Goal: Task Accomplishment & Management: Manage account settings

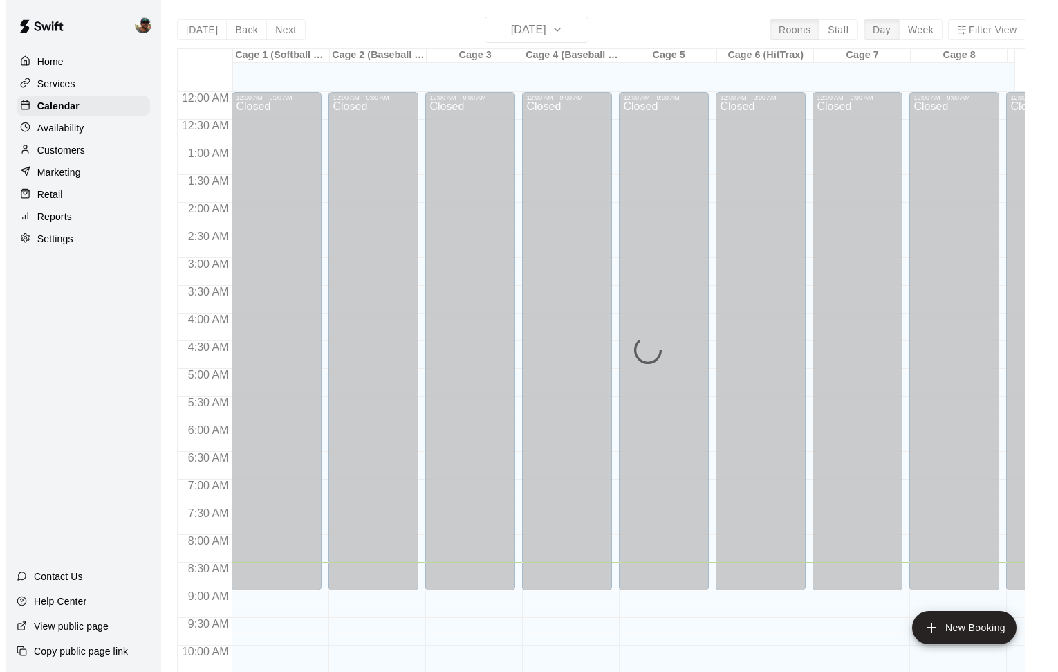
scroll to position [470, 0]
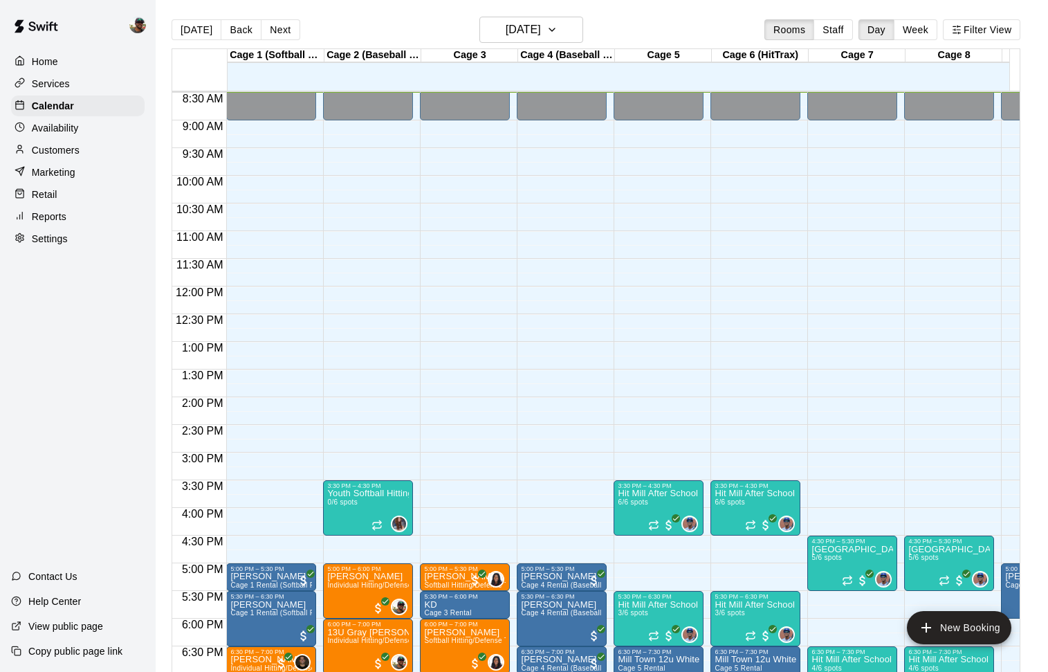
click at [668, 315] on div "12:00 AM – 9:00 AM Closed 3:30 PM – 4:30 PM Hit Mill After School Academy- Hitt…" at bounding box center [658, 286] width 90 height 1328
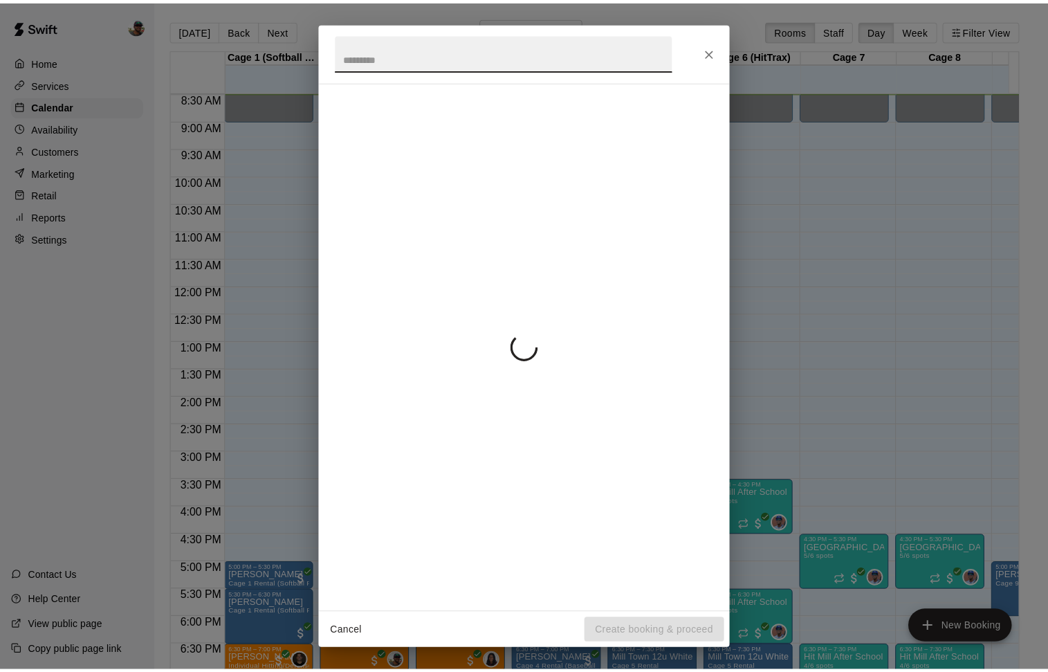
scroll to position [582, 0]
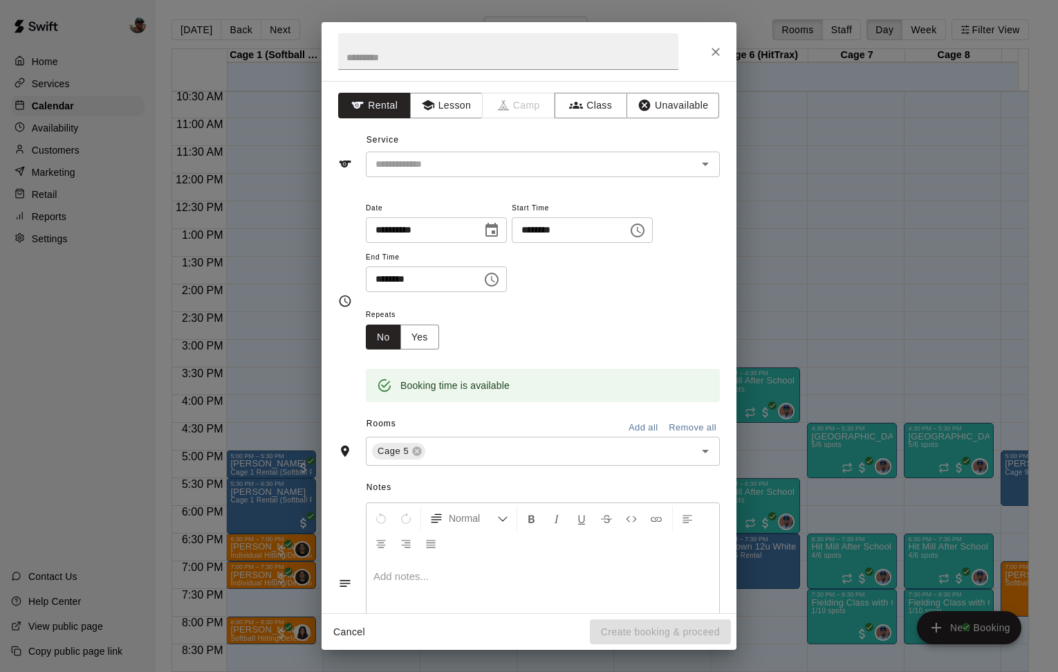
click at [719, 38] on div at bounding box center [529, 51] width 415 height 59
click at [719, 50] on icon "Close" at bounding box center [716, 52] width 14 height 14
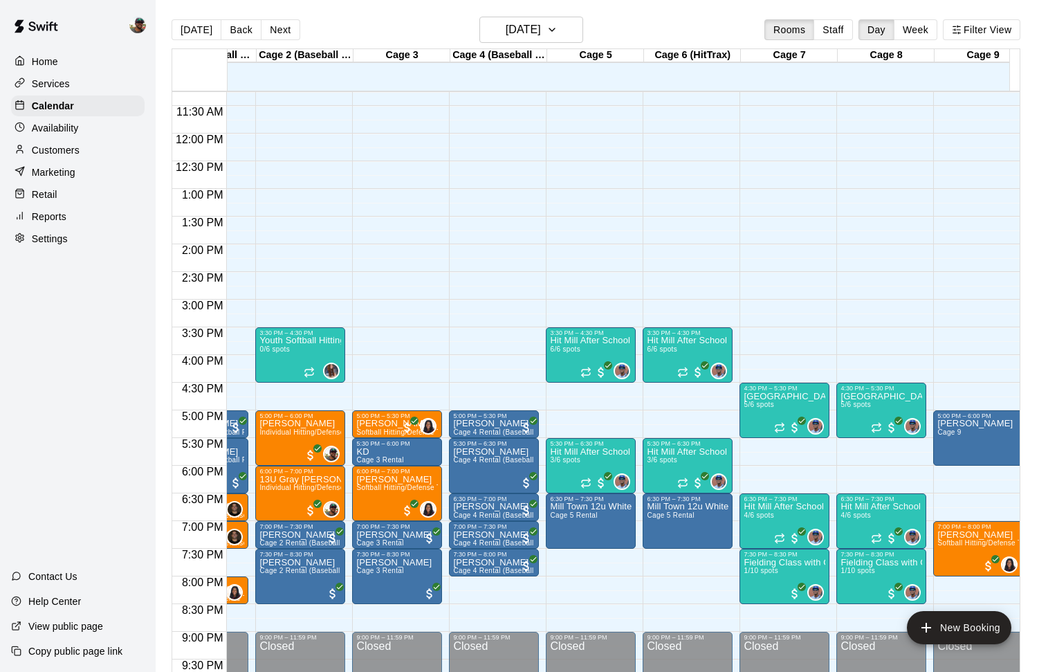
scroll to position [0, 67]
click at [586, 351] on div "Hit Mill After School Academy- Hitting 6/6 spots" at bounding box center [592, 672] width 82 height 672
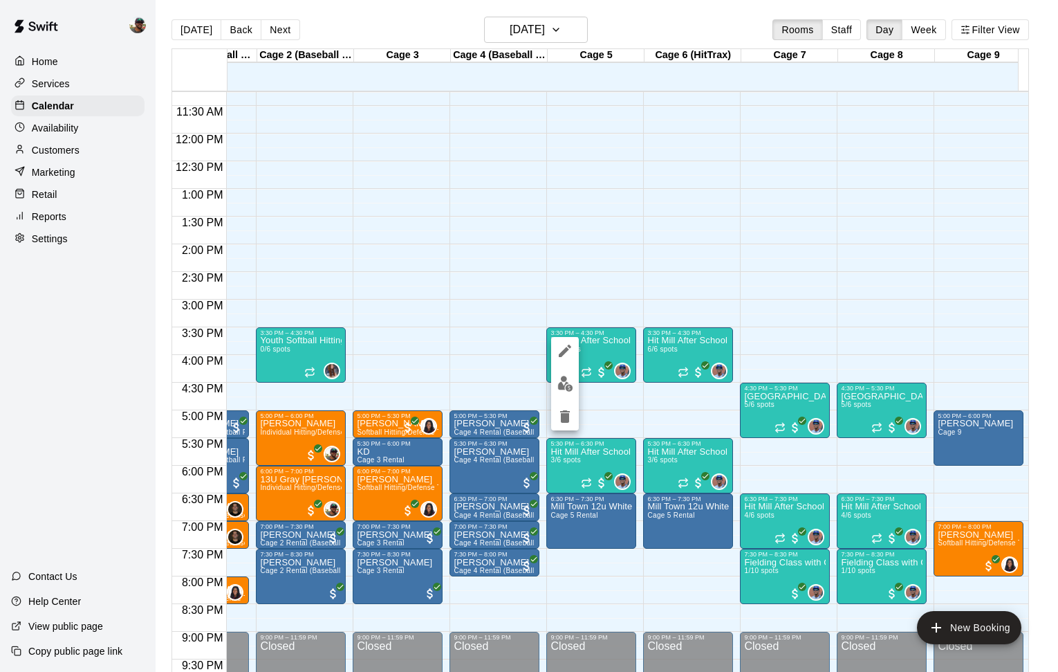
click at [563, 387] on img "edit" at bounding box center [565, 384] width 16 height 16
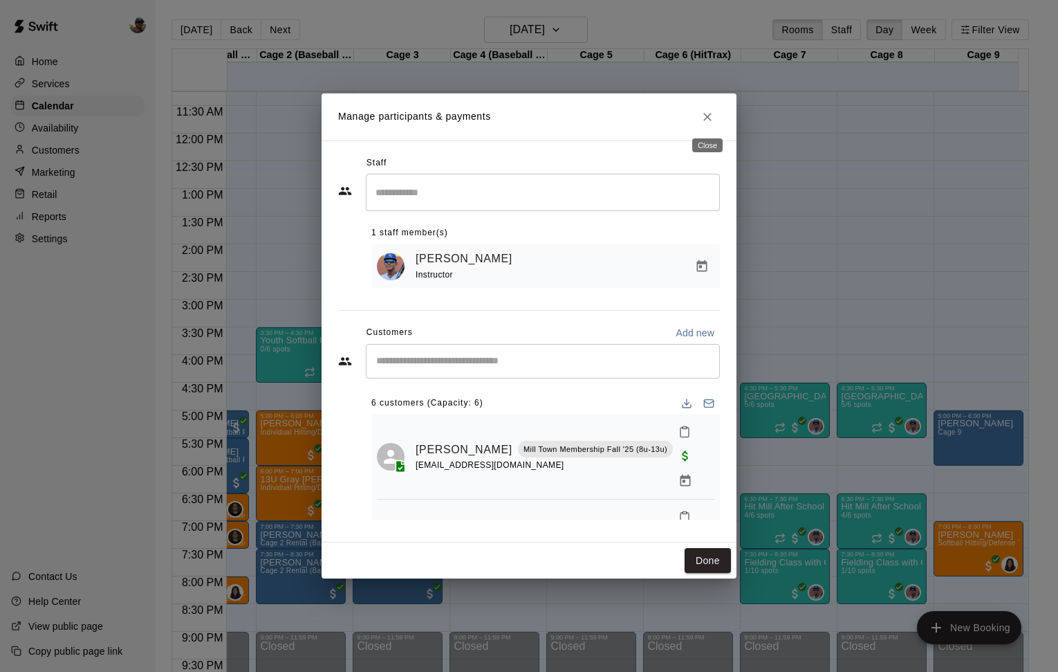
click at [709, 126] on button "Close" at bounding box center [707, 116] width 25 height 25
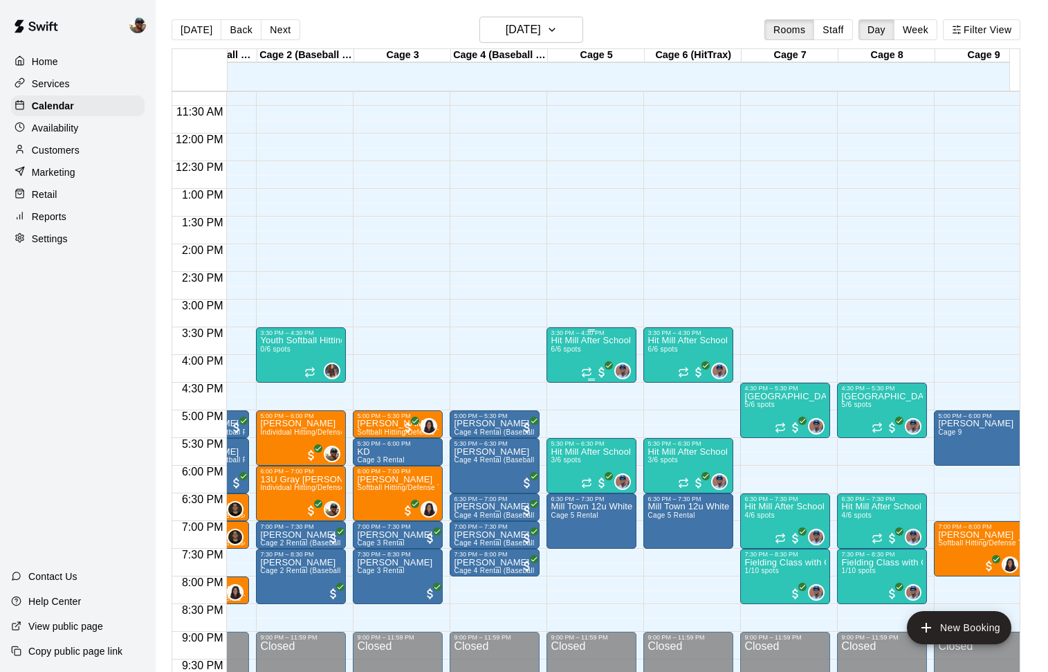
click at [598, 353] on div "Hit Mill After School Academy- Hitting 6/6 spots" at bounding box center [592, 672] width 82 height 672
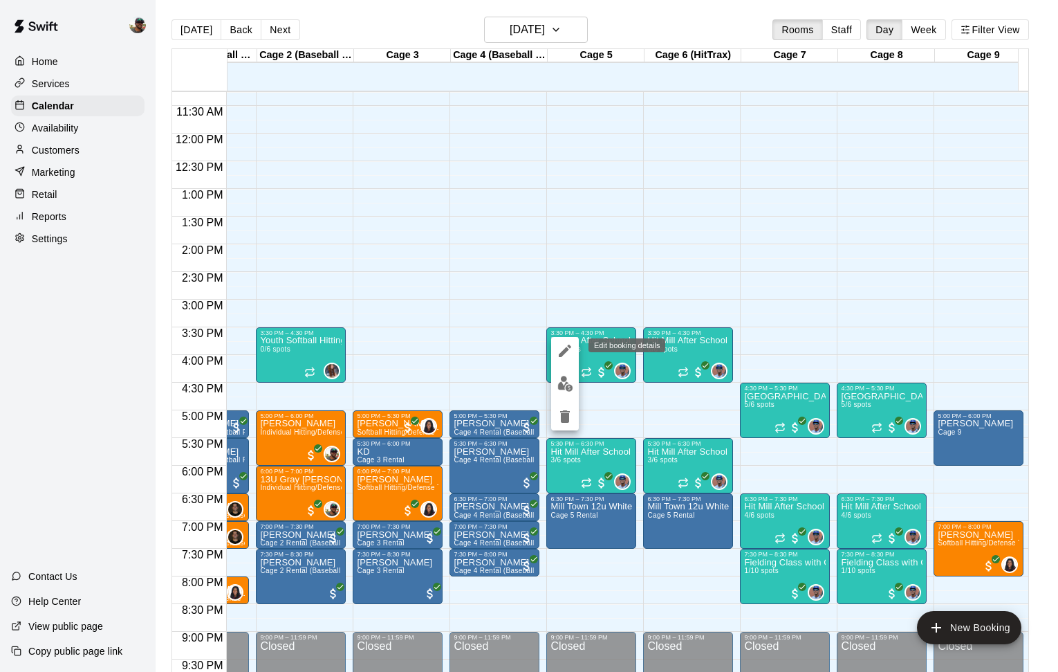
click at [569, 357] on icon "edit" at bounding box center [565, 350] width 17 height 17
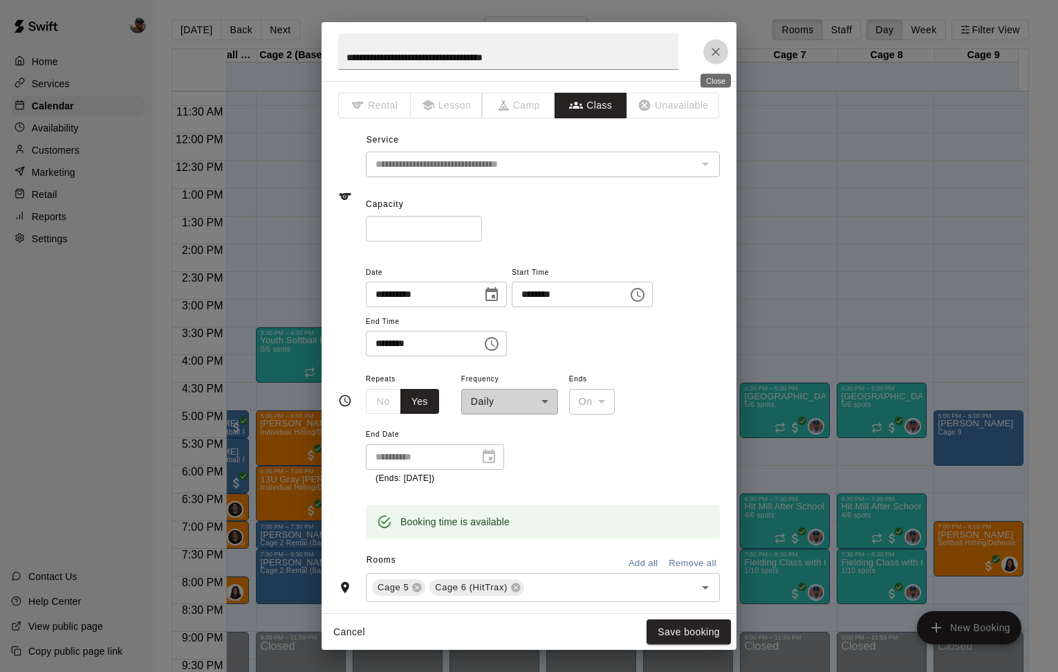
click at [714, 54] on icon "Close" at bounding box center [716, 52] width 14 height 14
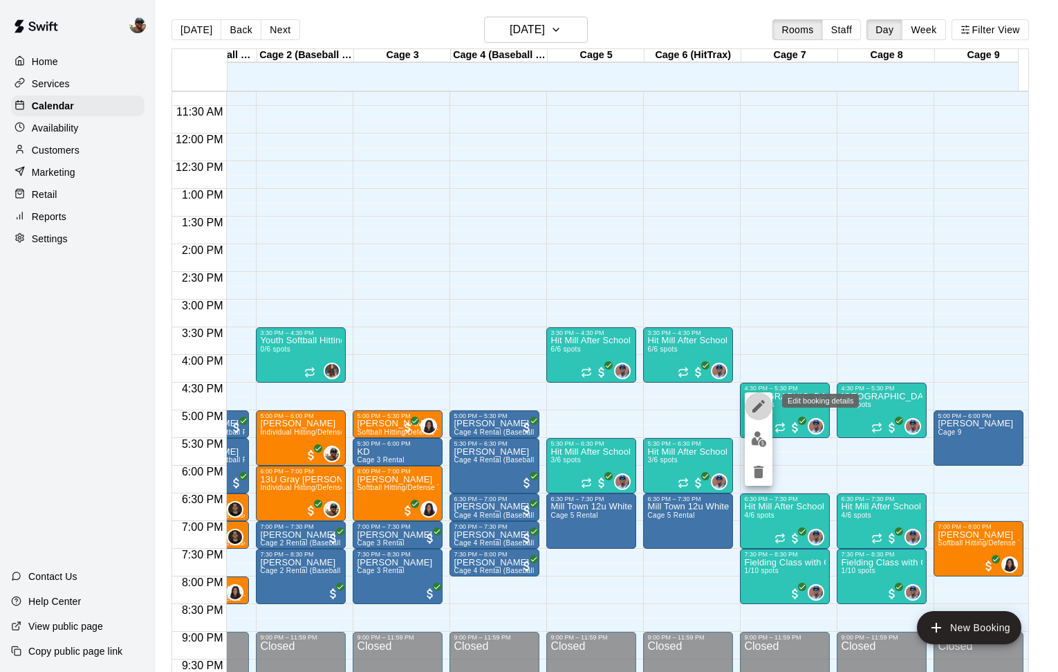
click at [762, 405] on icon "edit" at bounding box center [758, 406] width 17 height 17
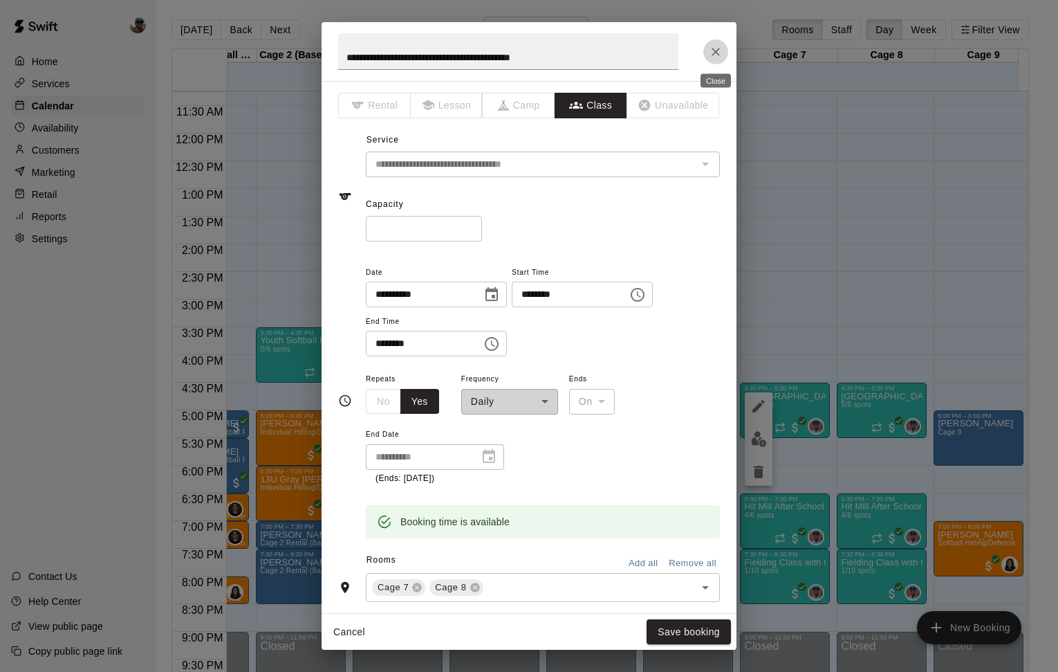
click at [715, 51] on icon "Close" at bounding box center [716, 52] width 8 height 8
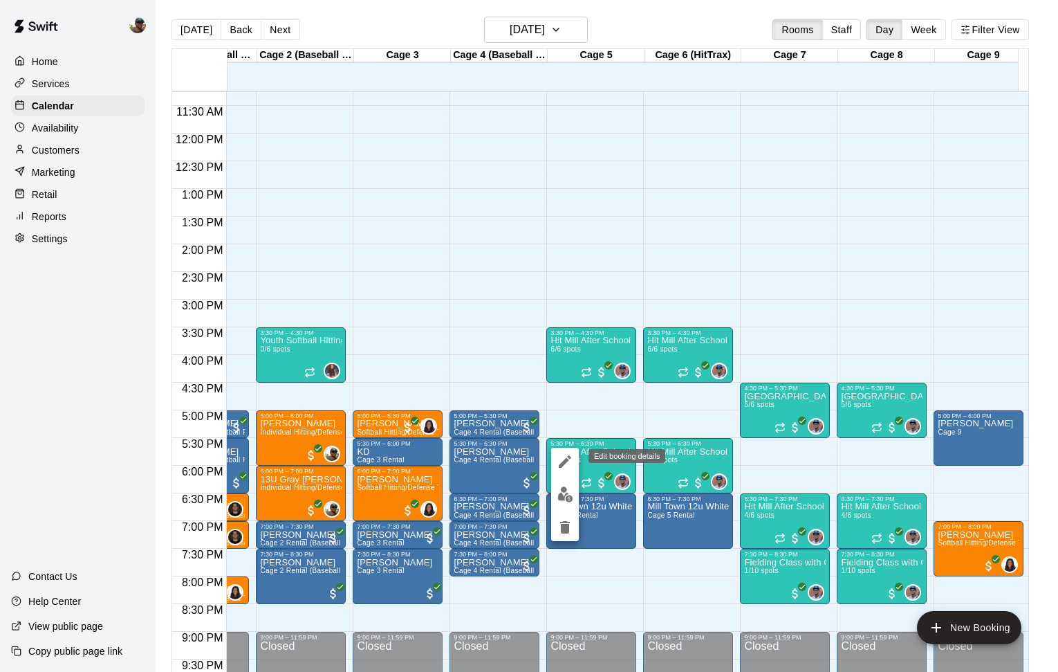
click at [564, 468] on icon "edit" at bounding box center [565, 461] width 17 height 17
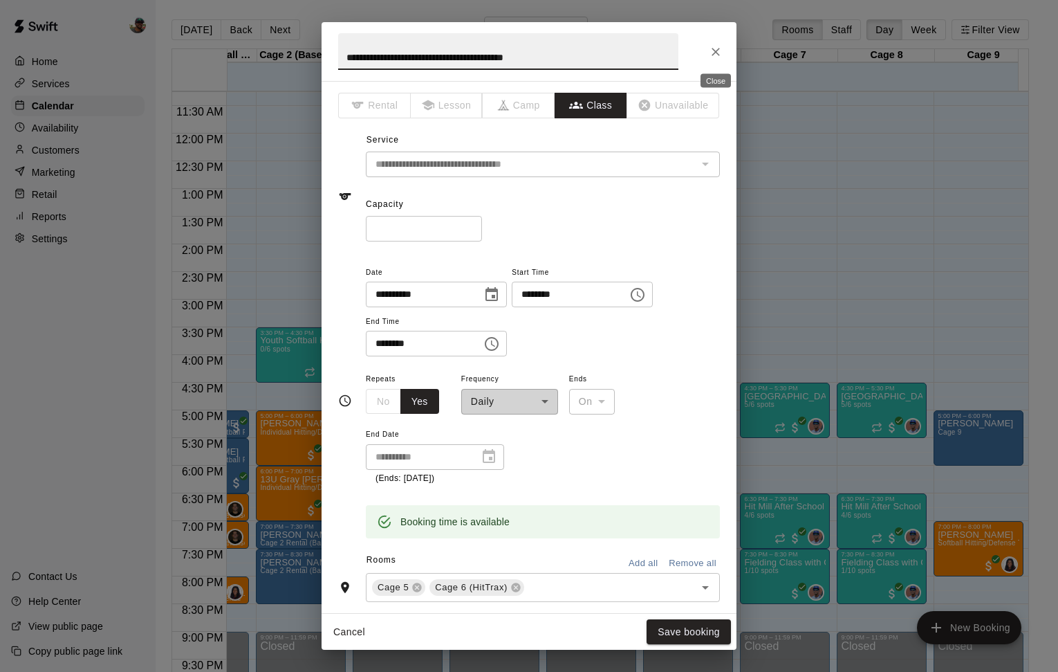
click at [721, 53] on icon "Close" at bounding box center [716, 52] width 14 height 14
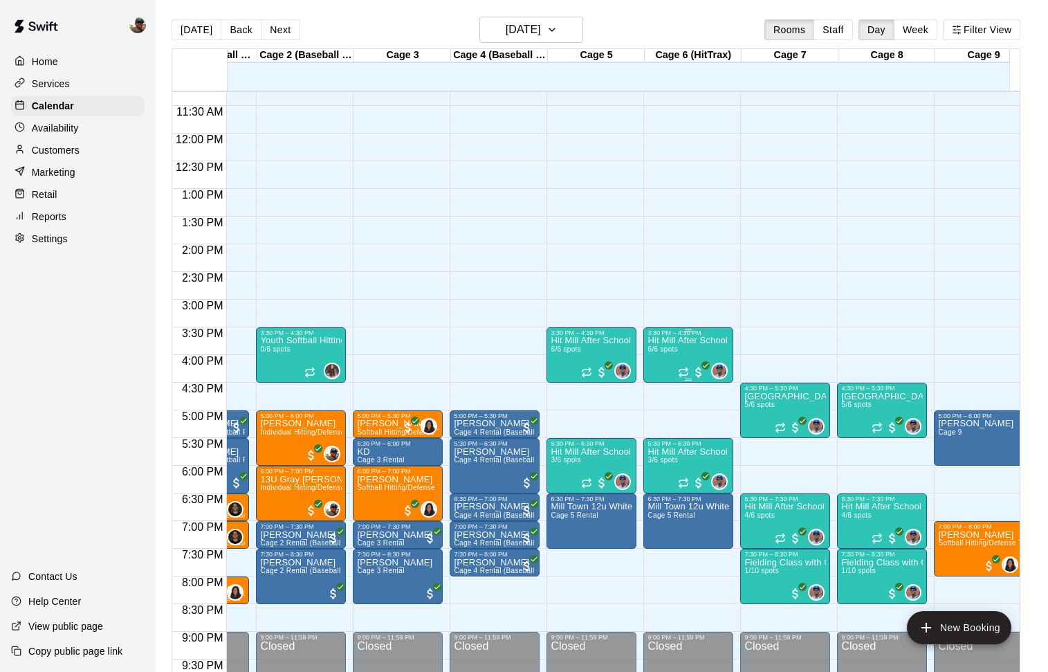
click at [681, 340] on p "Hit Mill After School Academy- Hitting" at bounding box center [688, 340] width 82 height 0
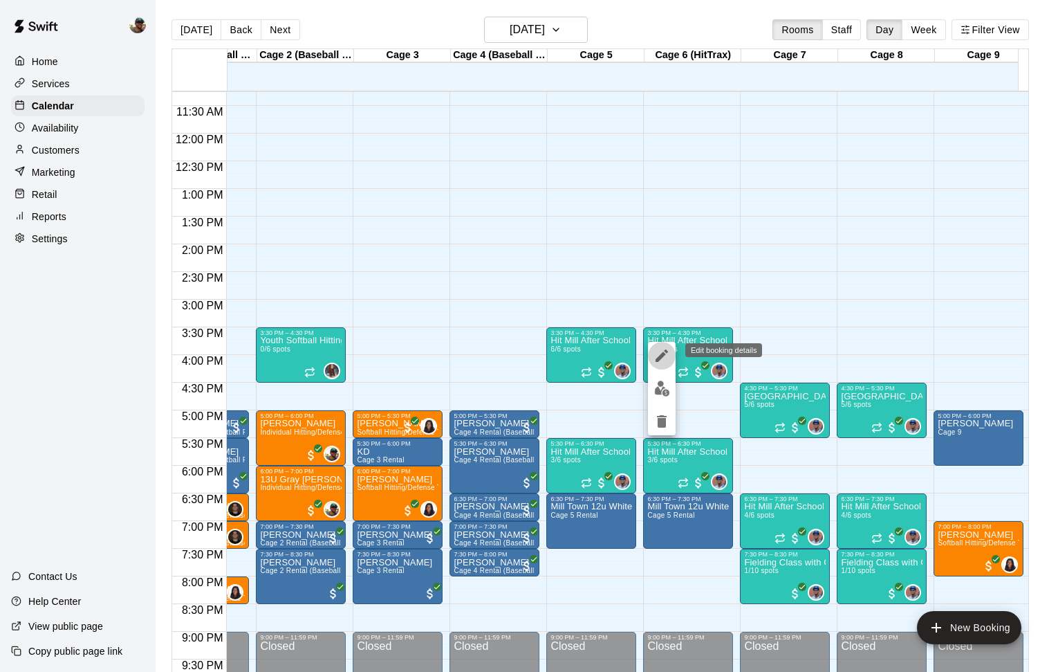
click at [667, 362] on icon "edit" at bounding box center [662, 355] width 17 height 17
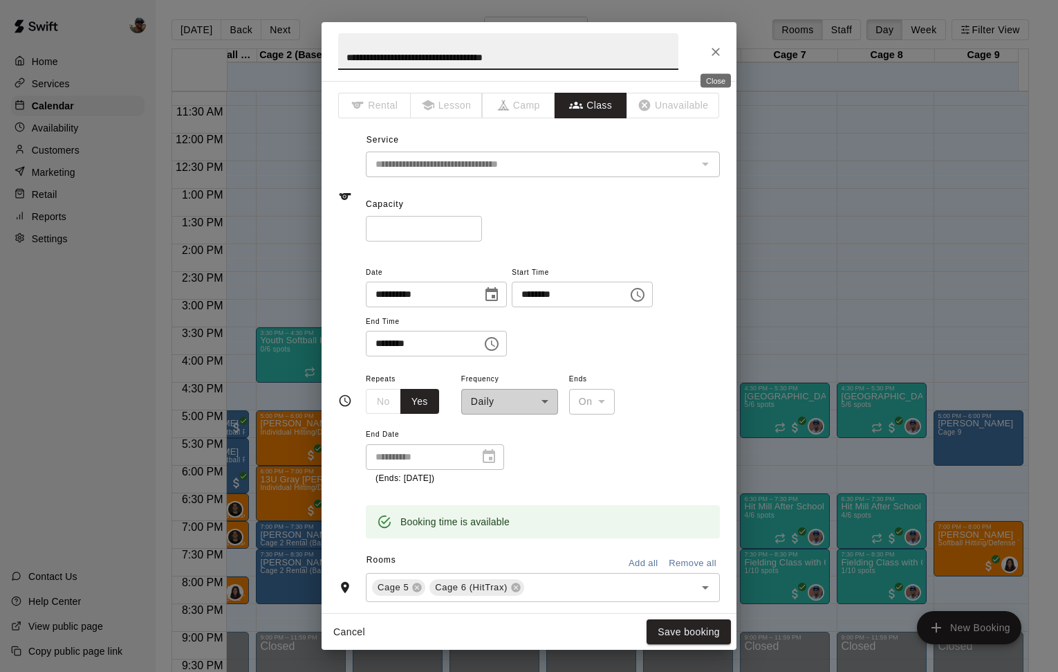
click at [720, 57] on icon "Close" at bounding box center [716, 52] width 14 height 14
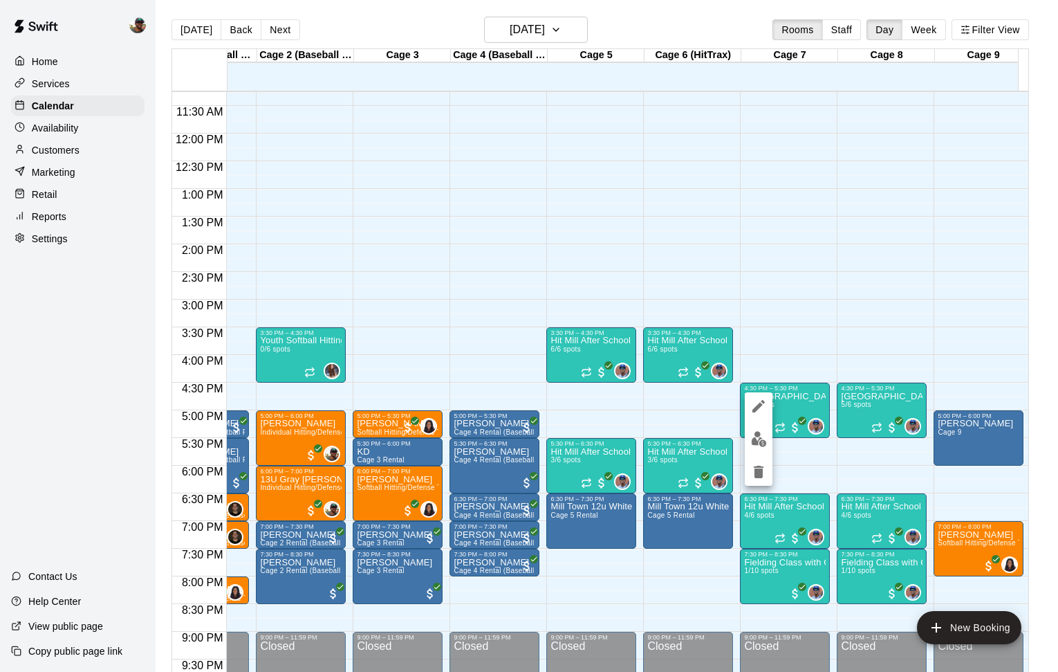
click at [754, 408] on icon "edit" at bounding box center [758, 406] width 12 height 12
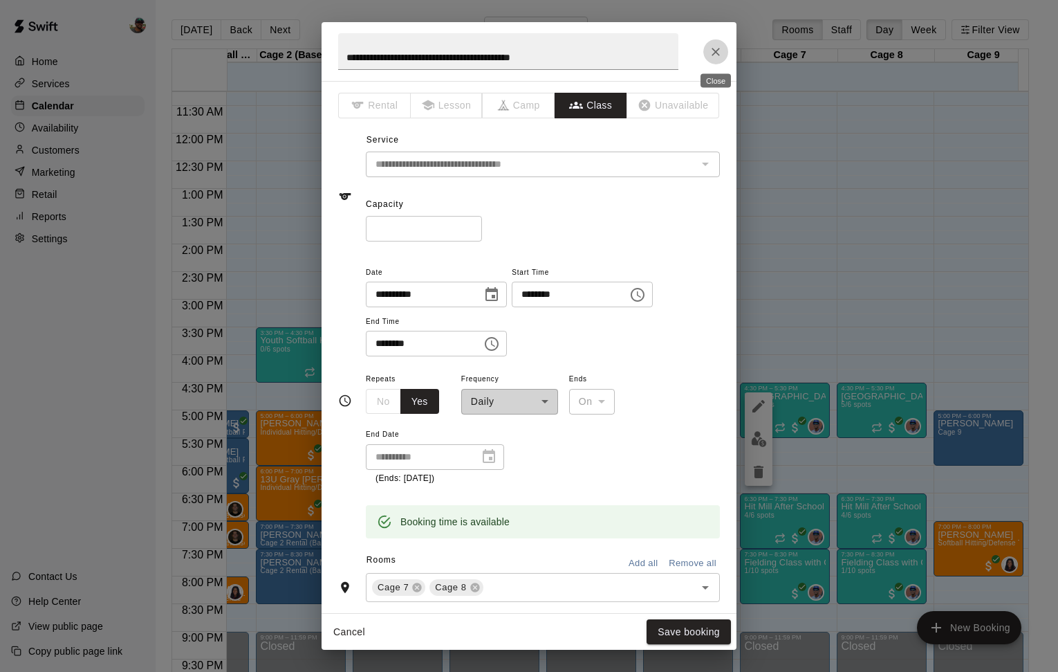
click at [721, 41] on button "Close" at bounding box center [715, 51] width 25 height 25
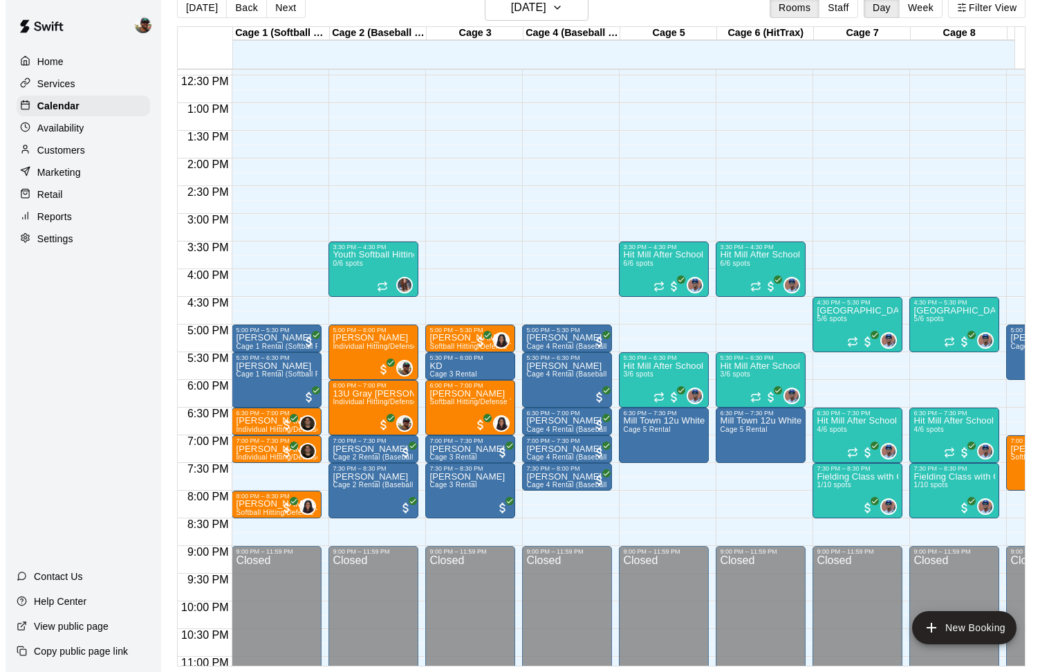
scroll to position [669, 0]
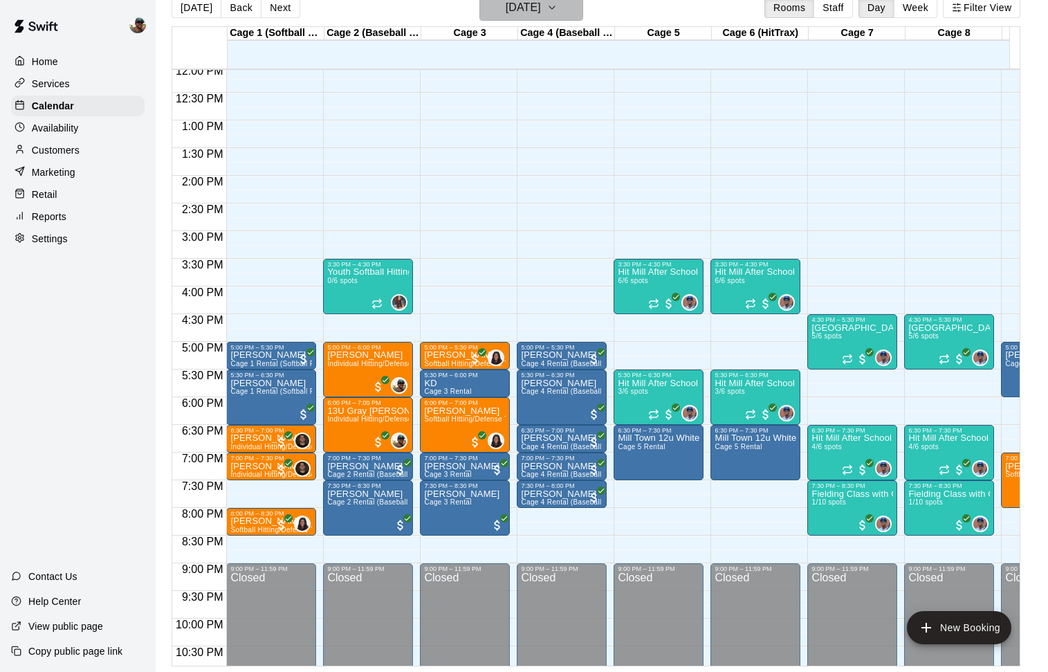
click at [557, 4] on icon "button" at bounding box center [551, 7] width 11 height 17
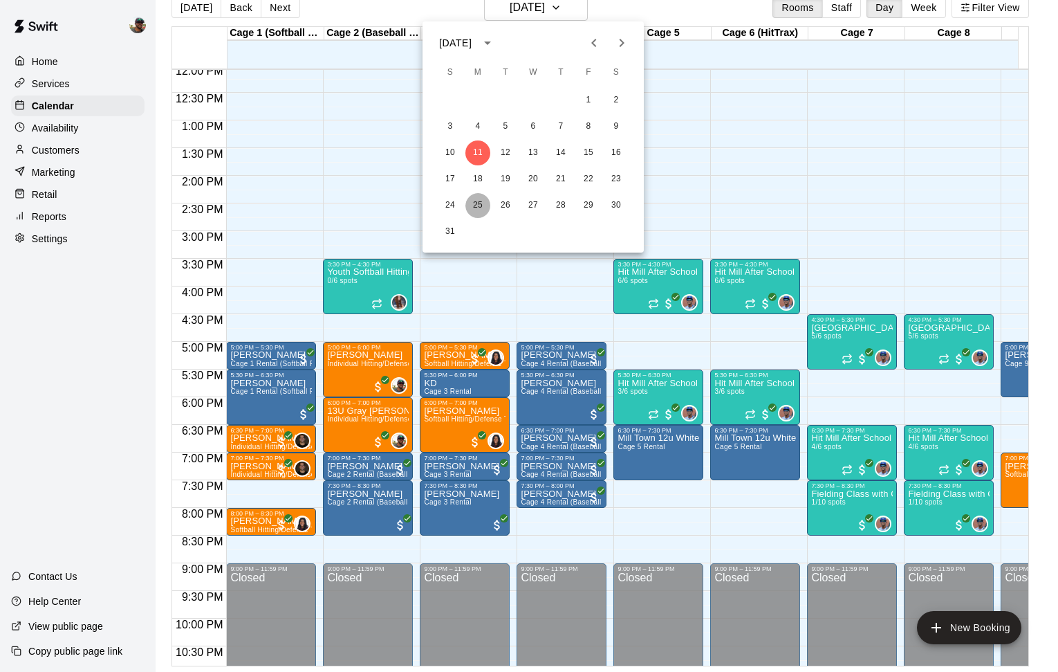
click at [483, 207] on button "25" at bounding box center [477, 205] width 25 height 25
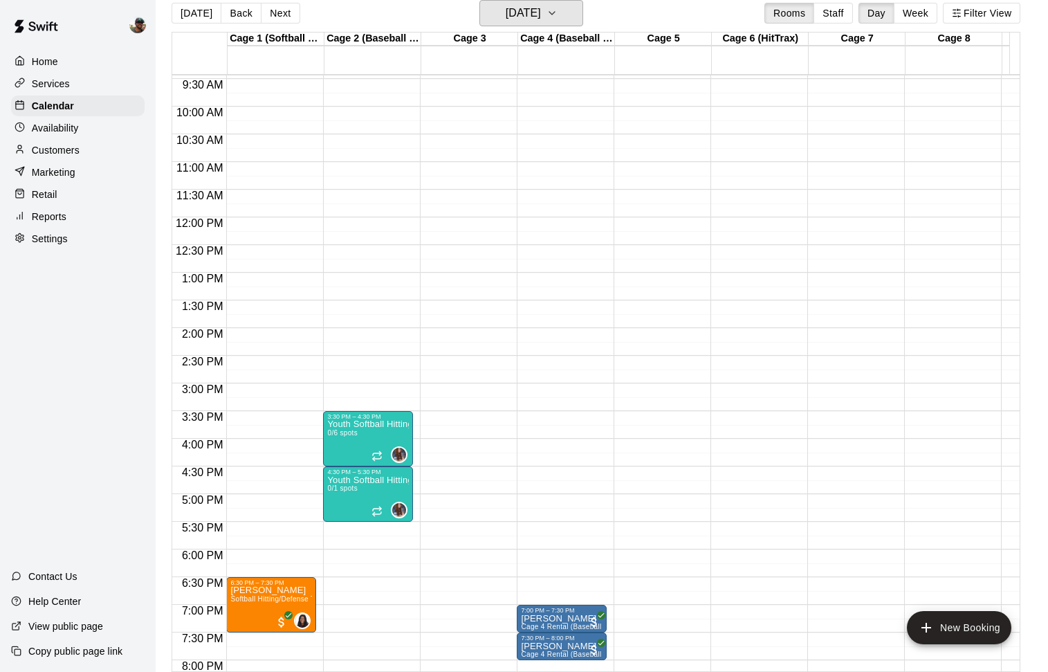
scroll to position [517, 0]
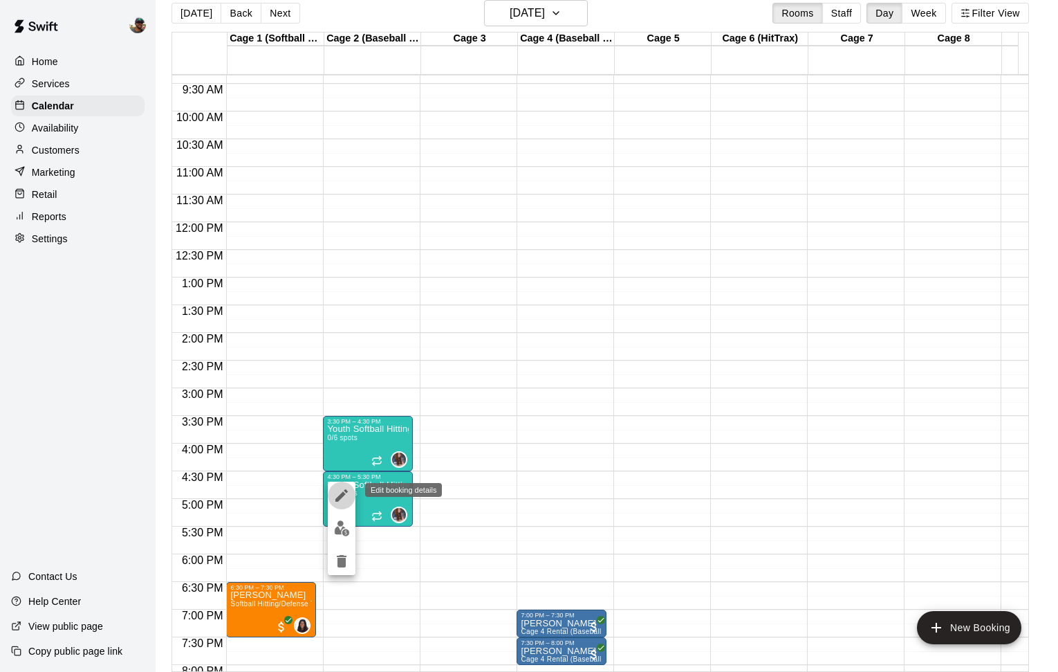
click at [340, 494] on icon "edit" at bounding box center [341, 495] width 12 height 12
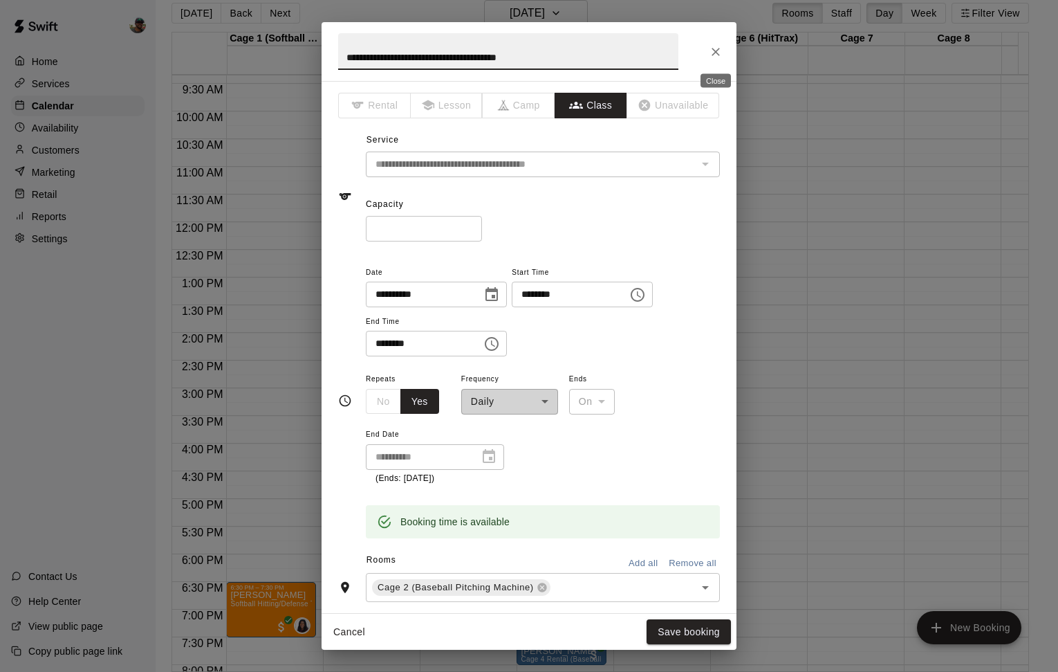
click at [714, 49] on icon "Close" at bounding box center [716, 52] width 8 height 8
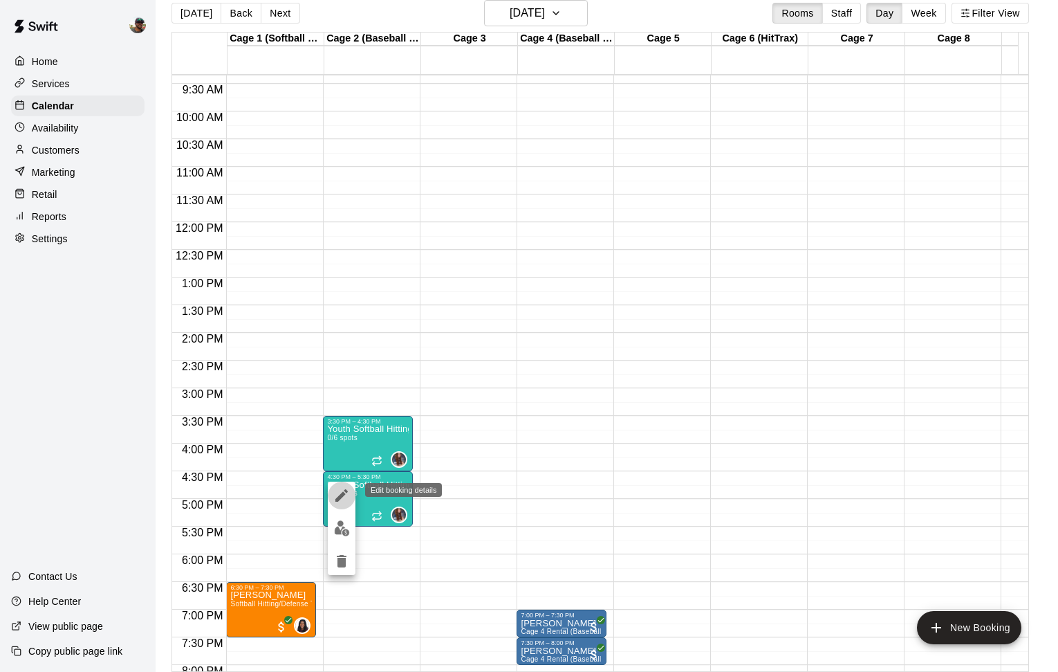
click at [343, 501] on icon "edit" at bounding box center [341, 495] width 17 height 17
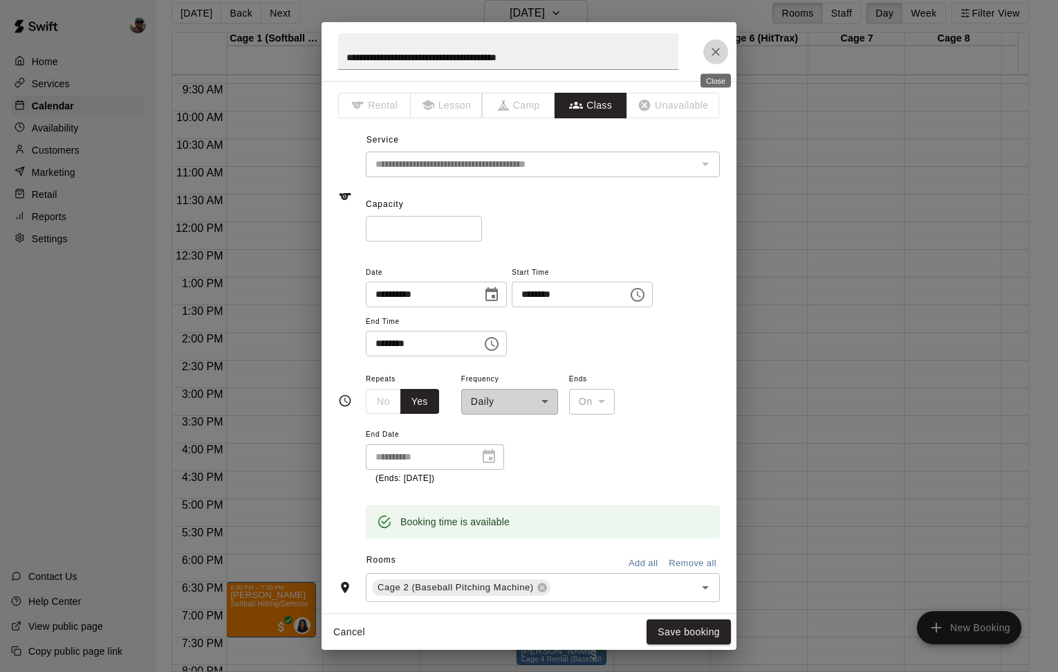
click at [713, 51] on icon "Close" at bounding box center [716, 52] width 14 height 14
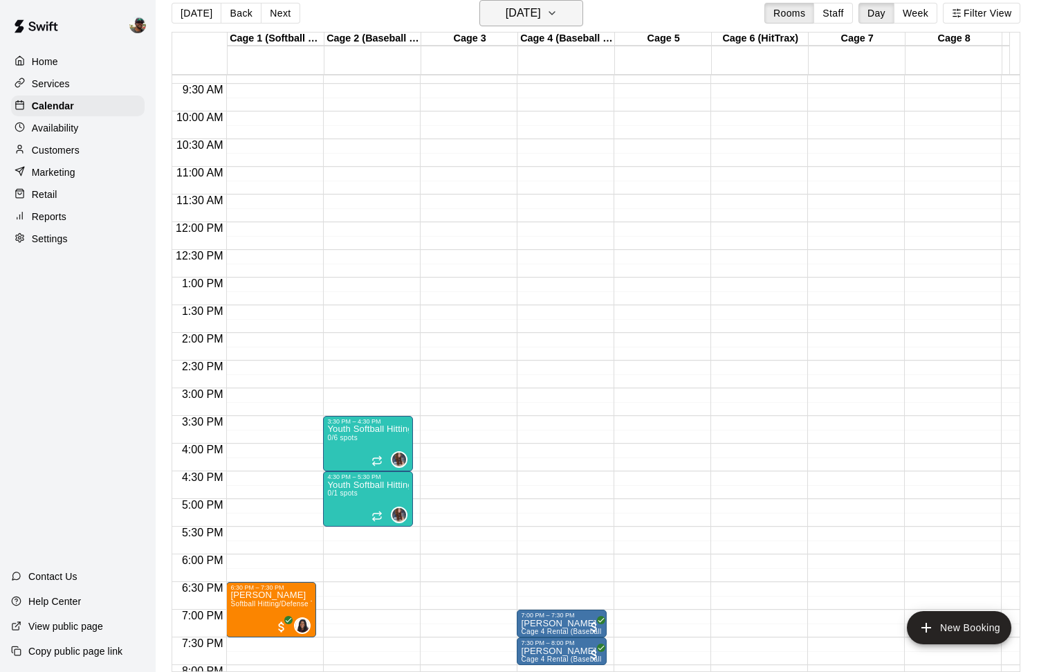
click at [557, 19] on icon "button" at bounding box center [551, 13] width 11 height 17
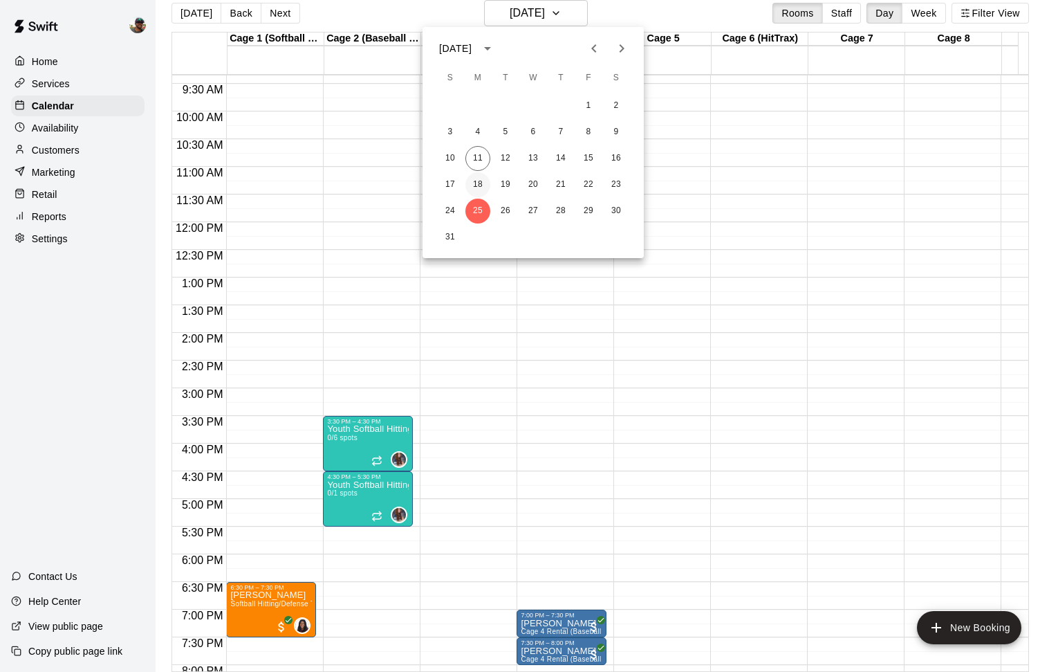
click at [479, 176] on button "18" at bounding box center [477, 184] width 25 height 25
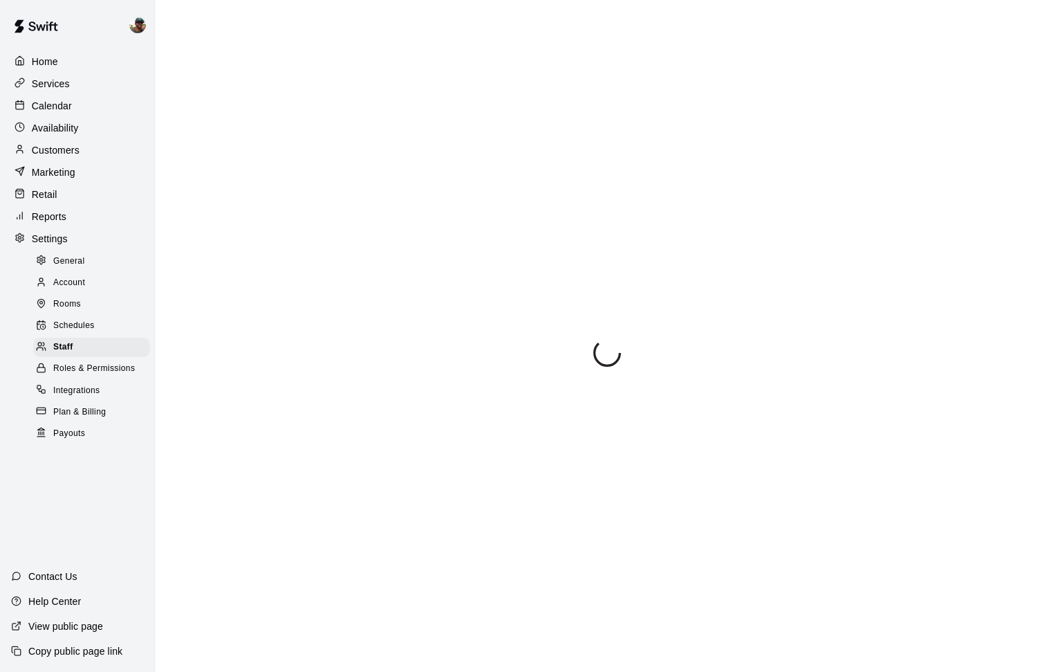
select select "**"
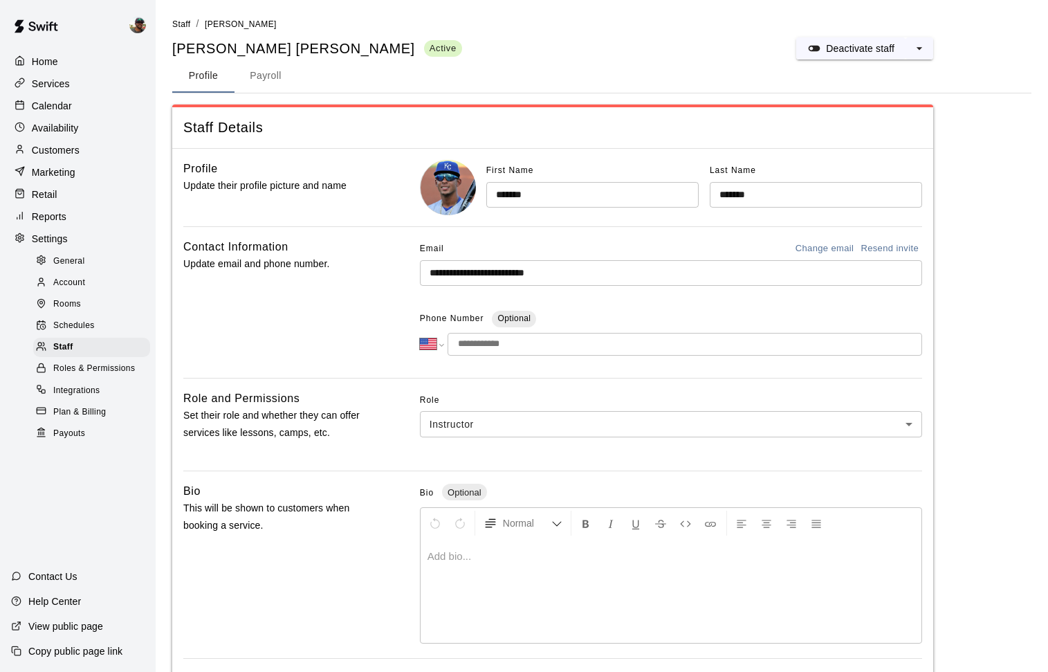
click at [264, 73] on button "Payroll" at bounding box center [265, 75] width 62 height 33
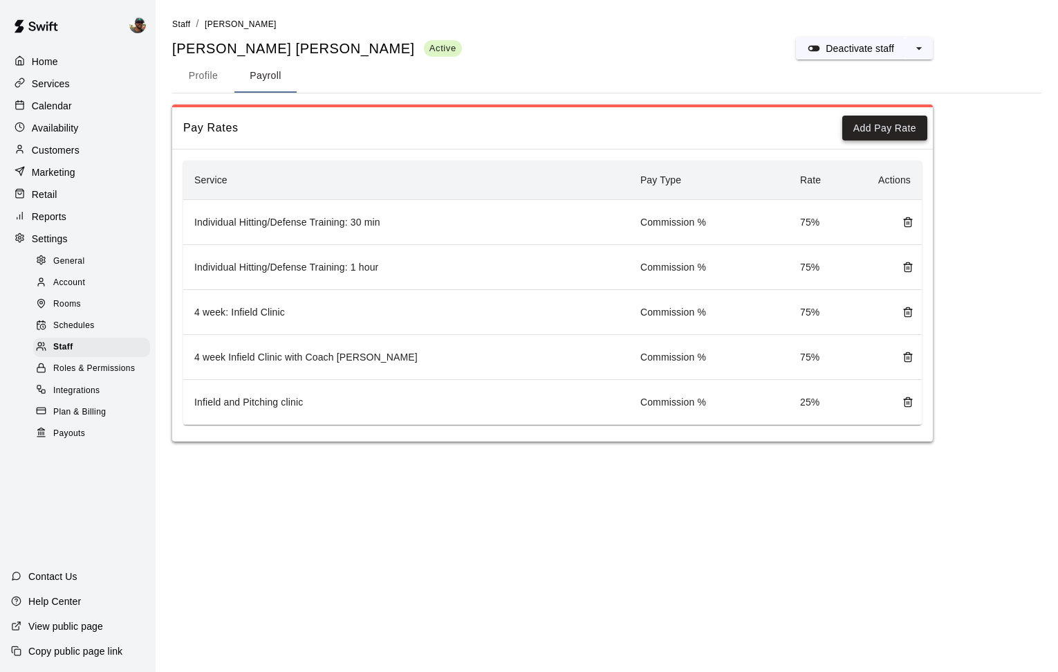
click at [851, 128] on button "Add Pay Rate" at bounding box center [884, 129] width 85 height 26
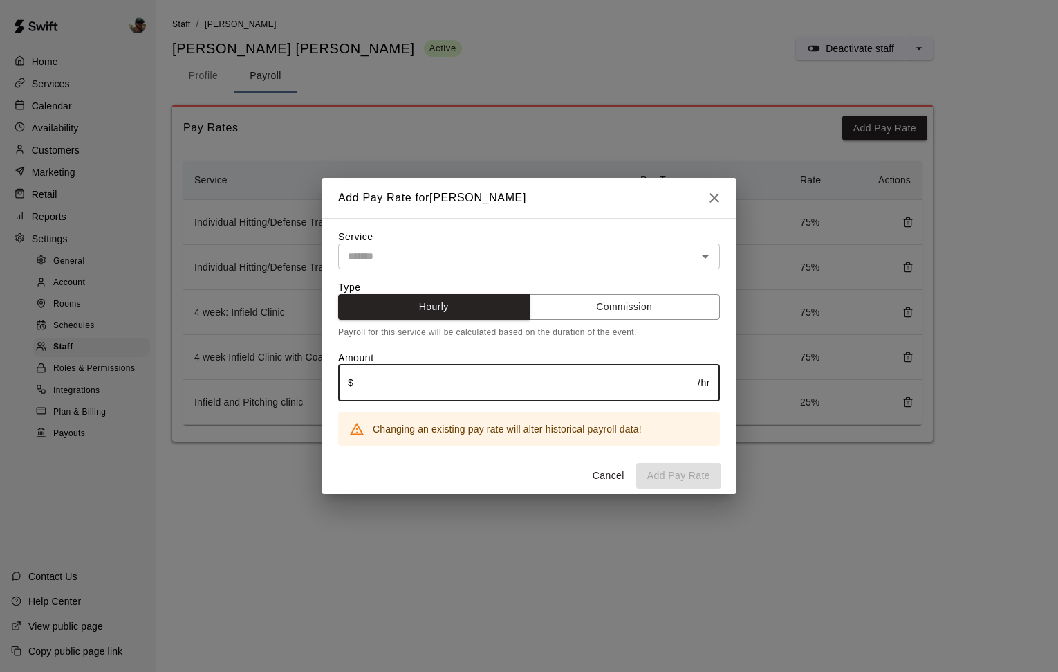
click at [413, 389] on input "text" at bounding box center [525, 382] width 344 height 37
click at [417, 252] on input "text" at bounding box center [517, 256] width 351 height 17
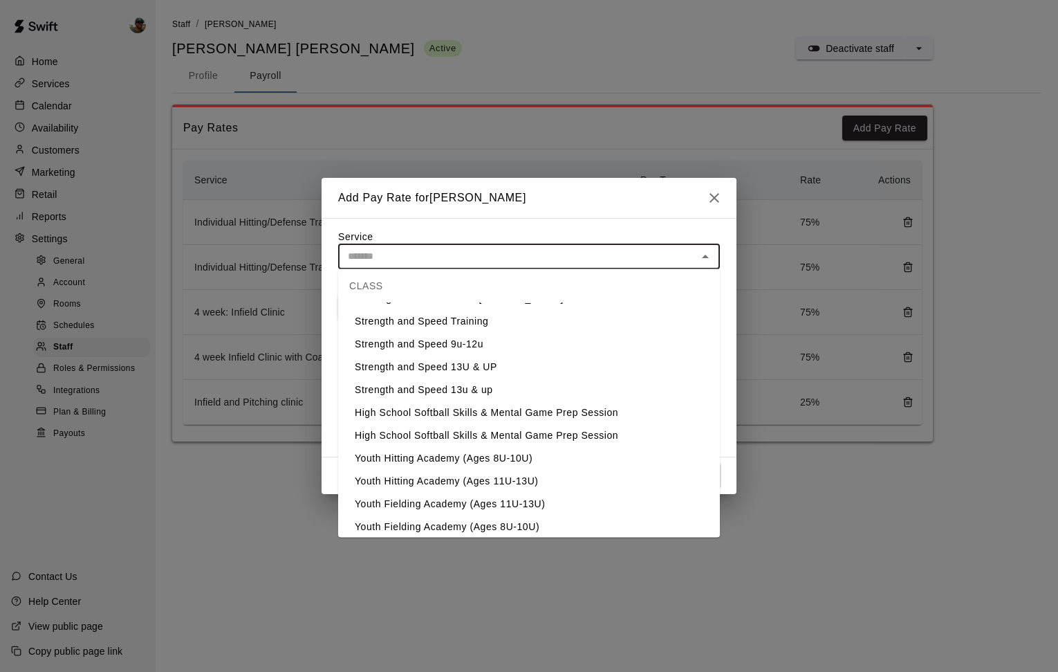
scroll to position [1120, 0]
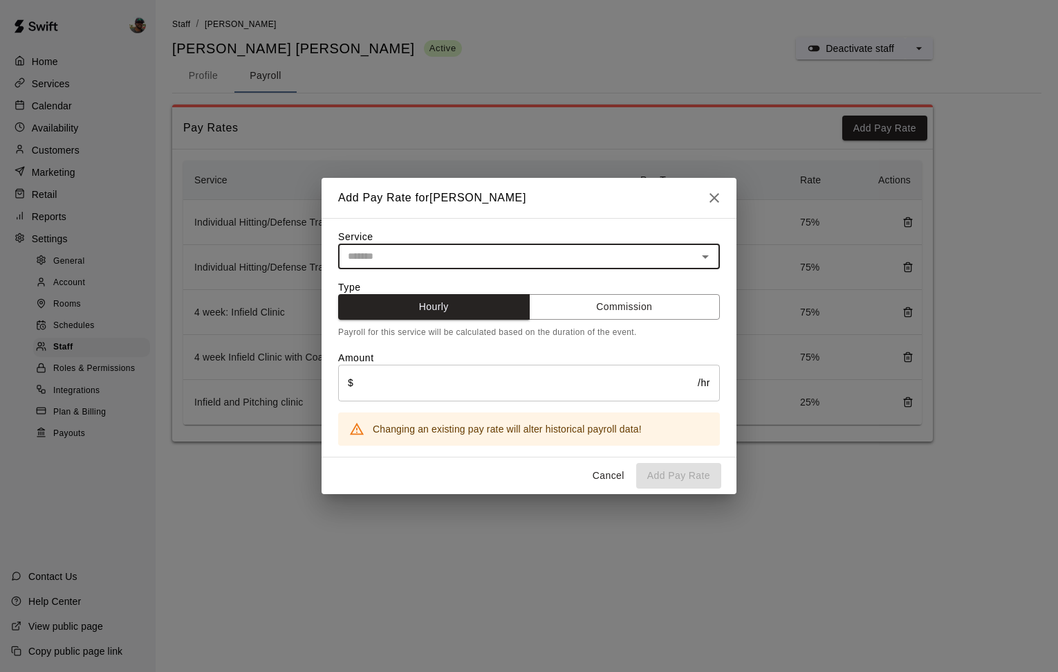
click at [535, 257] on input "text" at bounding box center [517, 256] width 351 height 17
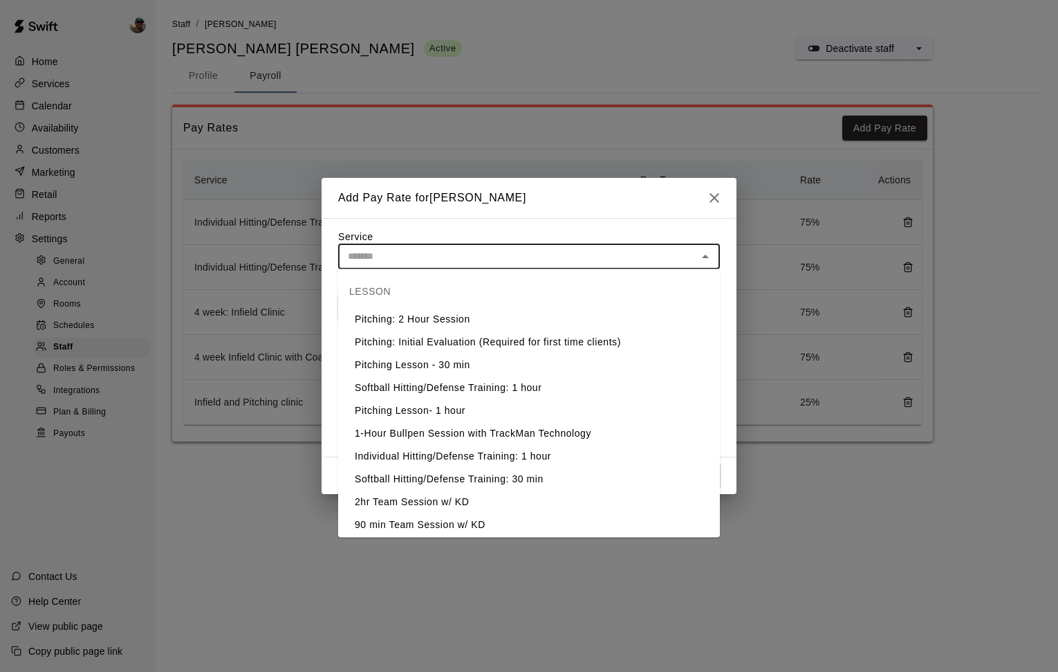
click at [663, 252] on input "text" at bounding box center [517, 256] width 351 height 17
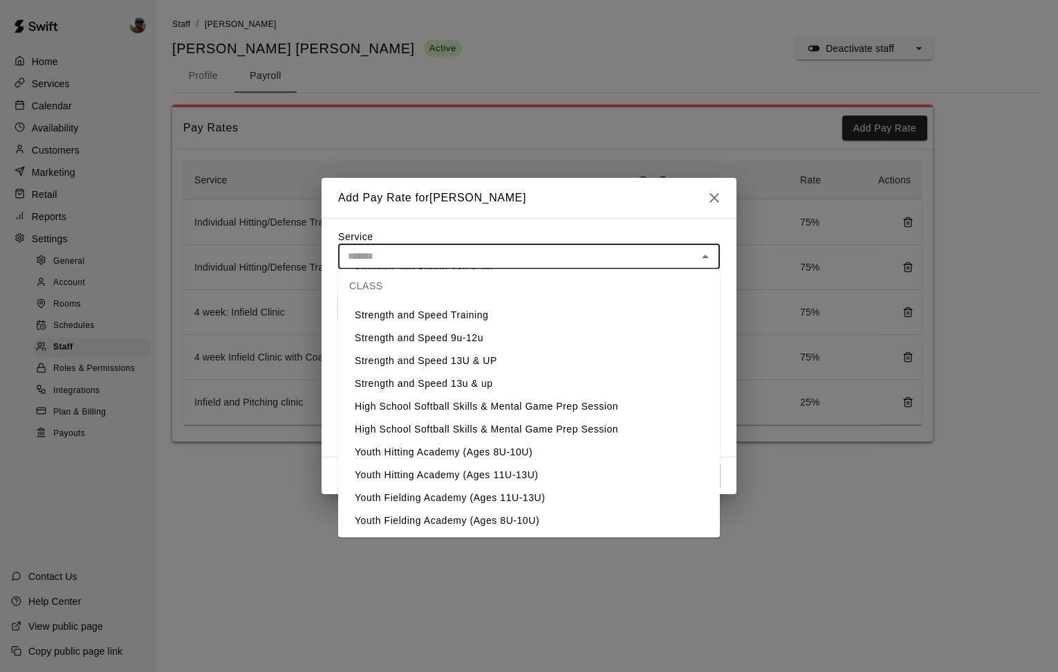
click at [528, 450] on li "Youth Hitting Academy (Ages 8U-10U)" at bounding box center [529, 452] width 382 height 23
type input "**********"
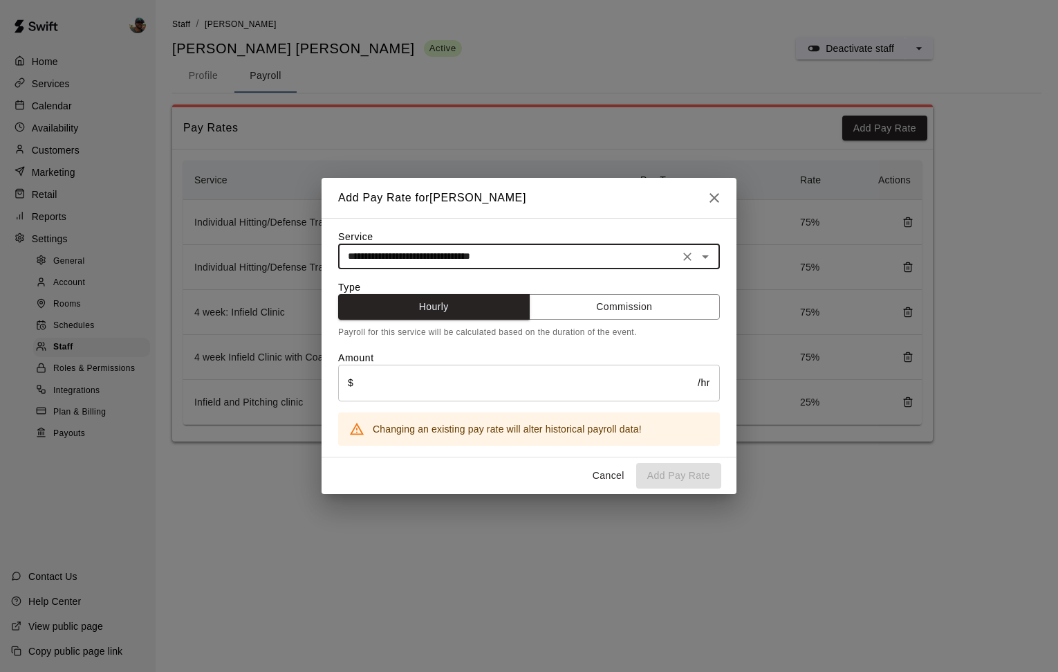
click at [464, 389] on input "text" at bounding box center [525, 382] width 344 height 37
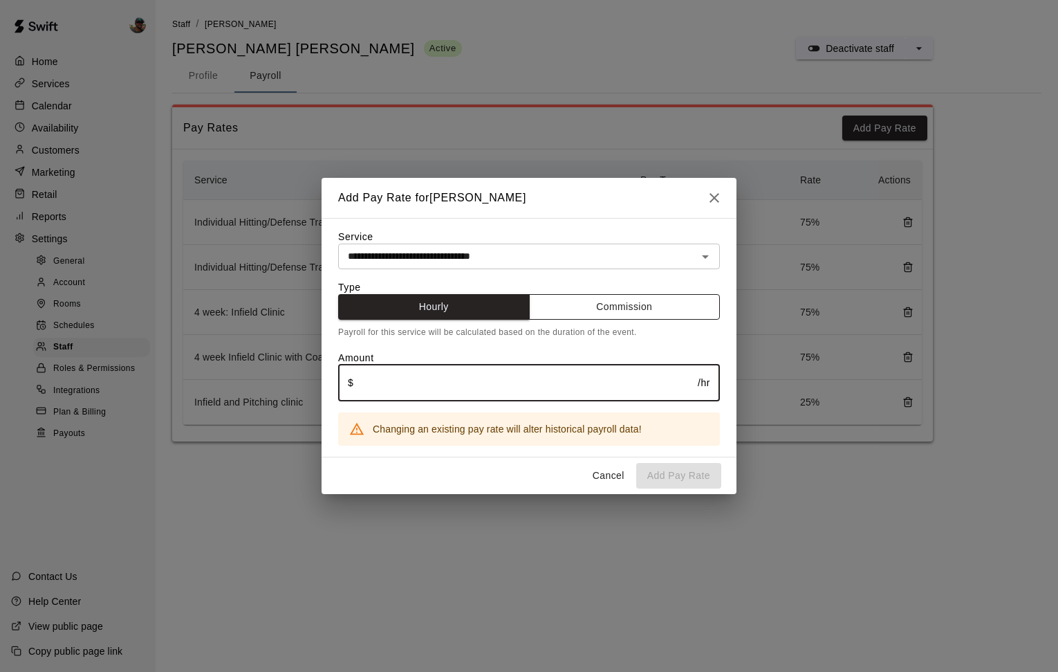
click at [600, 317] on button "Commission" at bounding box center [625, 307] width 192 height 26
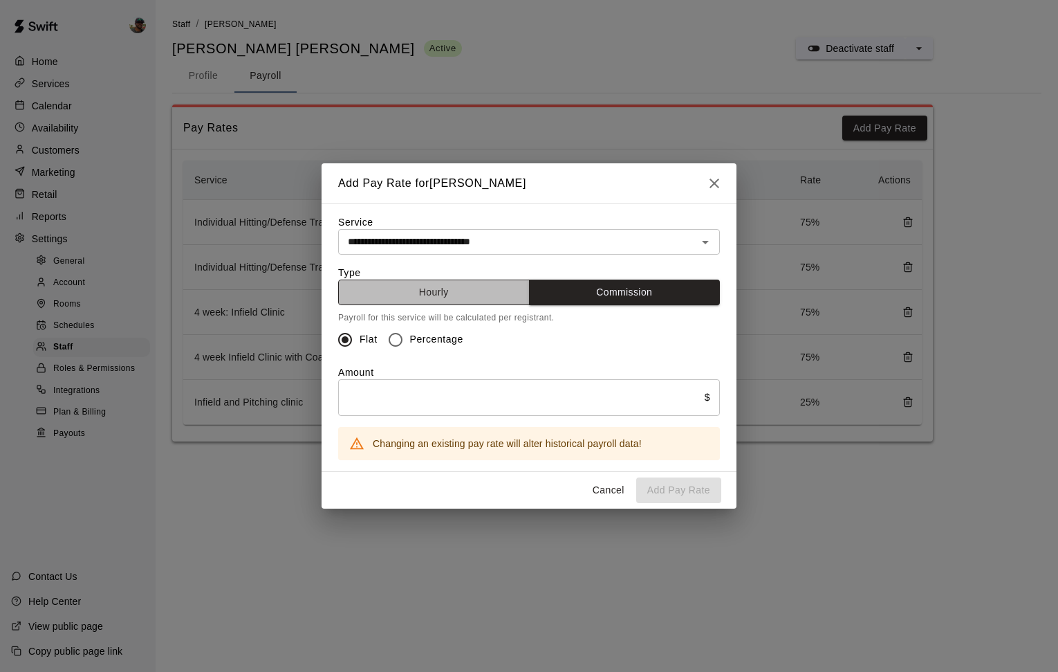
click at [488, 297] on button "Hourly" at bounding box center [434, 292] width 192 height 26
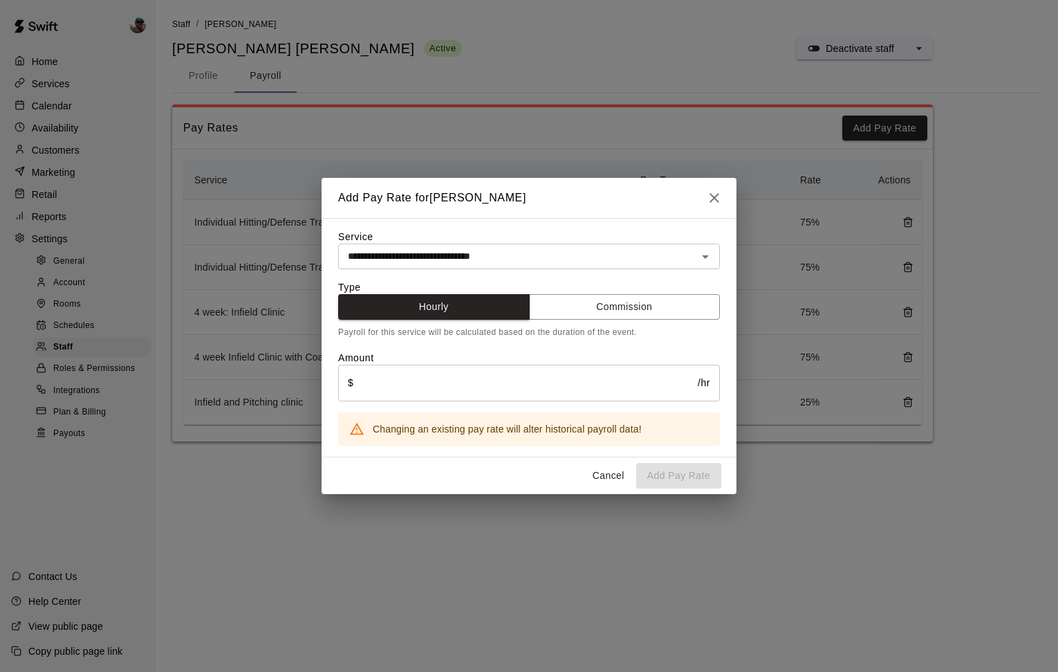
click at [481, 394] on input "text" at bounding box center [525, 382] width 344 height 37
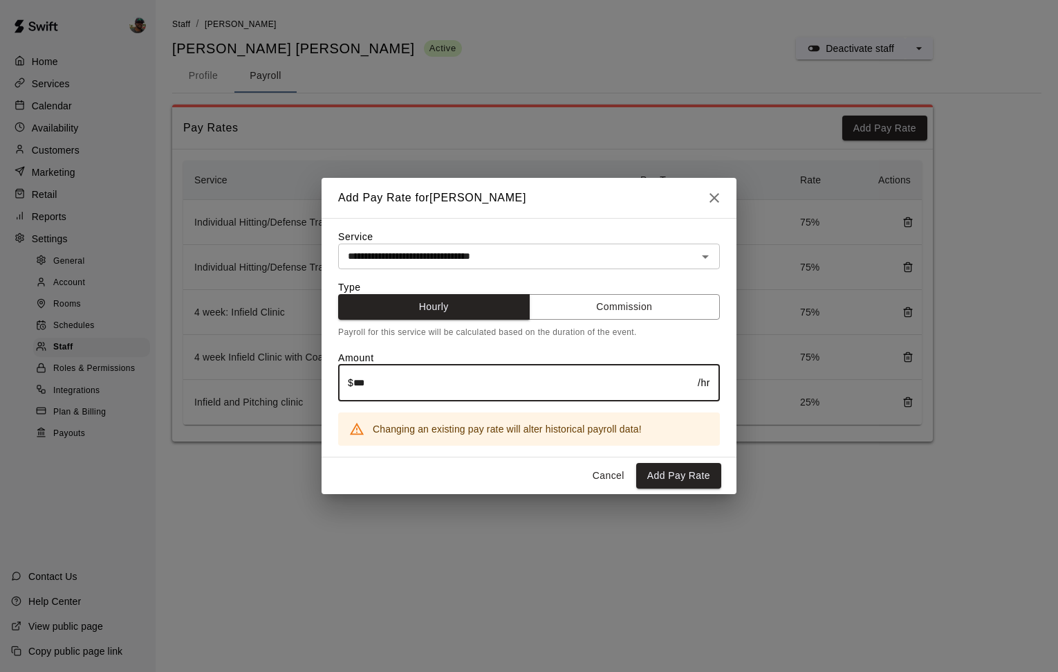
type input "***"
click at [713, 198] on icon "button" at bounding box center [715, 198] width 10 height 10
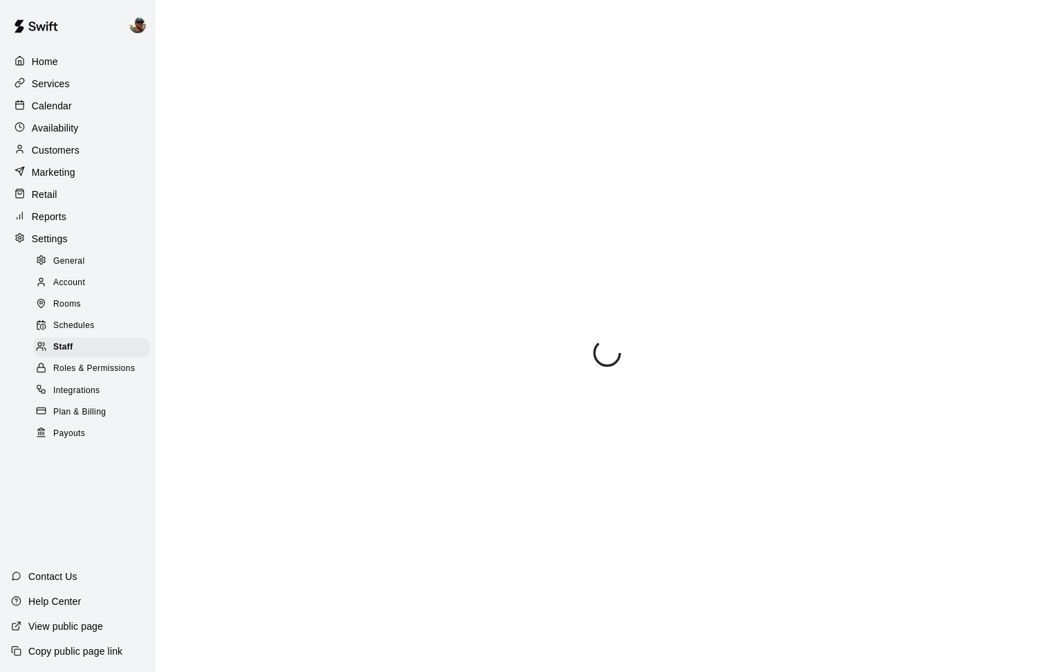
select select "**"
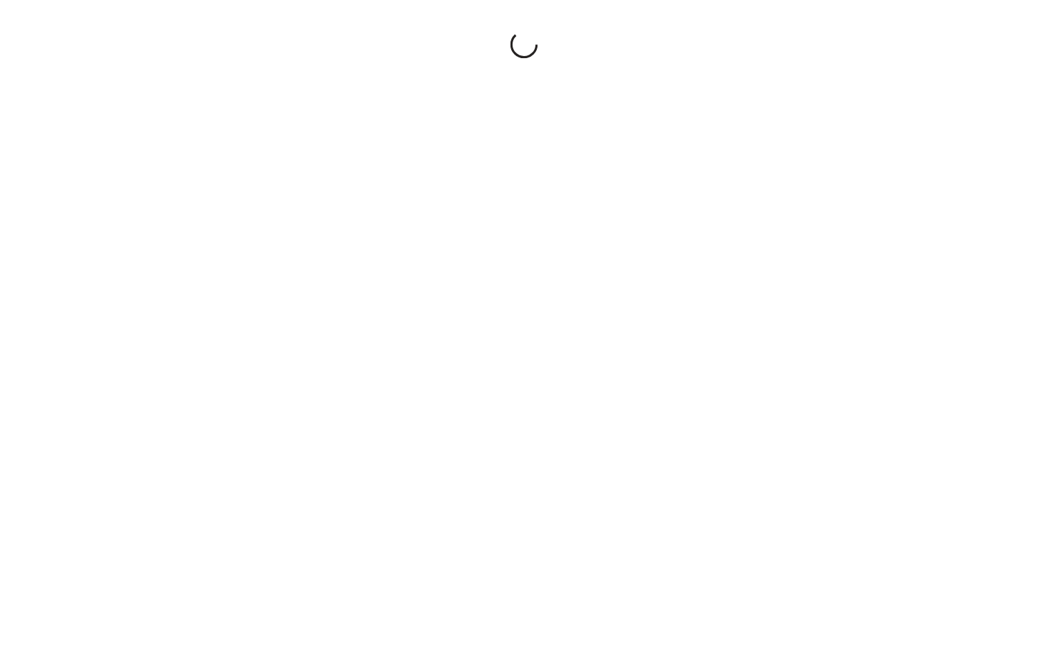
scroll to position [514, 0]
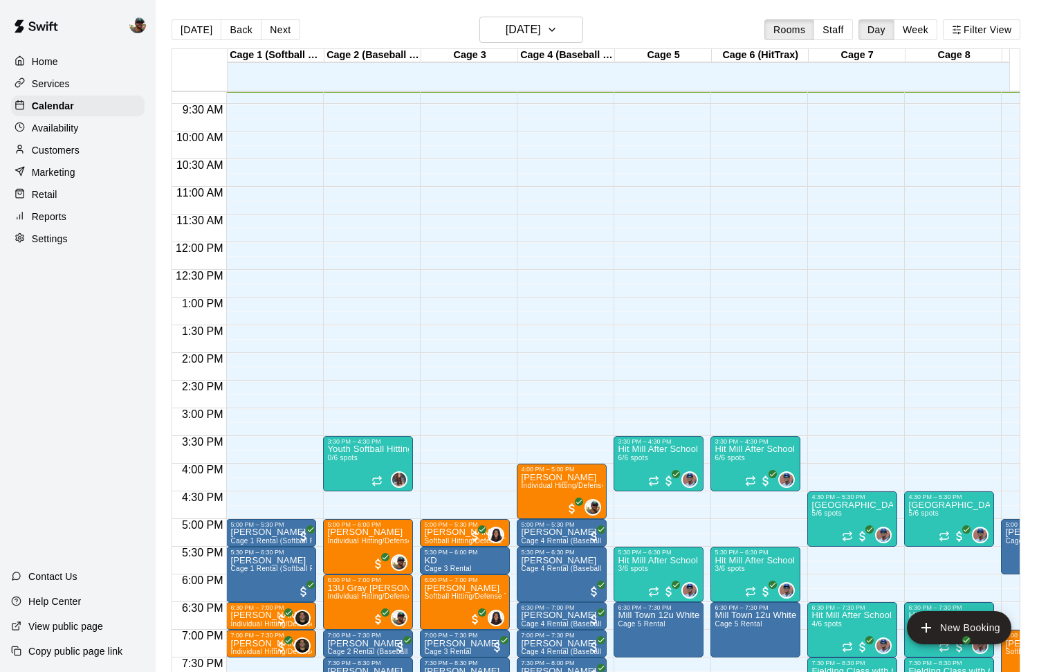
click at [810, 11] on main "[DATE] Back [DATE][DATE] Rooms Staff Day Week Filter View Cage 1 (Softball Pitc…" at bounding box center [602, 347] width 892 height 694
click at [557, 37] on icon "button" at bounding box center [551, 29] width 11 height 17
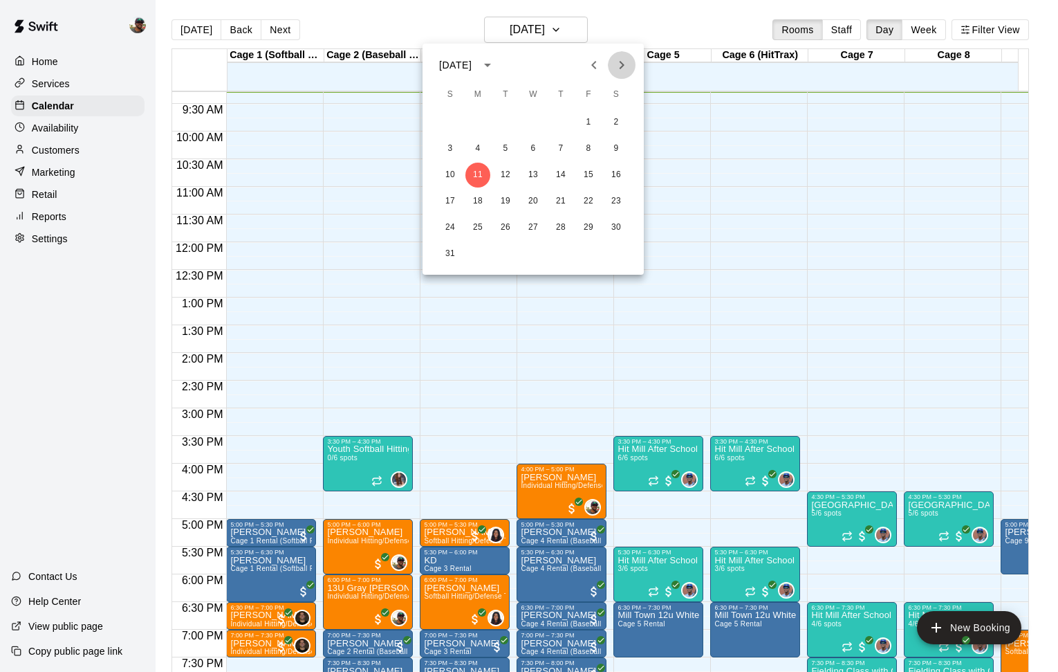
click at [619, 67] on icon "Next month" at bounding box center [621, 65] width 17 height 17
click at [480, 210] on button "22" at bounding box center [477, 201] width 25 height 25
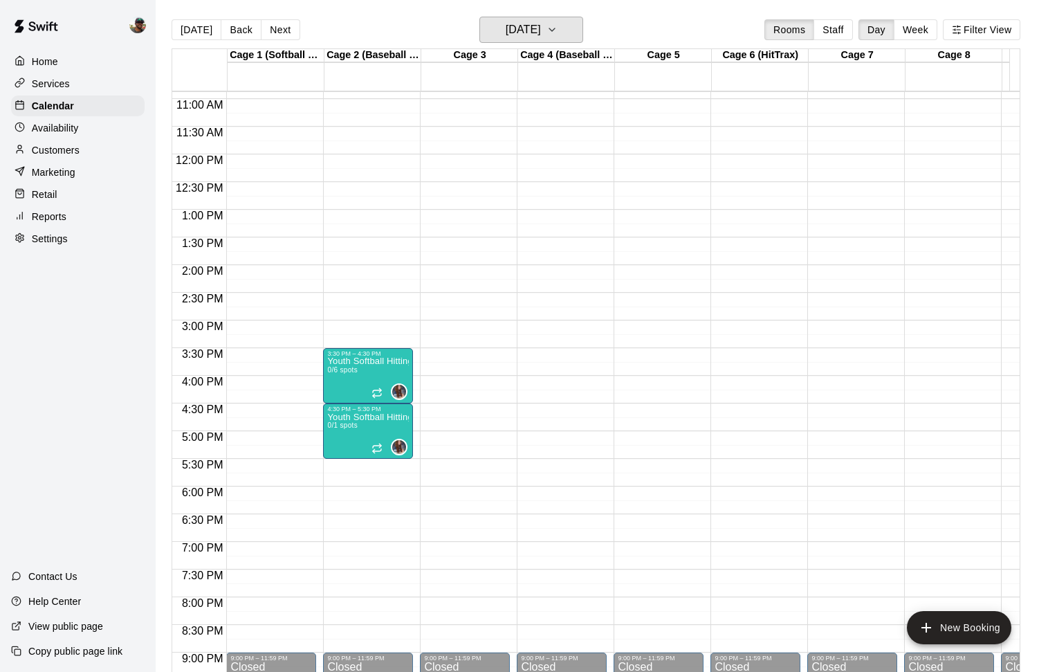
scroll to position [566, 0]
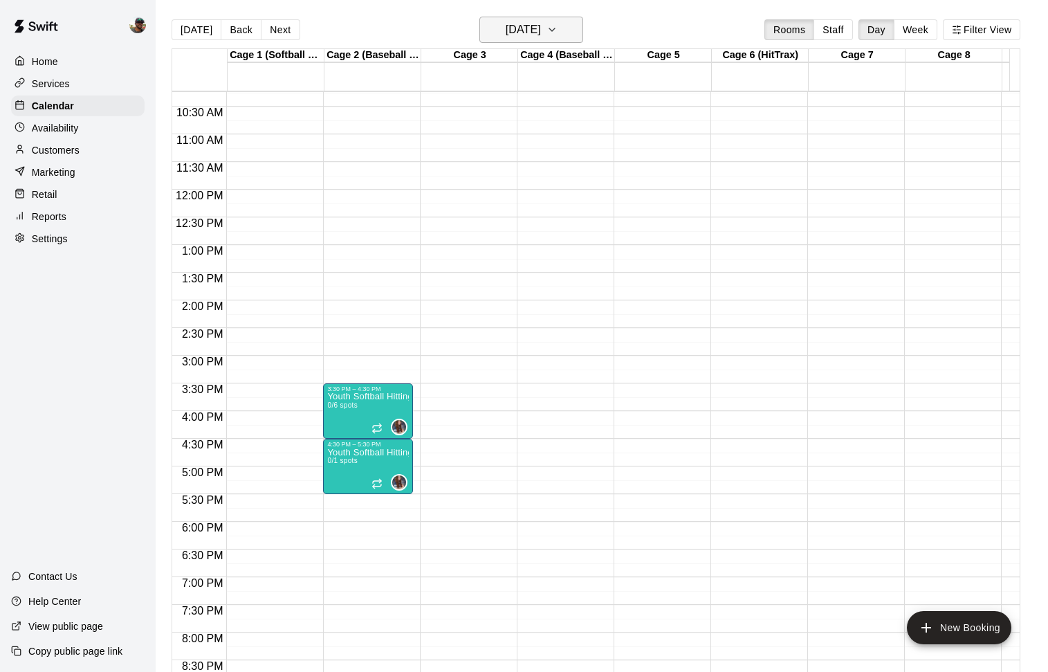
click at [557, 35] on icon "button" at bounding box center [551, 29] width 11 height 17
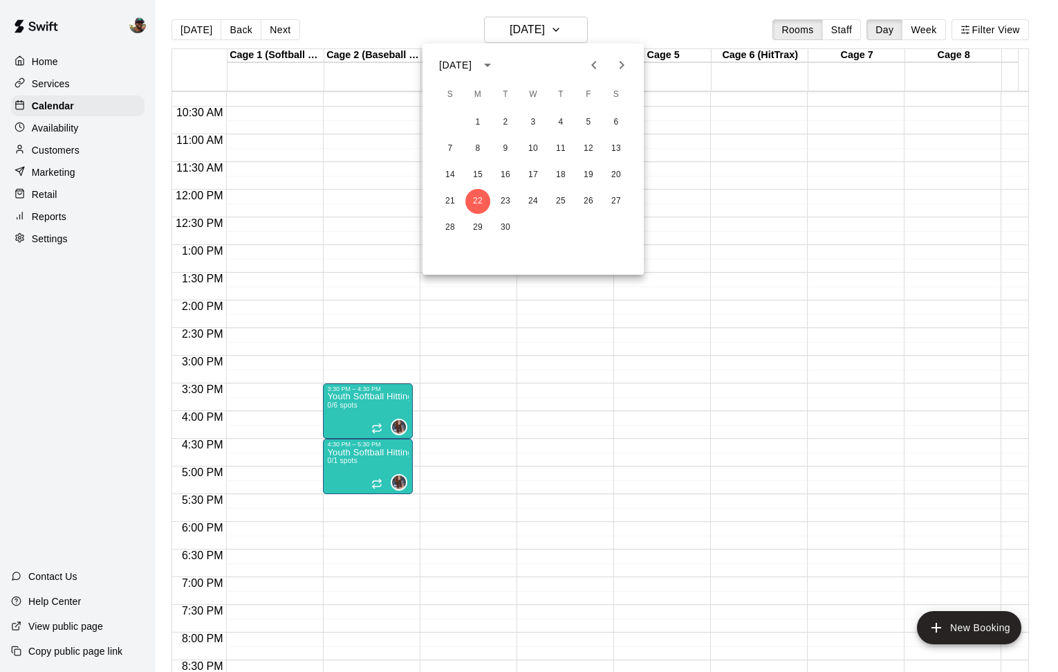
click at [458, 469] on div at bounding box center [529, 336] width 1058 height 672
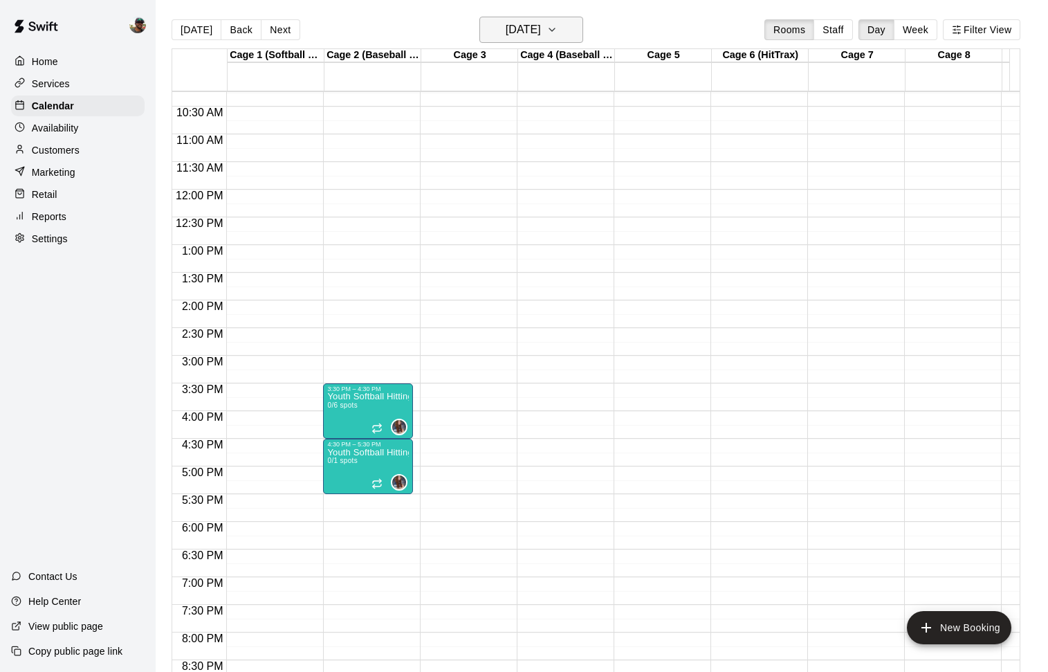
click at [557, 24] on icon "button" at bounding box center [551, 29] width 11 height 17
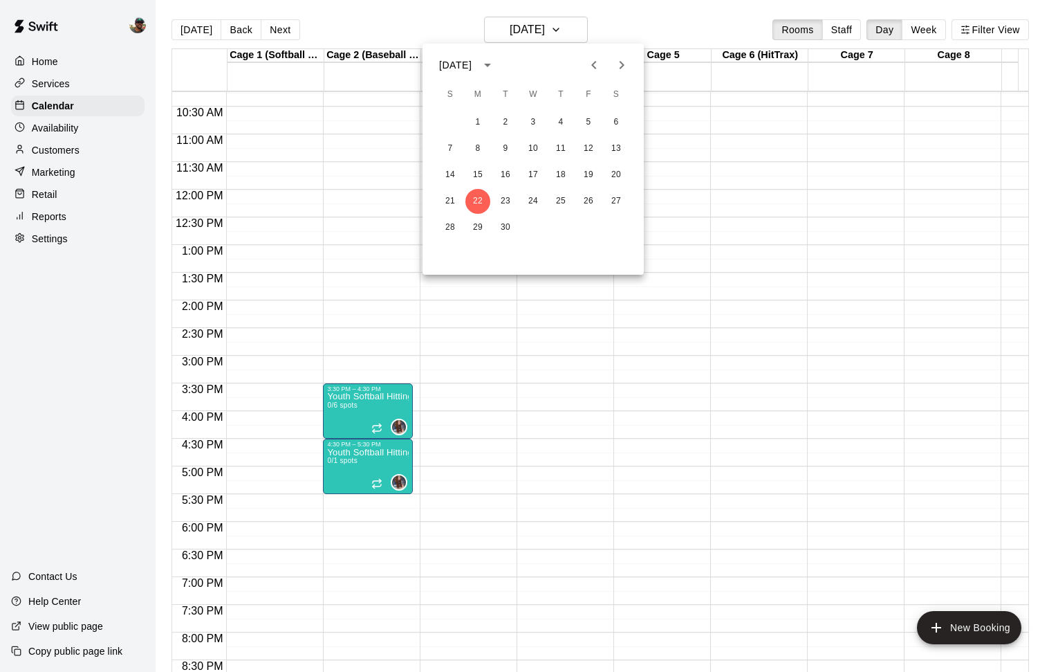
click at [584, 68] on button "Previous month" at bounding box center [594, 65] width 28 height 28
click at [472, 196] on button "18" at bounding box center [477, 201] width 25 height 25
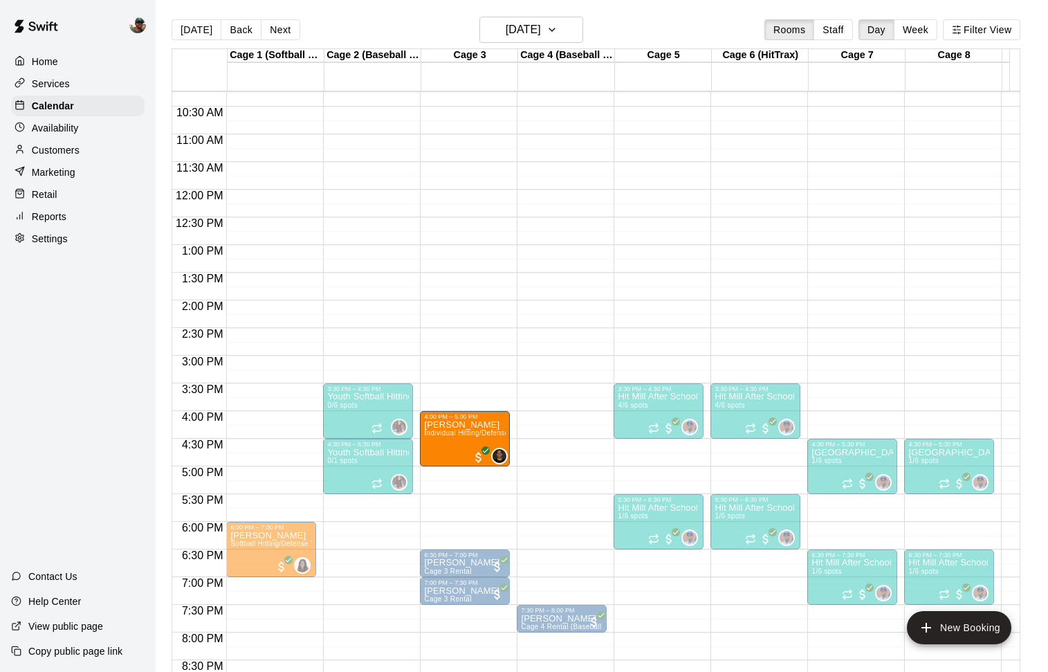
drag, startPoint x: 284, startPoint y: 438, endPoint x: 463, endPoint y: 445, distance: 178.6
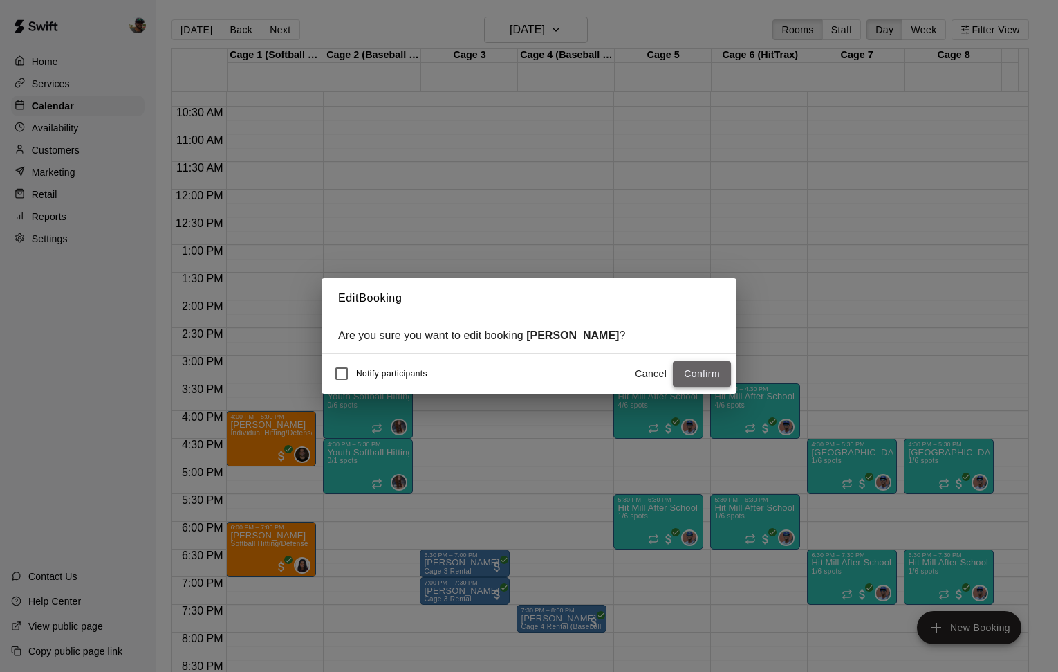
click at [694, 373] on button "Confirm" at bounding box center [702, 374] width 58 height 26
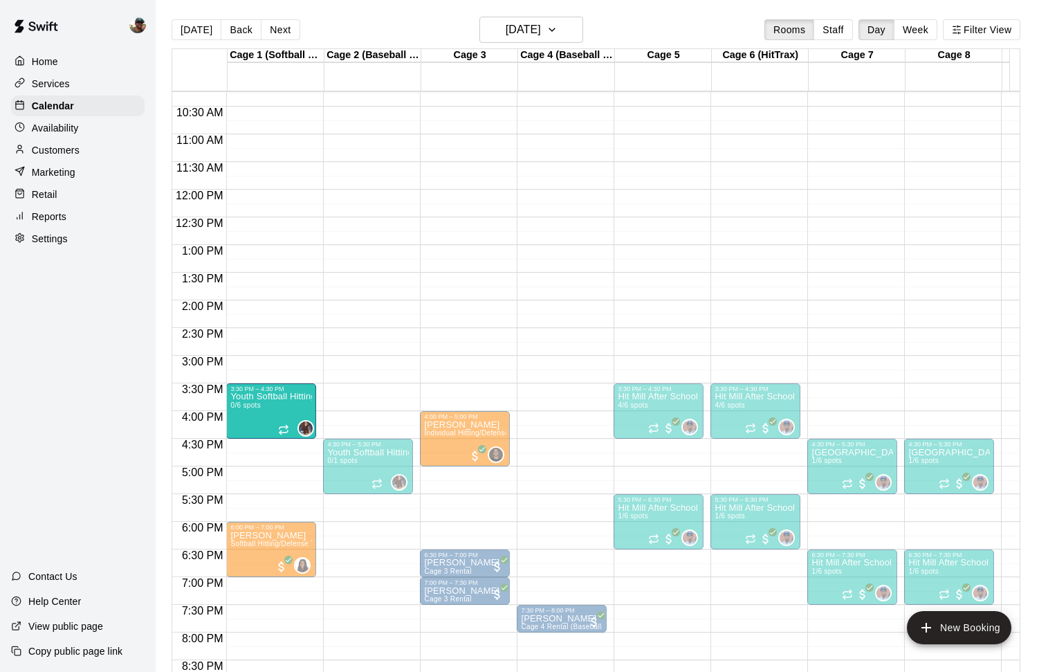
drag, startPoint x: 372, startPoint y: 415, endPoint x: 287, endPoint y: 418, distance: 85.1
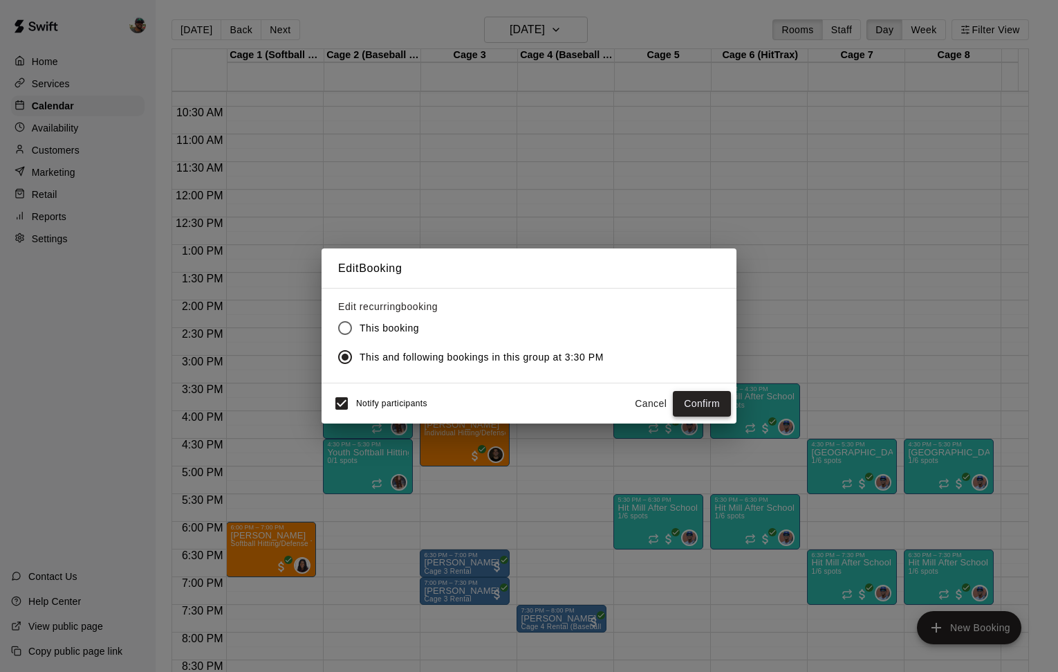
click at [701, 400] on button "Confirm" at bounding box center [702, 404] width 58 height 26
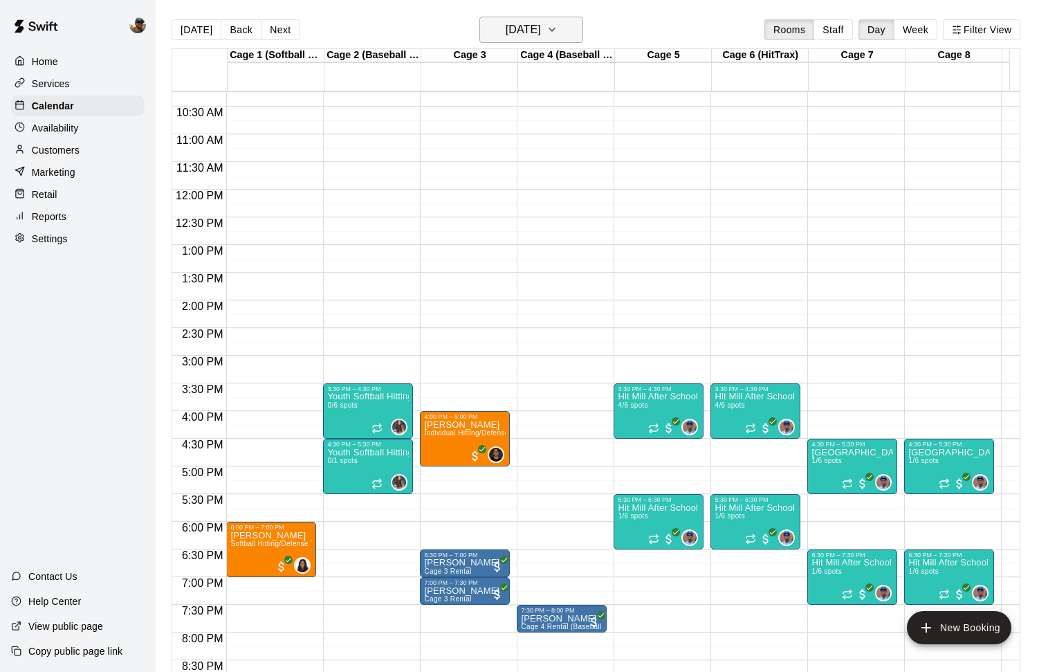
click at [557, 27] on icon "button" at bounding box center [551, 29] width 11 height 17
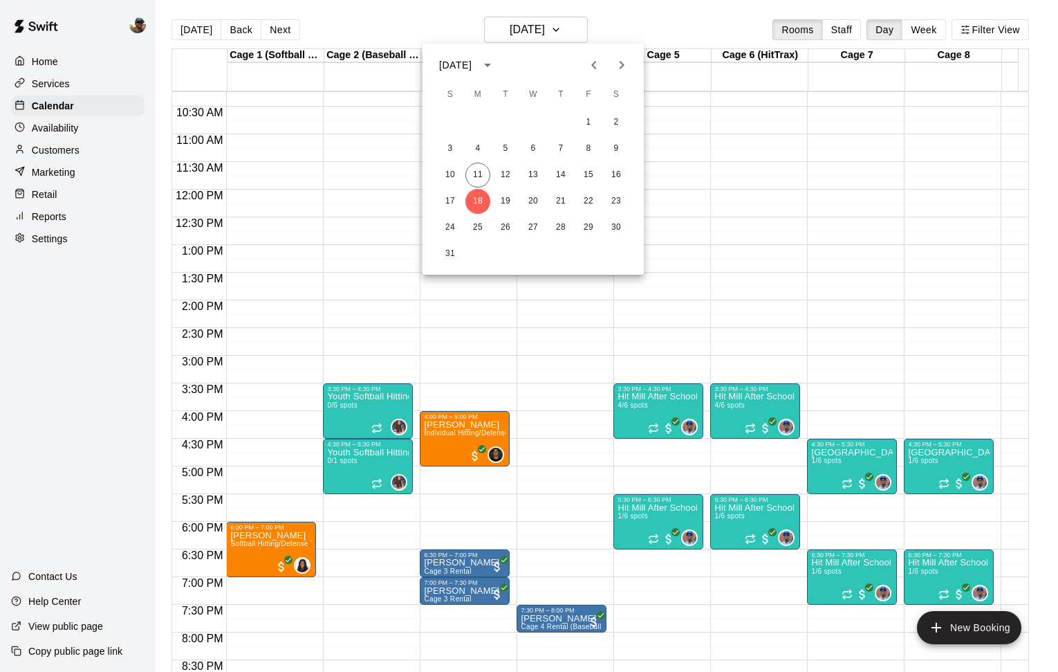
click at [354, 473] on div at bounding box center [529, 336] width 1058 height 672
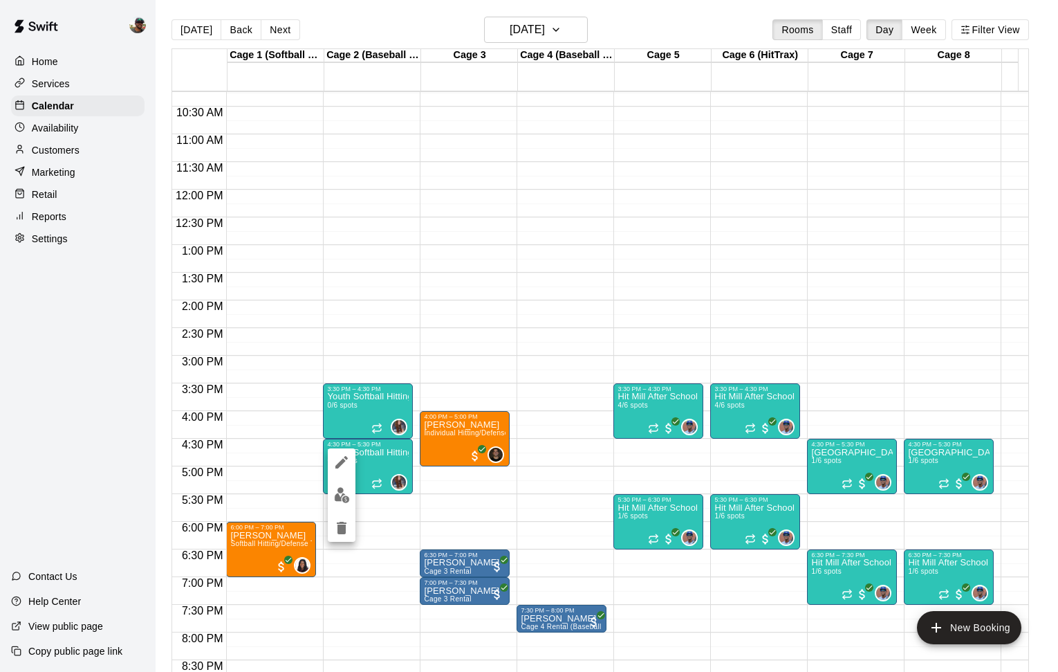
click at [337, 256] on div at bounding box center [529, 336] width 1058 height 672
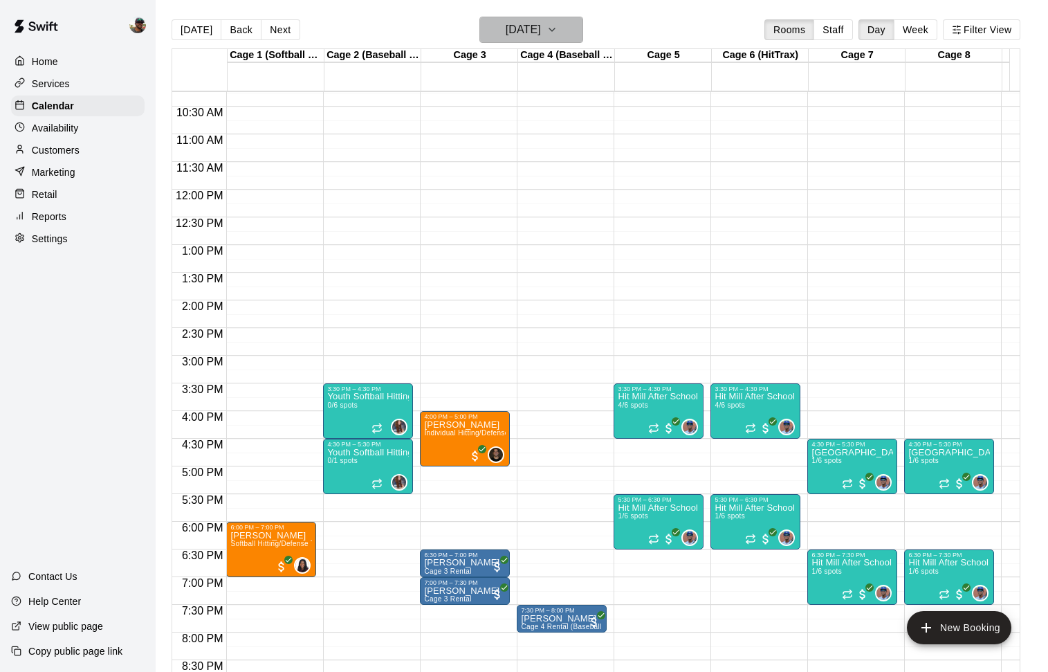
click at [582, 29] on button "[DATE]" at bounding box center [531, 30] width 104 height 26
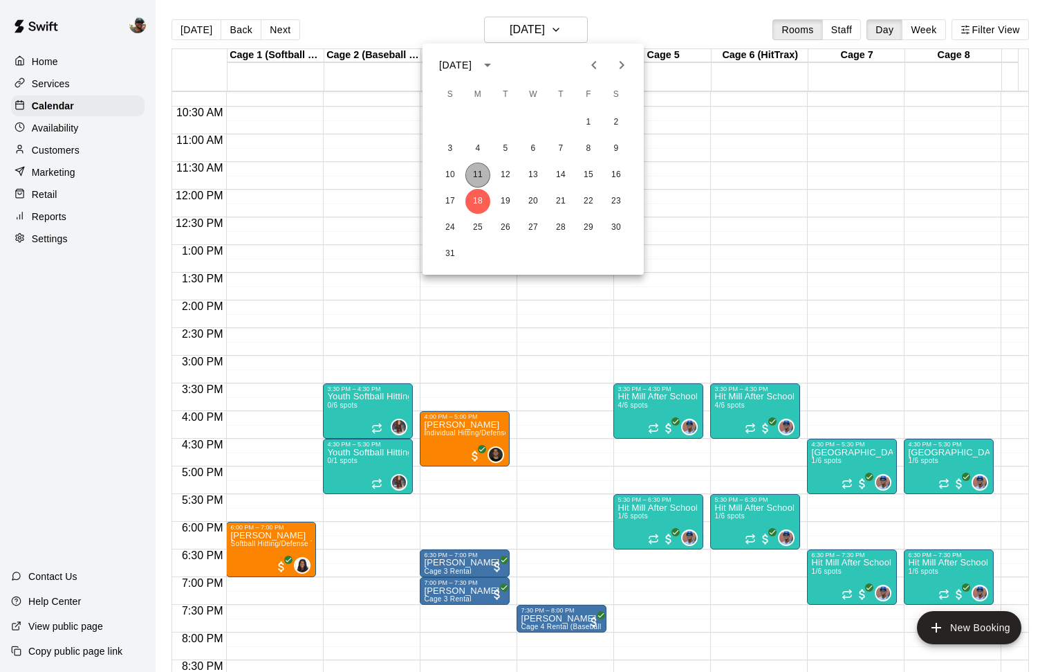
click at [476, 177] on button "11" at bounding box center [477, 175] width 25 height 25
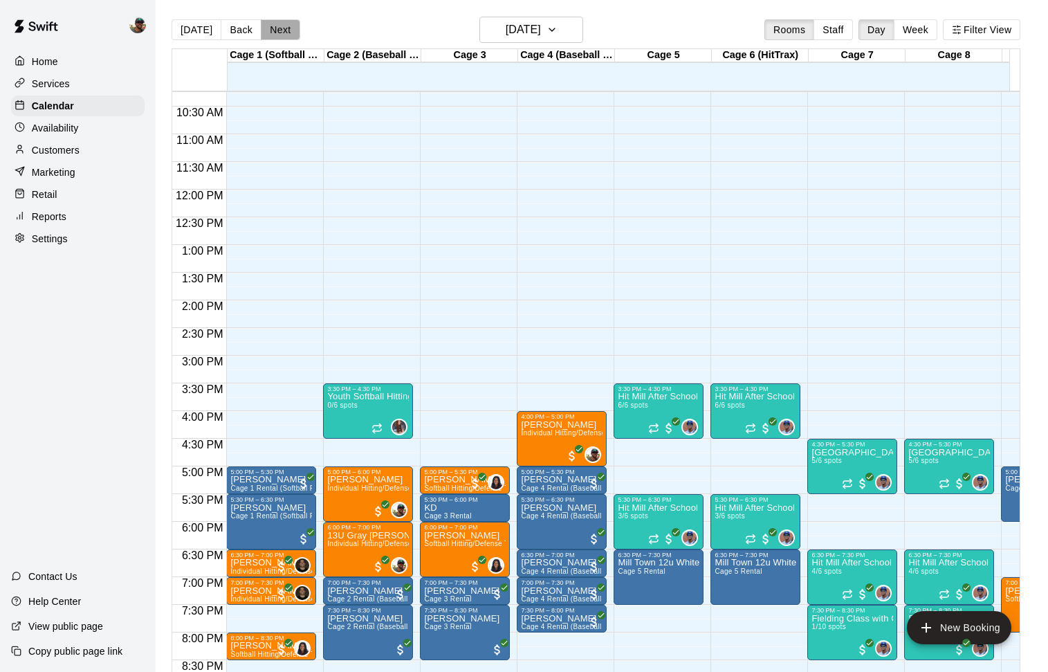
click at [279, 26] on button "Next" at bounding box center [280, 29] width 39 height 21
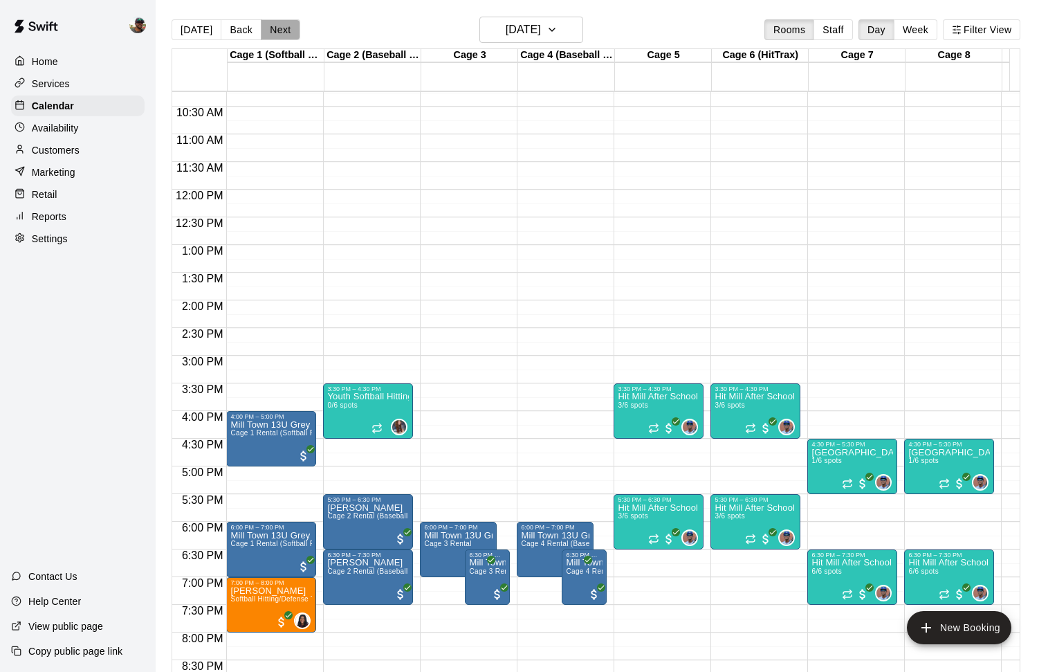
click at [281, 27] on button "Next" at bounding box center [280, 29] width 39 height 21
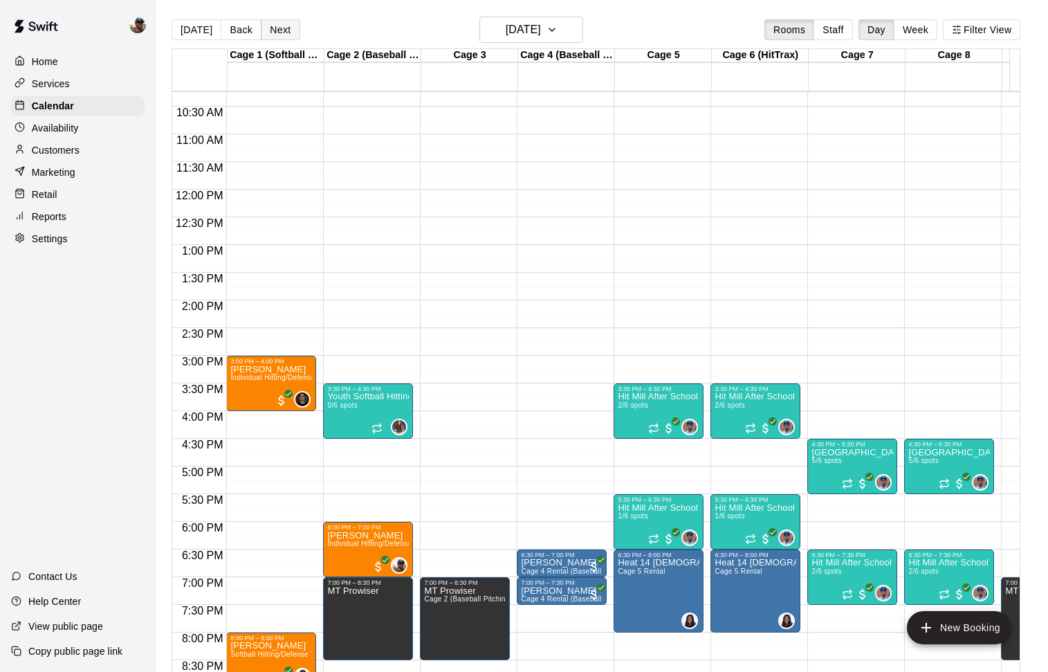
click at [281, 27] on button "Next" at bounding box center [280, 29] width 39 height 21
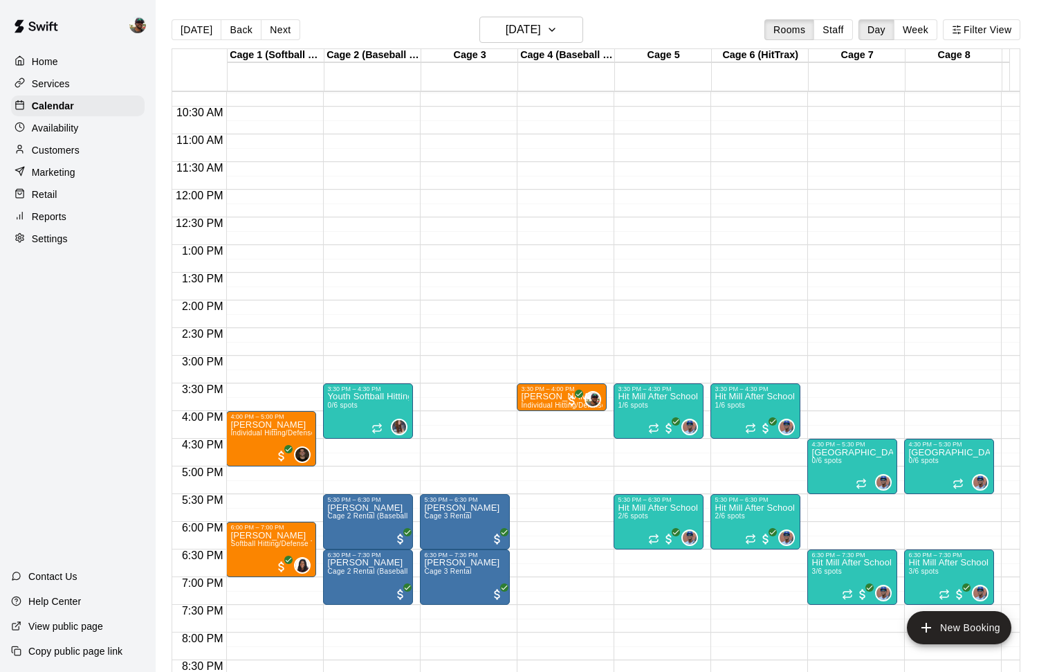
click at [281, 27] on button "Next" at bounding box center [280, 29] width 39 height 21
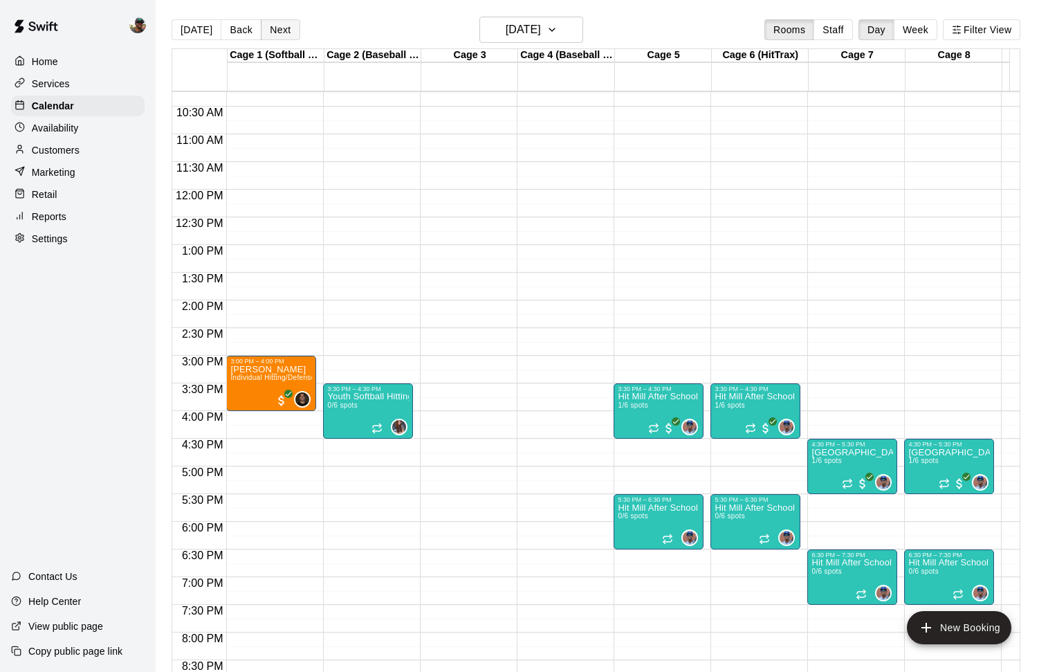
click at [284, 33] on button "Next" at bounding box center [280, 29] width 39 height 21
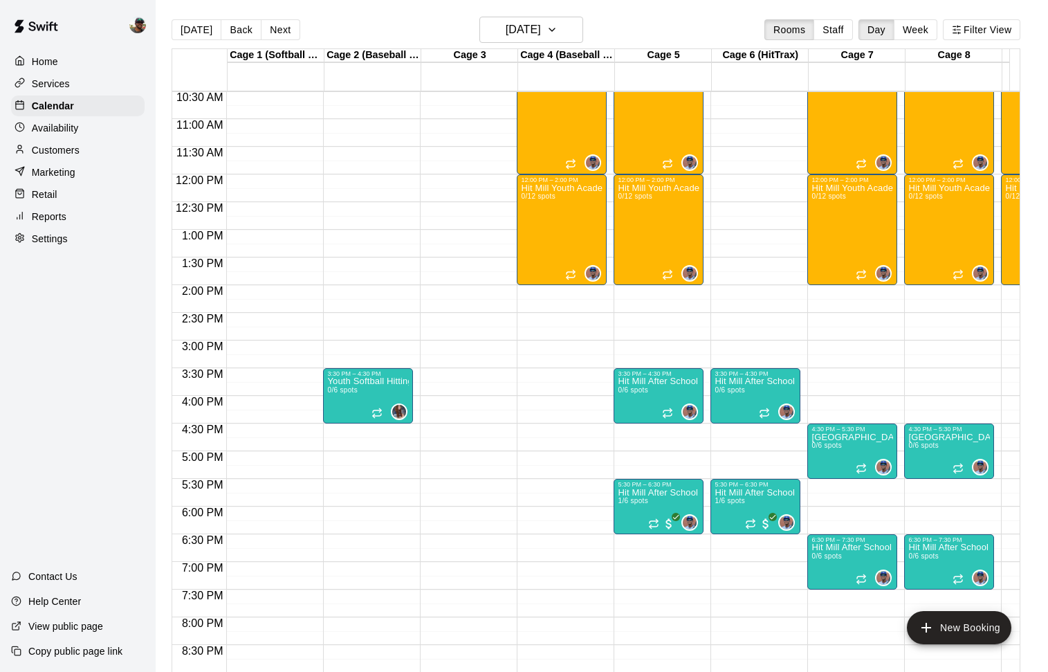
scroll to position [584, 0]
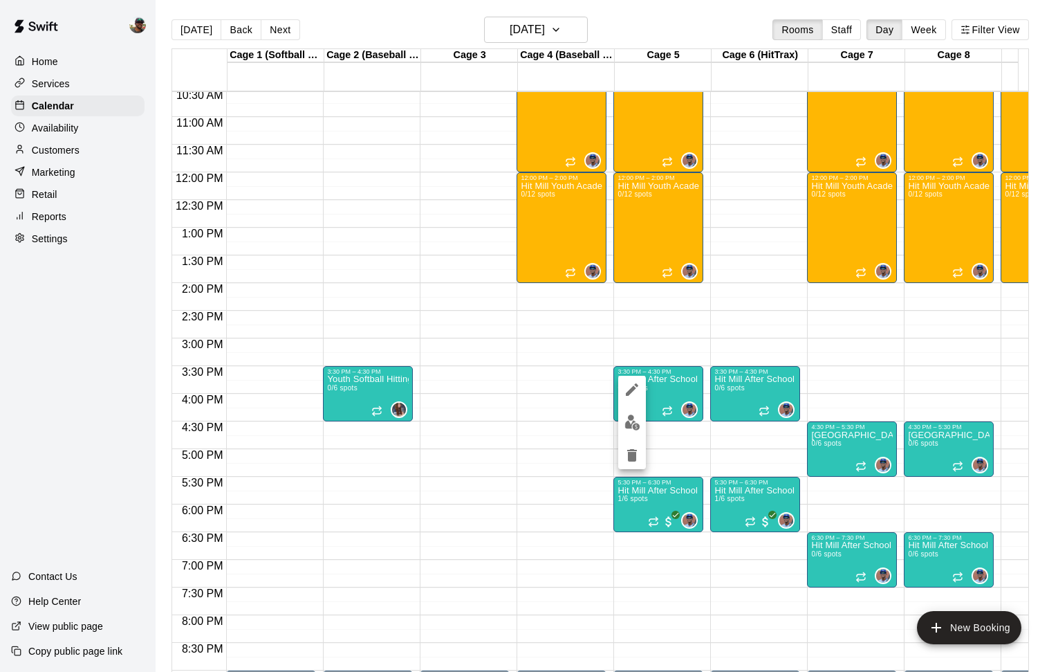
click at [564, 423] on div at bounding box center [529, 336] width 1058 height 672
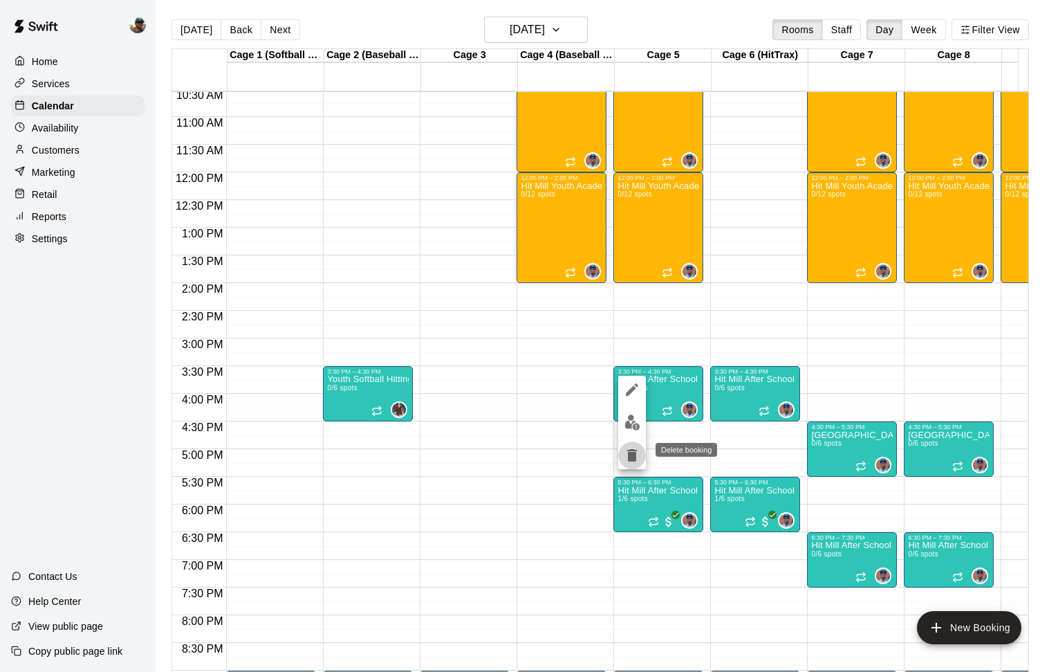
click at [631, 450] on icon "delete" at bounding box center [632, 455] width 10 height 12
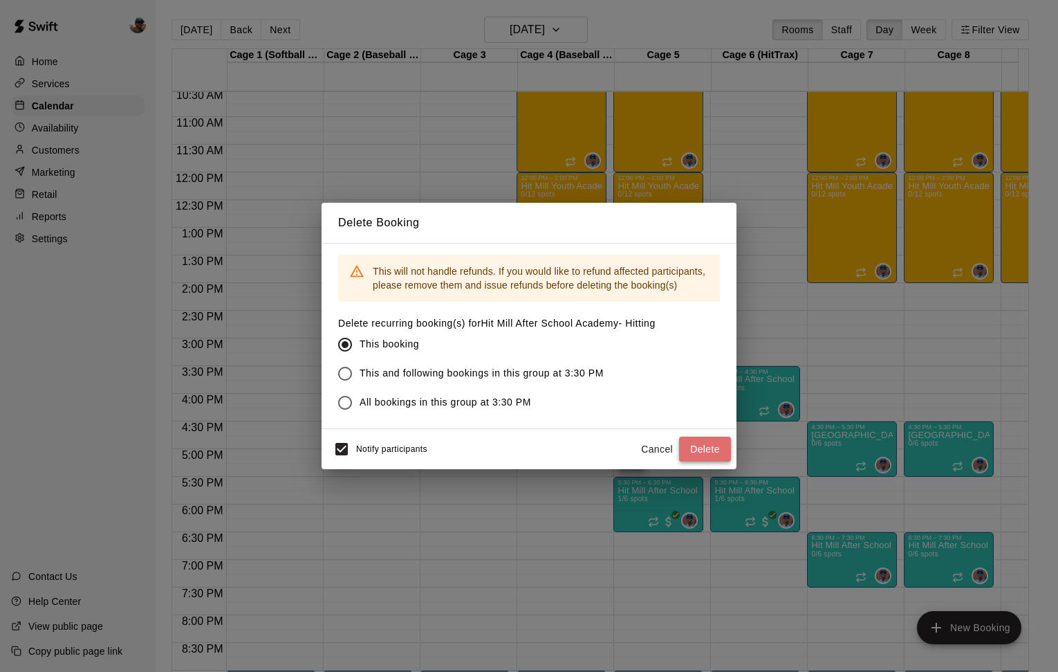
click at [704, 453] on button "Delete" at bounding box center [705, 449] width 52 height 26
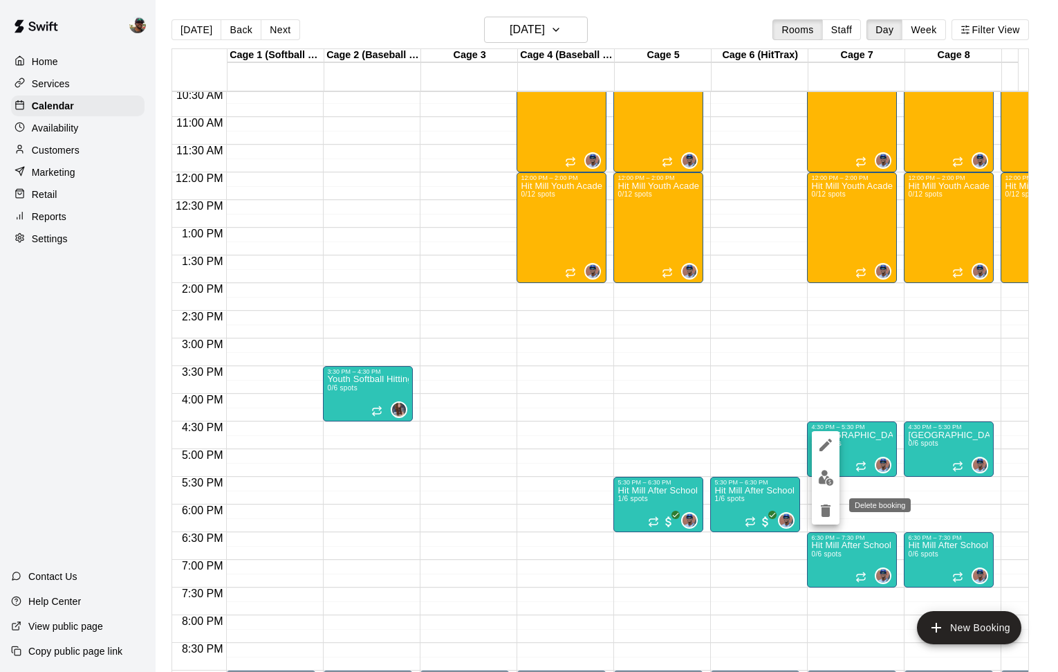
click at [822, 514] on icon "delete" at bounding box center [826, 510] width 10 height 12
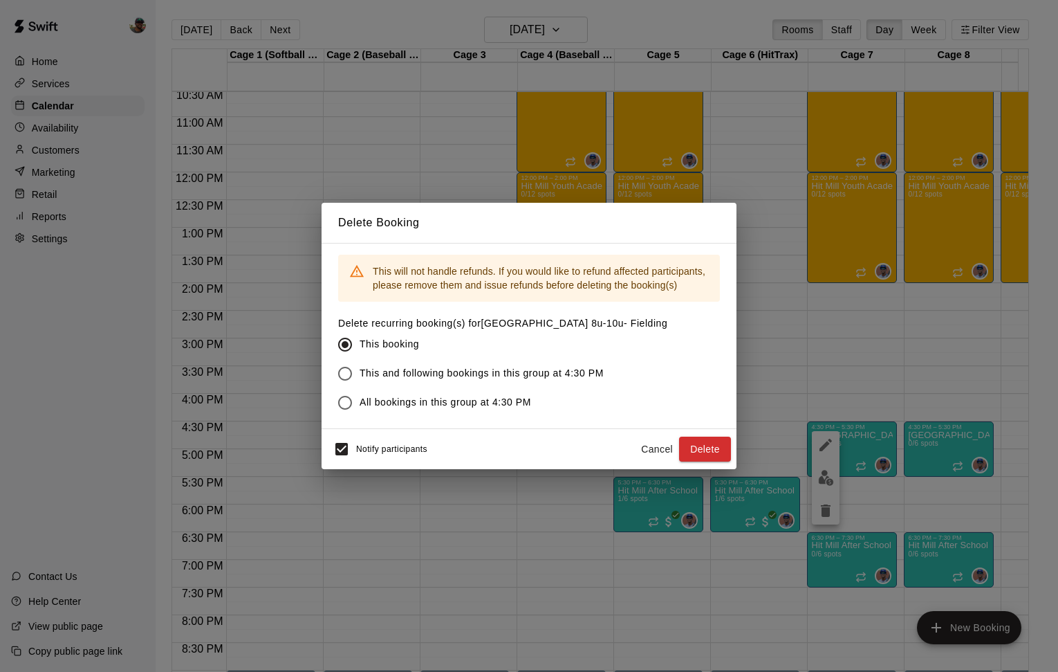
click at [703, 455] on button "Delete" at bounding box center [705, 449] width 52 height 26
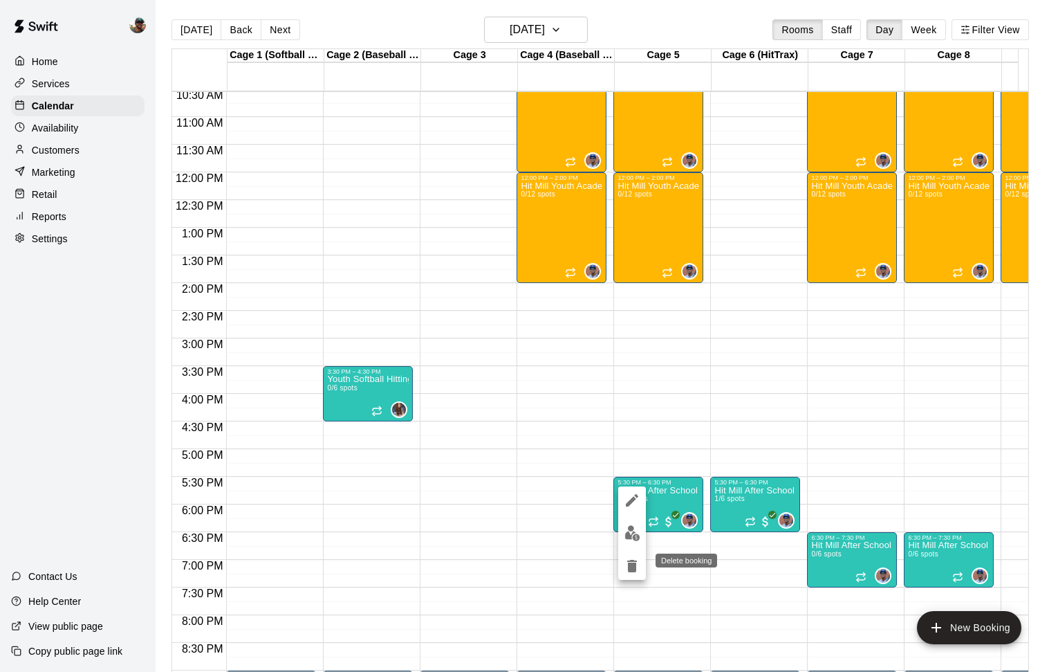
click at [627, 569] on icon "delete" at bounding box center [632, 565] width 17 height 17
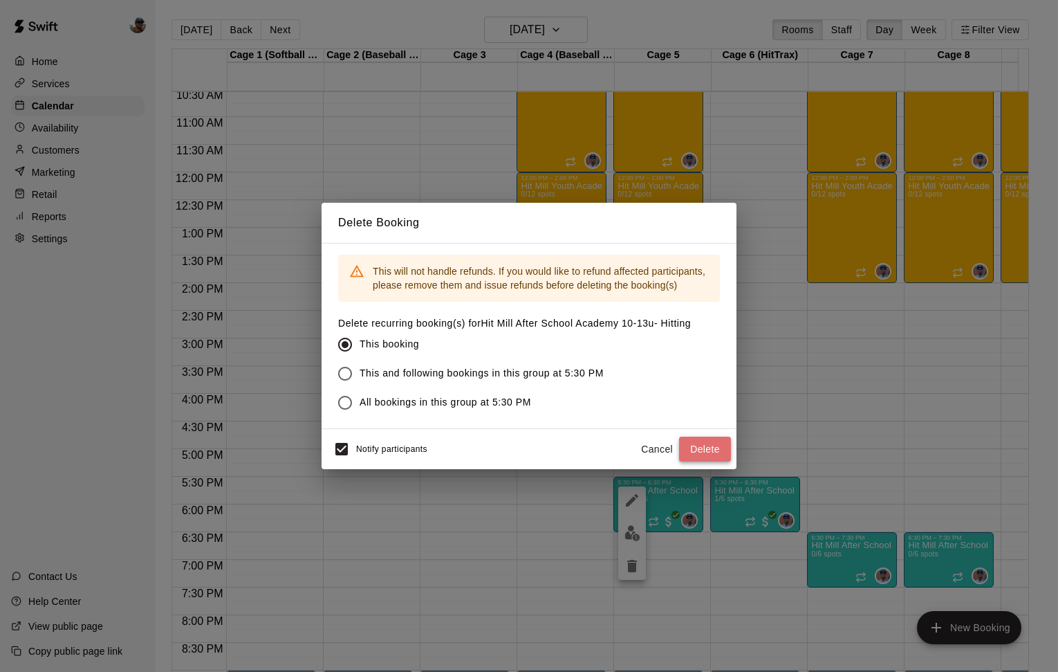
click at [719, 444] on button "Delete" at bounding box center [705, 449] width 52 height 26
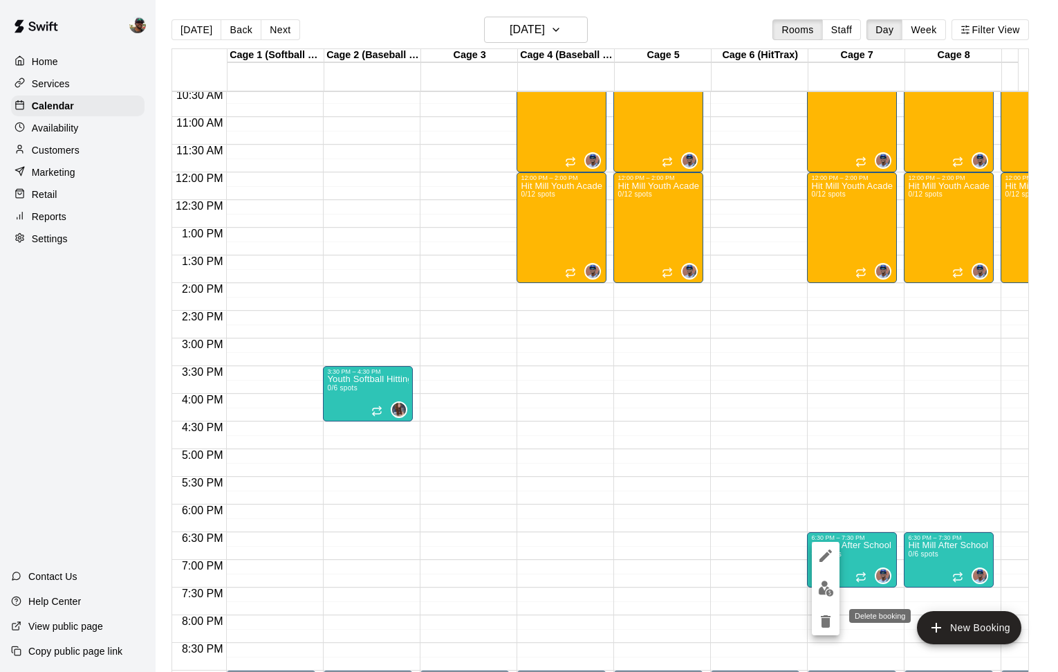
click at [822, 619] on icon "delete" at bounding box center [826, 621] width 10 height 12
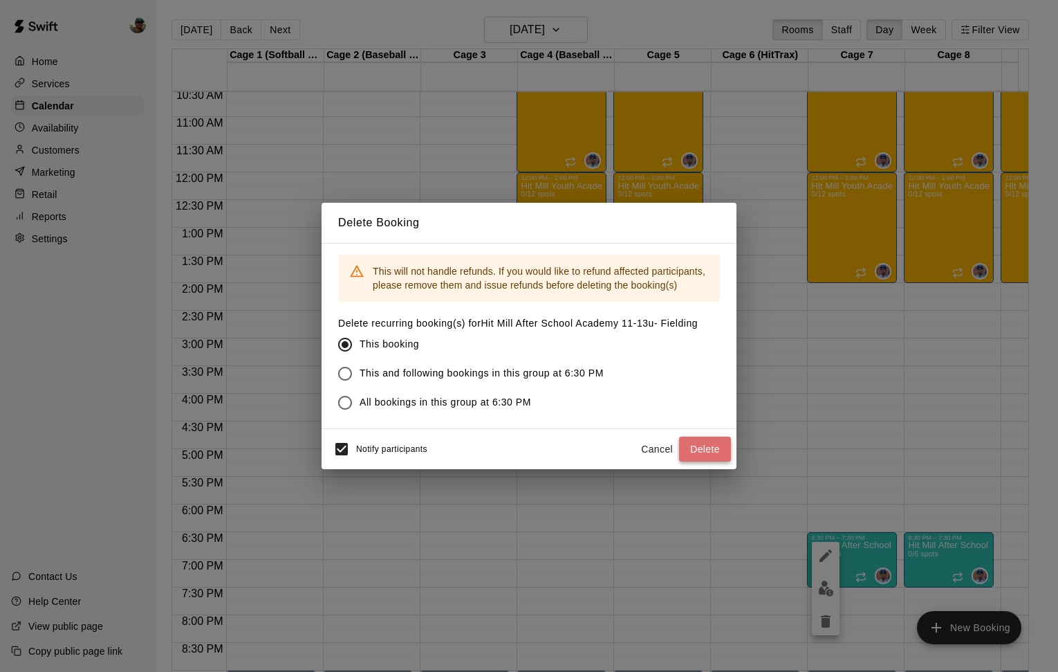
click at [701, 447] on button "Delete" at bounding box center [705, 449] width 52 height 26
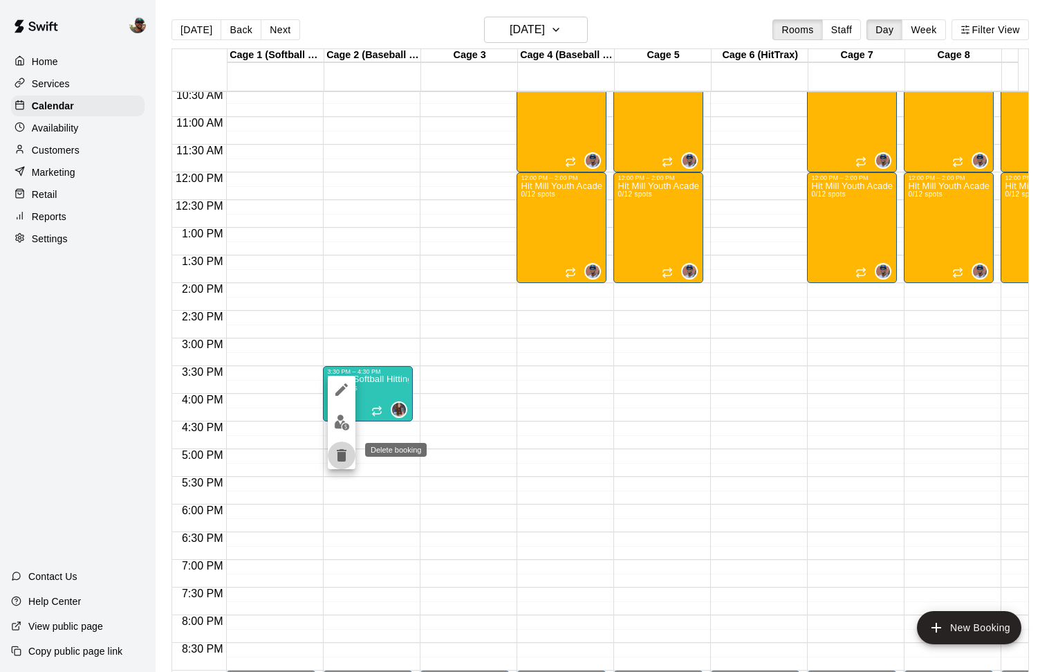
click at [340, 452] on icon "delete" at bounding box center [342, 455] width 10 height 12
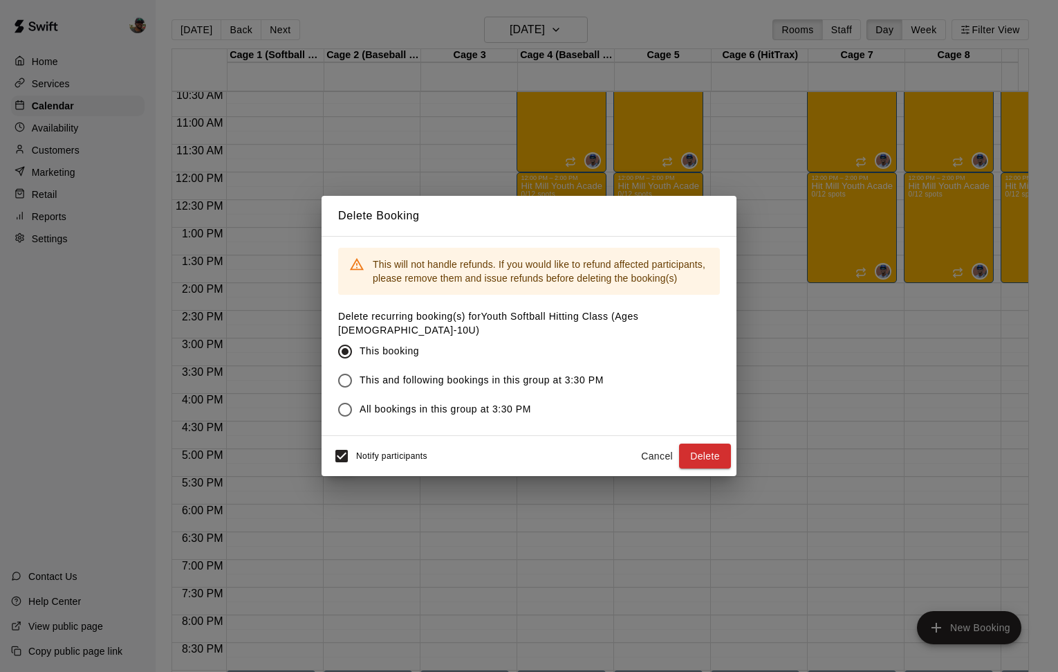
click at [695, 443] on button "Delete" at bounding box center [705, 456] width 52 height 26
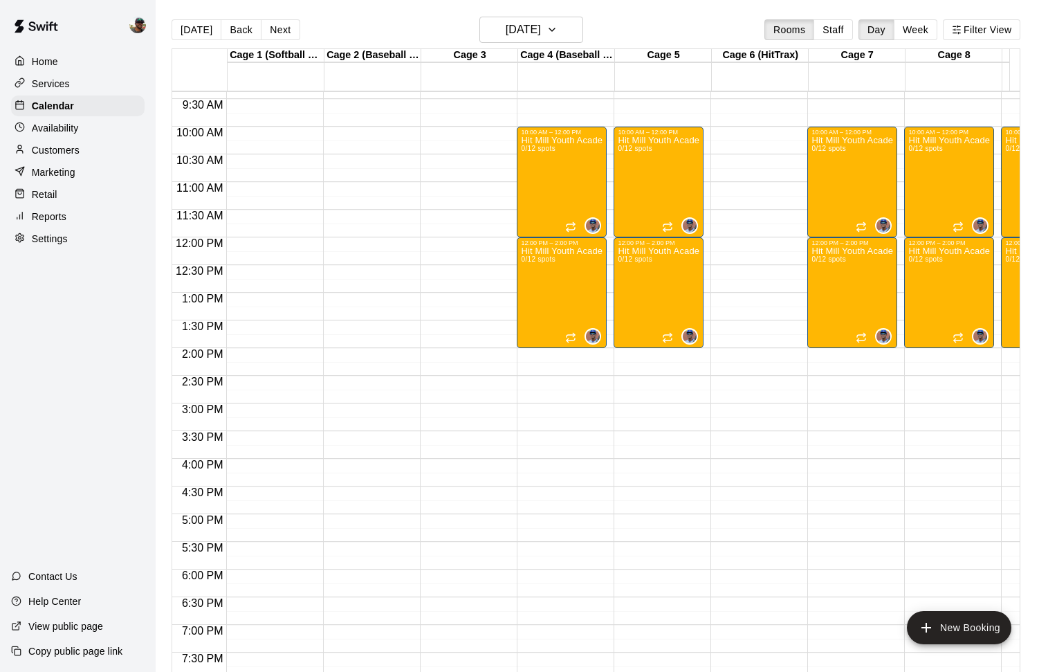
scroll to position [518, 0]
click at [286, 26] on button "Next" at bounding box center [280, 29] width 39 height 21
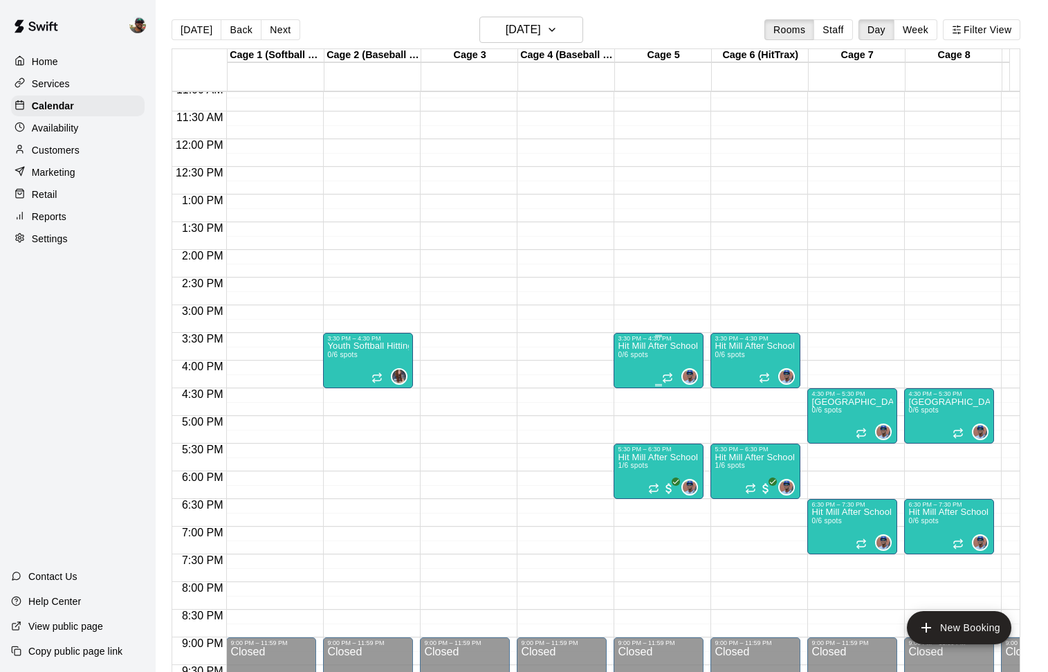
scroll to position [618, 0]
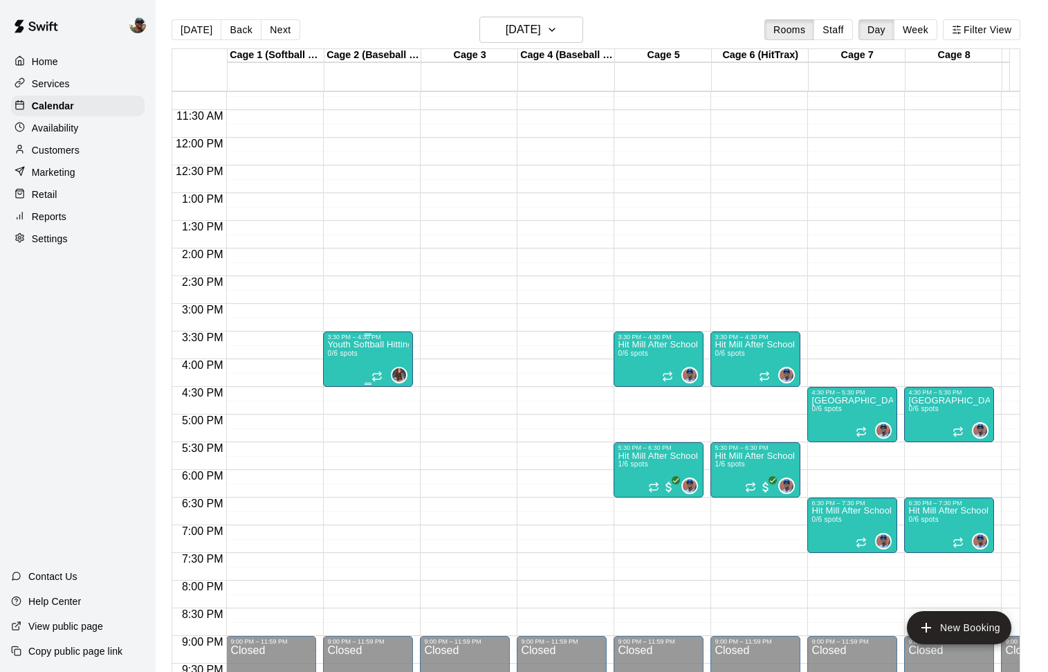
click at [373, 355] on div "Youth Softball Hitting Class (Ages [DEMOGRAPHIC_DATA]-10U) 0/6 spots" at bounding box center [368, 676] width 82 height 672
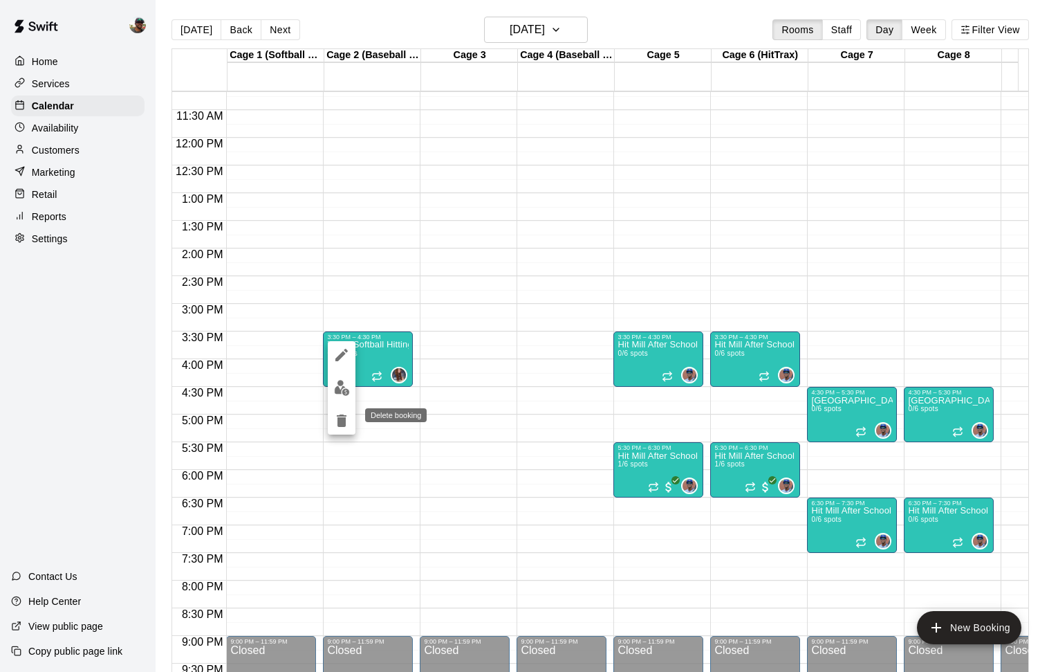
click at [342, 418] on icon "delete" at bounding box center [342, 420] width 10 height 12
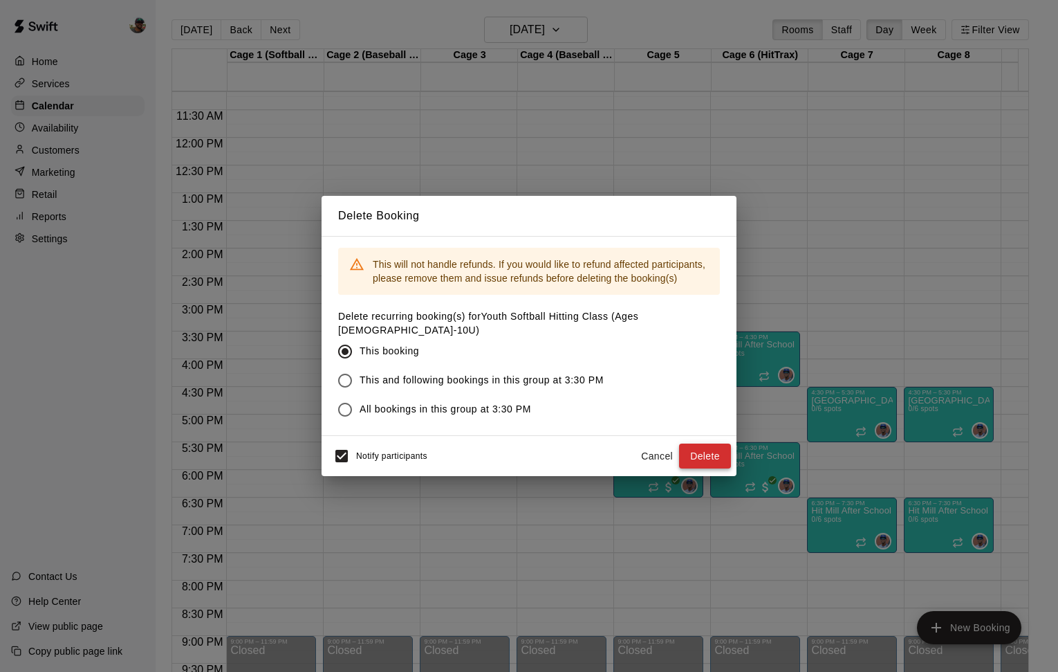
click at [708, 454] on button "Delete" at bounding box center [705, 456] width 52 height 26
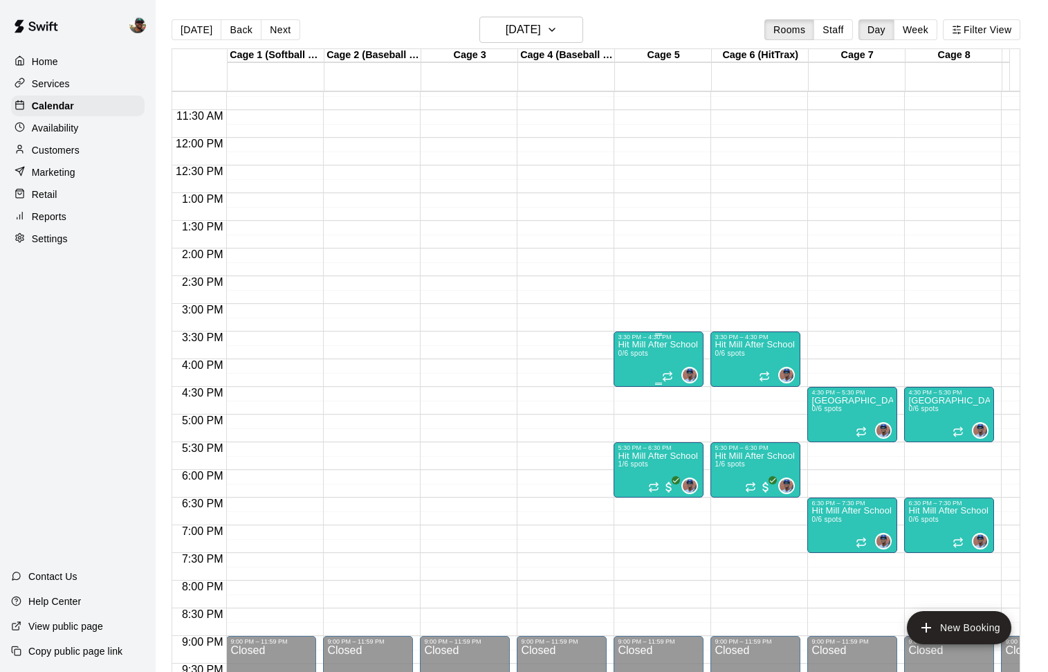
click at [642, 358] on div "Hit Mill After School Academy- Hitting 0/6 spots" at bounding box center [659, 676] width 82 height 672
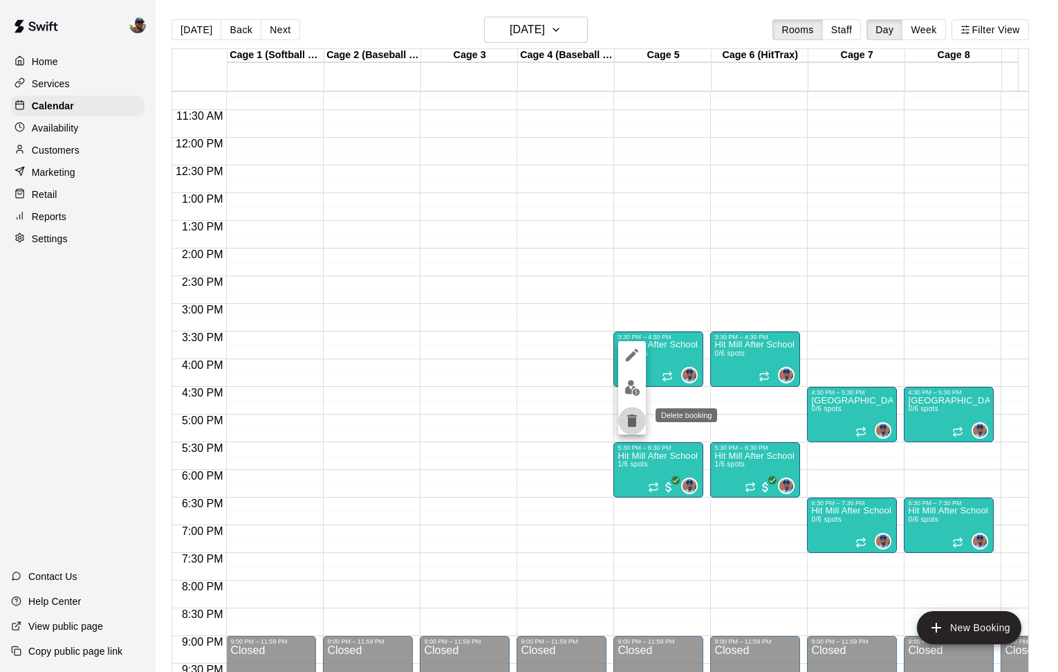
click at [627, 423] on icon "delete" at bounding box center [632, 420] width 17 height 17
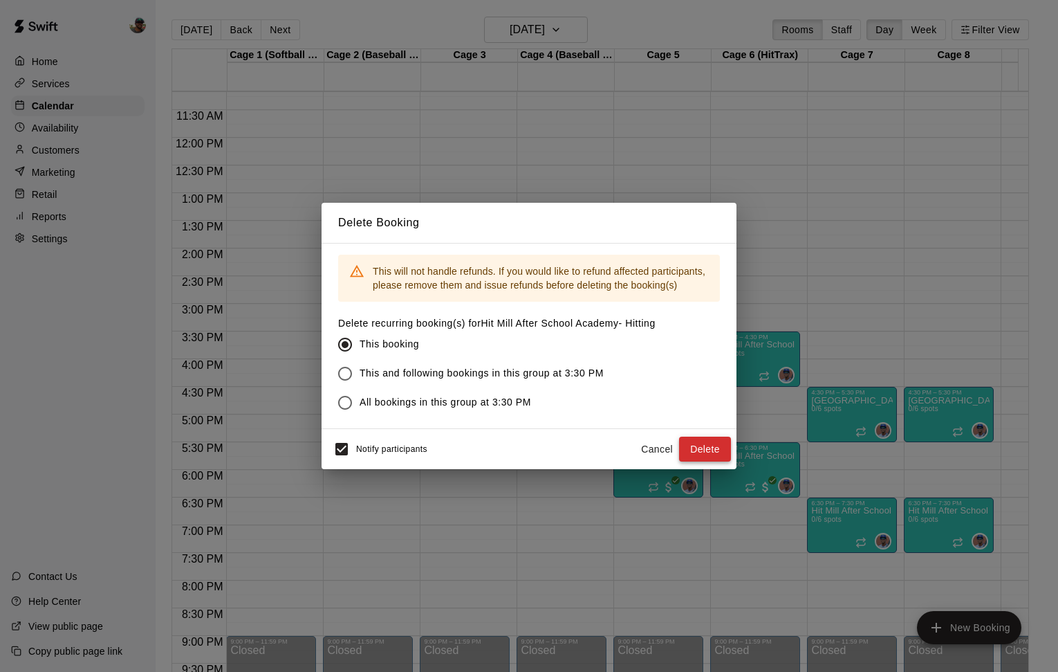
click at [720, 450] on button "Delete" at bounding box center [705, 449] width 52 height 26
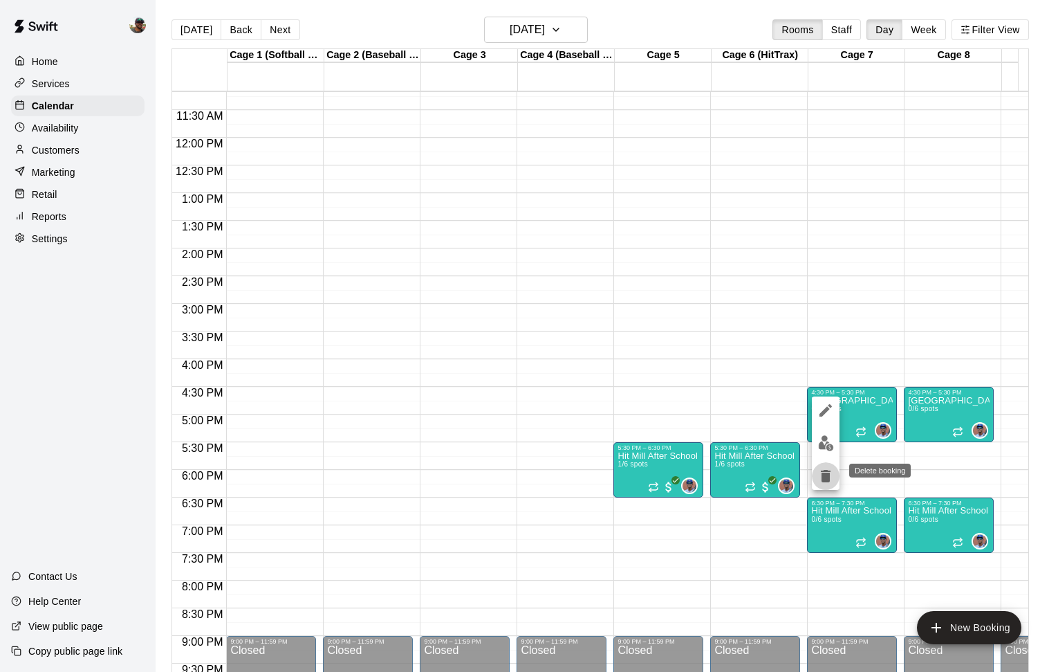
click at [820, 479] on icon "delete" at bounding box center [825, 476] width 17 height 17
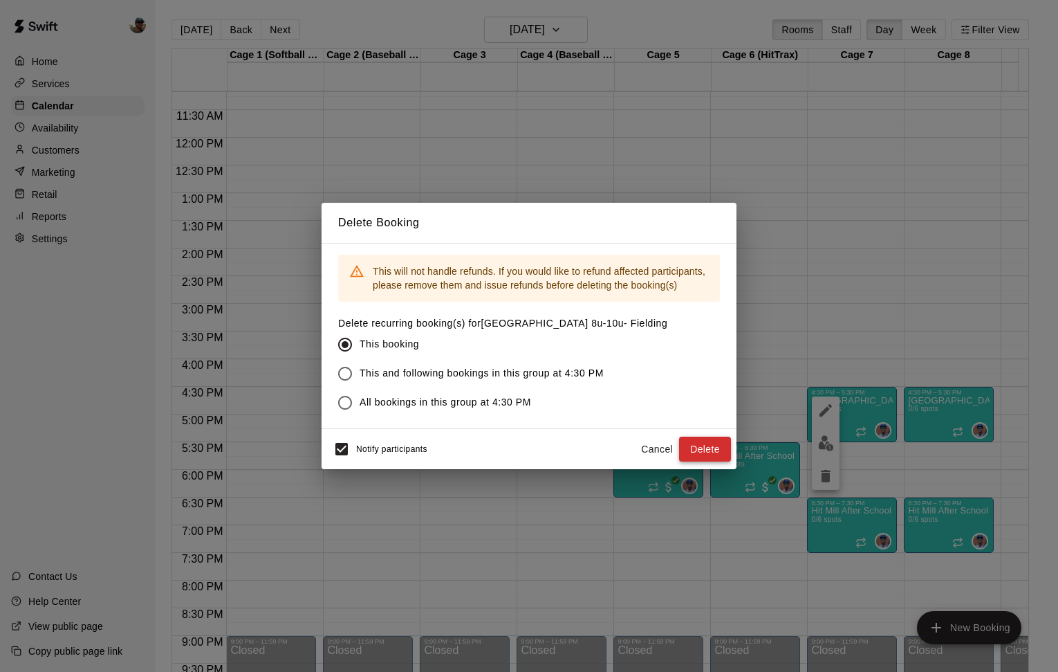
click at [701, 441] on button "Delete" at bounding box center [705, 449] width 52 height 26
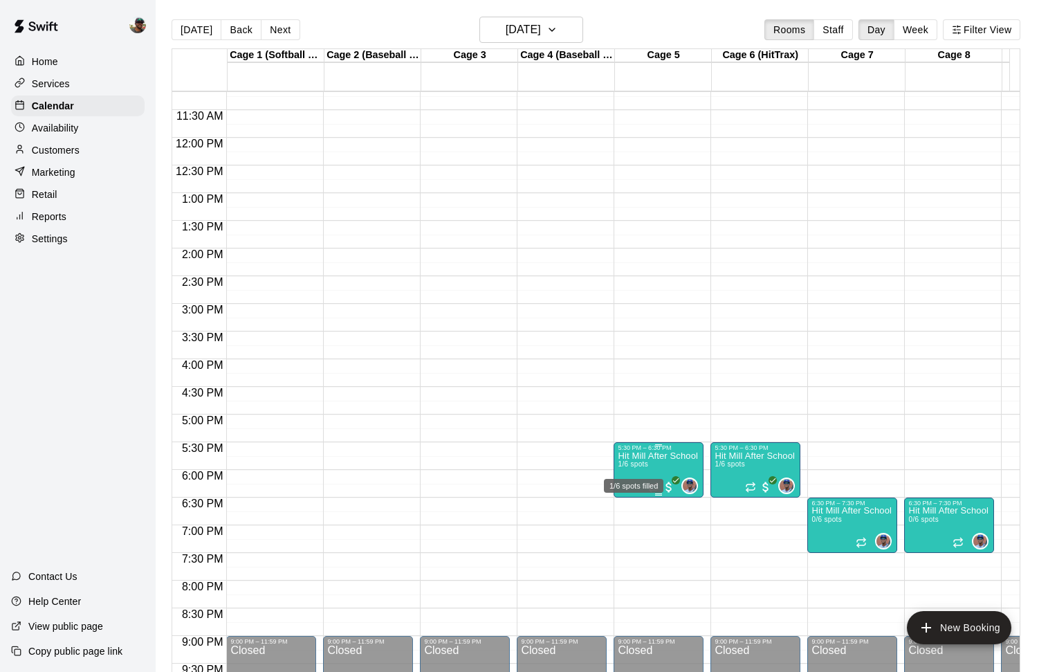
click at [644, 465] on span "1/6 spots" at bounding box center [633, 464] width 30 height 8
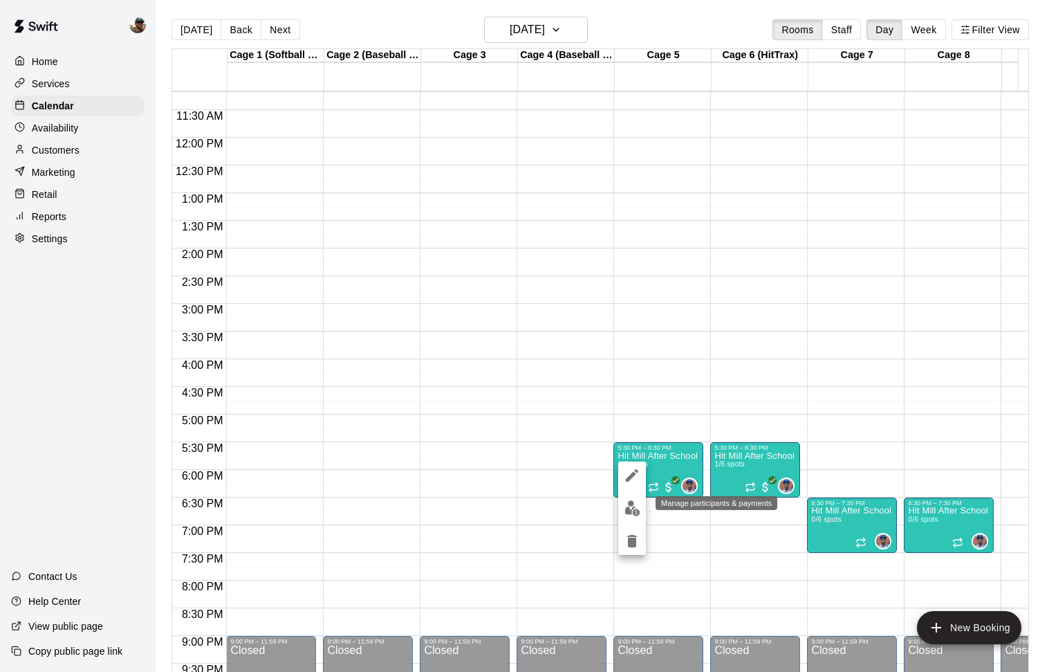
click at [638, 506] on img "edit" at bounding box center [633, 508] width 16 height 16
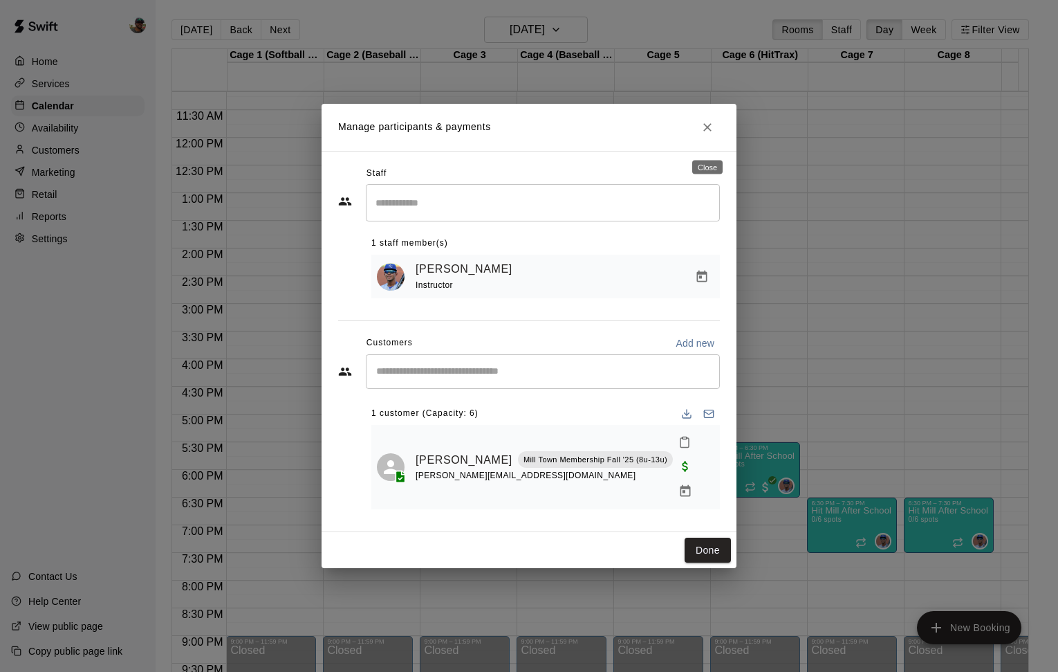
click at [711, 133] on icon "Close" at bounding box center [708, 127] width 14 height 14
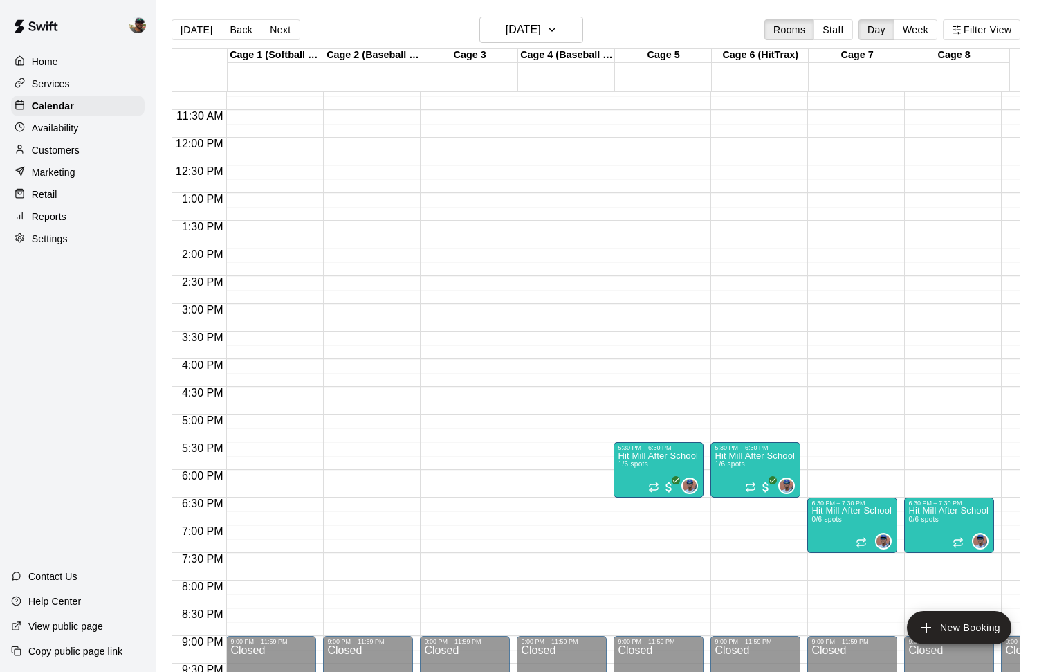
scroll to position [613, 0]
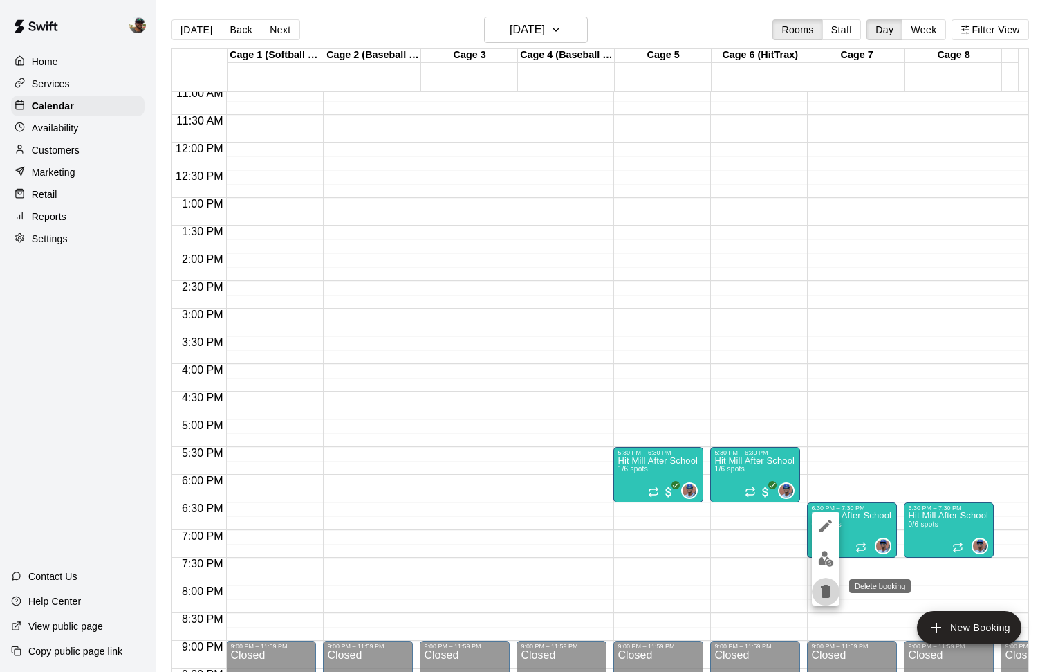
click at [827, 591] on icon "delete" at bounding box center [826, 591] width 10 height 12
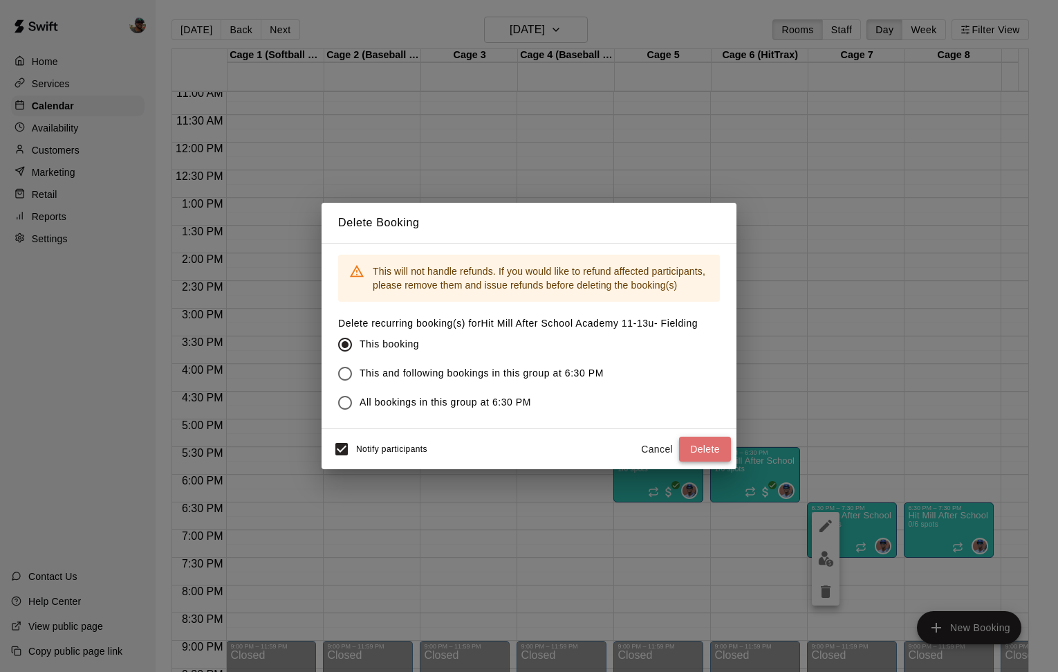
click at [696, 448] on button "Delete" at bounding box center [705, 449] width 52 height 26
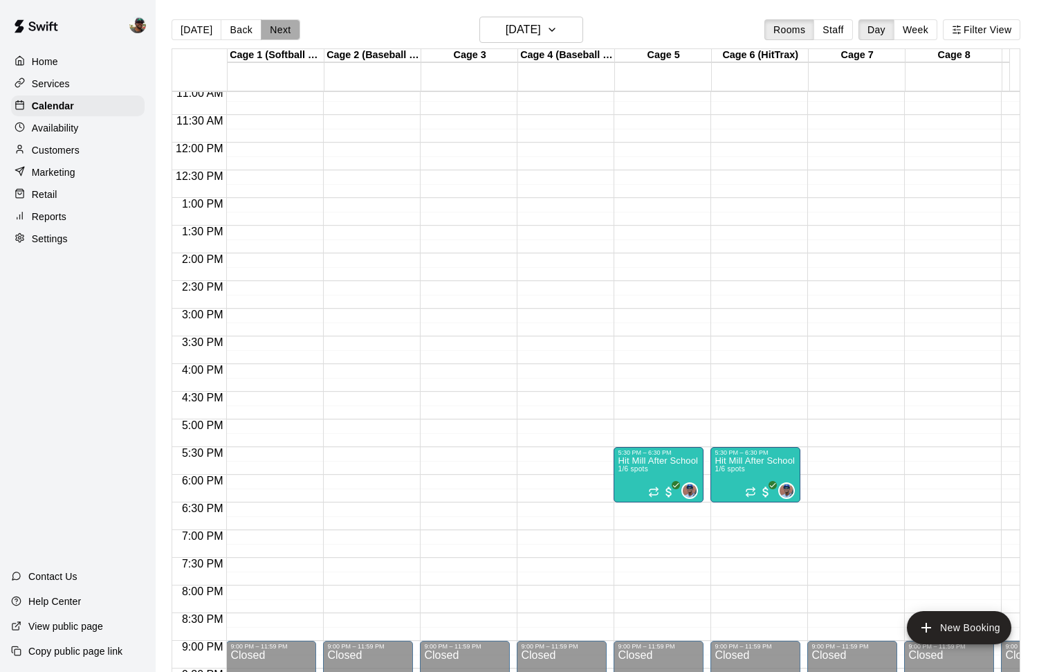
click at [283, 31] on button "Next" at bounding box center [280, 29] width 39 height 21
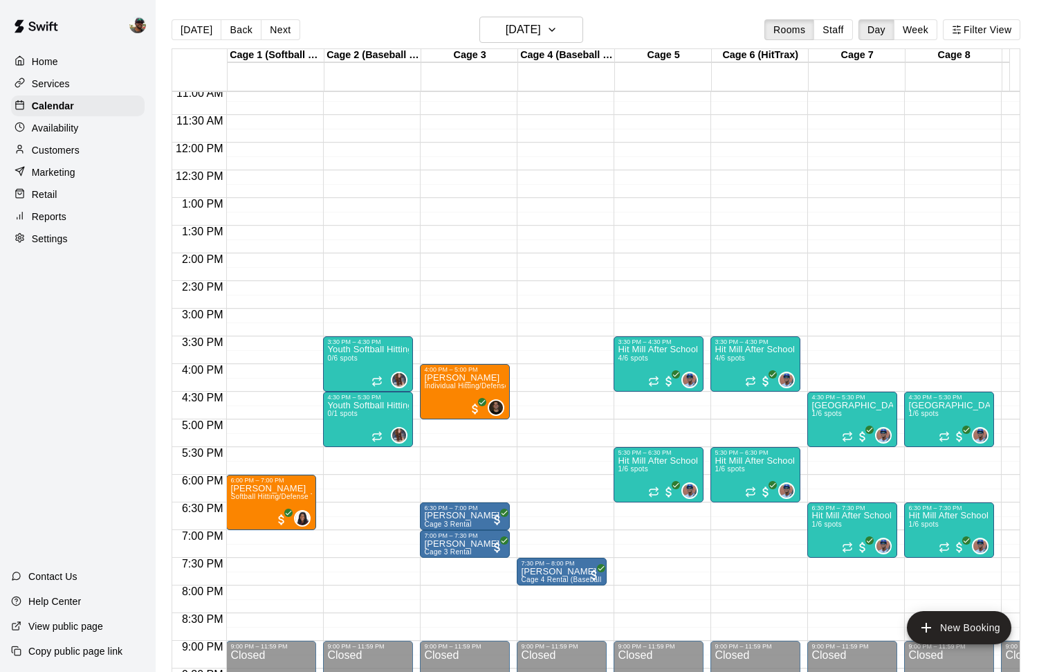
scroll to position [609, 0]
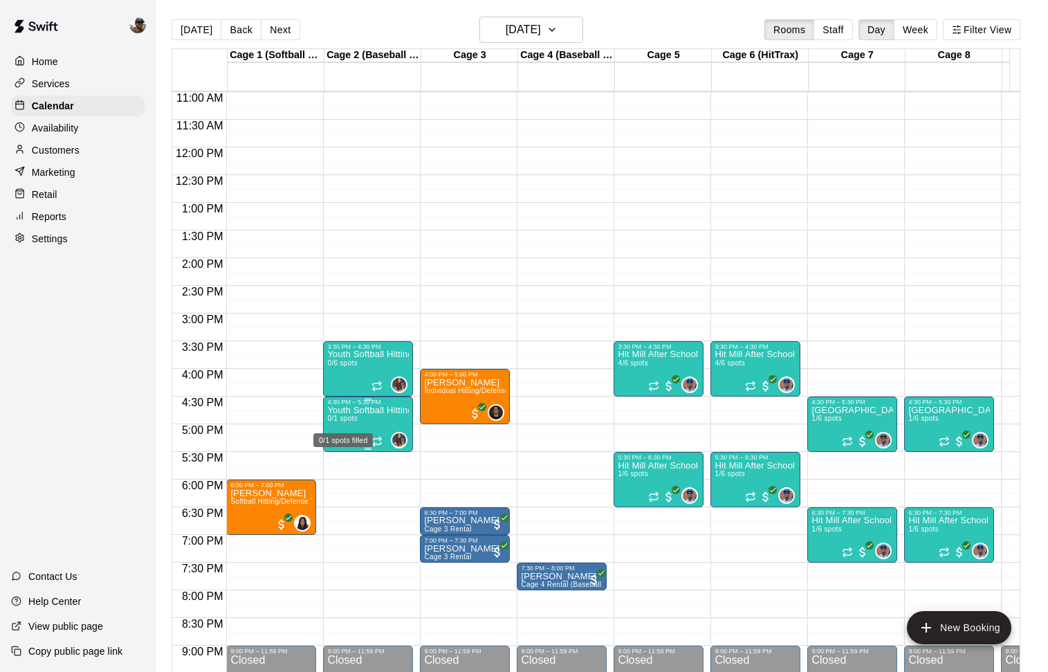
click at [353, 419] on span "0/1 spots" at bounding box center [342, 418] width 30 height 8
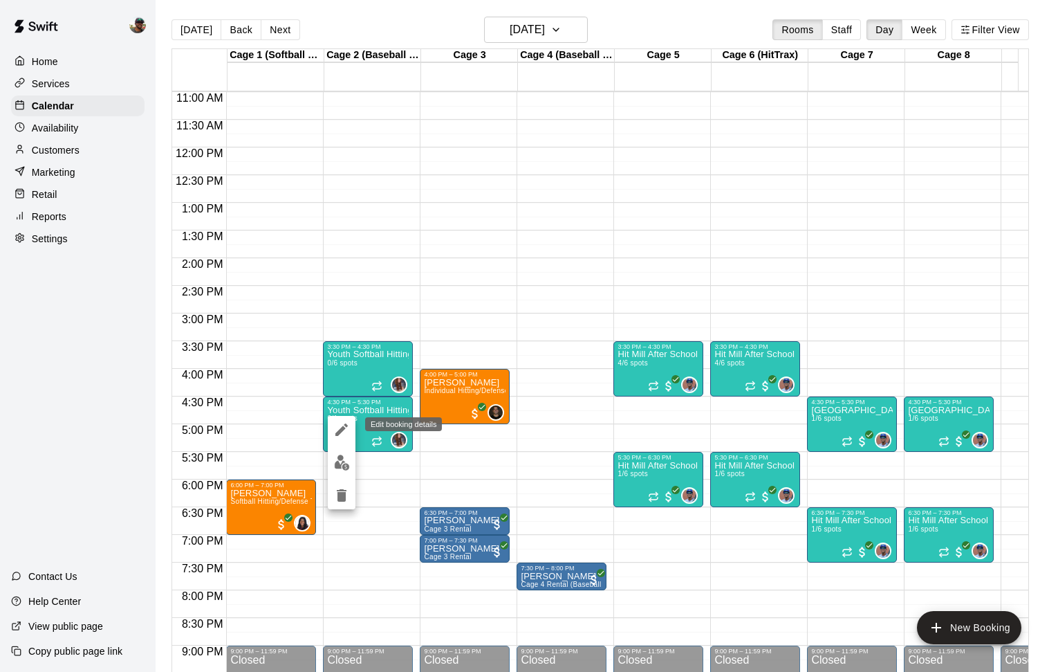
click at [342, 441] on button "edit" at bounding box center [342, 430] width 28 height 28
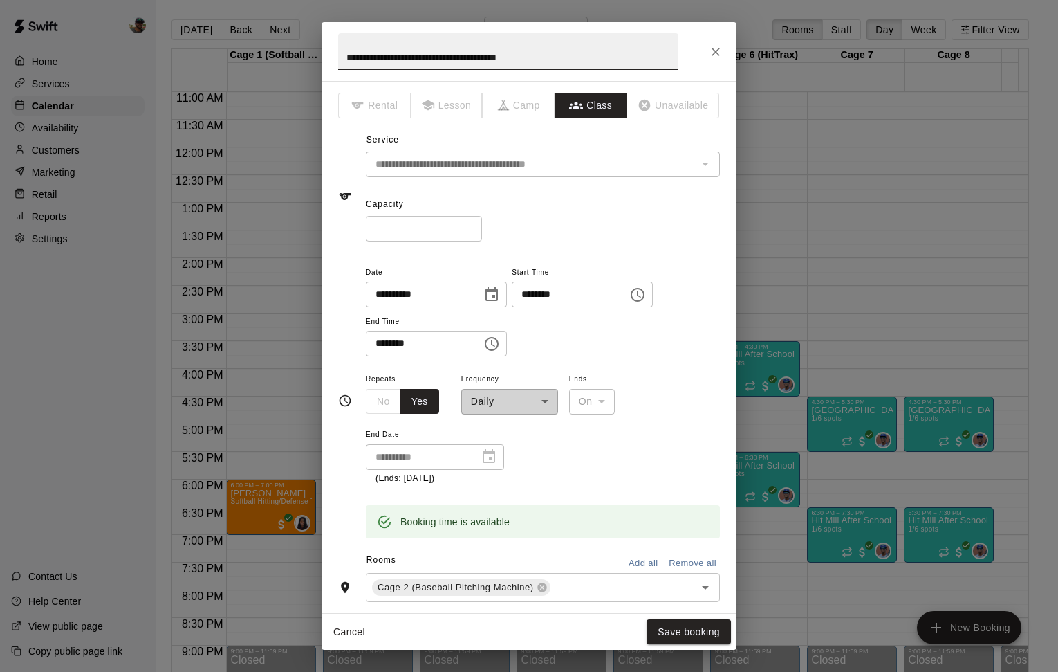
click at [470, 225] on input "*" at bounding box center [424, 229] width 116 height 26
type input "*"
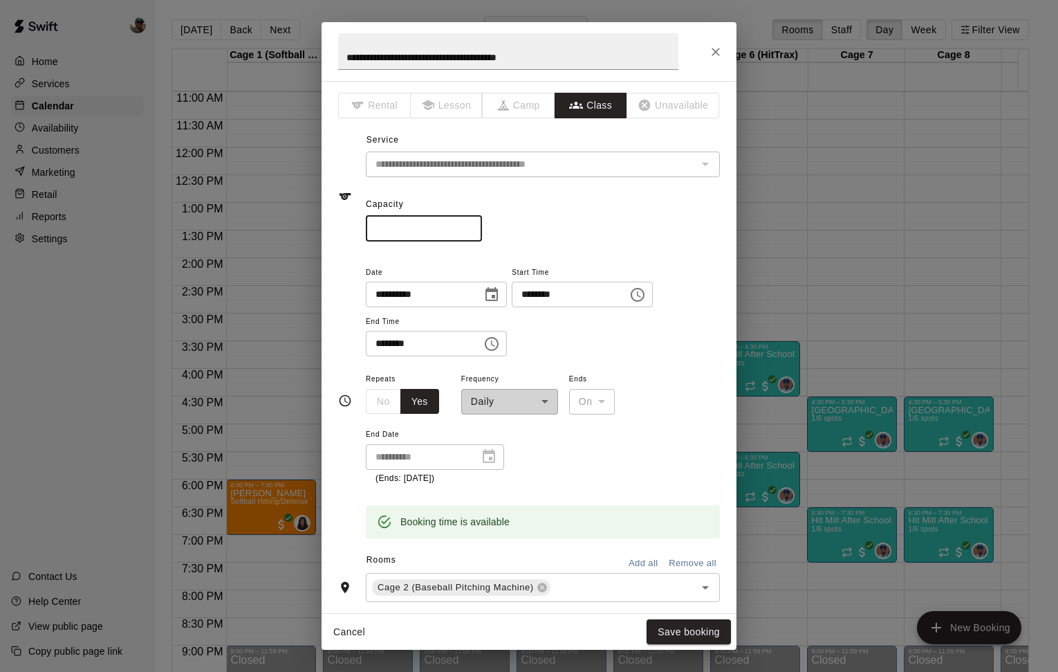
click at [470, 225] on input "*" at bounding box center [424, 229] width 116 height 26
click at [685, 638] on button "Save booking" at bounding box center [689, 632] width 84 height 26
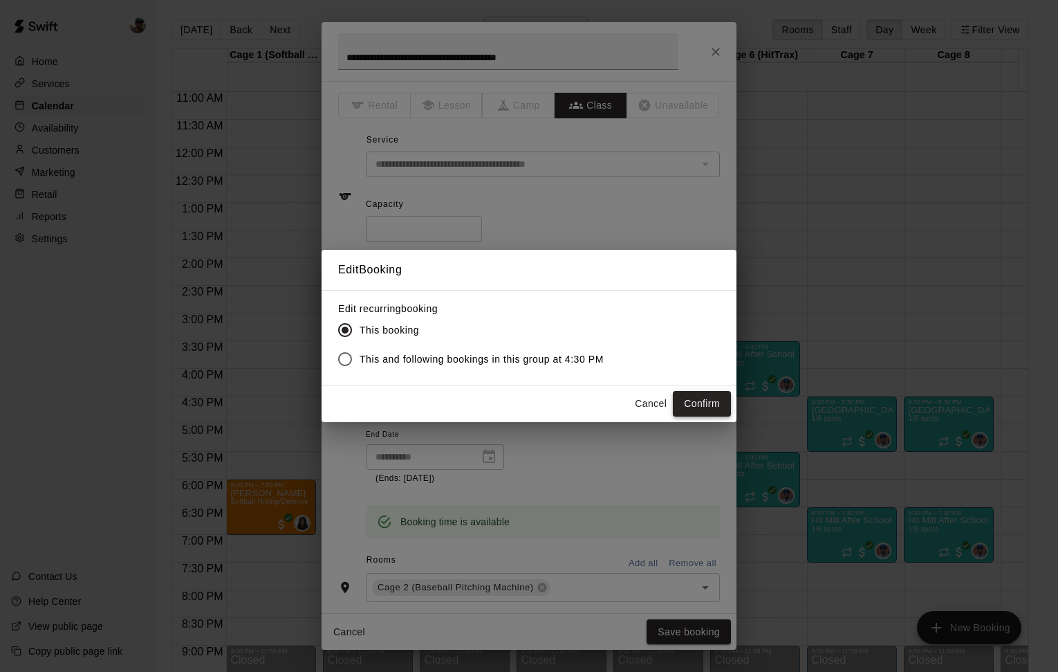
click at [702, 405] on button "Confirm" at bounding box center [702, 404] width 58 height 26
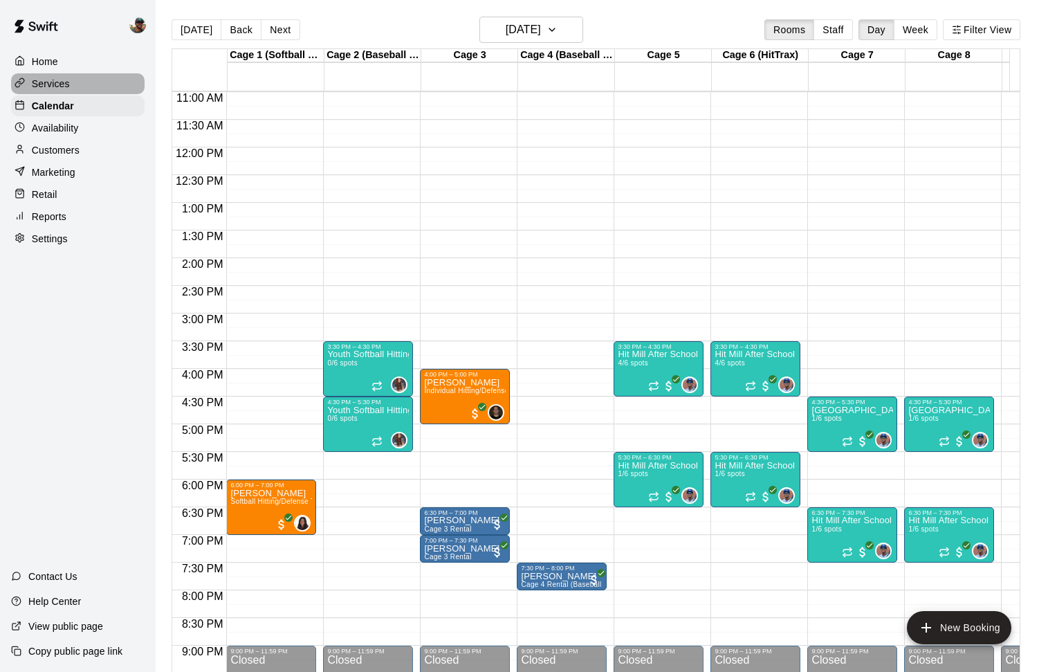
click at [55, 84] on p "Services" at bounding box center [51, 84] width 38 height 14
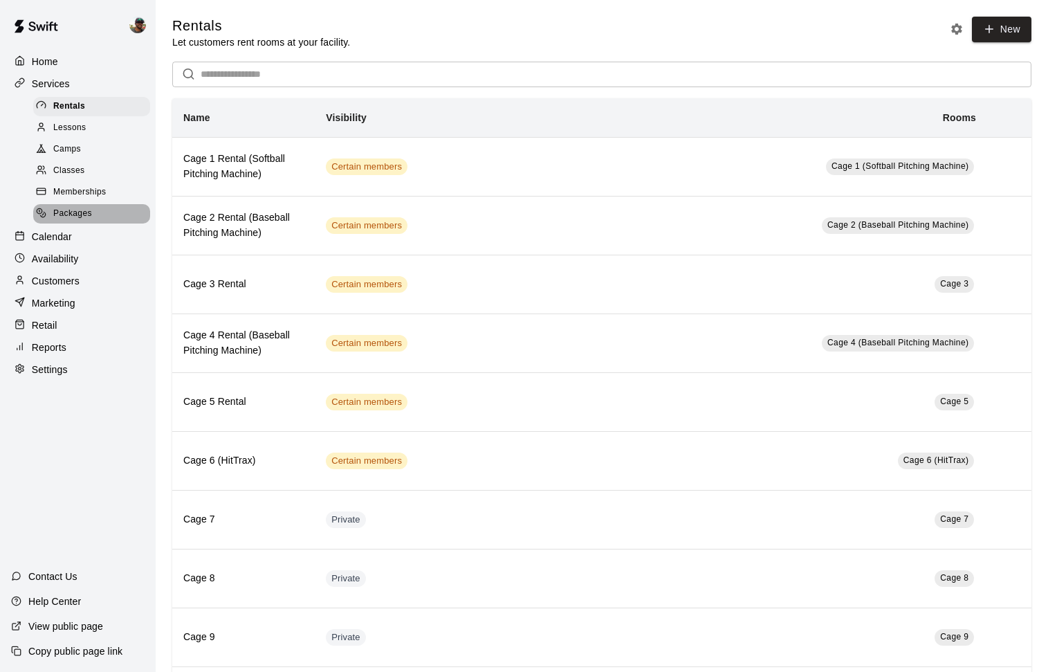
click at [74, 210] on span "Packages" at bounding box center [72, 214] width 39 height 14
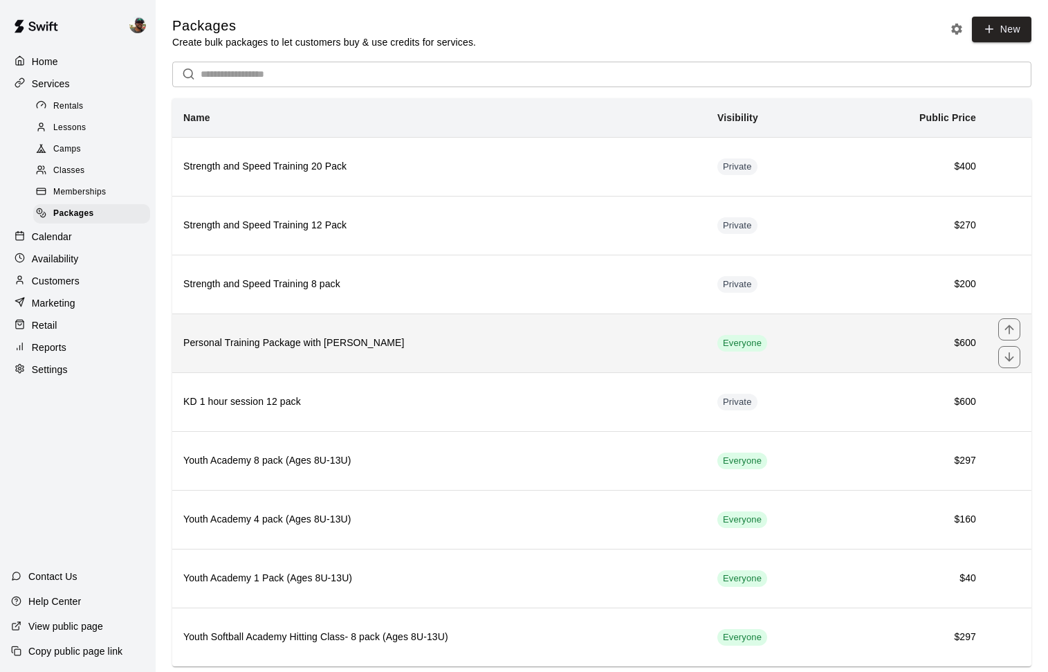
scroll to position [34, 0]
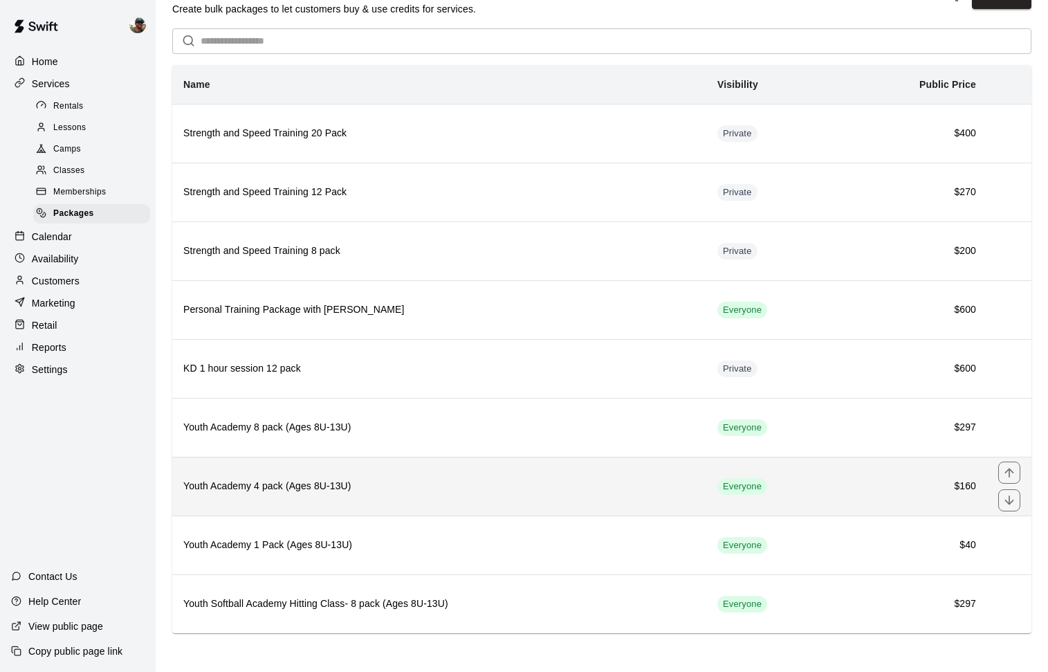
click at [223, 490] on h6 "Youth Academy 4 pack (Ages 8U-13U)" at bounding box center [439, 486] width 512 height 15
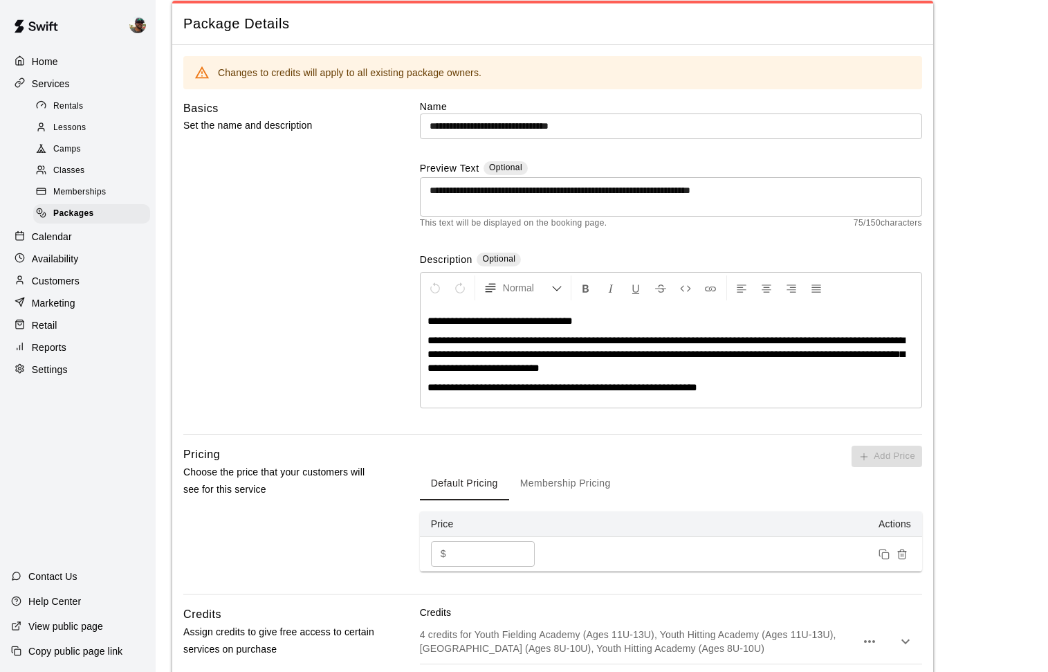
scroll to position [71, 0]
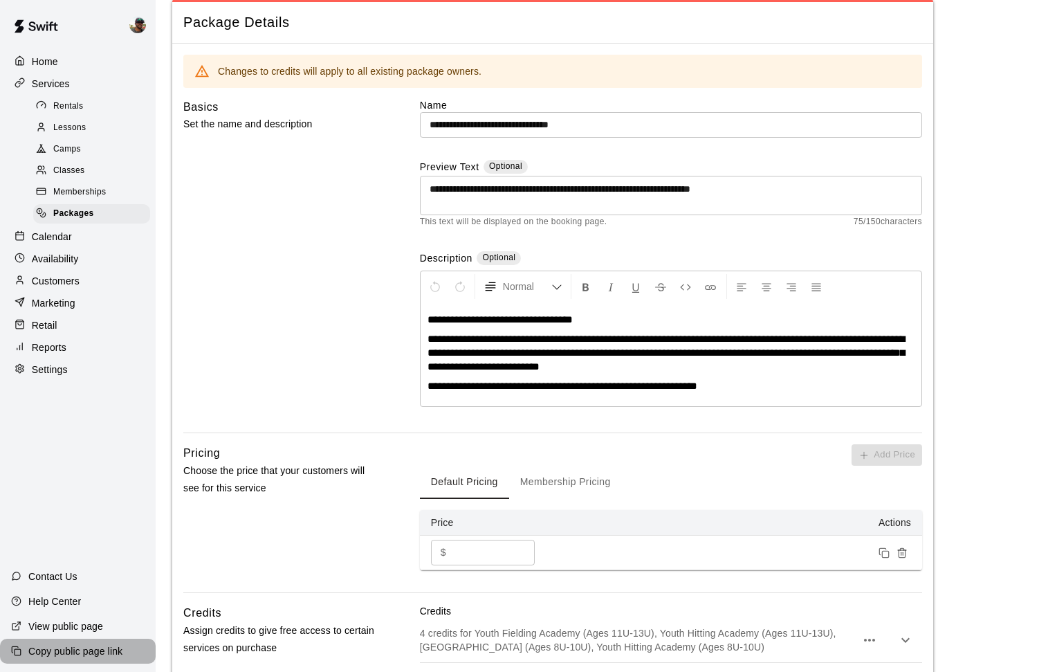
click at [68, 643] on div "Copy public page link" at bounding box center [78, 650] width 156 height 25
click at [79, 637] on div "View public page" at bounding box center [57, 625] width 114 height 25
click at [87, 648] on p "Copy public page link" at bounding box center [75, 651] width 94 height 14
click at [66, 234] on p "Calendar" at bounding box center [52, 237] width 40 height 14
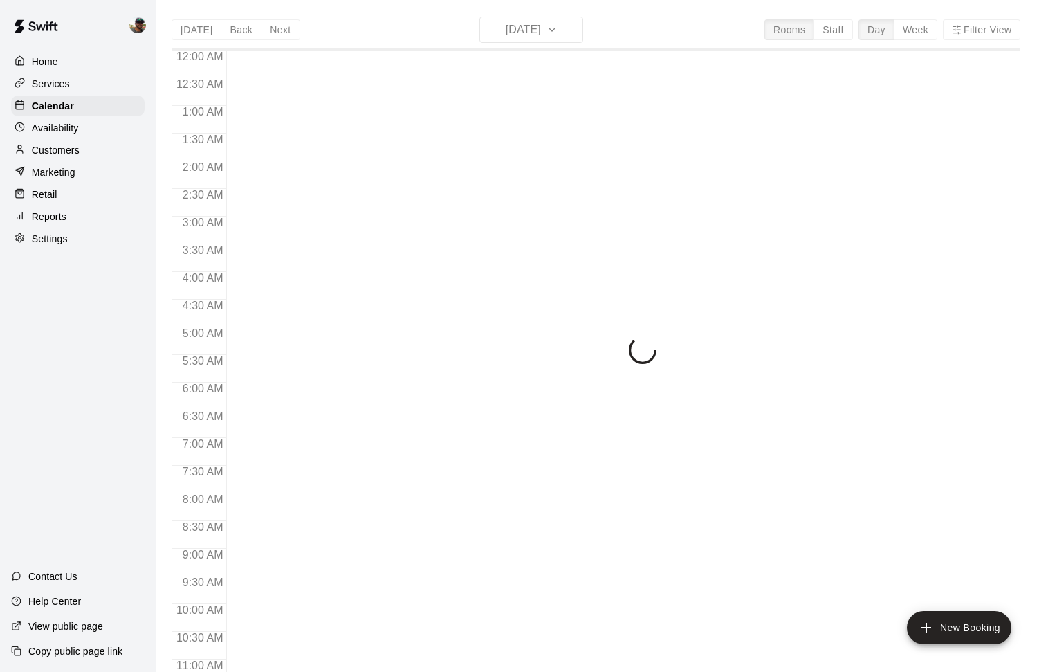
scroll to position [535, 0]
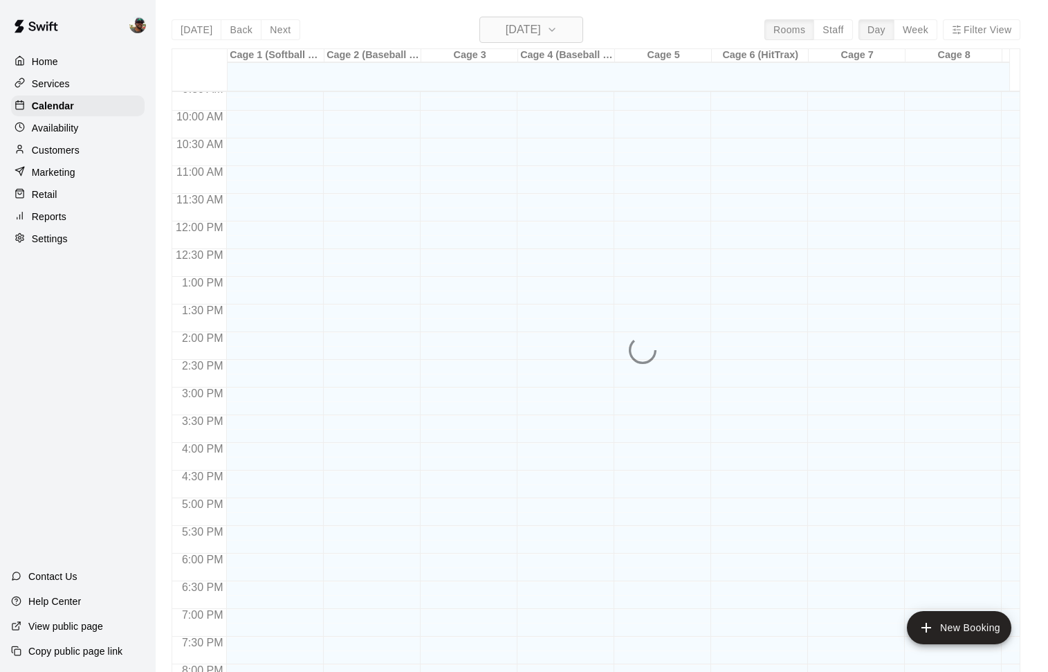
click at [557, 30] on icon "button" at bounding box center [551, 29] width 11 height 17
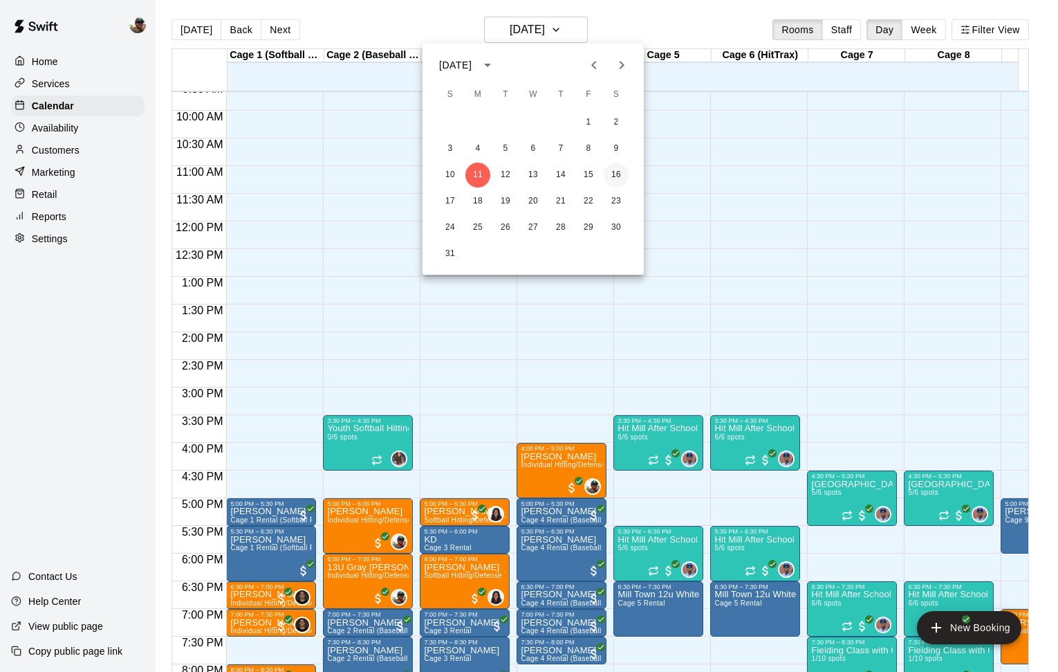
click at [617, 178] on button "16" at bounding box center [616, 175] width 25 height 25
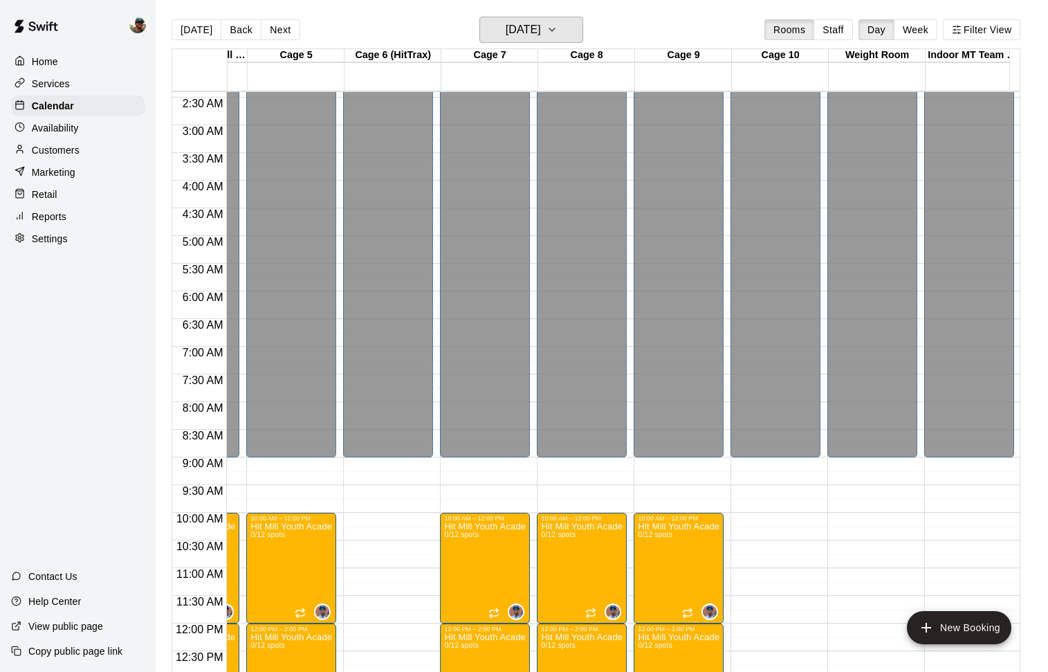
scroll to position [228, 367]
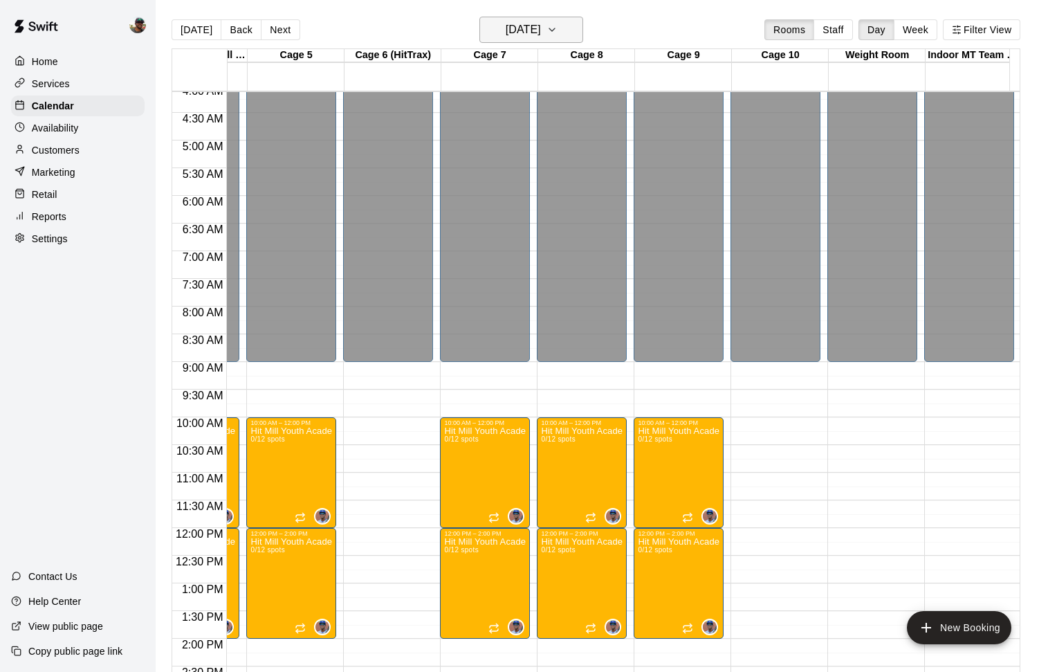
click at [557, 27] on icon "button" at bounding box center [551, 29] width 11 height 17
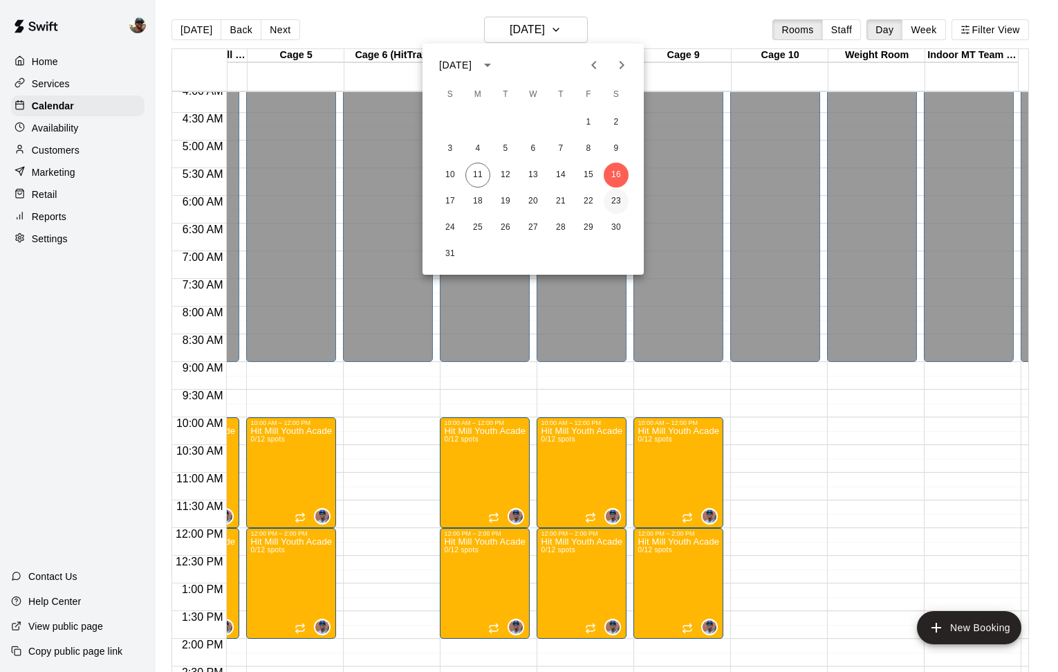
click at [622, 205] on button "23" at bounding box center [616, 201] width 25 height 25
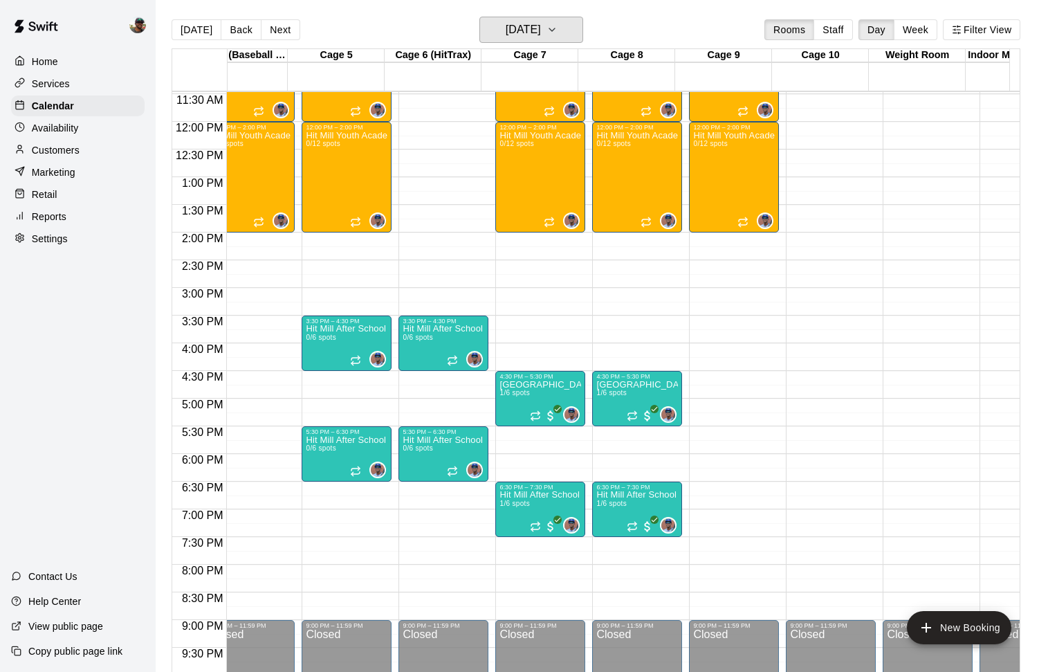
scroll to position [0, 310]
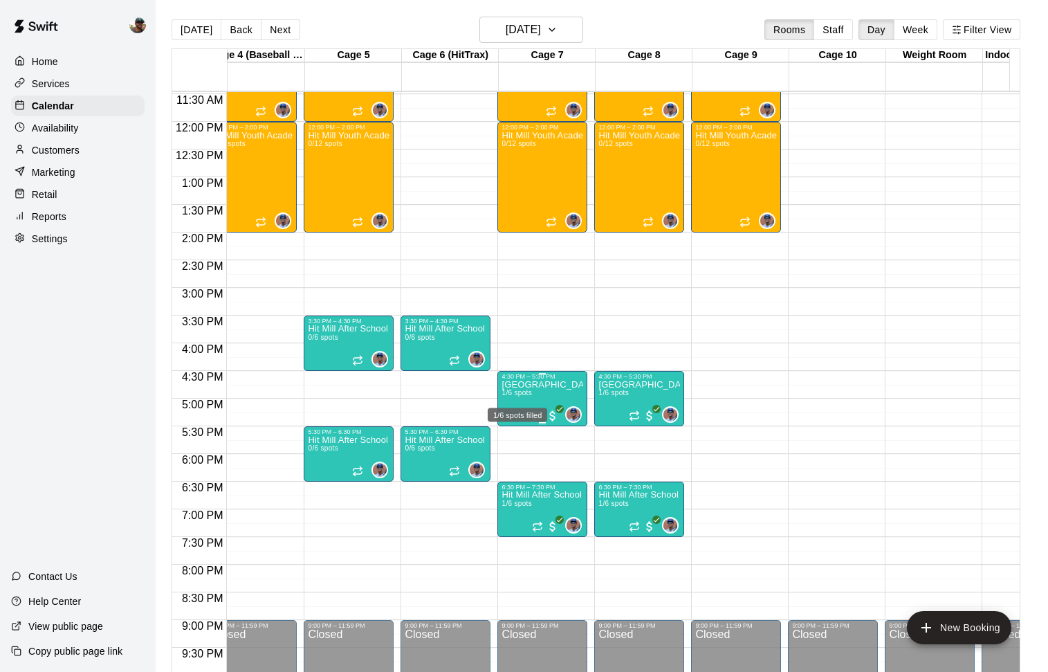
click at [519, 395] on span "1/6 spots" at bounding box center [516, 393] width 30 height 8
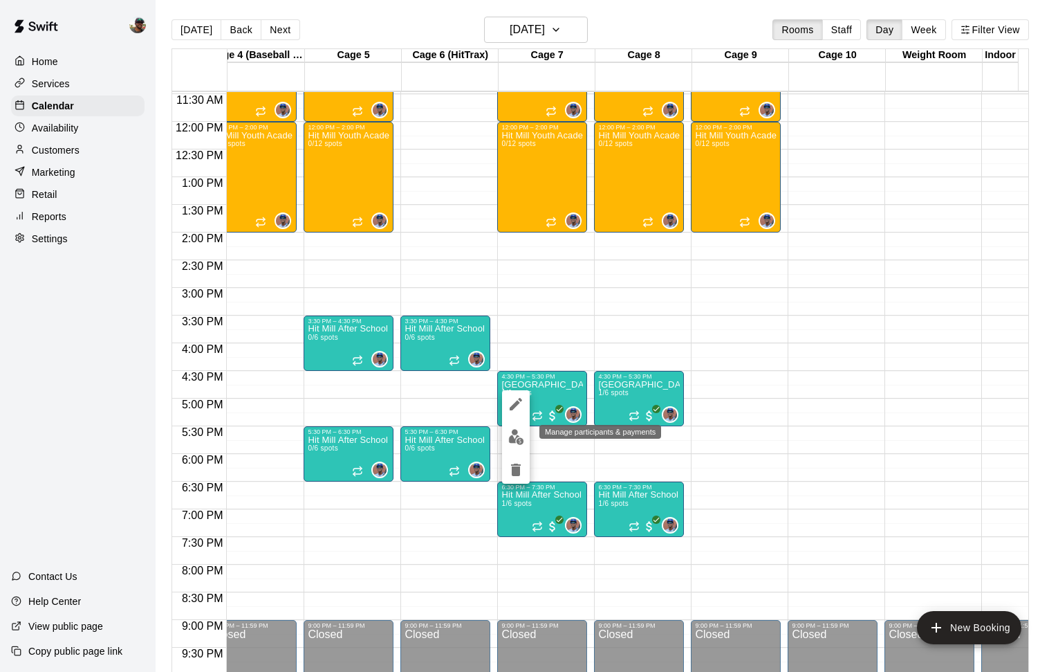
click at [514, 439] on img "edit" at bounding box center [516, 437] width 16 height 16
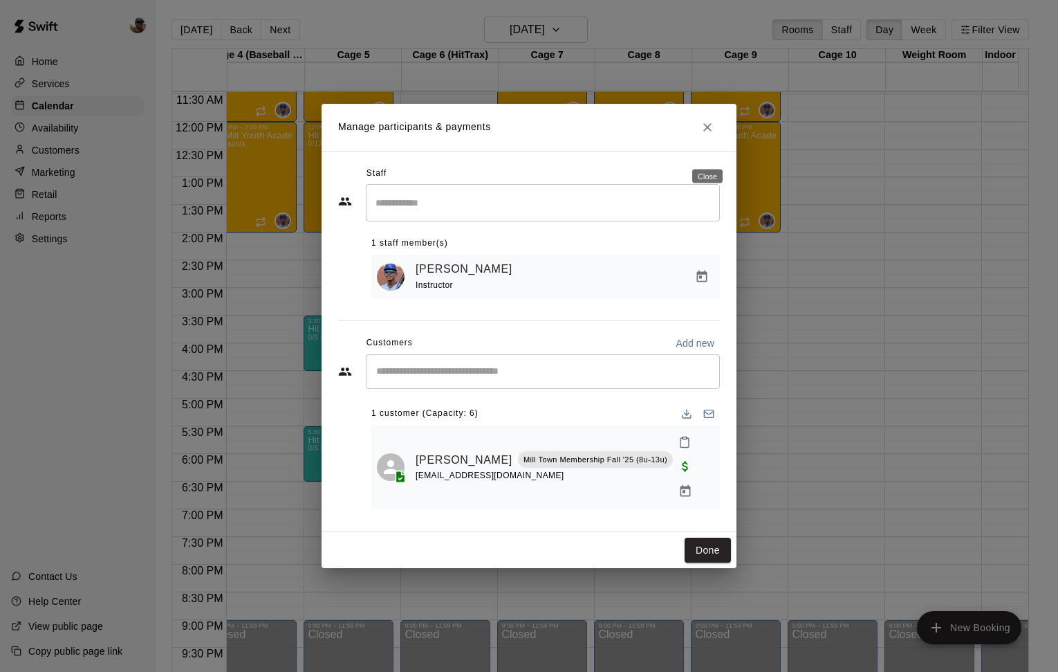
click at [709, 134] on icon "Close" at bounding box center [708, 127] width 14 height 14
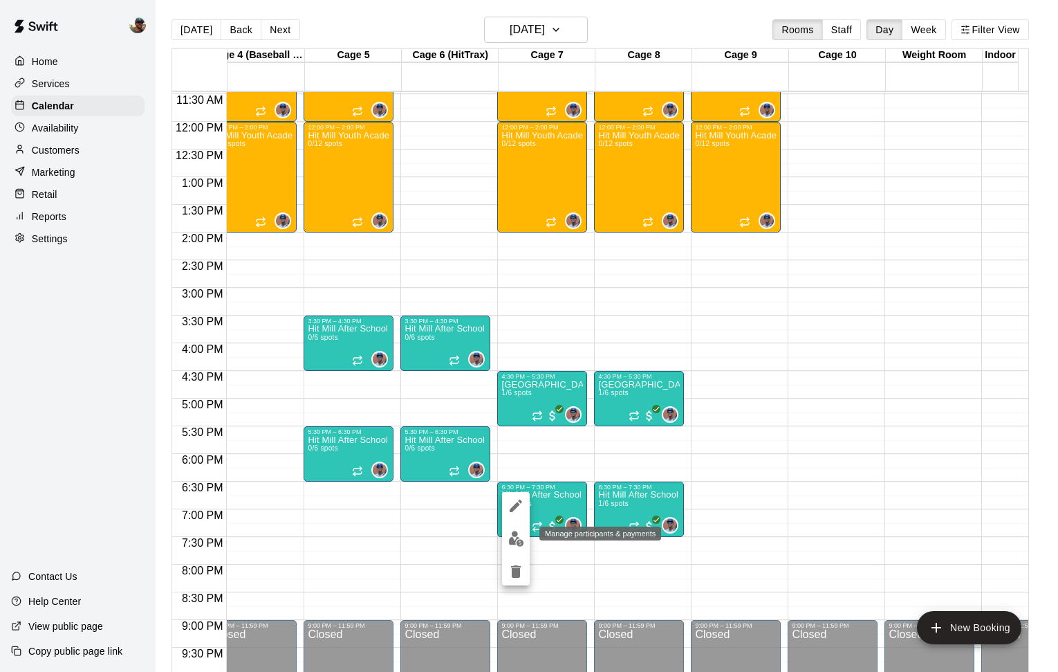
click at [515, 534] on img "edit" at bounding box center [516, 538] width 16 height 16
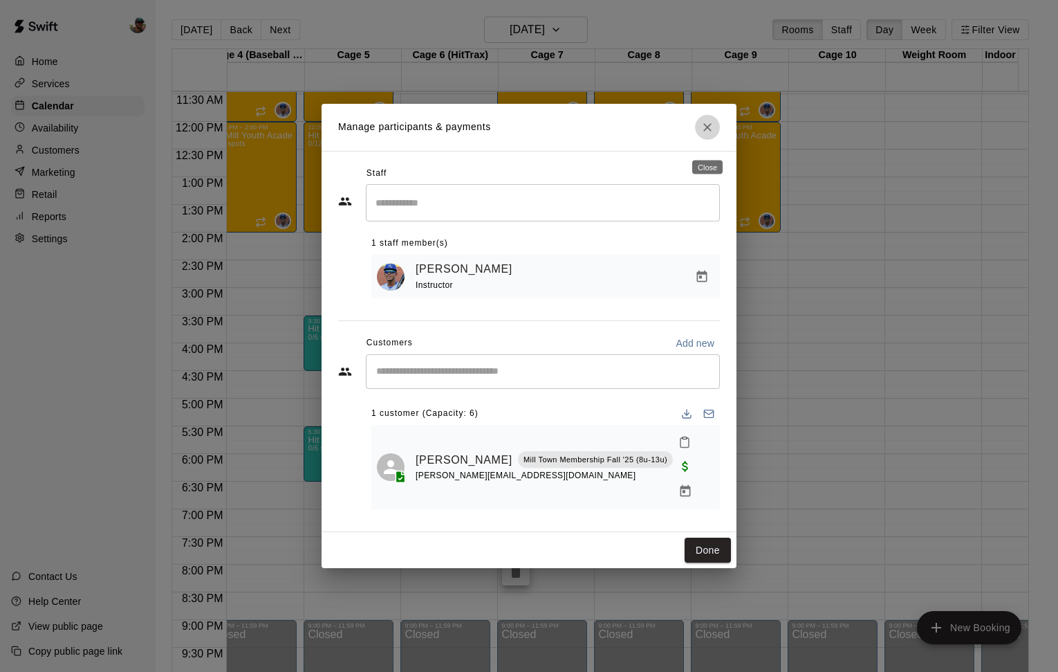
click at [703, 134] on icon "Close" at bounding box center [708, 127] width 14 height 14
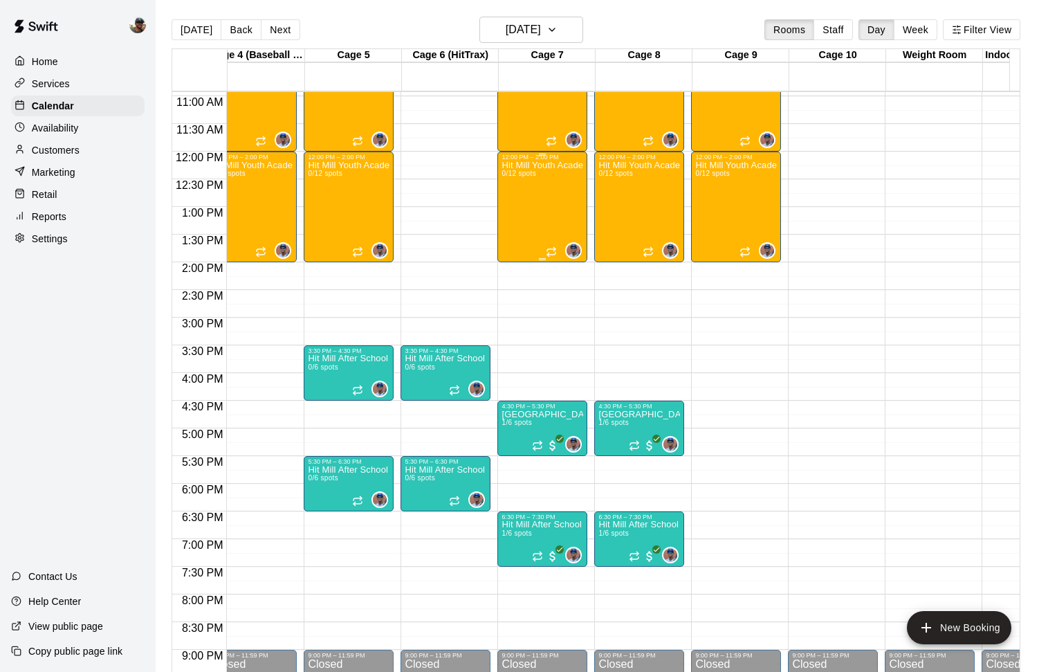
scroll to position [616, 310]
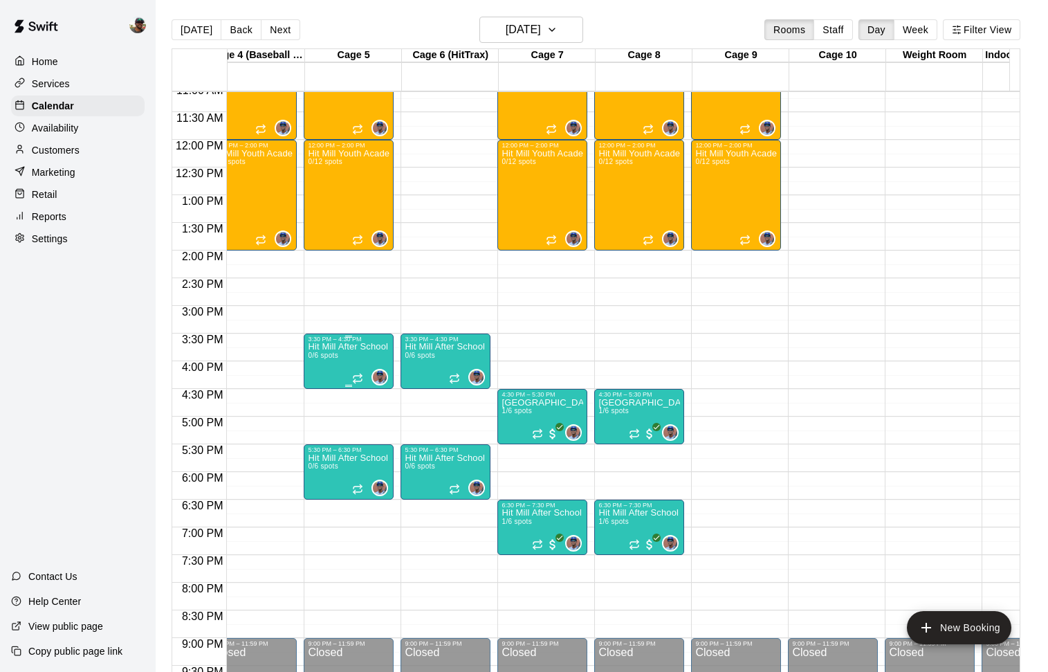
click at [339, 357] on div "Hit Mill After School Academy- Hitting 0/6 spots" at bounding box center [349, 678] width 82 height 672
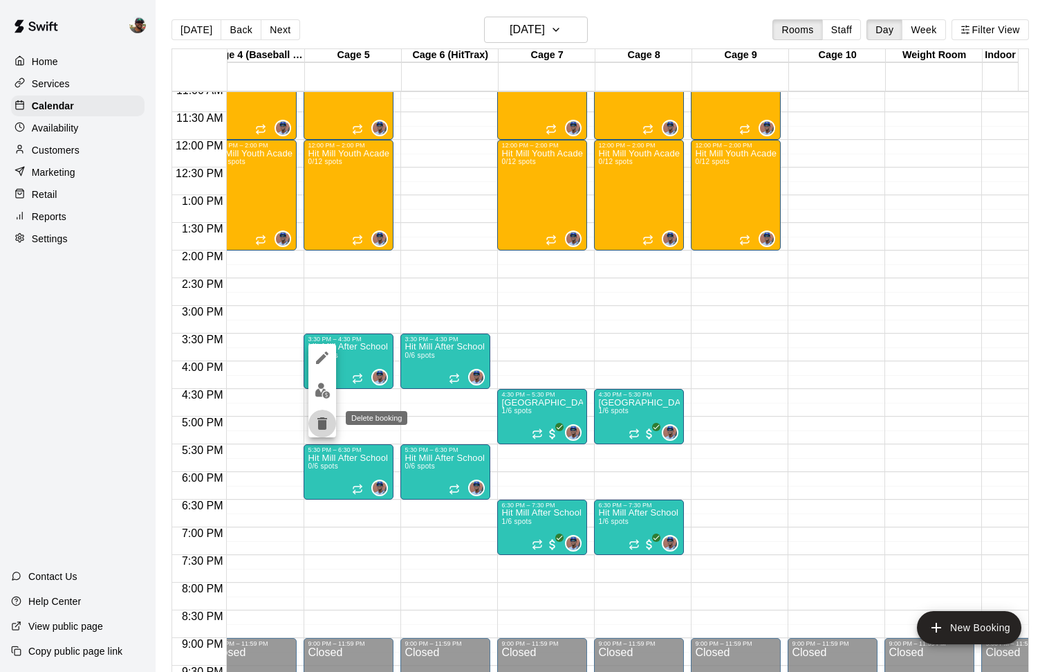
click at [320, 423] on icon "delete" at bounding box center [322, 423] width 10 height 12
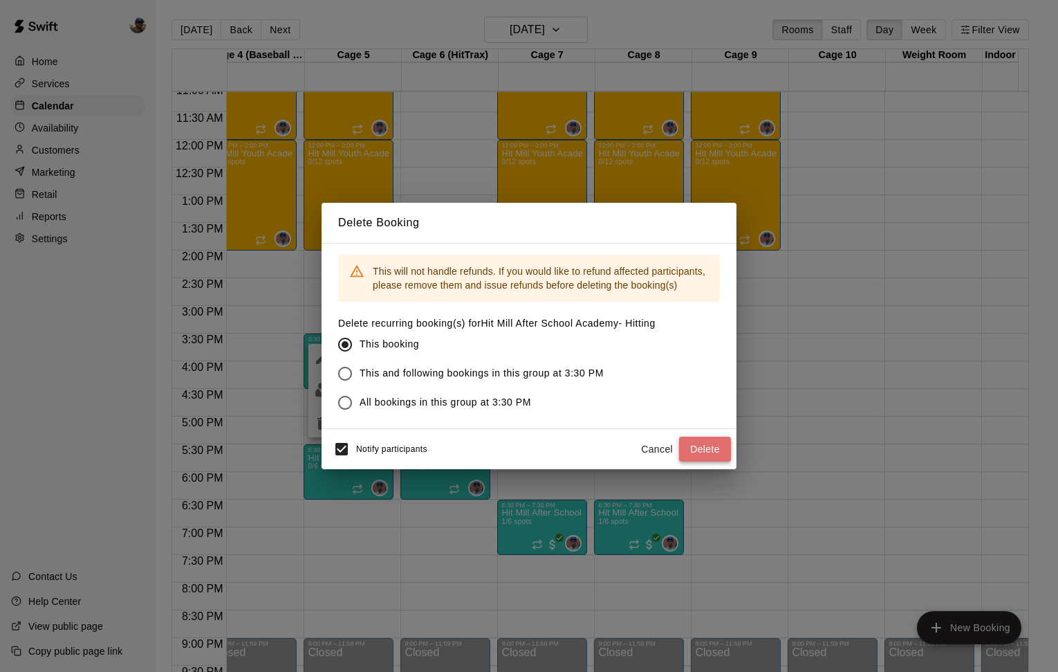
click at [705, 445] on button "Delete" at bounding box center [705, 449] width 52 height 26
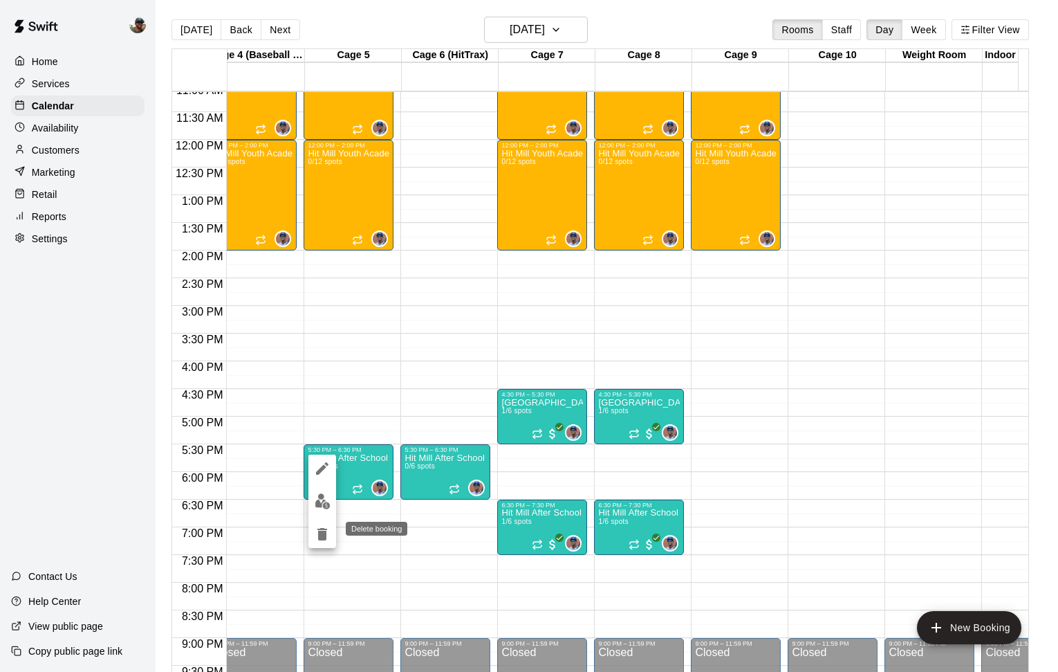
click at [319, 532] on icon "delete" at bounding box center [322, 534] width 10 height 12
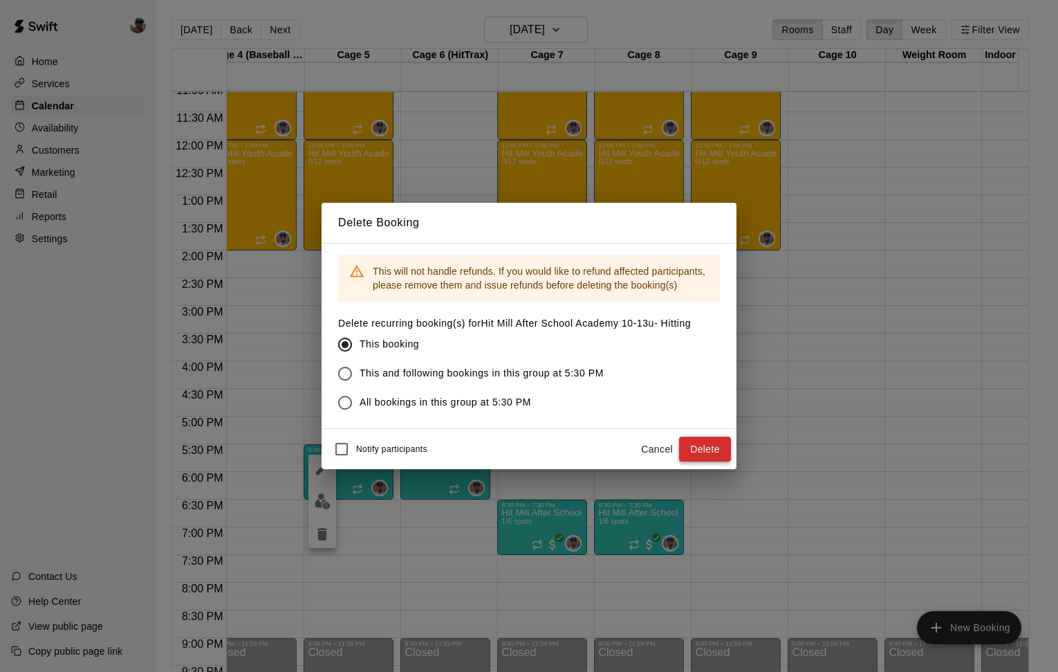
click at [712, 446] on button "Delete" at bounding box center [705, 449] width 52 height 26
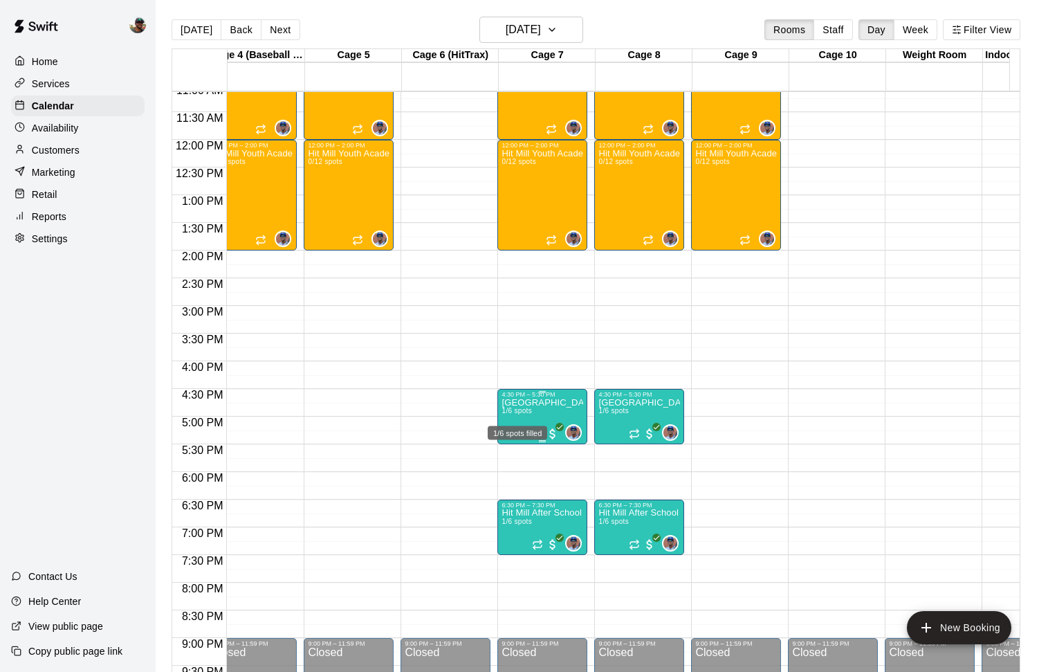
click at [517, 411] on span "1/6 spots" at bounding box center [516, 411] width 30 height 8
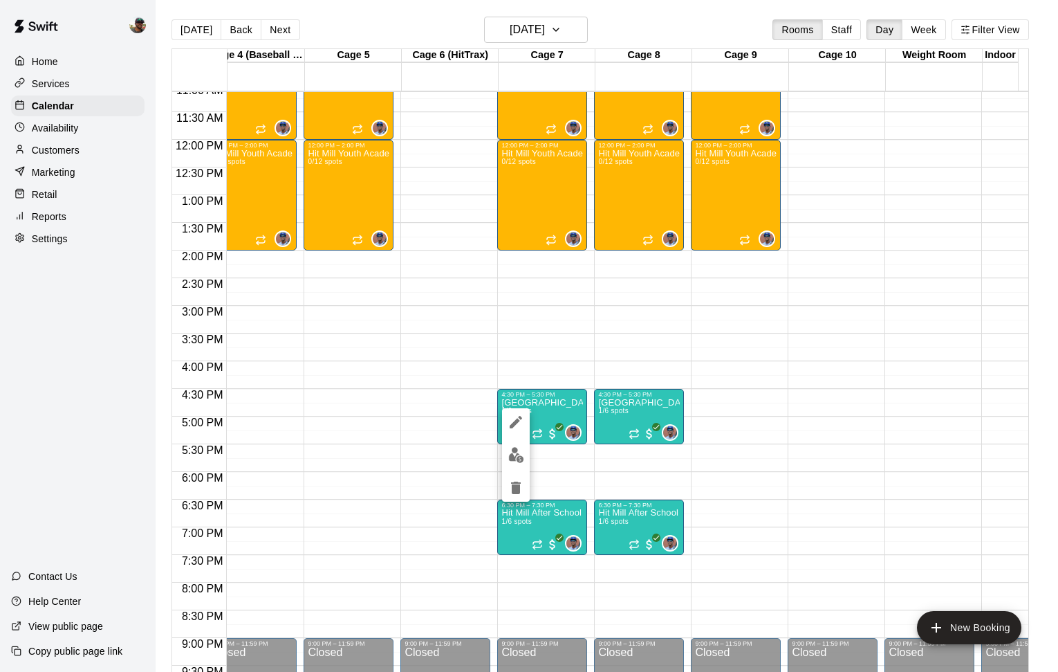
click at [521, 535] on div at bounding box center [529, 336] width 1058 height 672
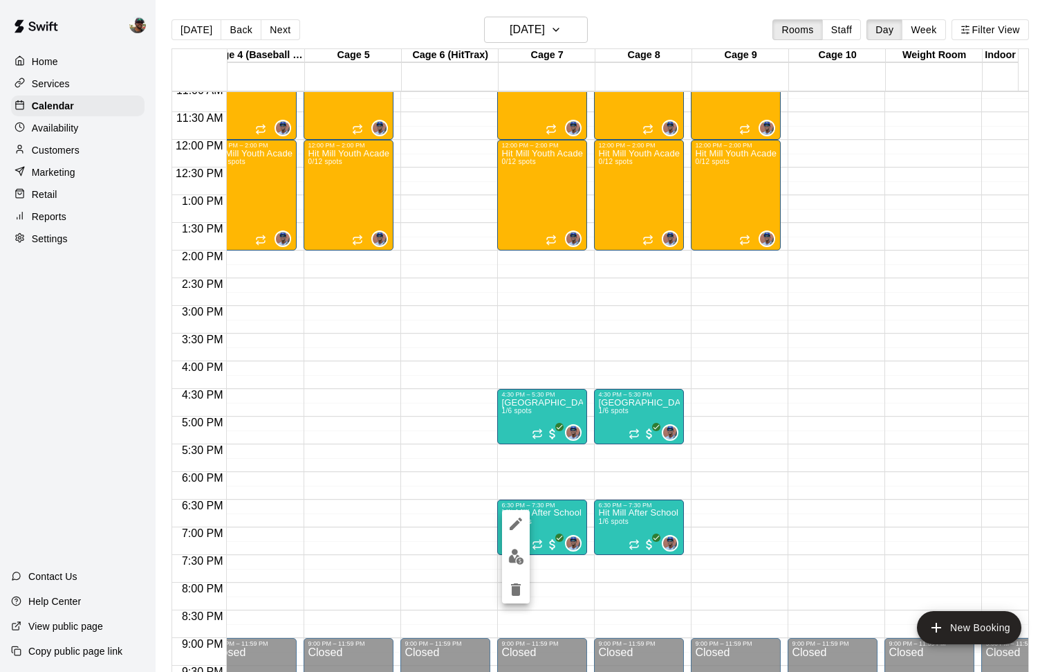
click at [396, 462] on div at bounding box center [529, 336] width 1058 height 672
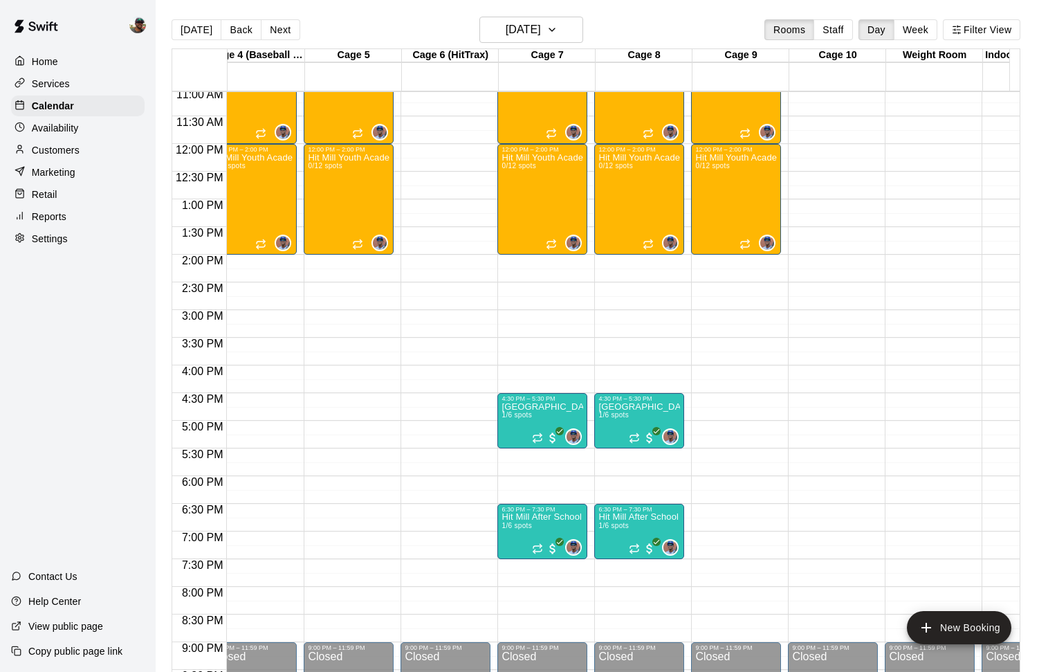
scroll to position [611, 310]
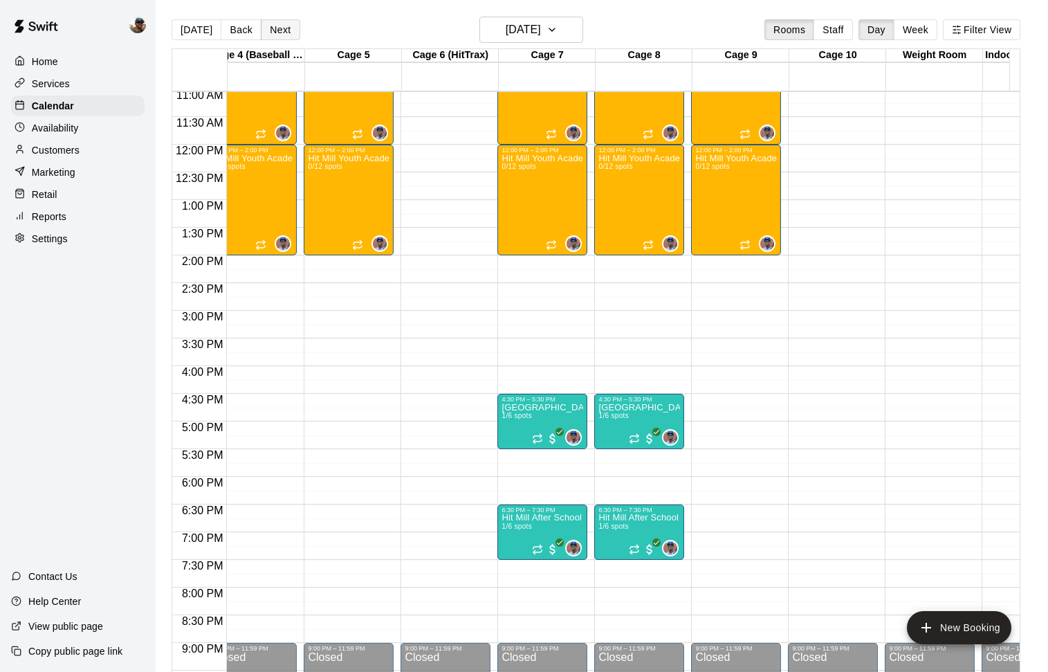
click at [277, 26] on button "Next" at bounding box center [280, 29] width 39 height 21
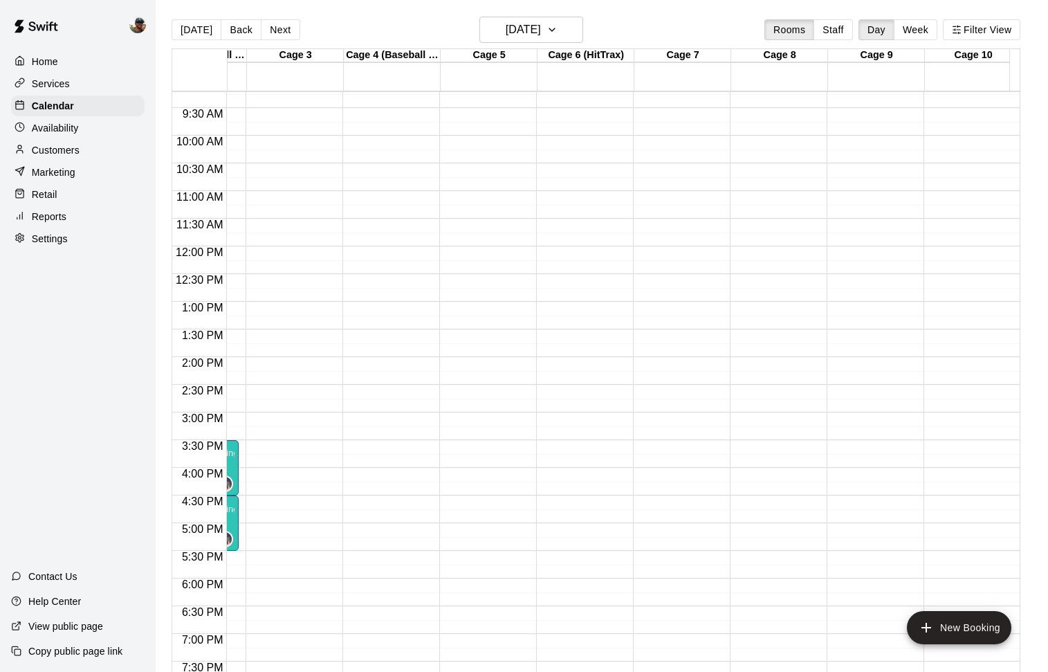
scroll to position [0, 0]
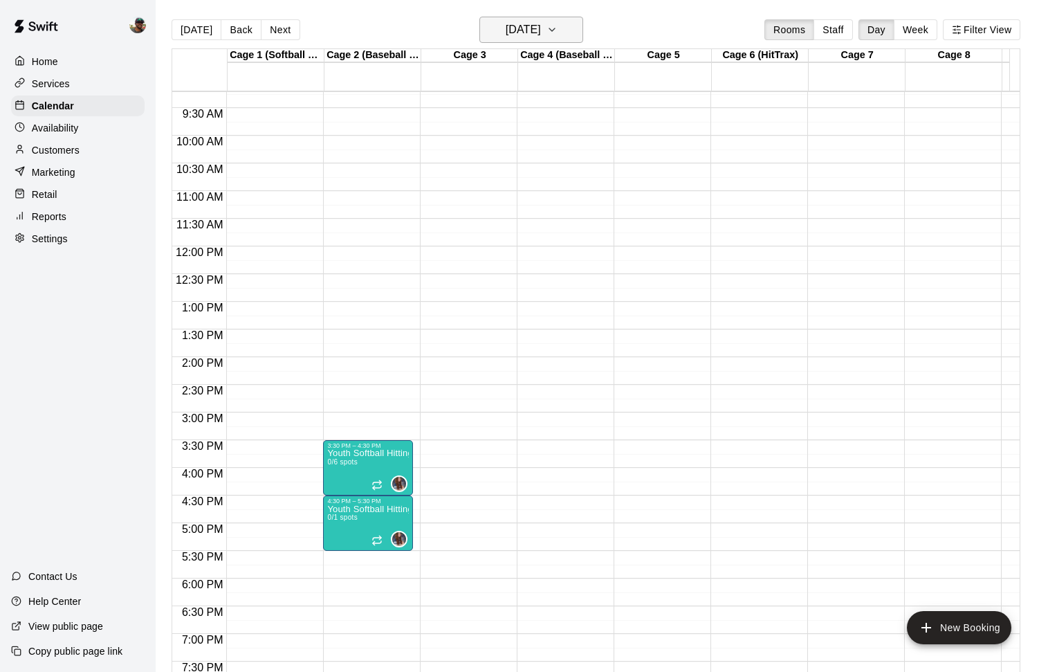
click at [557, 25] on icon "button" at bounding box center [551, 29] width 11 height 17
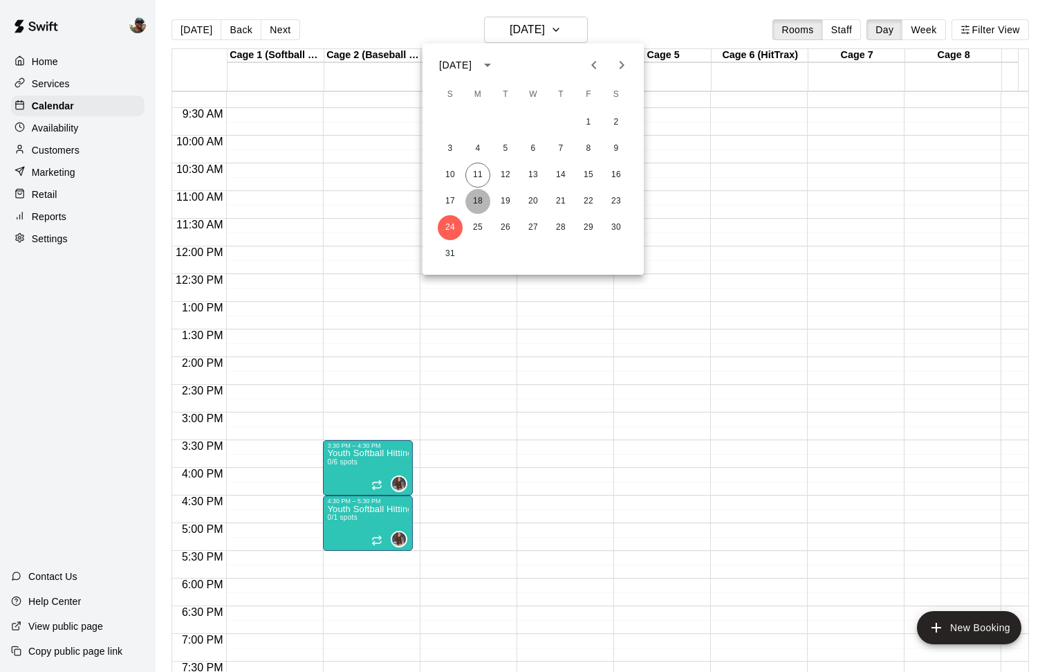
click at [478, 203] on button "18" at bounding box center [477, 201] width 25 height 25
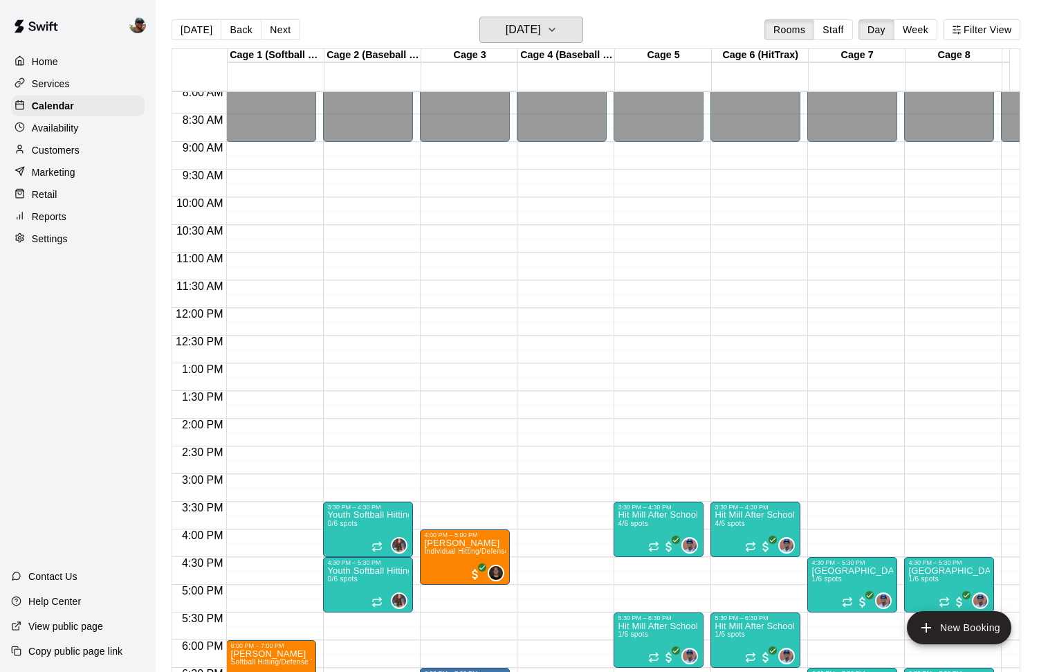
scroll to position [445, 0]
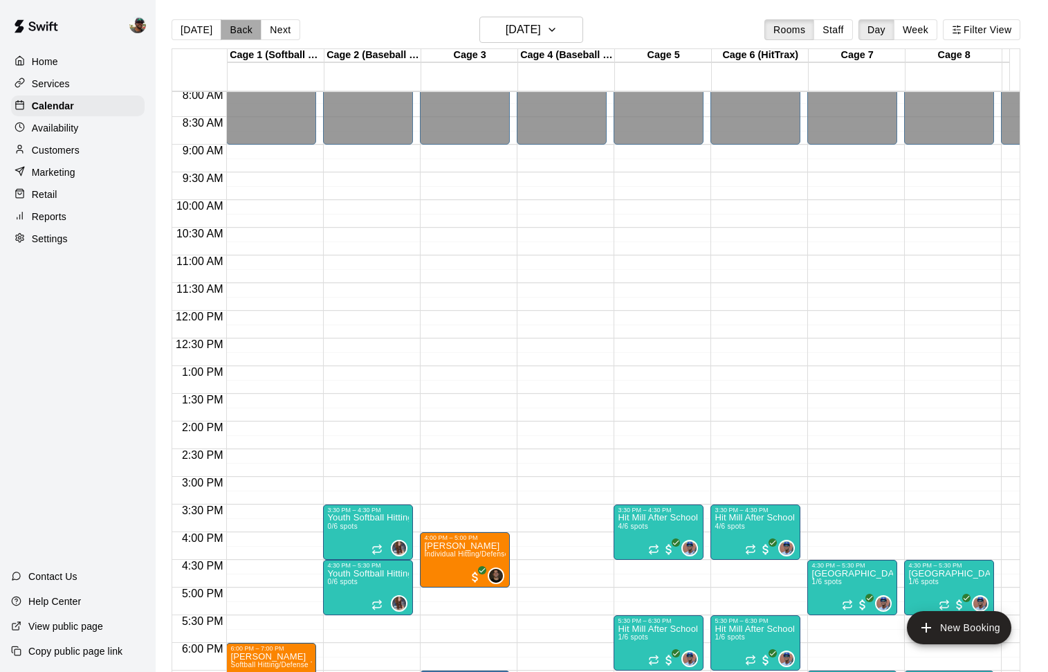
click at [238, 26] on button "Back" at bounding box center [241, 29] width 41 height 21
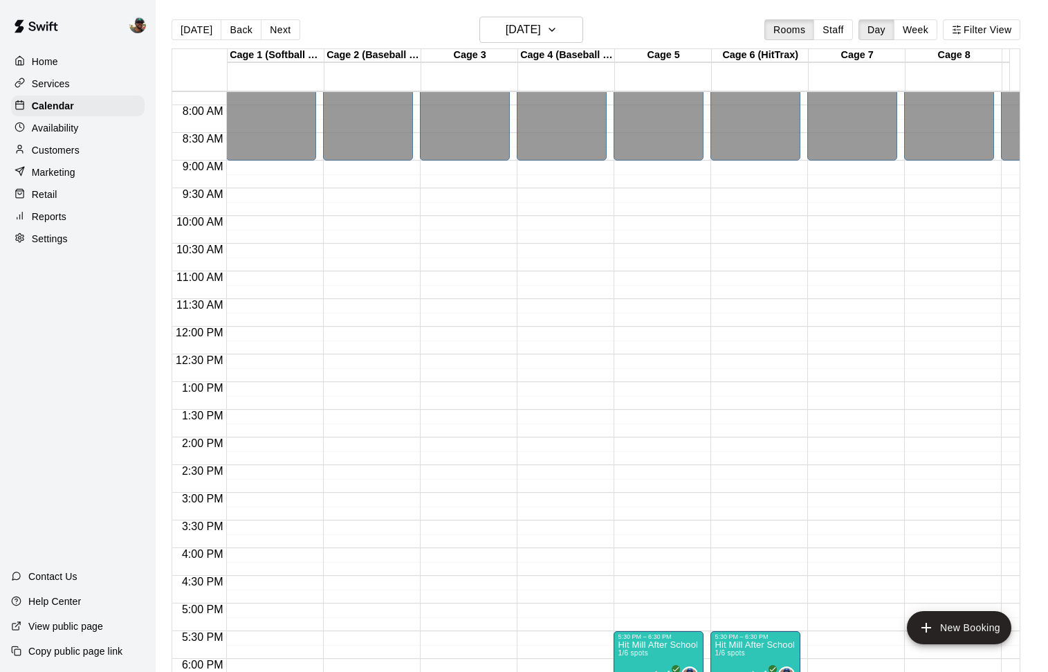
scroll to position [426, 0]
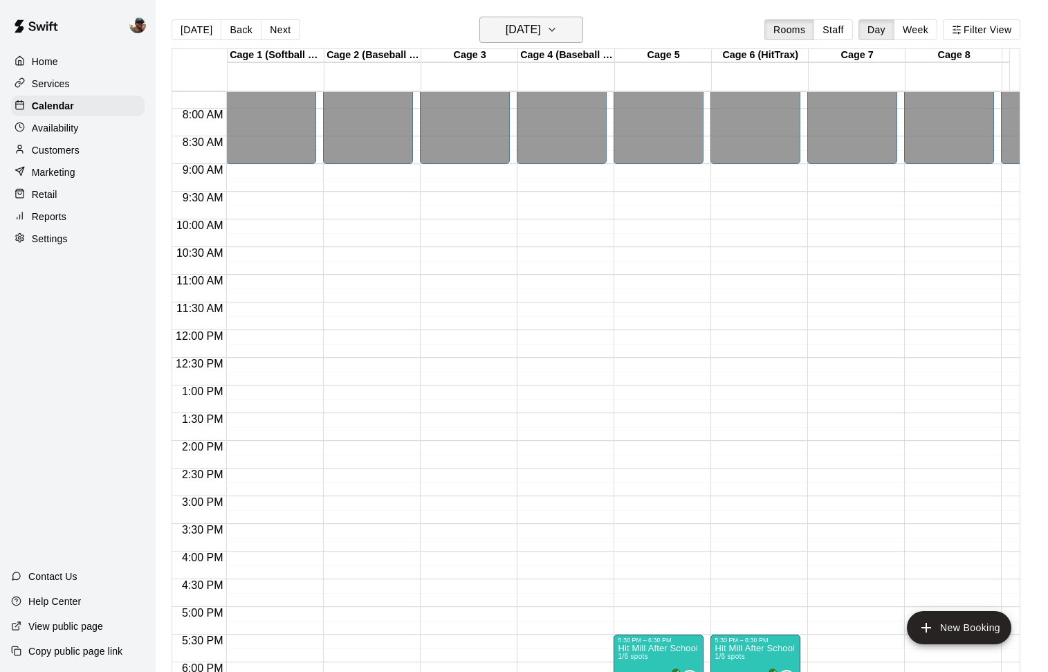
click at [557, 26] on icon "button" at bounding box center [551, 29] width 11 height 17
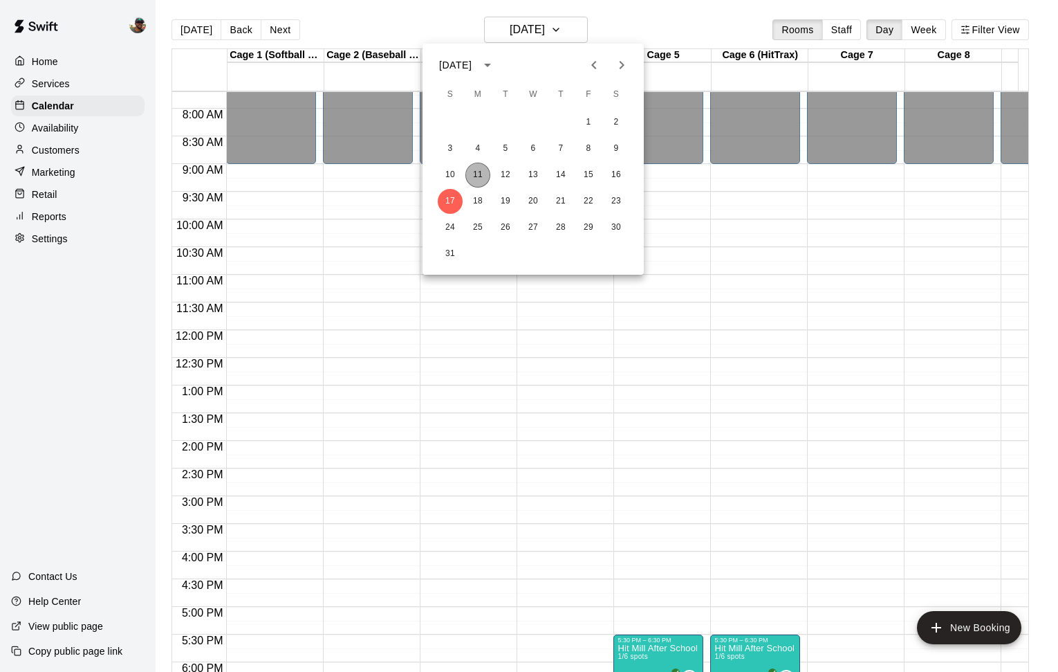
click at [476, 165] on button "11" at bounding box center [477, 175] width 25 height 25
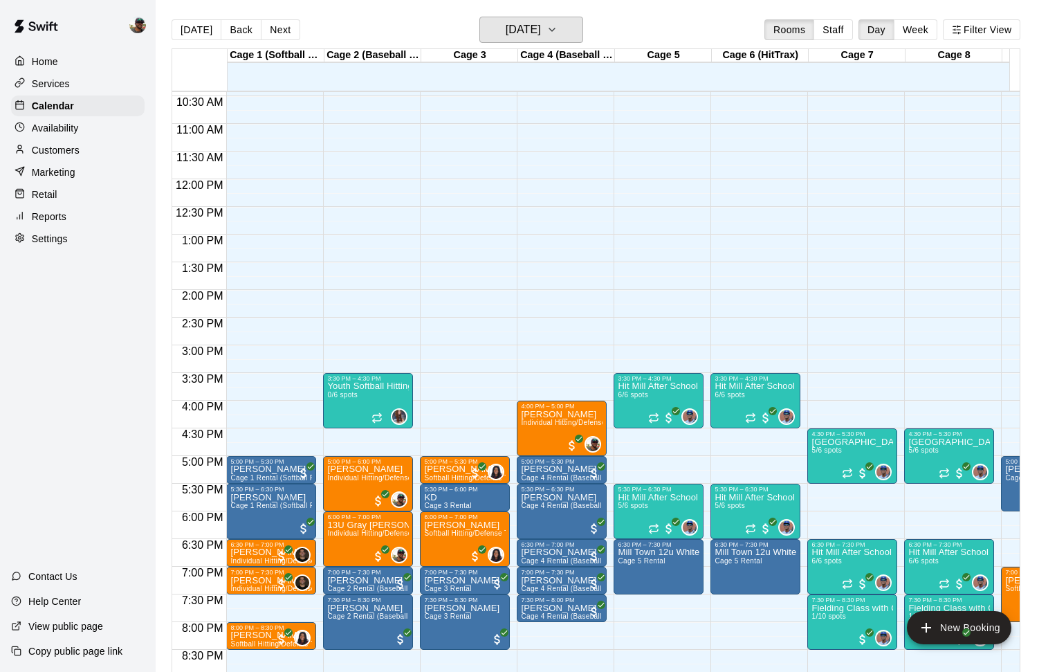
scroll to position [598, 0]
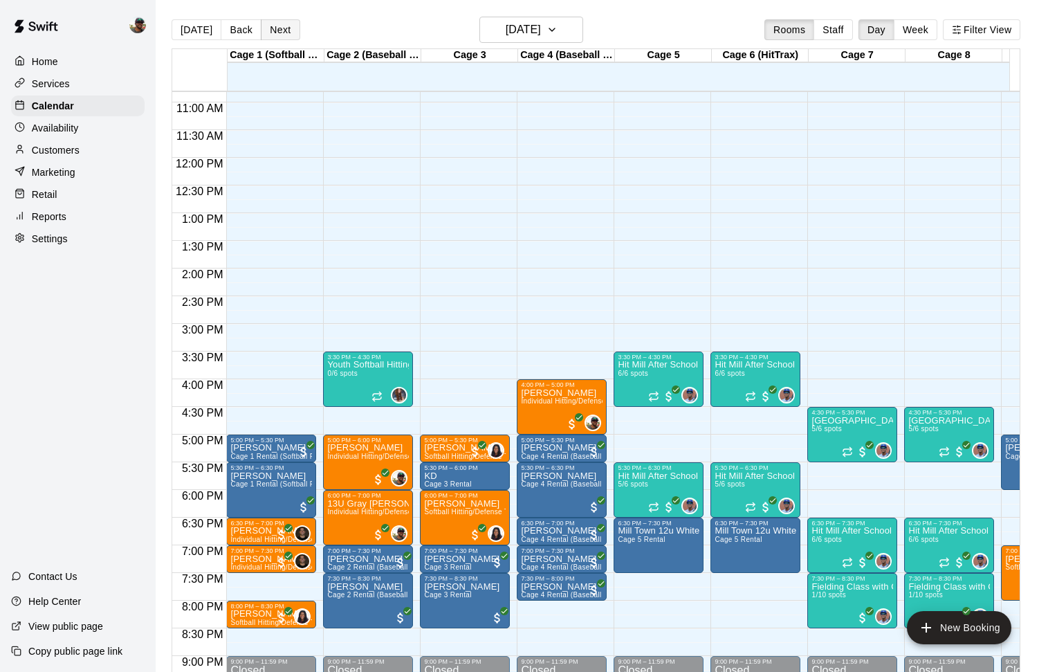
click at [272, 33] on button "Next" at bounding box center [280, 29] width 39 height 21
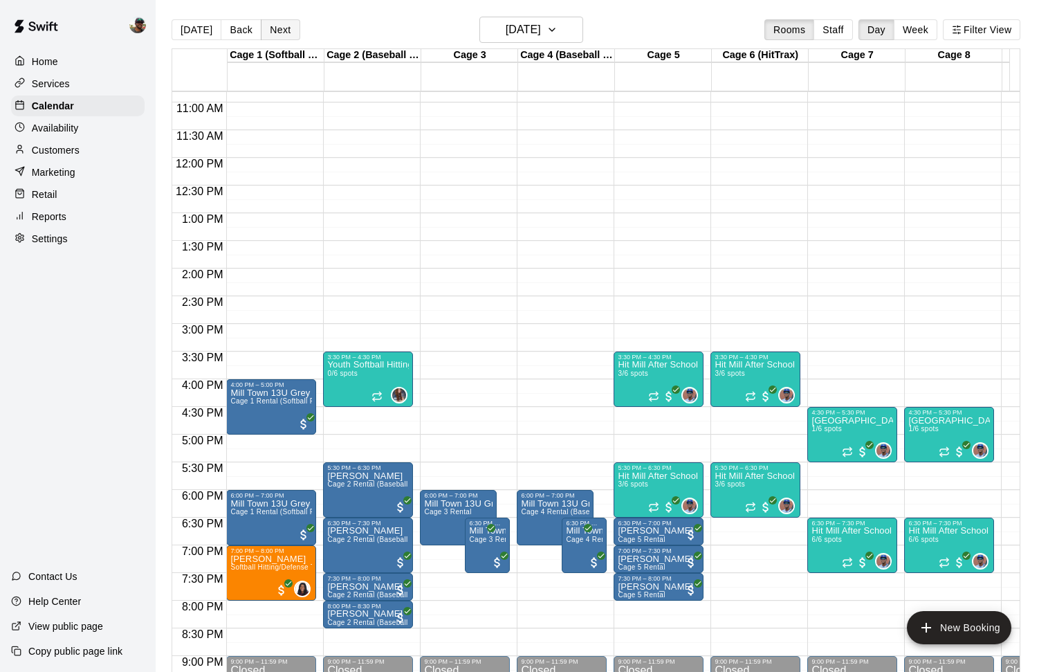
click at [272, 33] on button "Next" at bounding box center [280, 29] width 39 height 21
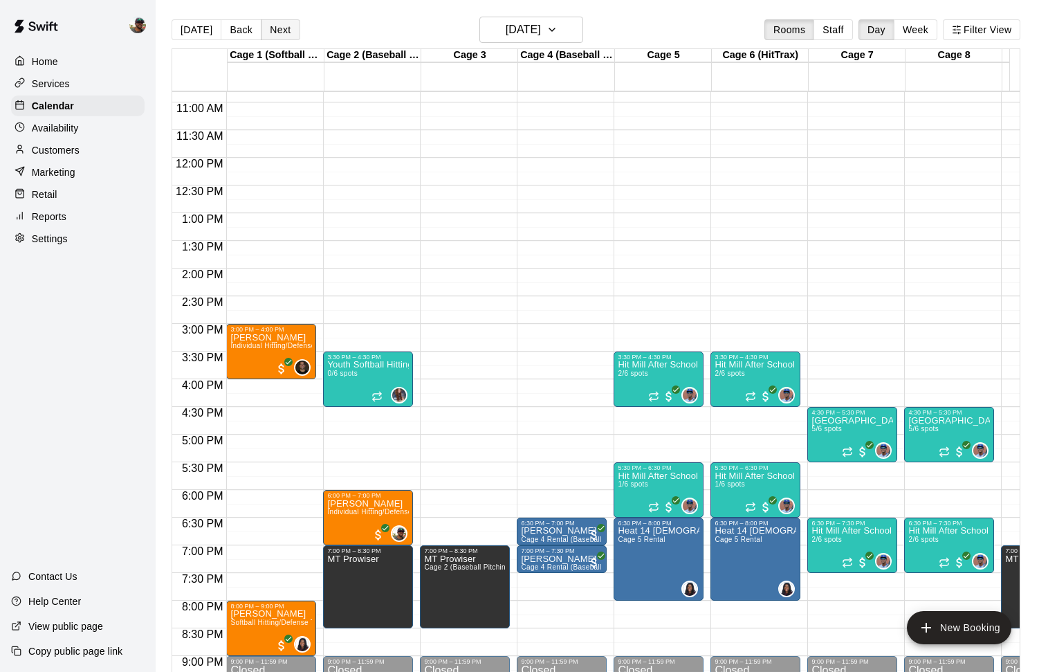
click at [272, 33] on button "Next" at bounding box center [280, 29] width 39 height 21
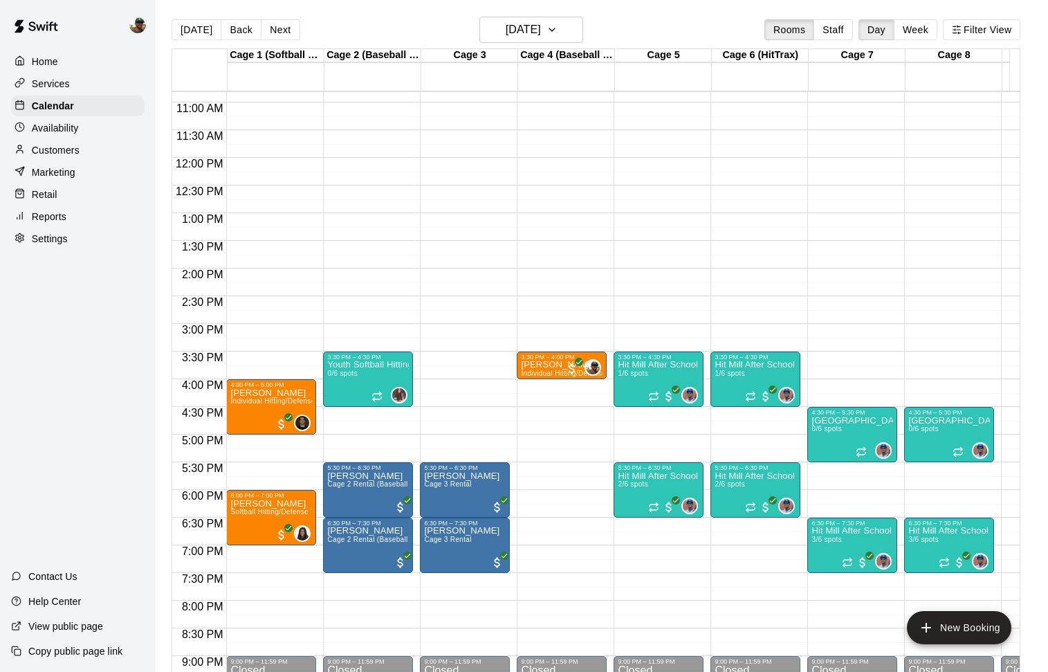
click at [272, 31] on button "Next" at bounding box center [280, 29] width 39 height 21
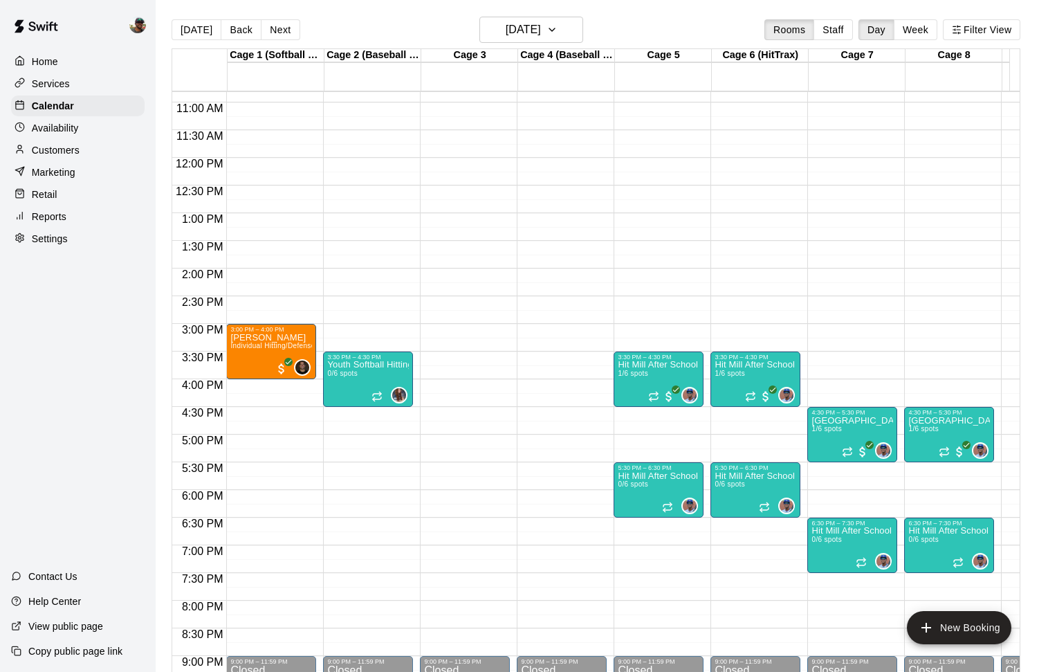
click at [304, 51] on div "Cage 1 (Softball Pitching Machine)" at bounding box center [276, 55] width 97 height 13
click at [272, 31] on button "Next" at bounding box center [280, 29] width 39 height 21
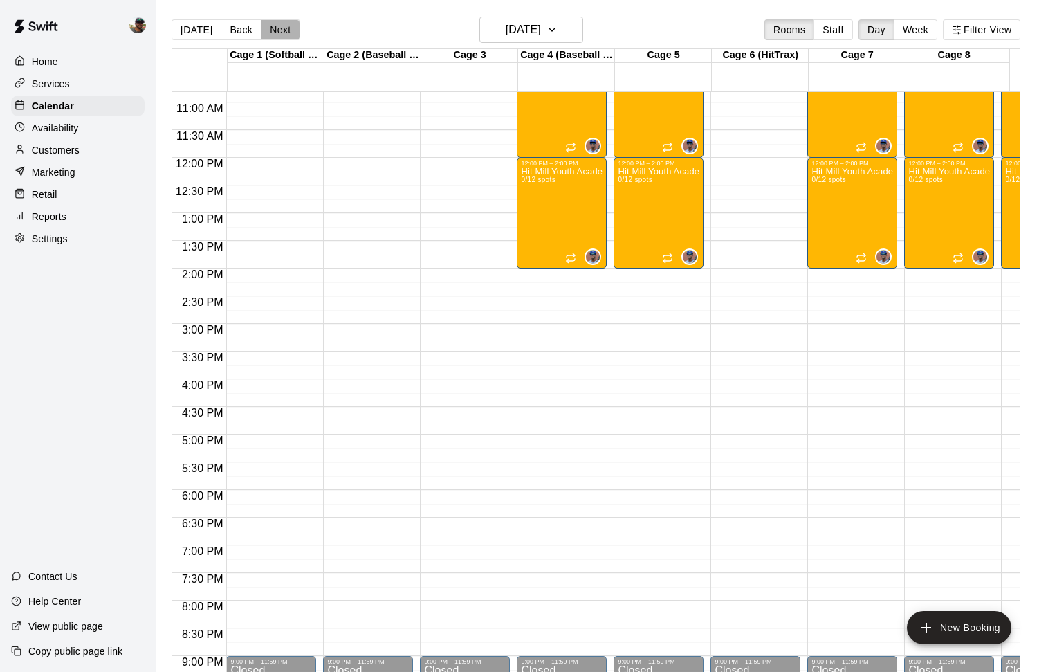
click at [273, 30] on button "Next" at bounding box center [280, 29] width 39 height 21
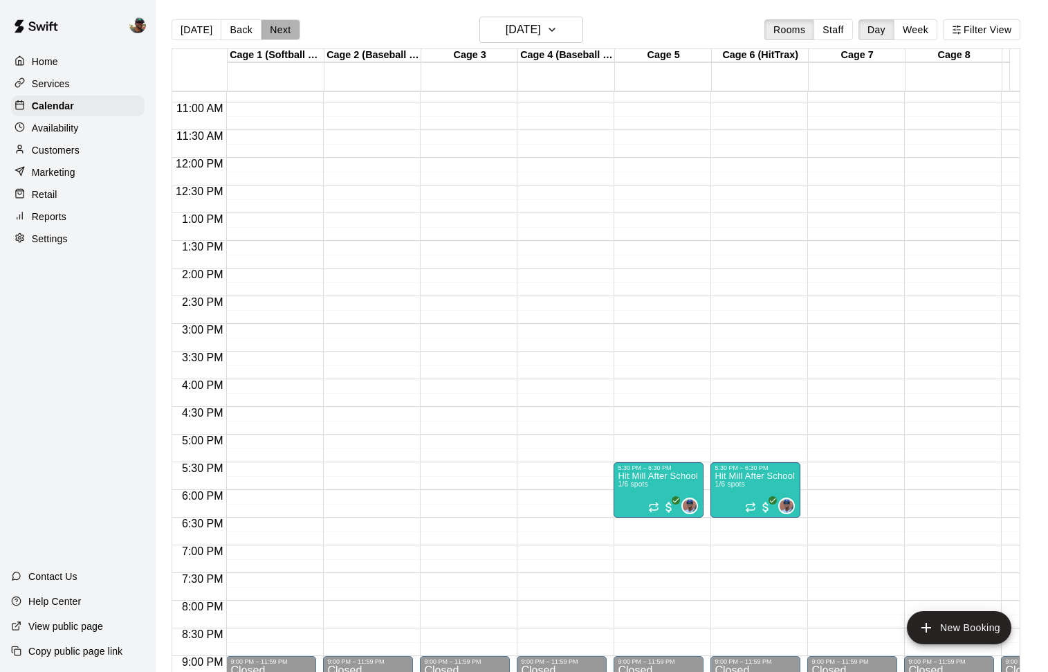
click at [273, 30] on button "Next" at bounding box center [280, 29] width 39 height 21
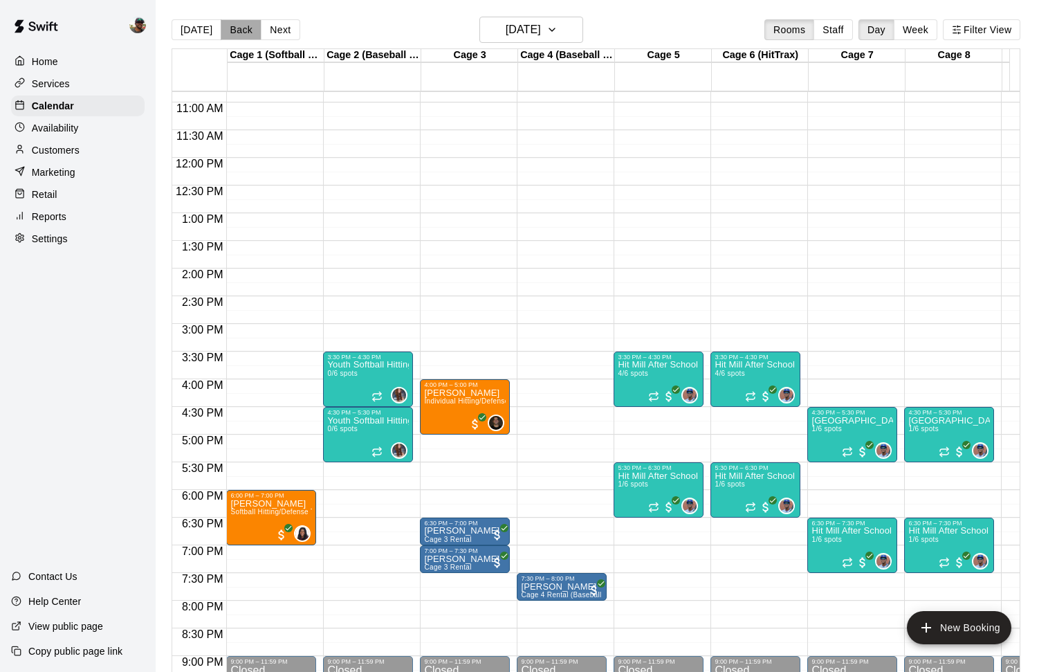
click at [228, 25] on button "Back" at bounding box center [241, 29] width 41 height 21
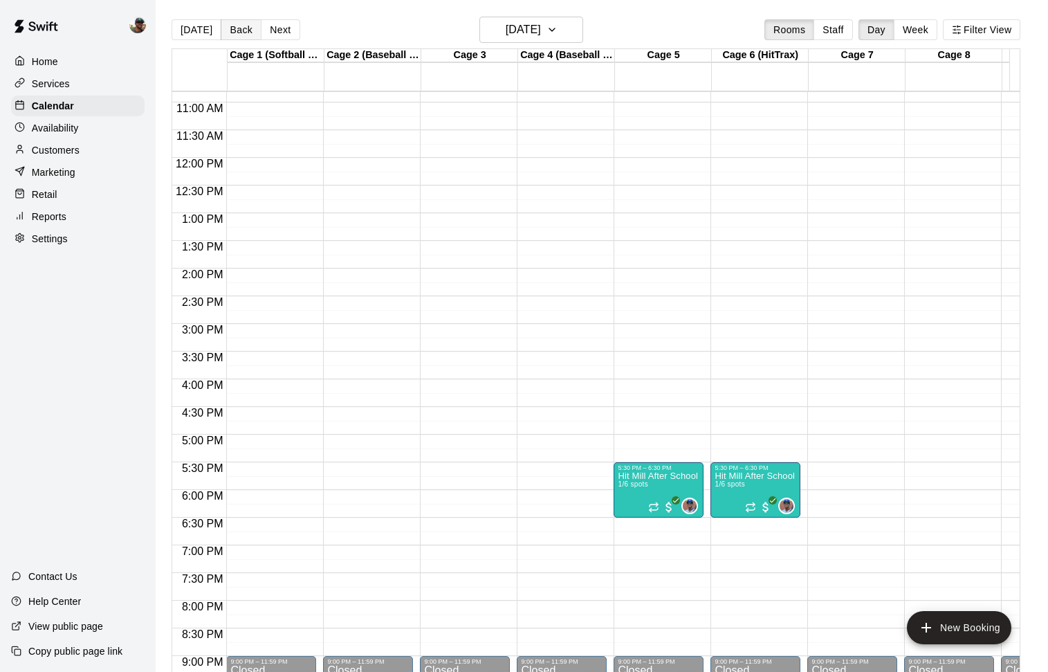
click at [228, 24] on button "Back" at bounding box center [241, 29] width 41 height 21
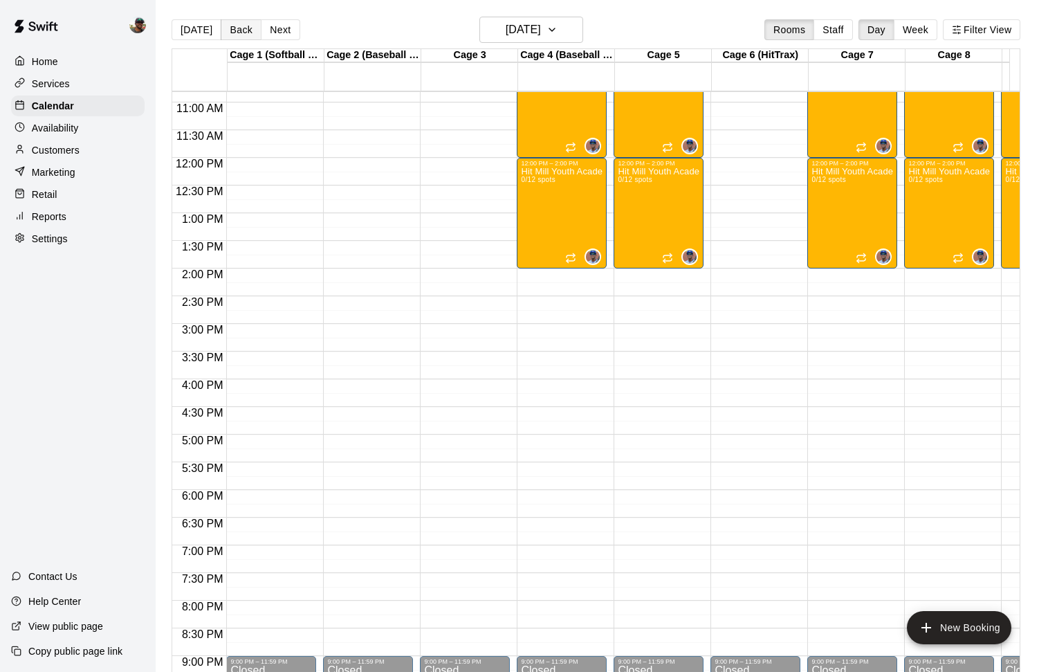
click at [228, 24] on button "Back" at bounding box center [241, 29] width 41 height 21
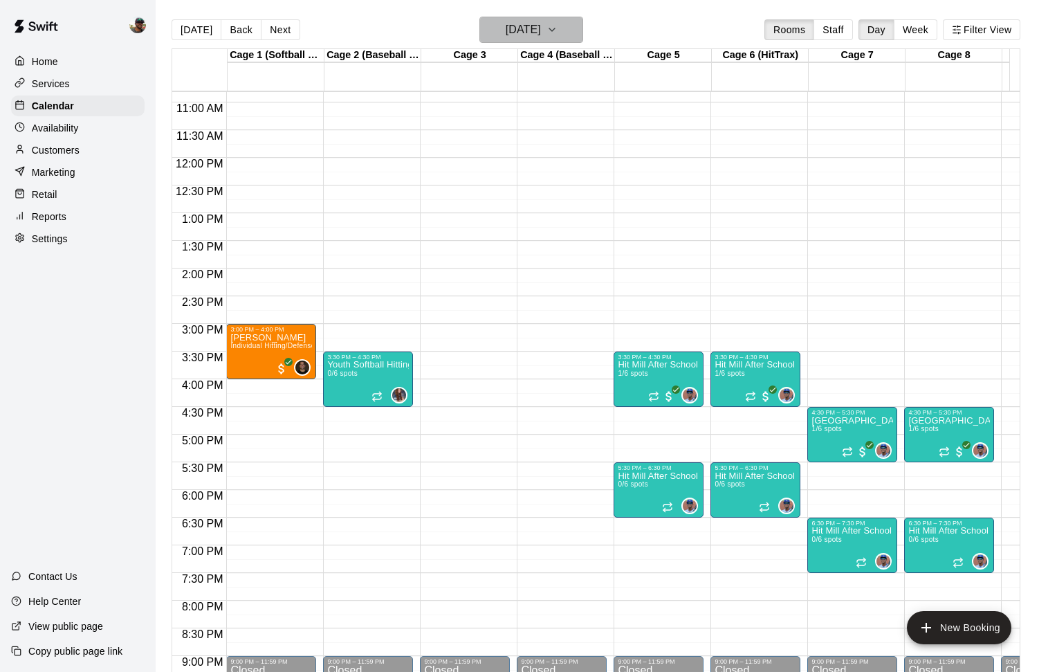
click at [557, 33] on icon "button" at bounding box center [551, 29] width 11 height 17
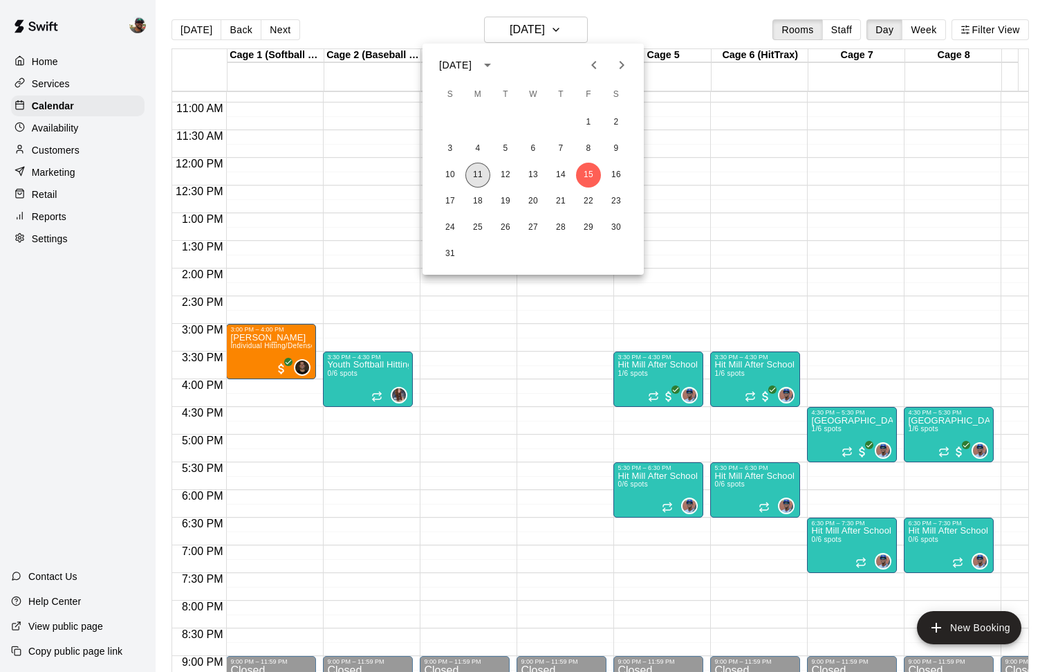
drag, startPoint x: 479, startPoint y: 172, endPoint x: 434, endPoint y: 297, distance: 133.4
click at [479, 172] on button "11" at bounding box center [477, 175] width 25 height 25
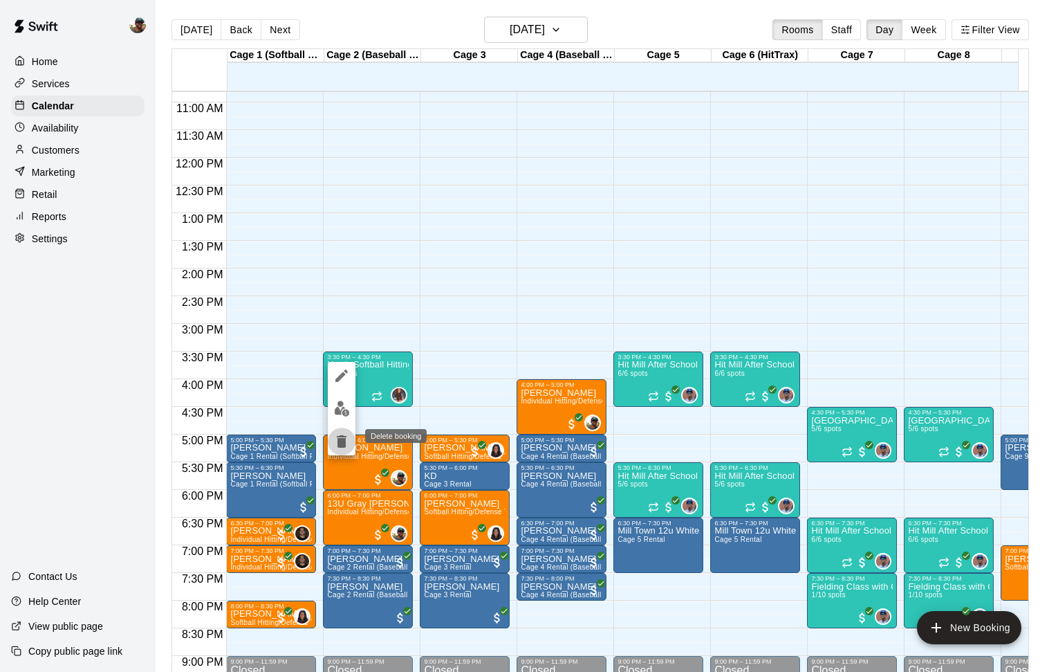
click at [340, 442] on icon "delete" at bounding box center [342, 441] width 10 height 12
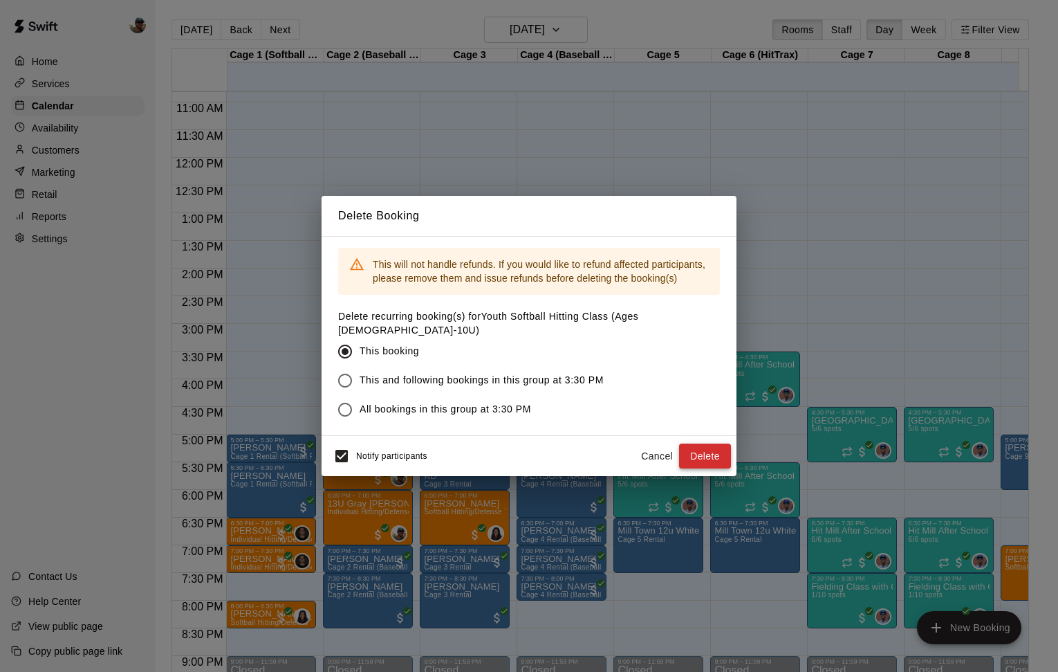
click at [709, 448] on button "Delete" at bounding box center [705, 456] width 52 height 26
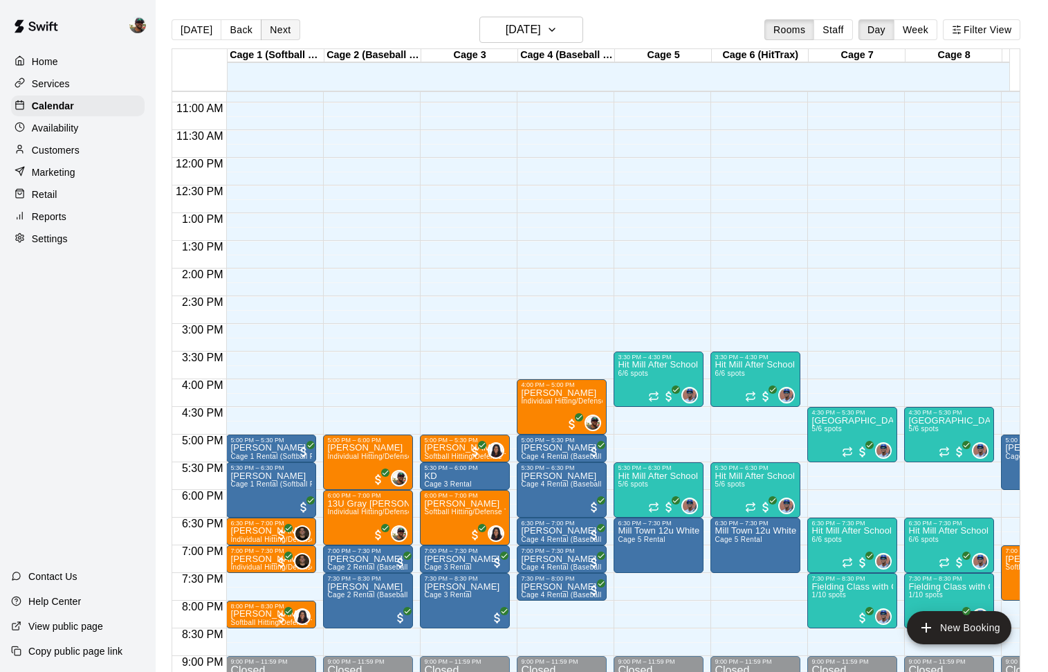
click at [272, 24] on button "Next" at bounding box center [280, 29] width 39 height 21
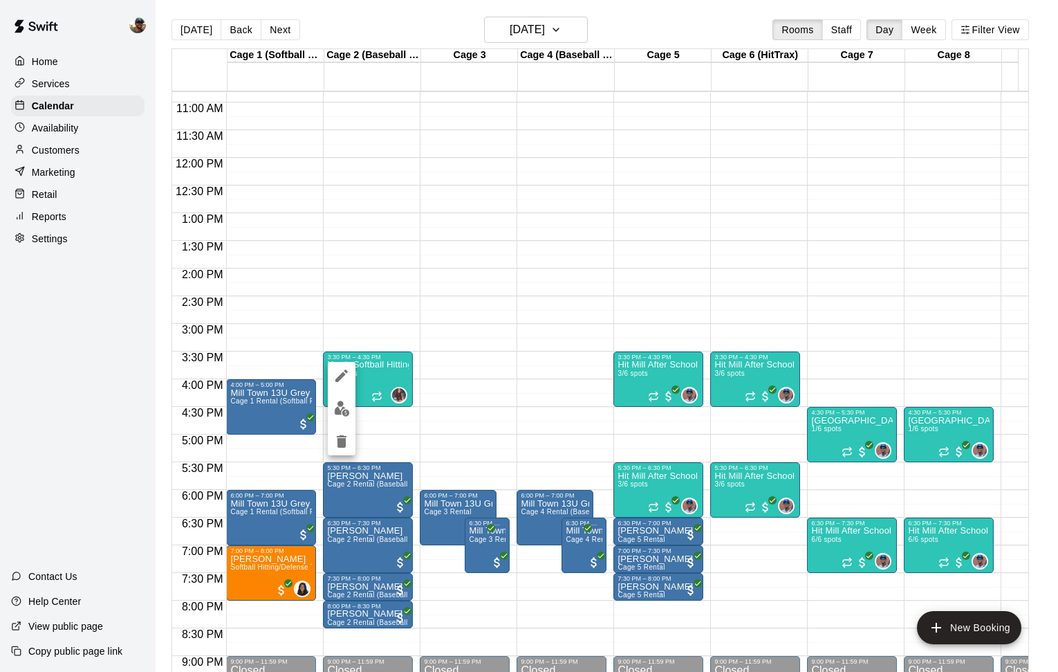
click at [342, 441] on icon "delete" at bounding box center [342, 441] width 10 height 12
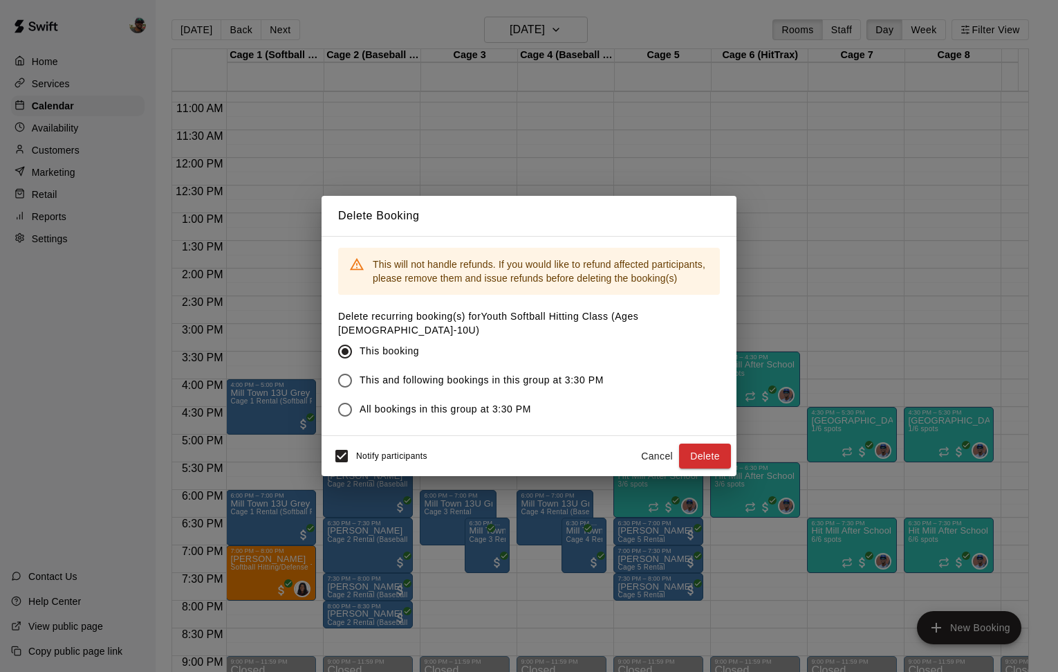
click at [698, 448] on button "Delete" at bounding box center [705, 456] width 52 height 26
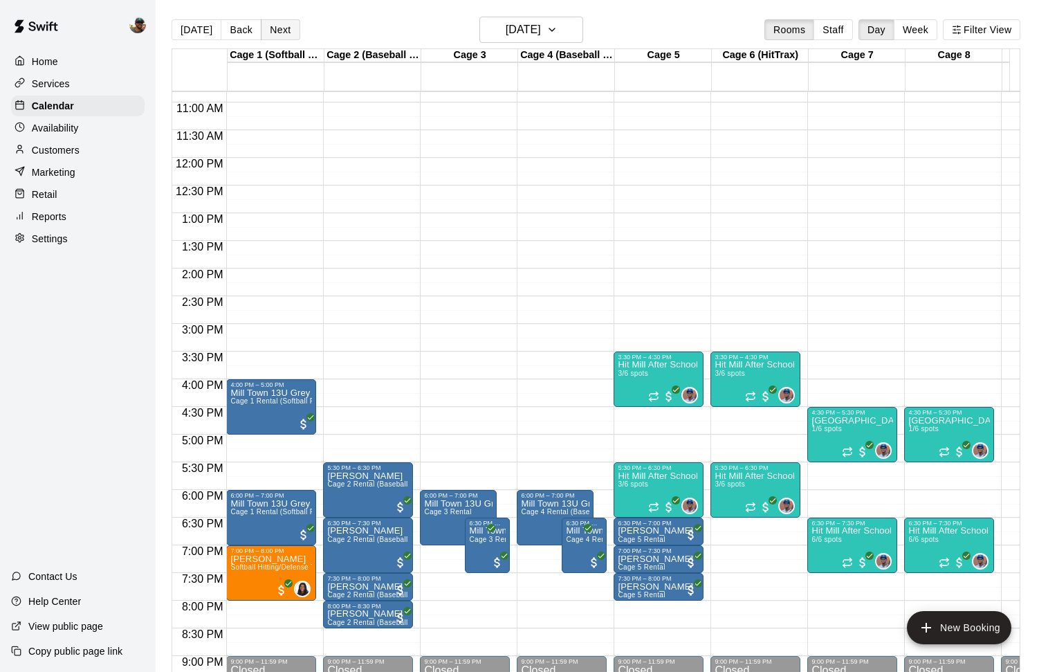
click at [279, 25] on button "Next" at bounding box center [280, 29] width 39 height 21
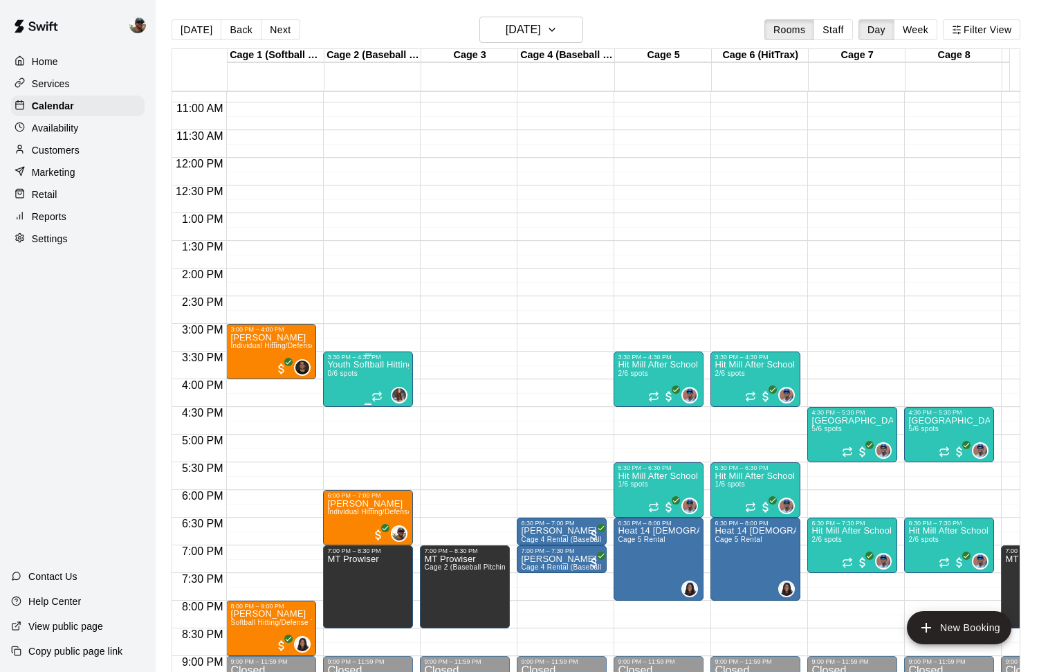
click at [358, 364] on p "Youth Softball Hitting Class (Ages [DEMOGRAPHIC_DATA]-10U)" at bounding box center [368, 364] width 82 height 0
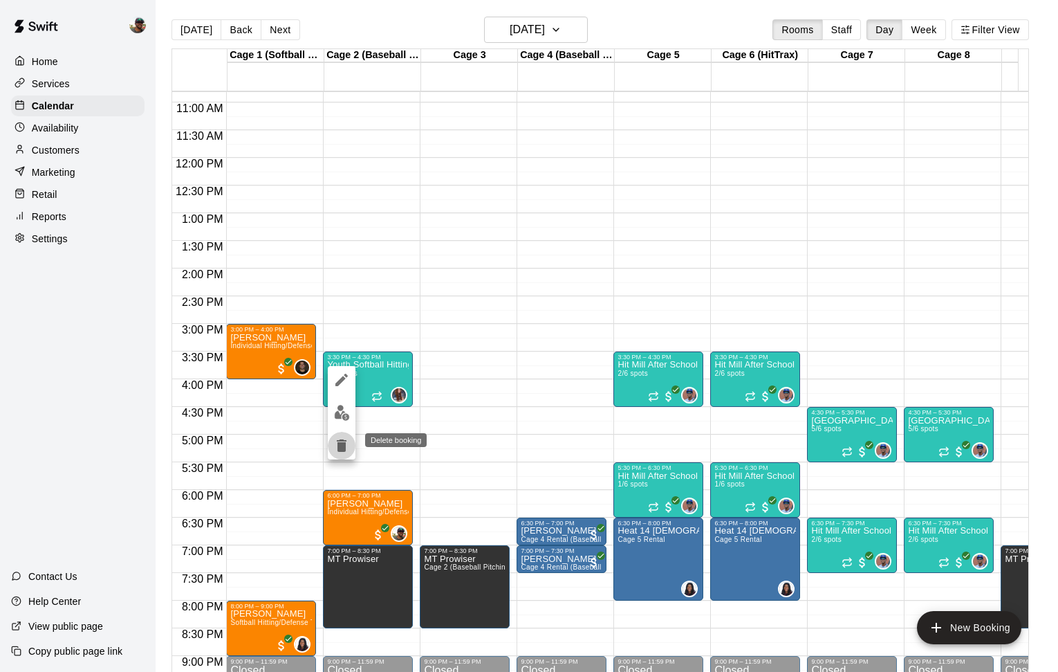
click at [342, 447] on icon "delete" at bounding box center [342, 445] width 10 height 12
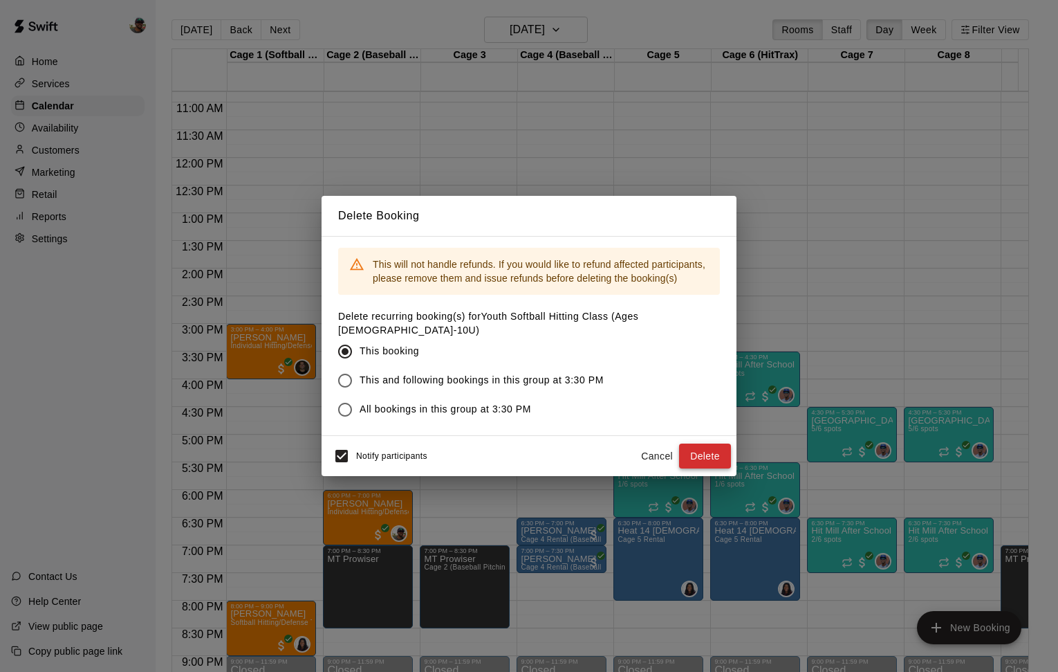
click at [720, 446] on button "Delete" at bounding box center [705, 456] width 52 height 26
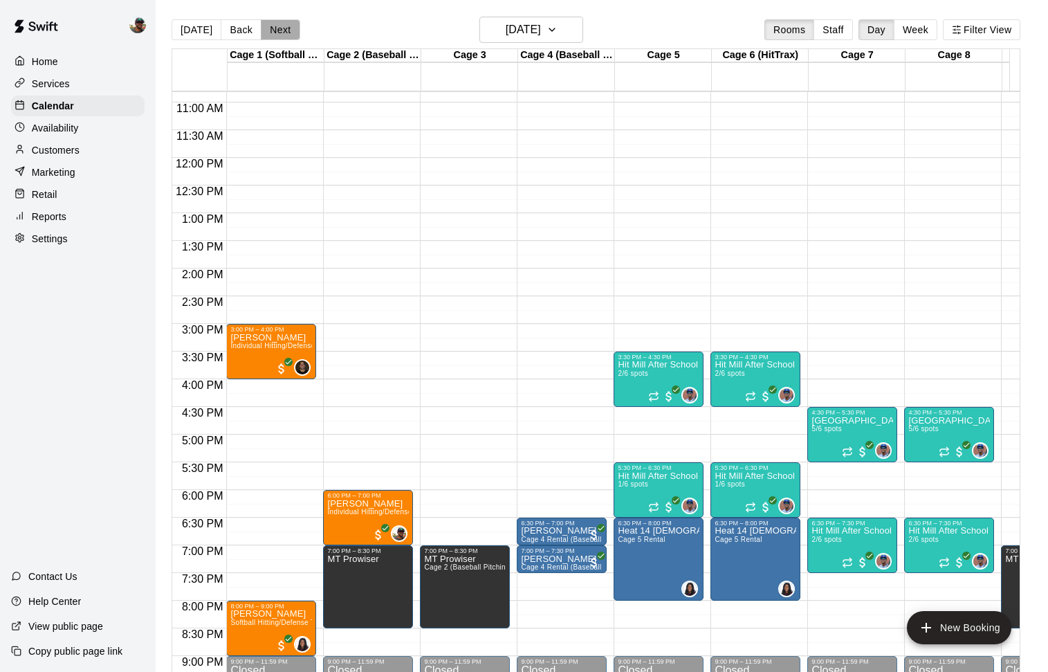
click at [280, 32] on button "Next" at bounding box center [280, 29] width 39 height 21
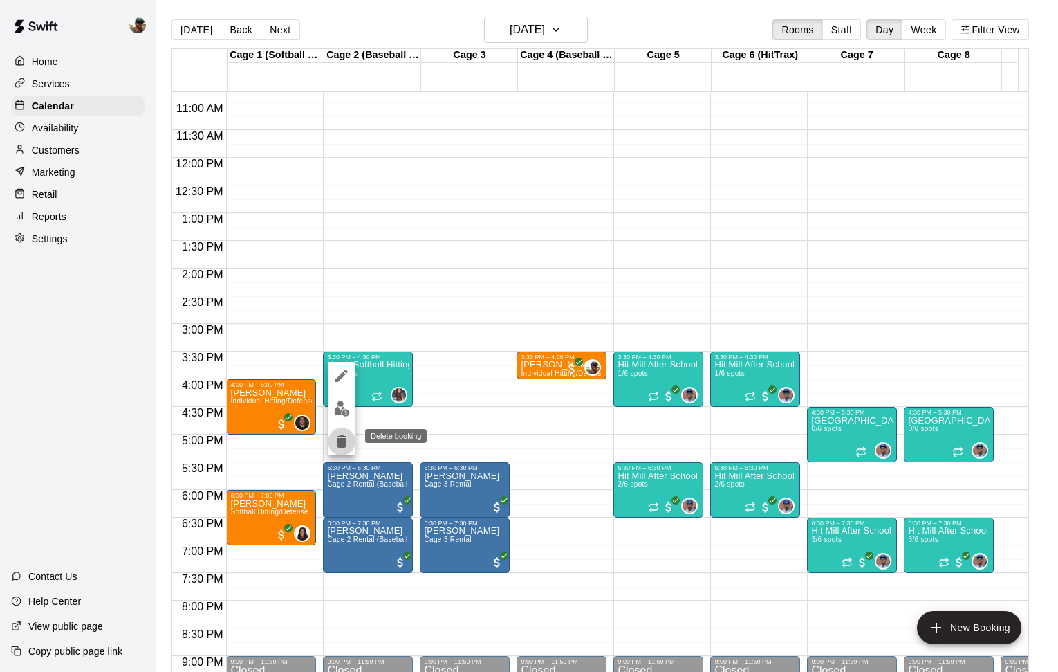
click at [342, 442] on icon "delete" at bounding box center [342, 441] width 10 height 12
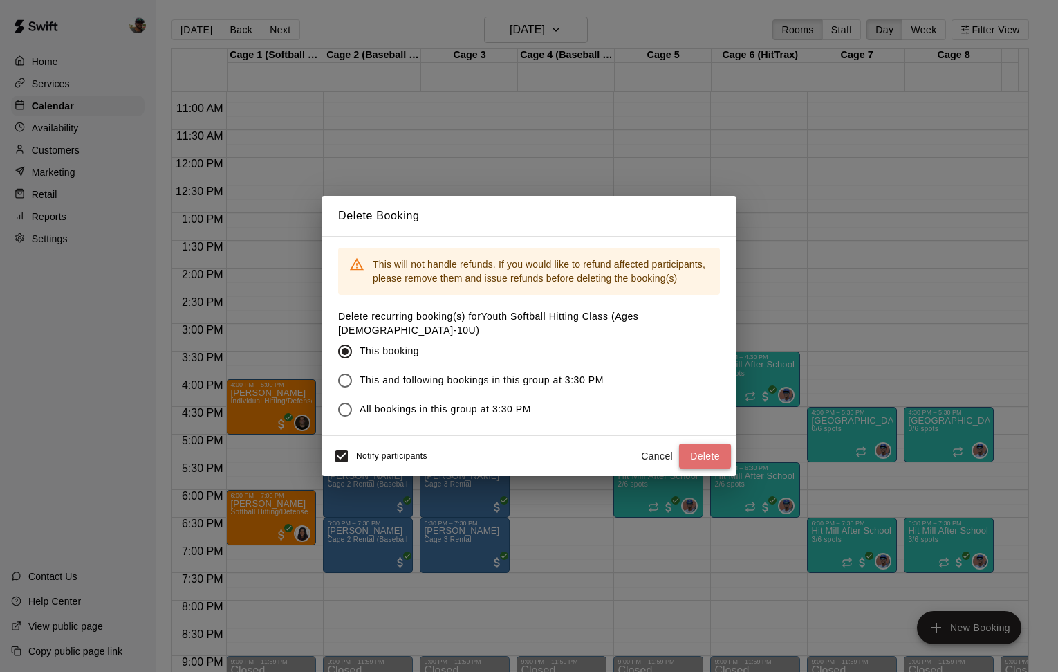
click at [694, 453] on button "Delete" at bounding box center [705, 456] width 52 height 26
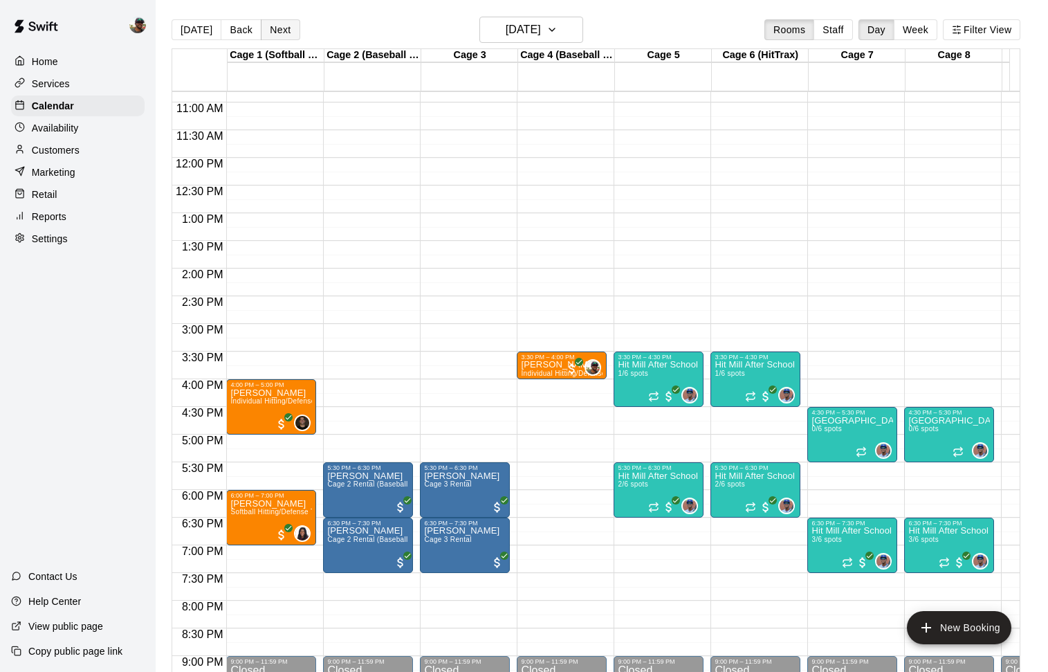
click at [283, 28] on button "Next" at bounding box center [280, 29] width 39 height 21
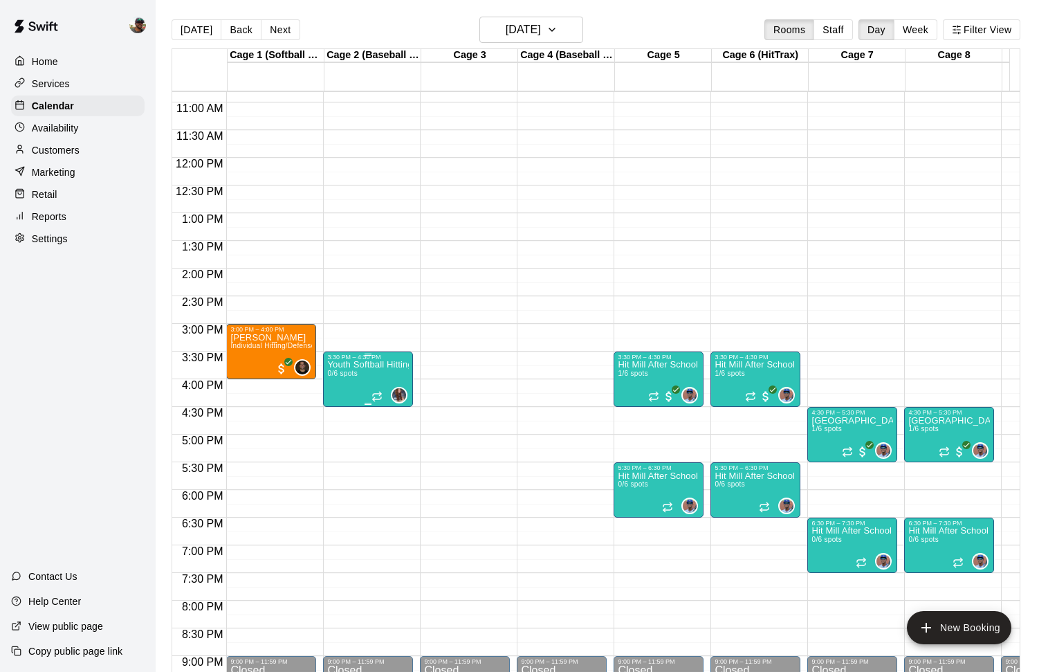
click at [383, 360] on div "3:30 PM – 4:30 PM" at bounding box center [368, 356] width 82 height 7
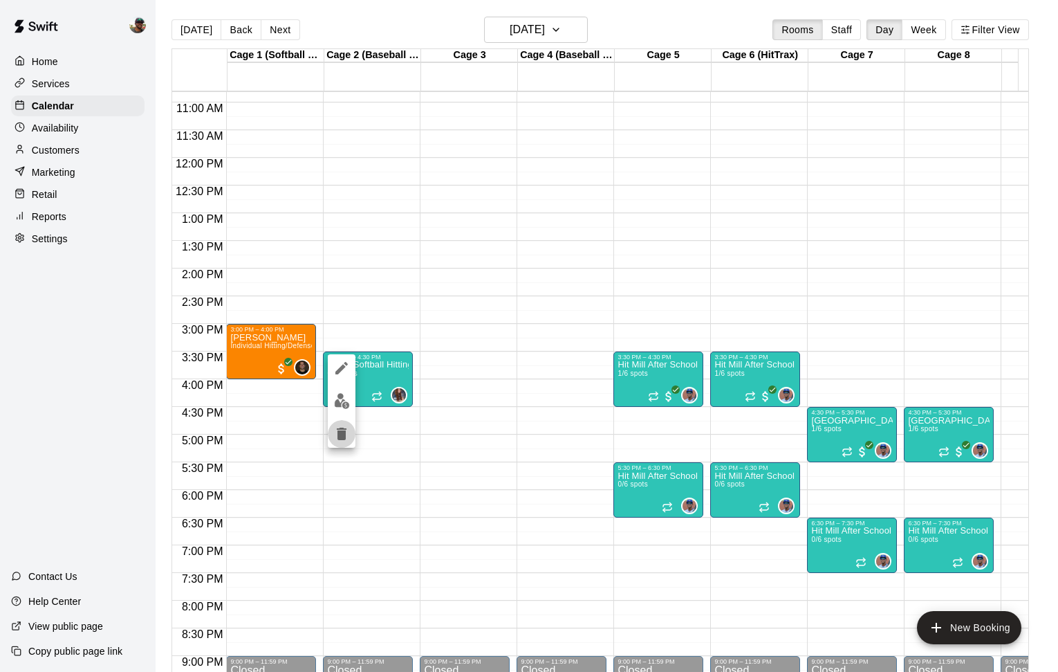
click at [339, 432] on icon "delete" at bounding box center [342, 433] width 10 height 12
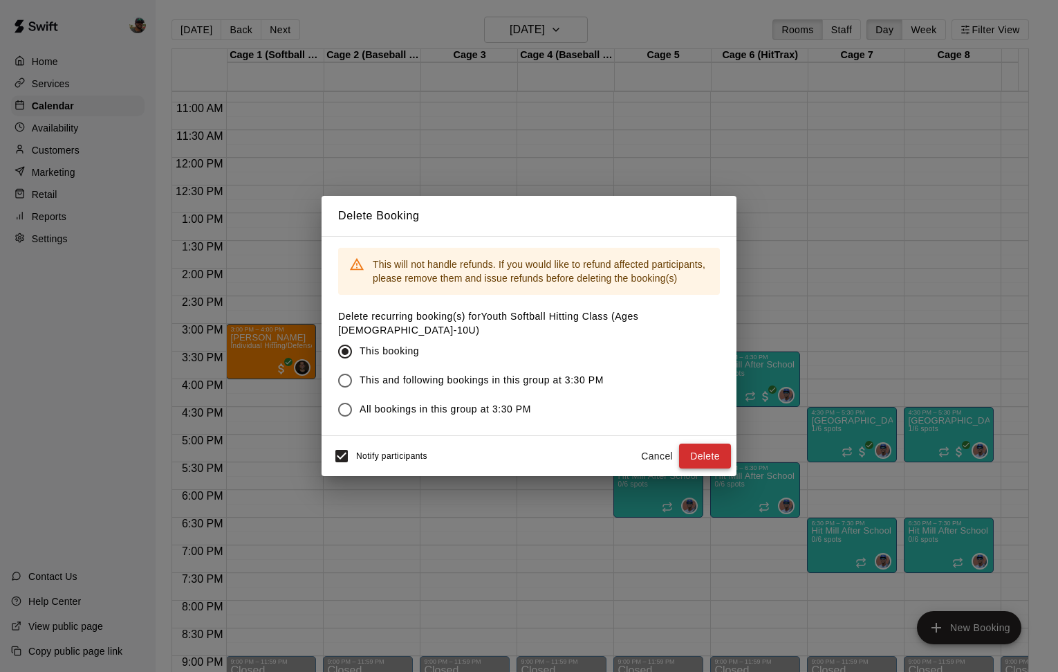
click at [717, 452] on button "Delete" at bounding box center [705, 456] width 52 height 26
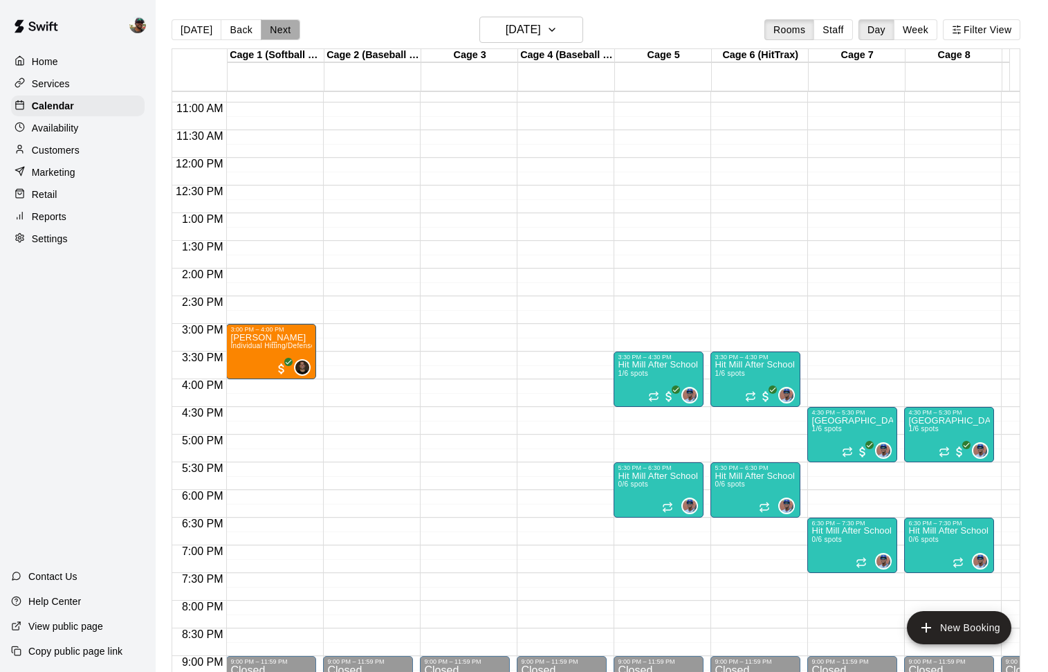
click at [275, 33] on button "Next" at bounding box center [280, 29] width 39 height 21
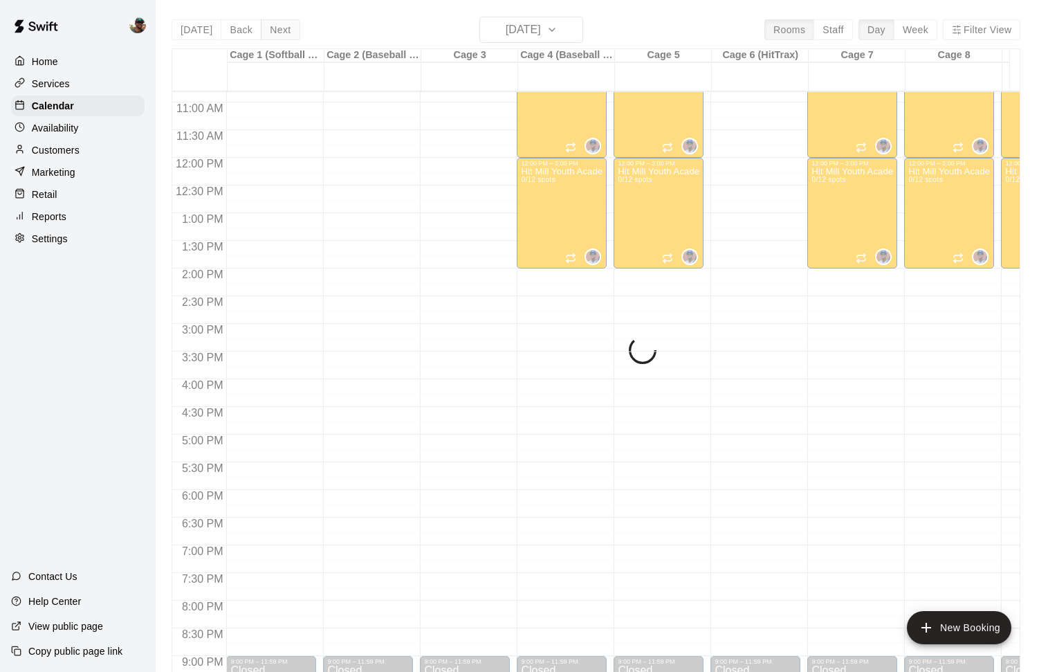
click at [275, 33] on div "[DATE] Back [DATE][DATE] Rooms Staff Day Week Filter View Cage 1 (Softball Pitc…" at bounding box center [596, 353] width 849 height 672
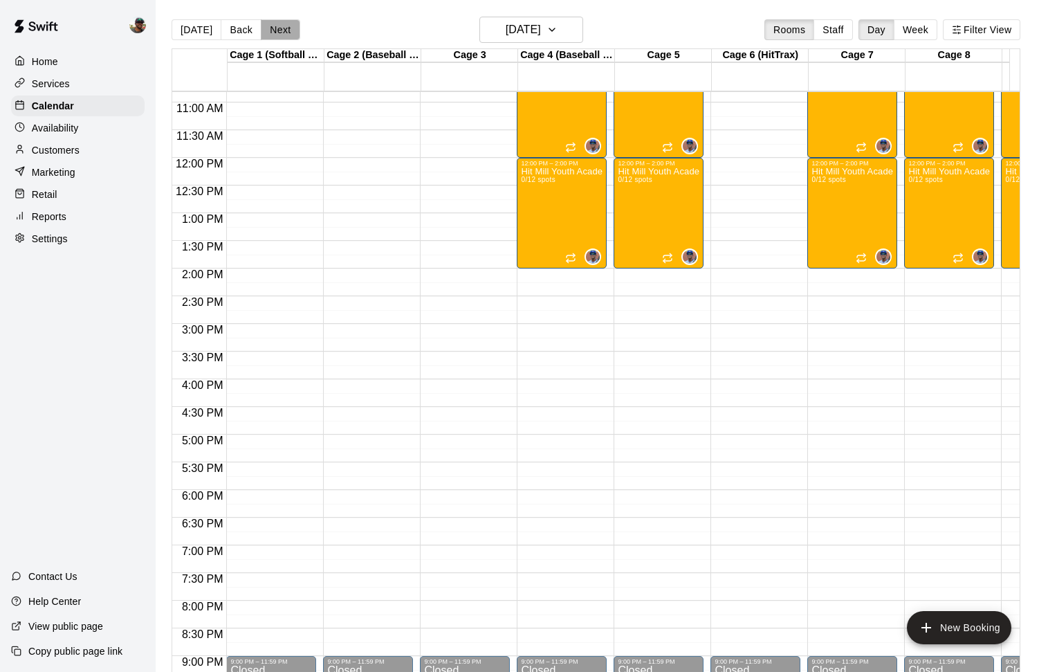
click at [275, 33] on button "Next" at bounding box center [280, 29] width 39 height 21
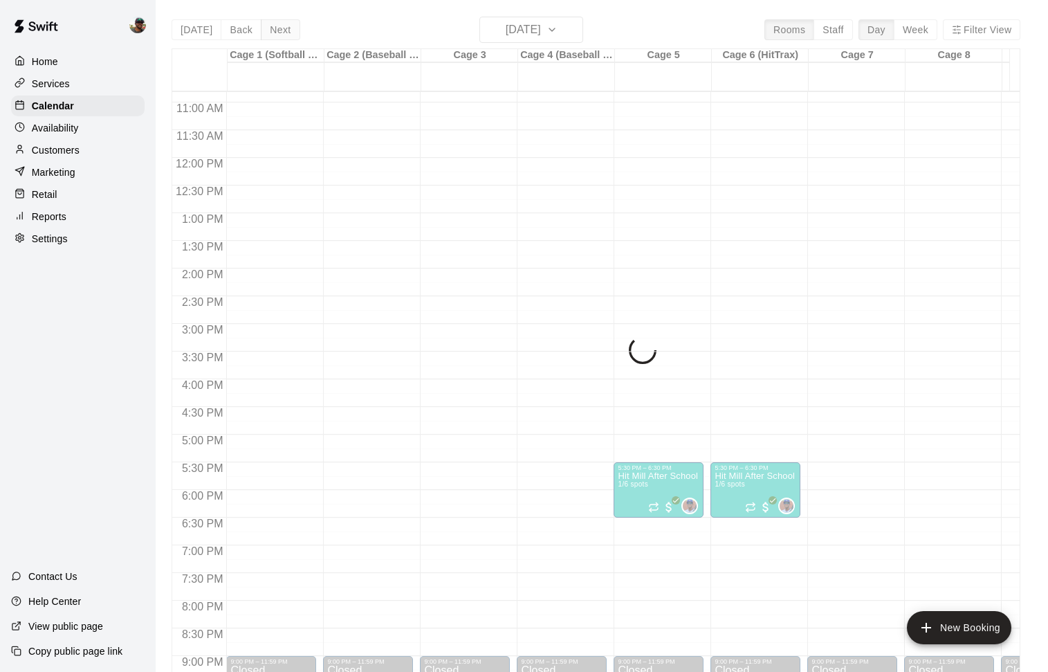
click at [275, 33] on div "[DATE] Back [DATE][DATE] Rooms Staff Day Week Filter View Cage 1 (Softball Pitc…" at bounding box center [596, 353] width 849 height 672
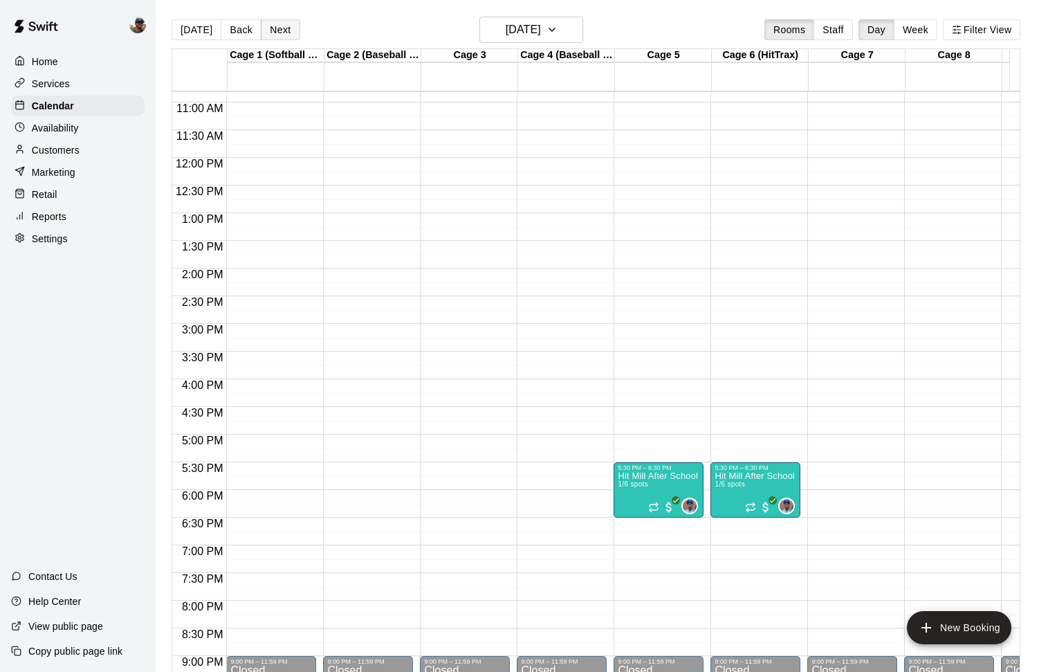
click at [272, 37] on button "Next" at bounding box center [280, 29] width 39 height 21
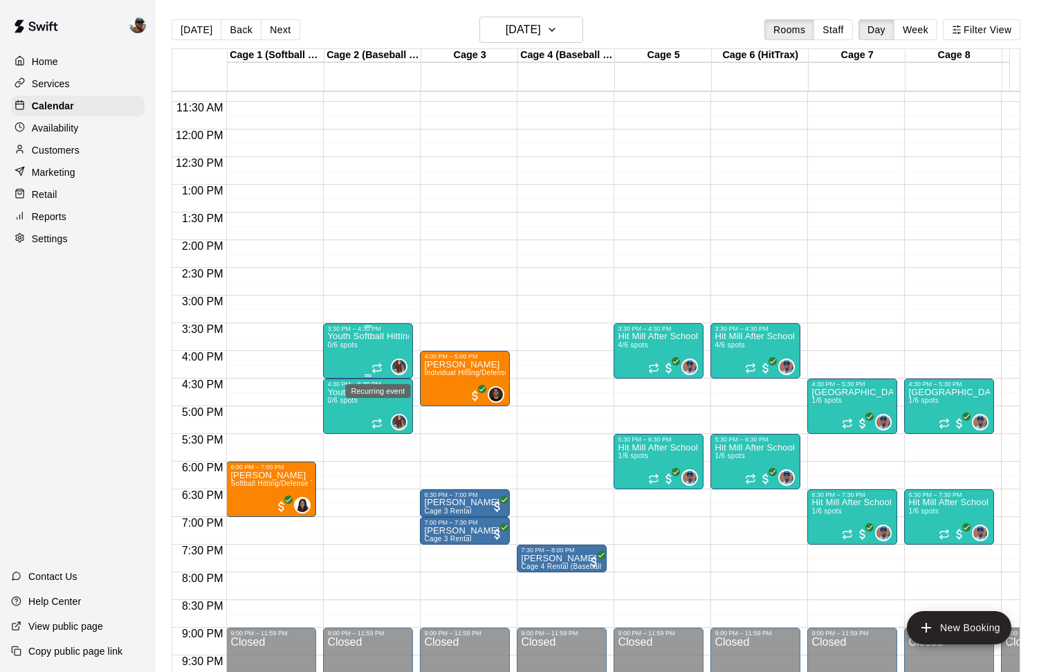
scroll to position [631, 0]
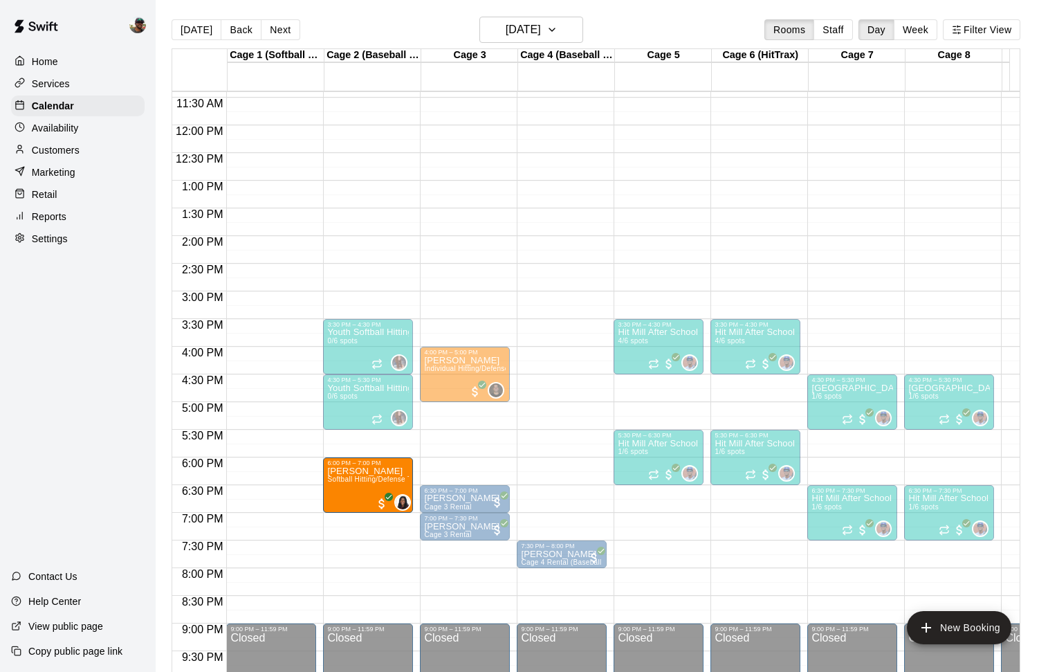
drag, startPoint x: 268, startPoint y: 477, endPoint x: 317, endPoint y: 475, distance: 49.1
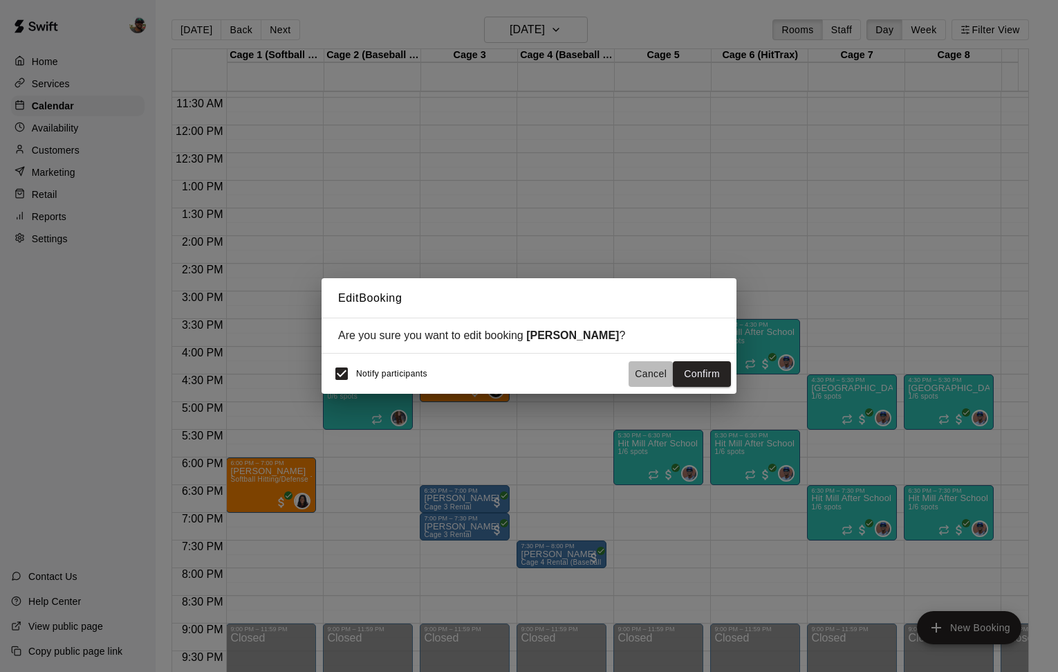
click at [638, 373] on button "Cancel" at bounding box center [651, 374] width 44 height 26
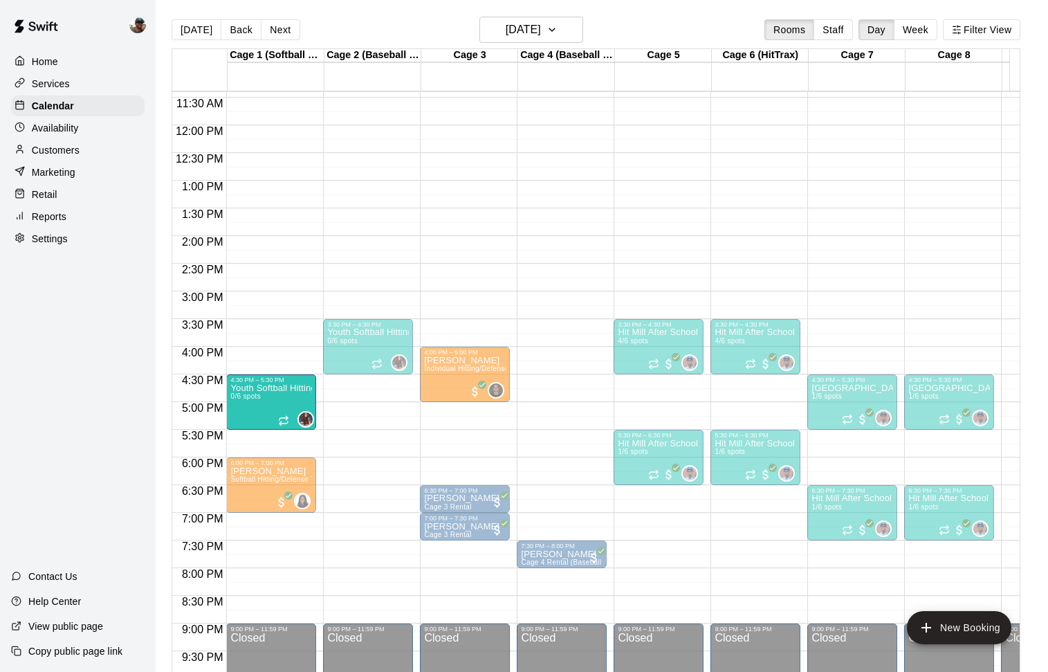
drag, startPoint x: 380, startPoint y: 400, endPoint x: 291, endPoint y: 400, distance: 89.2
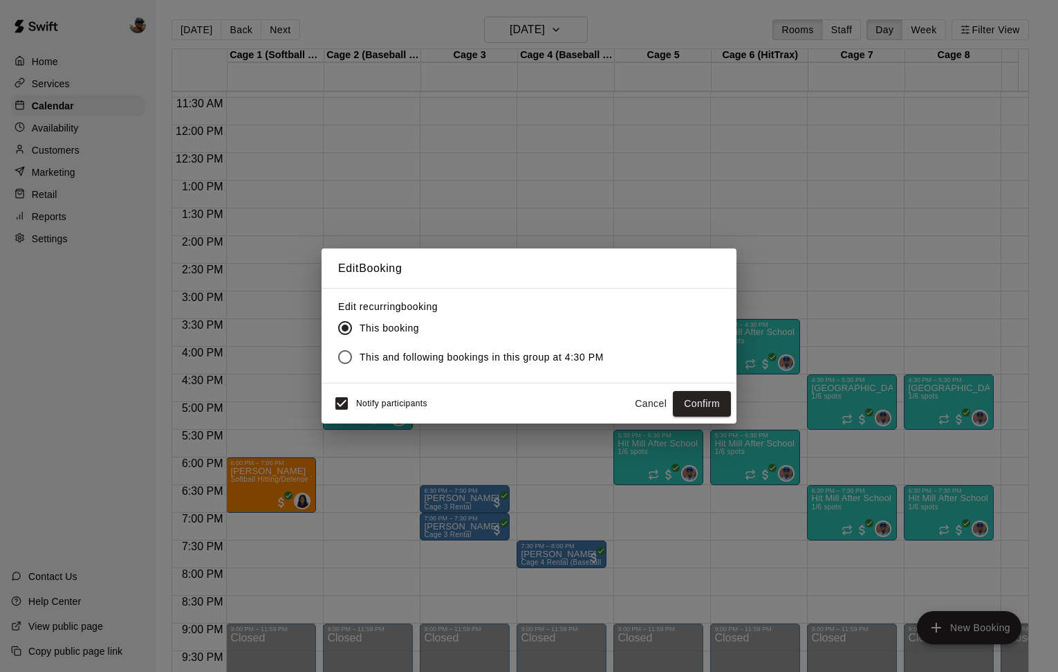
click at [479, 356] on span "This and following bookings in this group at 4:30 PM" at bounding box center [482, 357] width 244 height 15
click at [690, 403] on button "Confirm" at bounding box center [702, 404] width 58 height 26
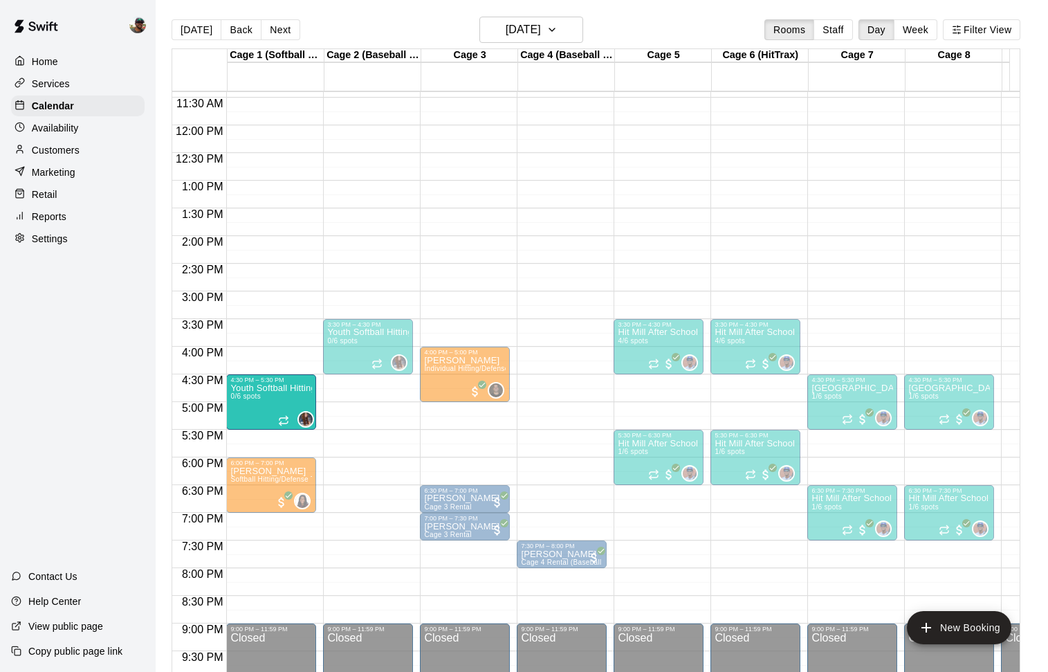
drag, startPoint x: 364, startPoint y: 396, endPoint x: 297, endPoint y: 397, distance: 67.1
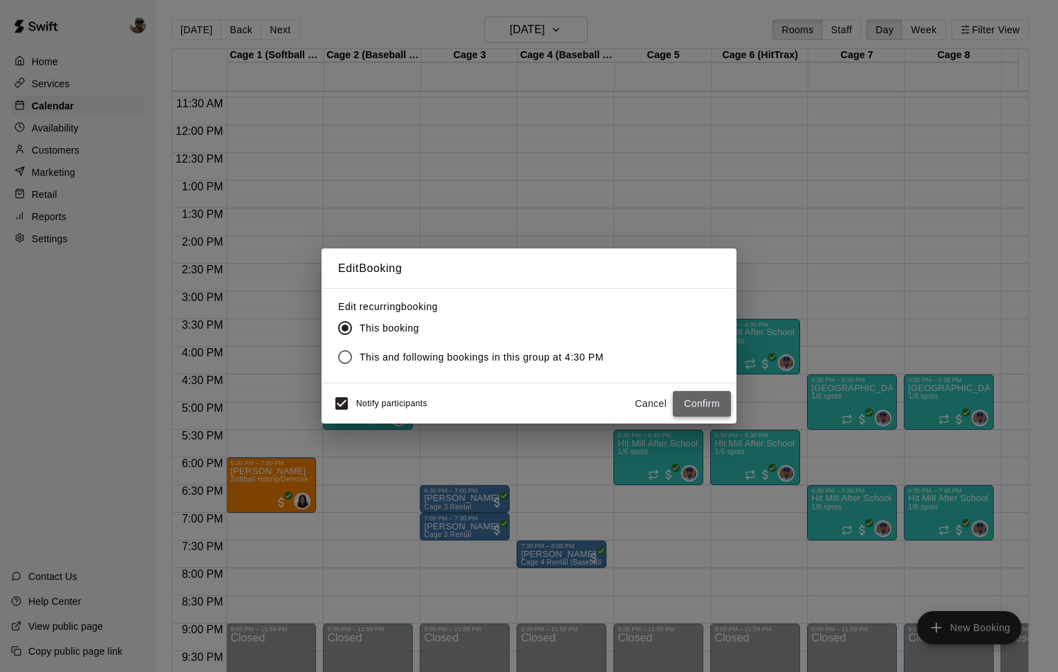
click at [694, 396] on button "Confirm" at bounding box center [702, 404] width 58 height 26
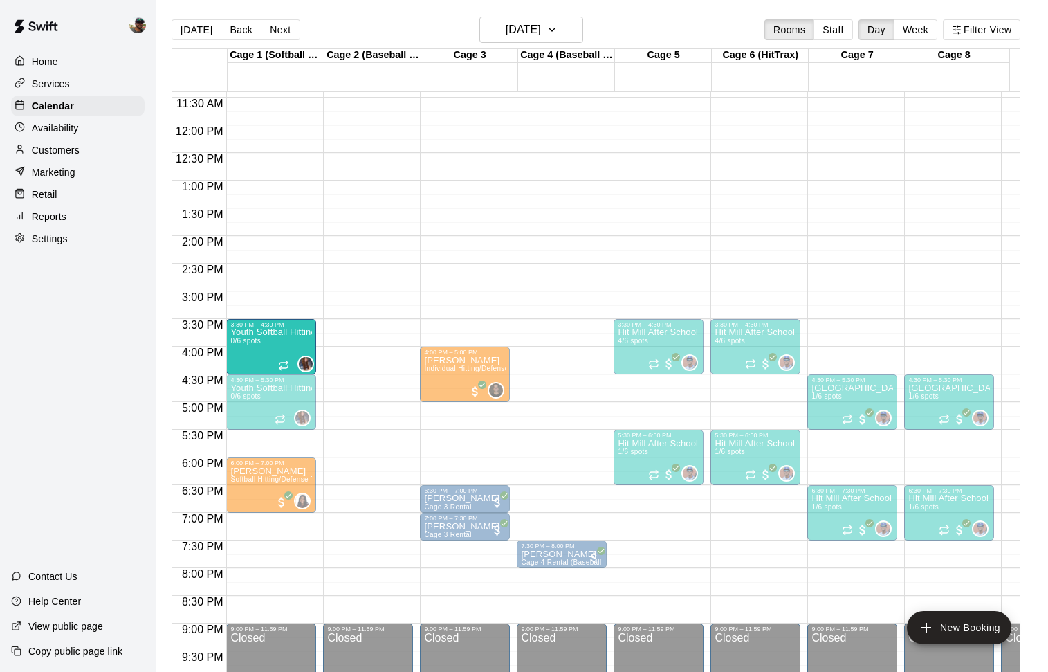
drag, startPoint x: 364, startPoint y: 352, endPoint x: 293, endPoint y: 352, distance: 71.9
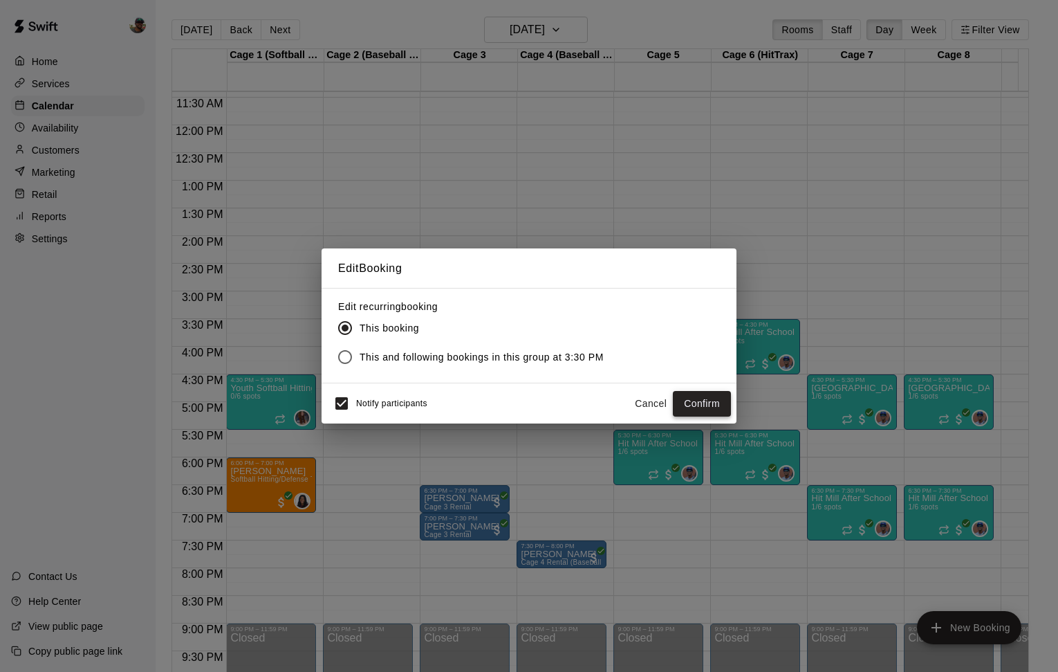
click at [719, 402] on button "Confirm" at bounding box center [702, 404] width 58 height 26
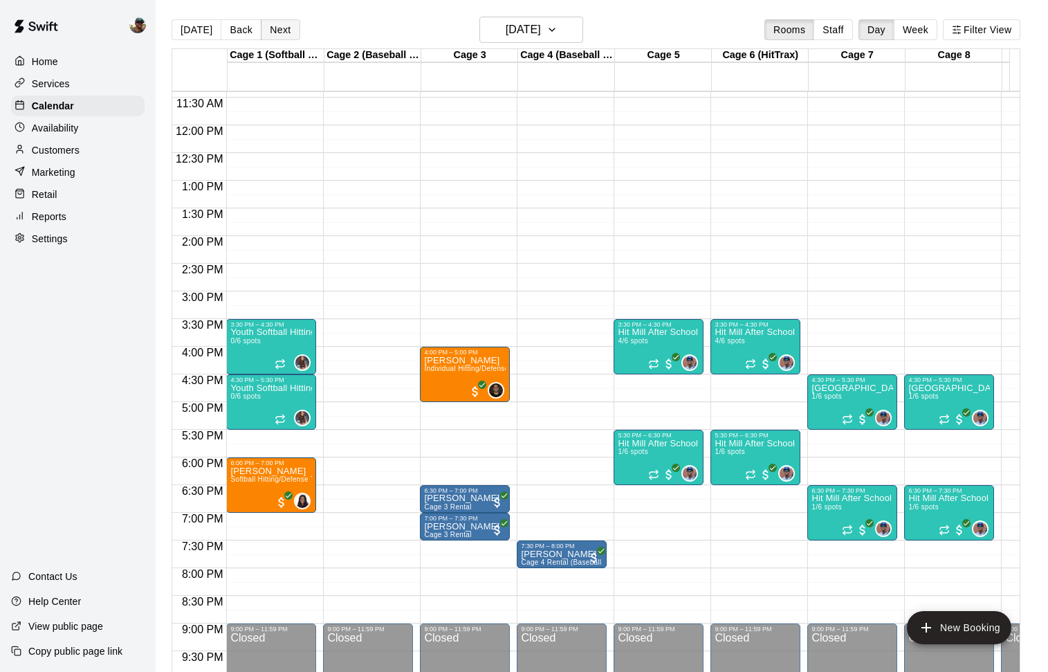
click at [275, 29] on button "Next" at bounding box center [280, 29] width 39 height 21
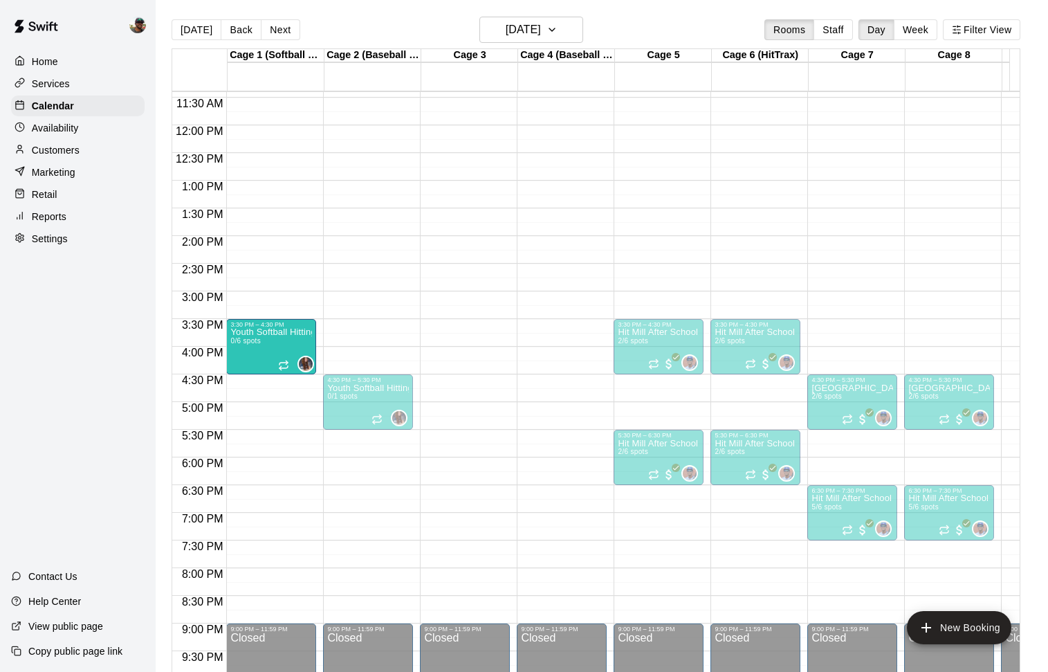
drag, startPoint x: 362, startPoint y: 346, endPoint x: 309, endPoint y: 349, distance: 53.3
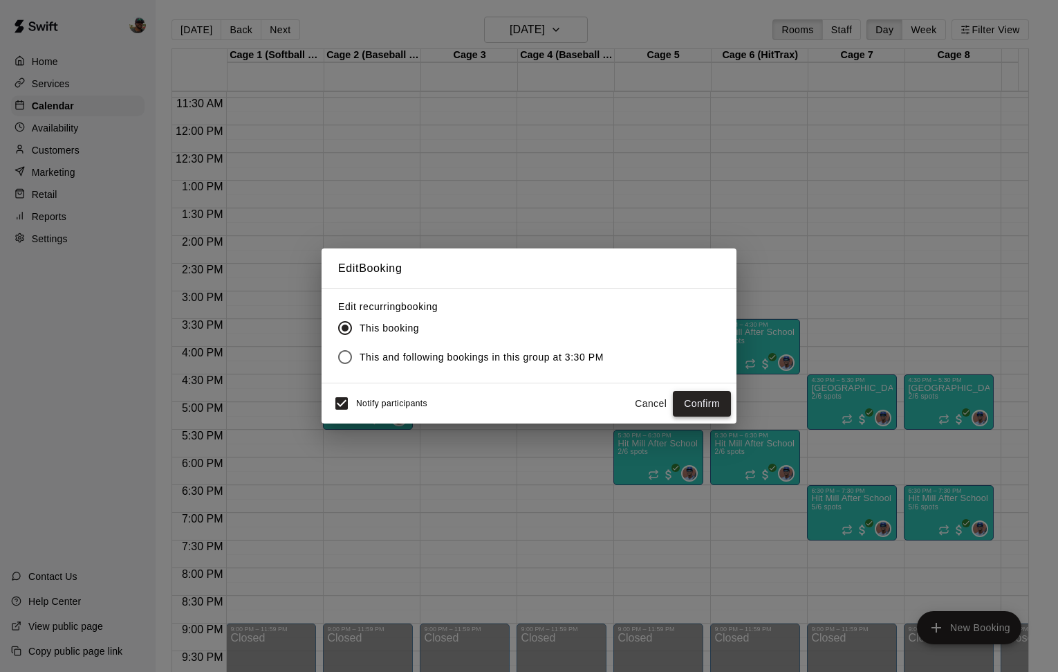
click at [683, 396] on button "Confirm" at bounding box center [702, 404] width 58 height 26
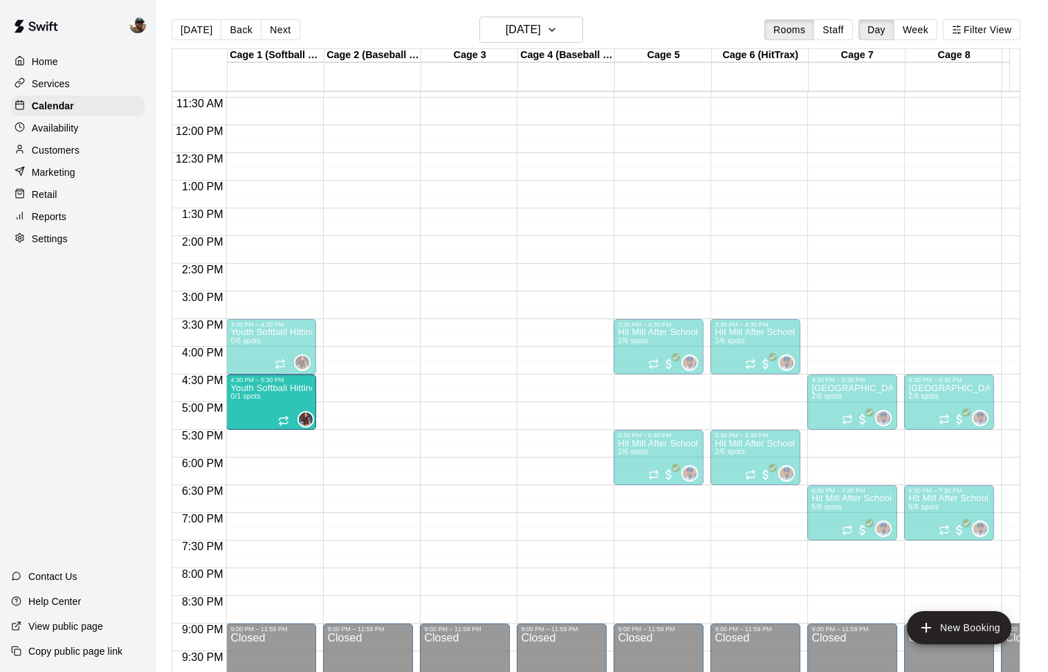
drag, startPoint x: 363, startPoint y: 398, endPoint x: 317, endPoint y: 399, distance: 46.4
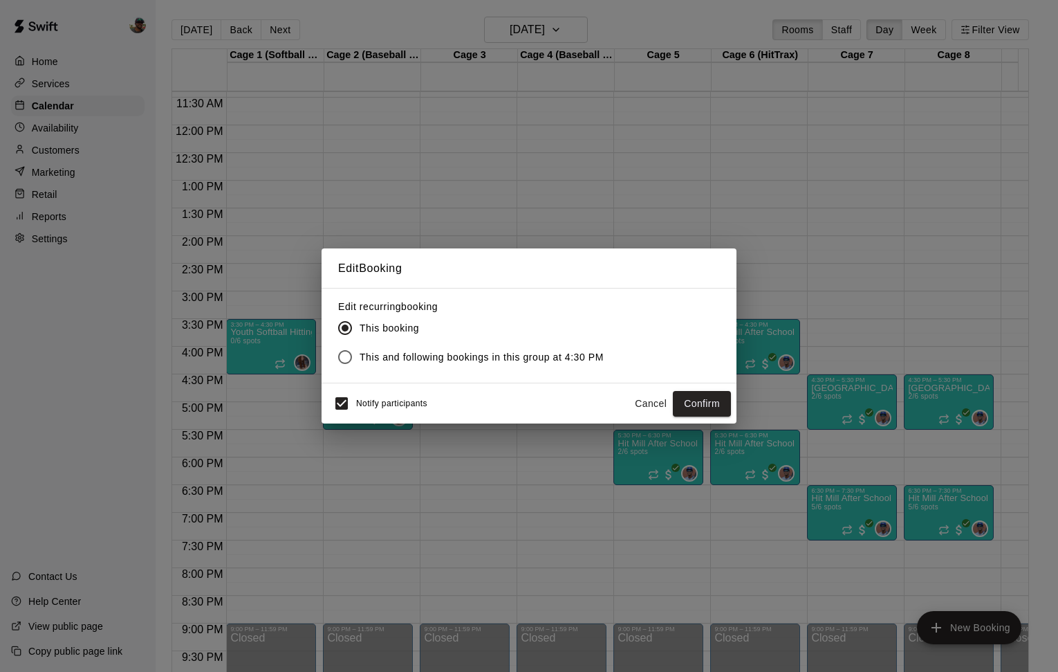
click at [643, 399] on button "Cancel" at bounding box center [651, 404] width 44 height 26
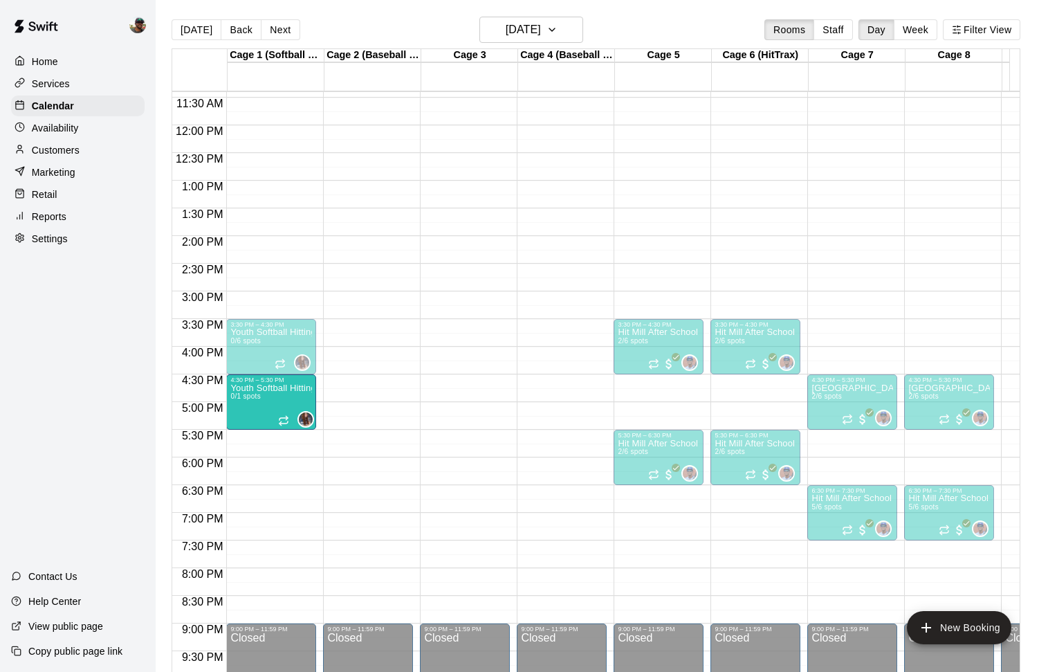
drag, startPoint x: 370, startPoint y: 405, endPoint x: 320, endPoint y: 405, distance: 50.5
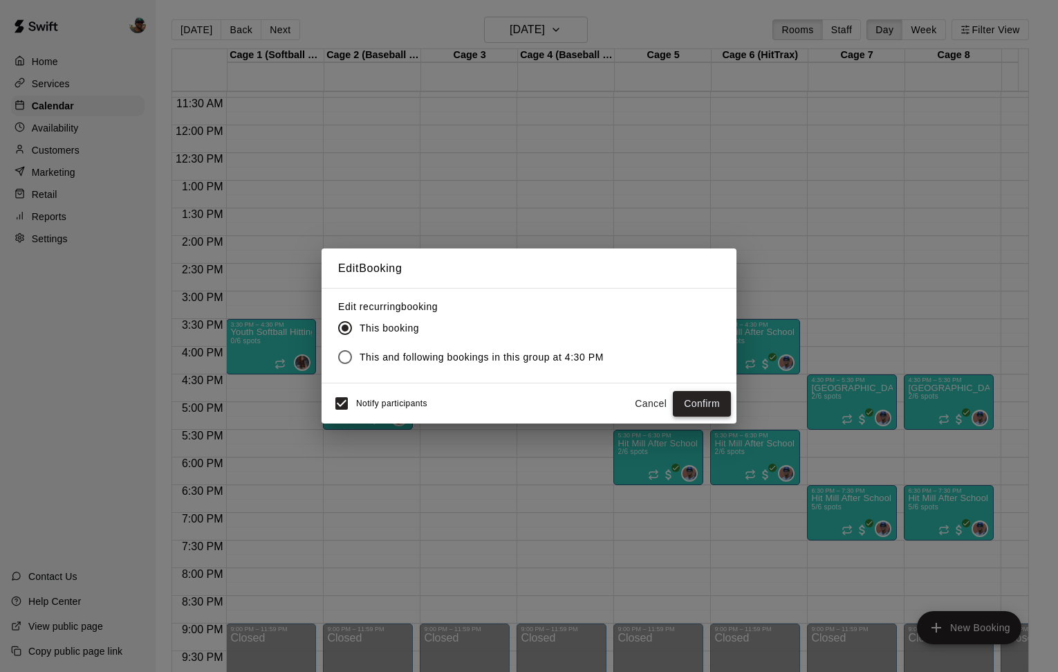
click at [685, 400] on button "Confirm" at bounding box center [702, 404] width 58 height 26
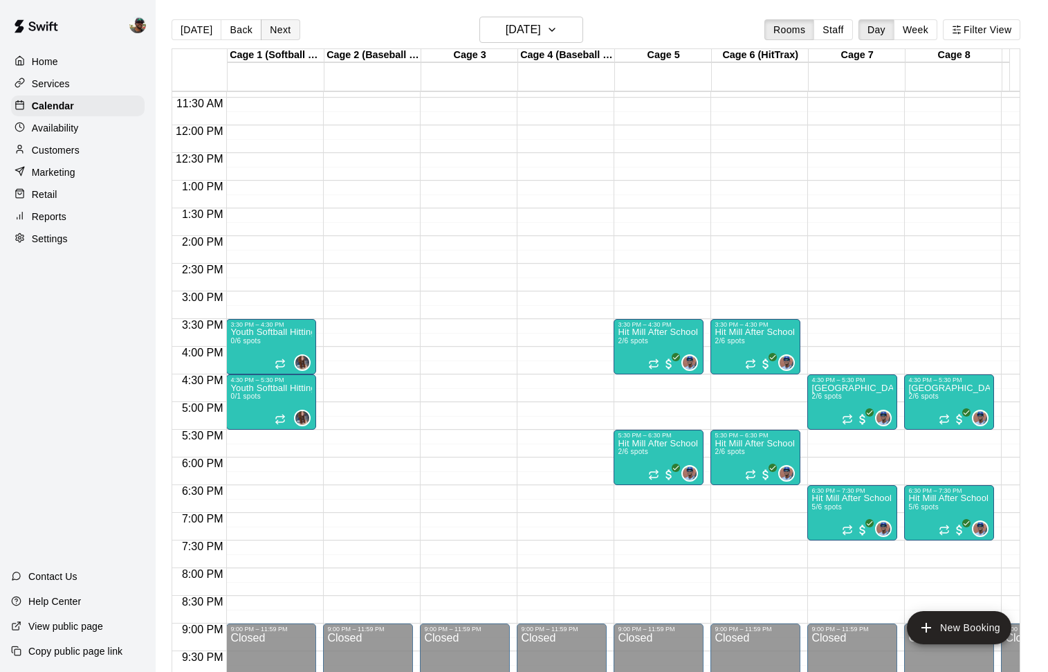
click at [275, 31] on button "Next" at bounding box center [280, 29] width 39 height 21
click at [246, 30] on button "Back" at bounding box center [241, 29] width 41 height 21
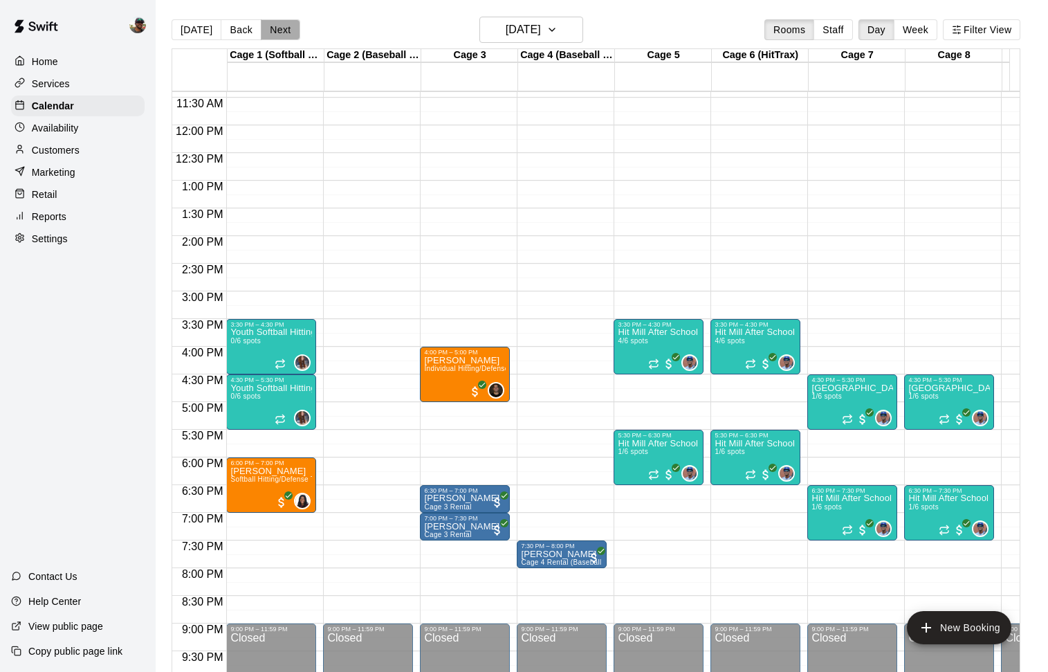
click at [274, 28] on button "Next" at bounding box center [280, 29] width 39 height 21
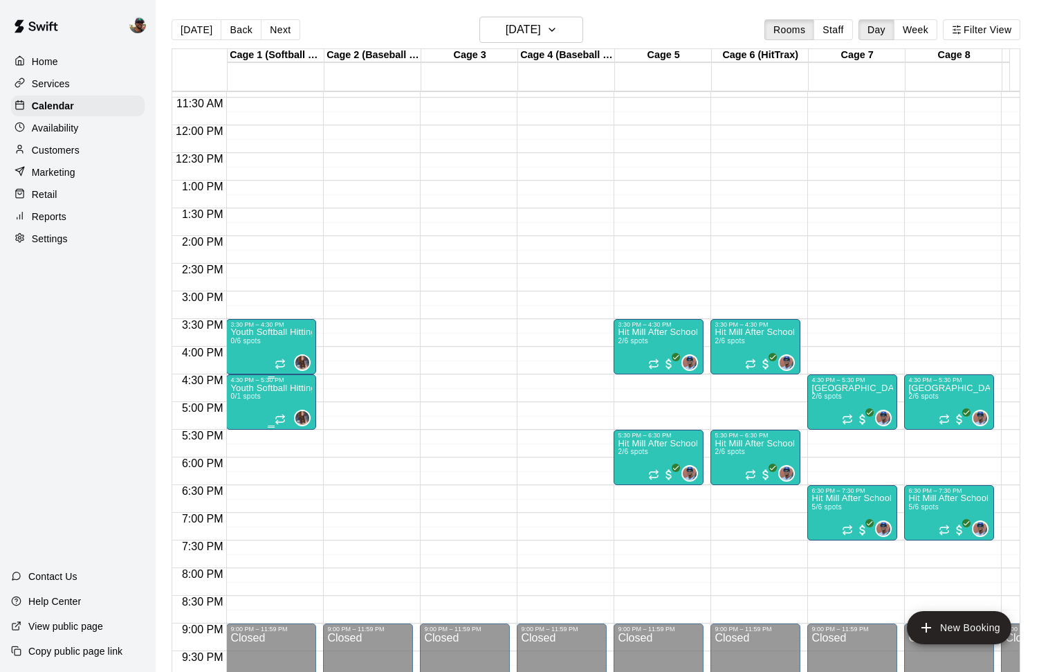
click at [258, 388] on p "Youth Softball Hitting Class (Ages [DEMOGRAPHIC_DATA]-13U)" at bounding box center [271, 388] width 82 height 0
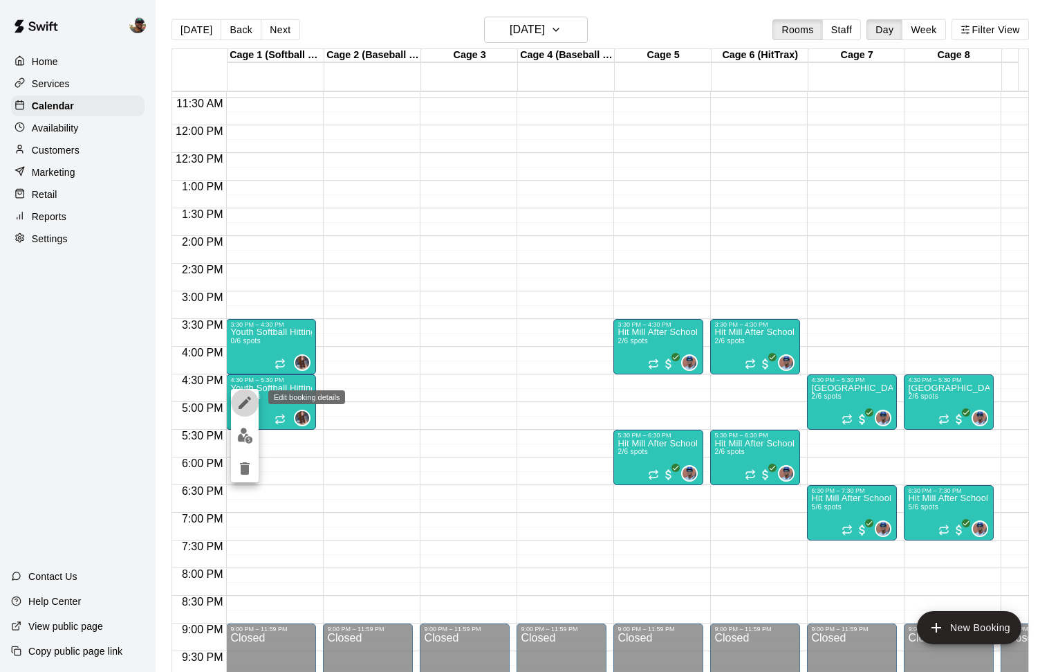
click at [242, 408] on icon "edit" at bounding box center [245, 402] width 17 height 17
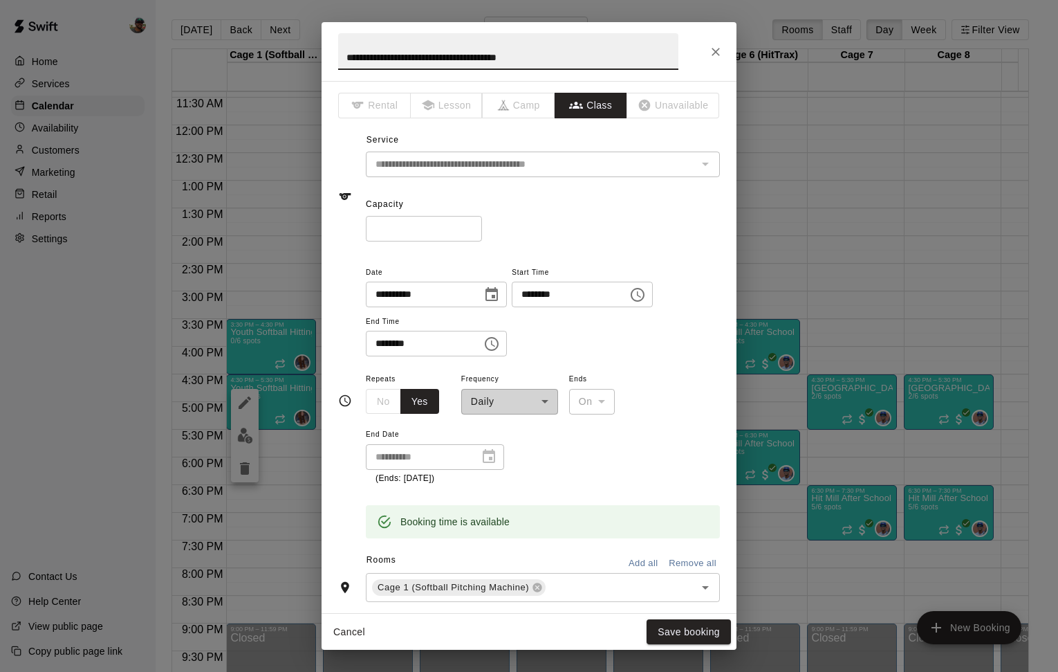
click at [471, 225] on input "*" at bounding box center [424, 229] width 116 height 26
type input "*"
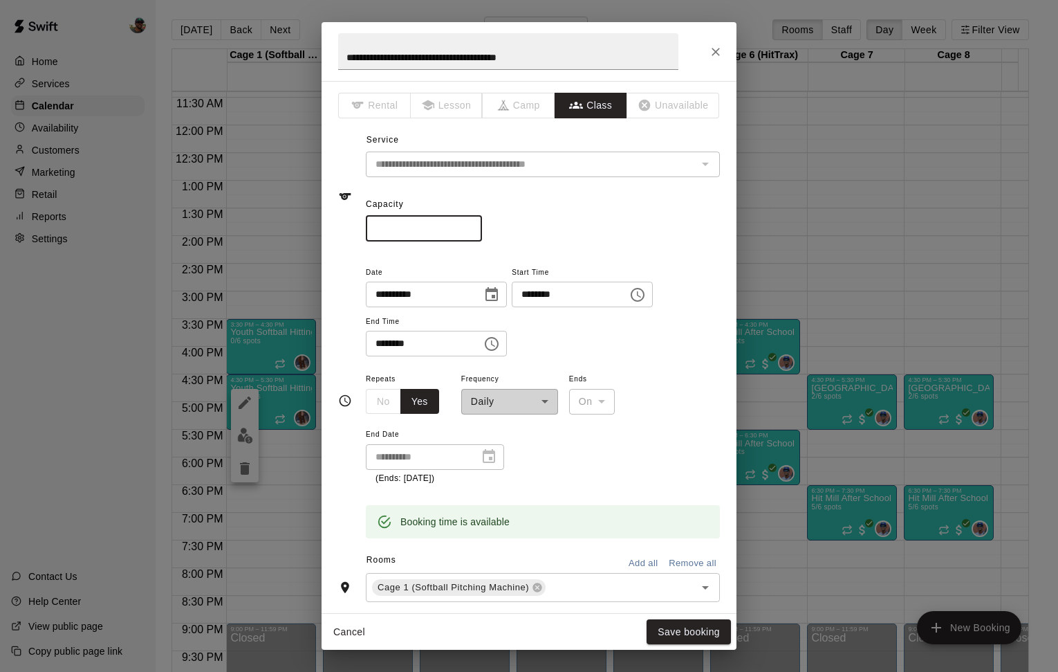
click at [470, 225] on input "*" at bounding box center [424, 229] width 116 height 26
click at [670, 638] on button "Save booking" at bounding box center [689, 632] width 84 height 26
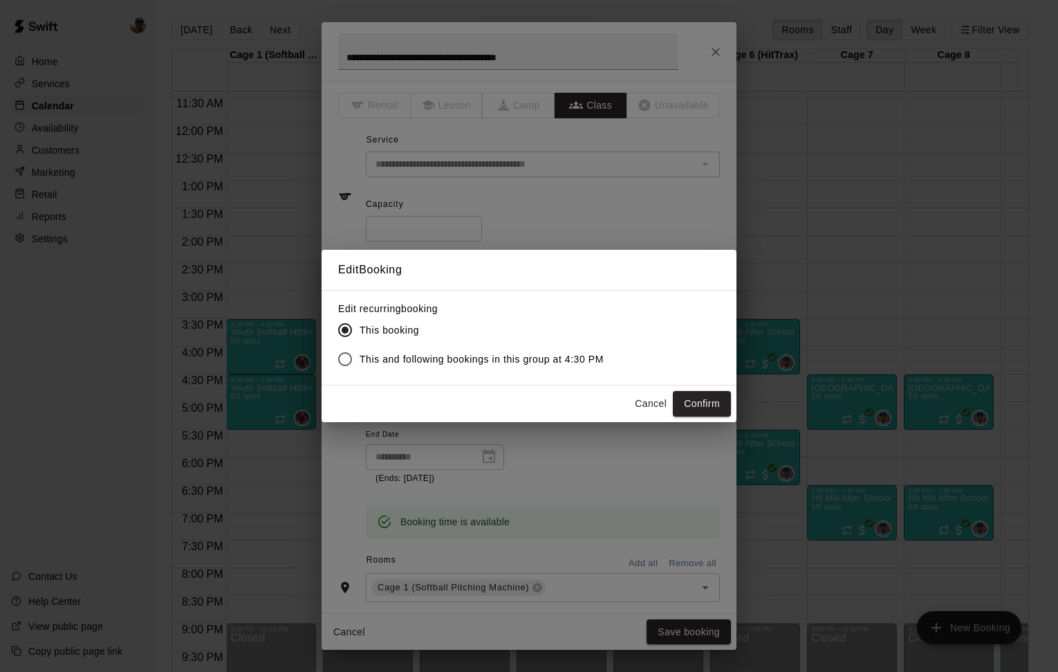
click at [475, 362] on span "This and following bookings in this group at 4:30 PM" at bounding box center [482, 359] width 244 height 15
click at [690, 400] on button "Confirm" at bounding box center [702, 404] width 58 height 26
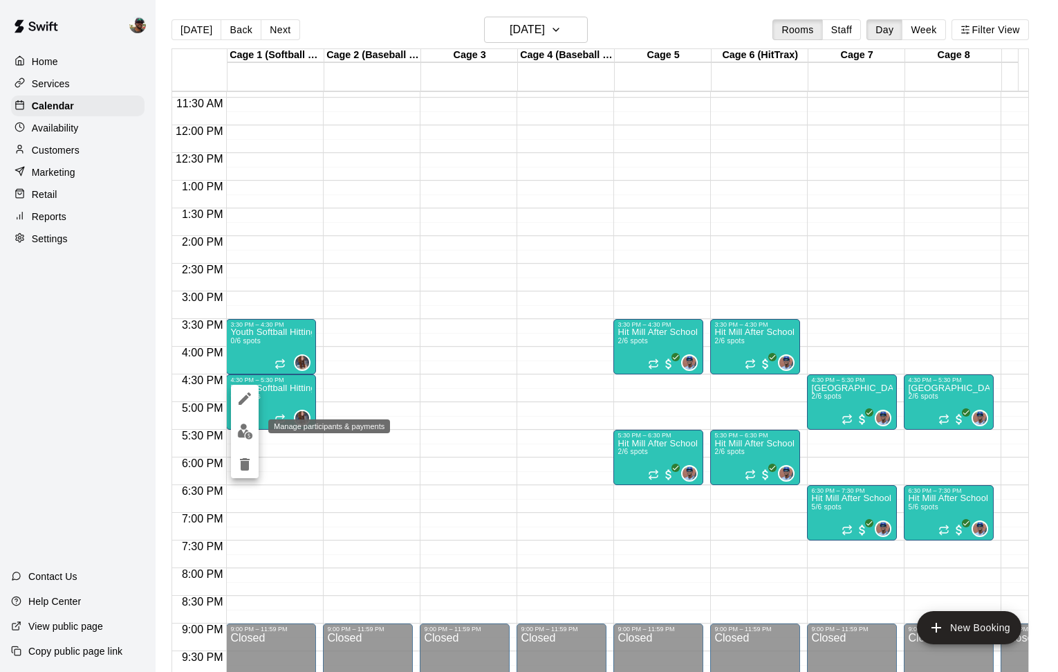
click at [246, 436] on img "edit" at bounding box center [245, 431] width 16 height 16
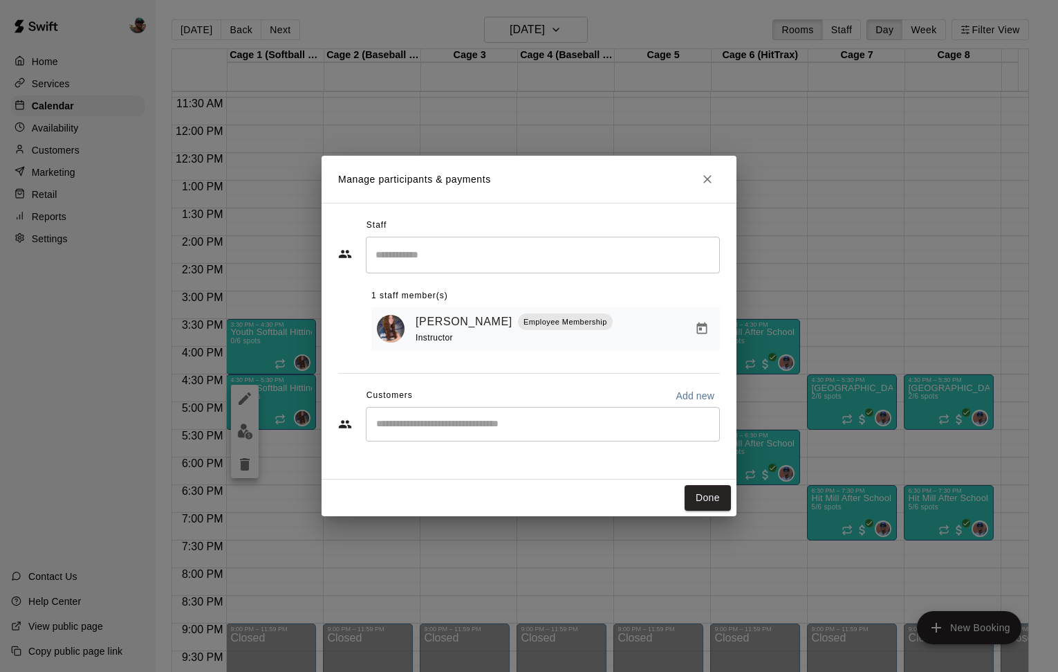
click at [711, 180] on icon "Close" at bounding box center [708, 179] width 14 height 14
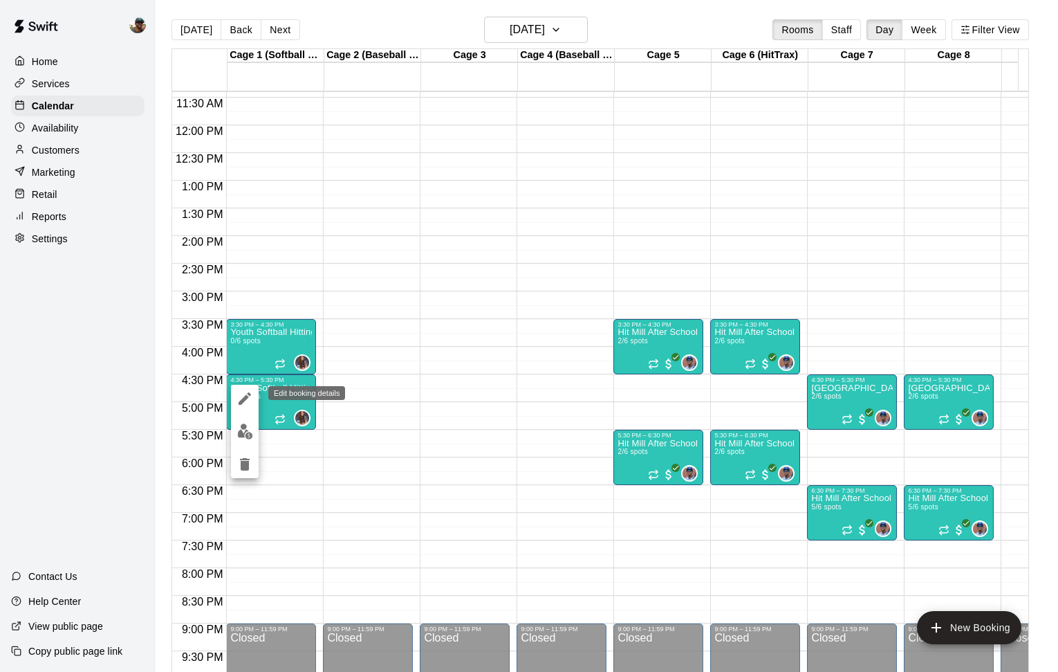
click at [242, 403] on icon "edit" at bounding box center [245, 398] width 12 height 12
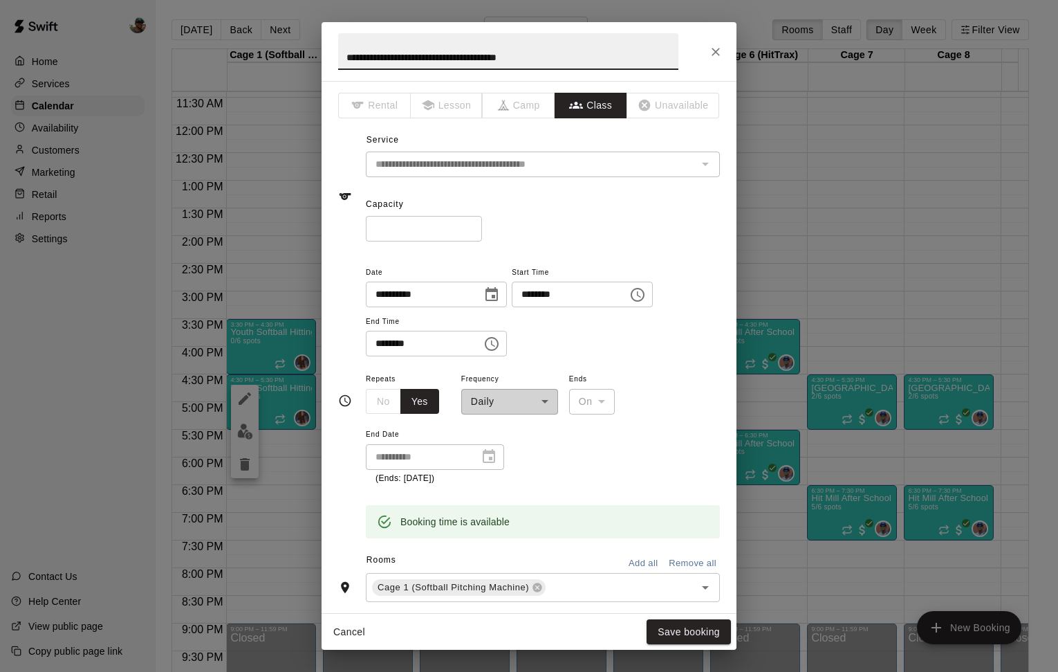
click at [474, 223] on input "*" at bounding box center [424, 229] width 116 height 26
click at [474, 224] on input "*" at bounding box center [424, 229] width 116 height 26
type input "*"
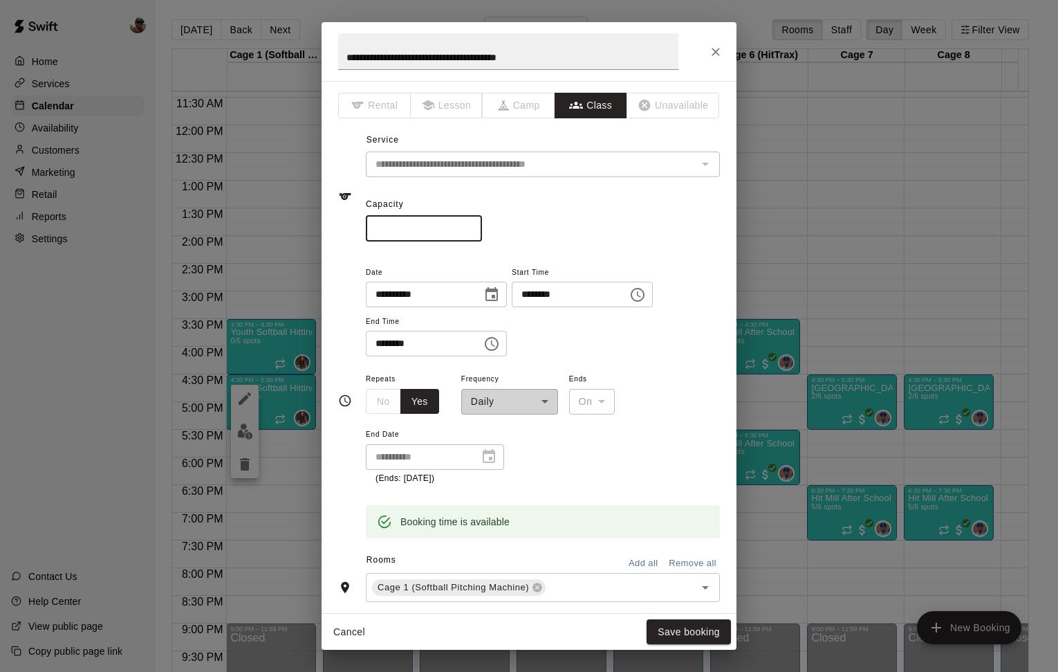
click at [474, 224] on input "*" at bounding box center [424, 229] width 116 height 26
click at [692, 634] on button "Save booking" at bounding box center [689, 632] width 84 height 26
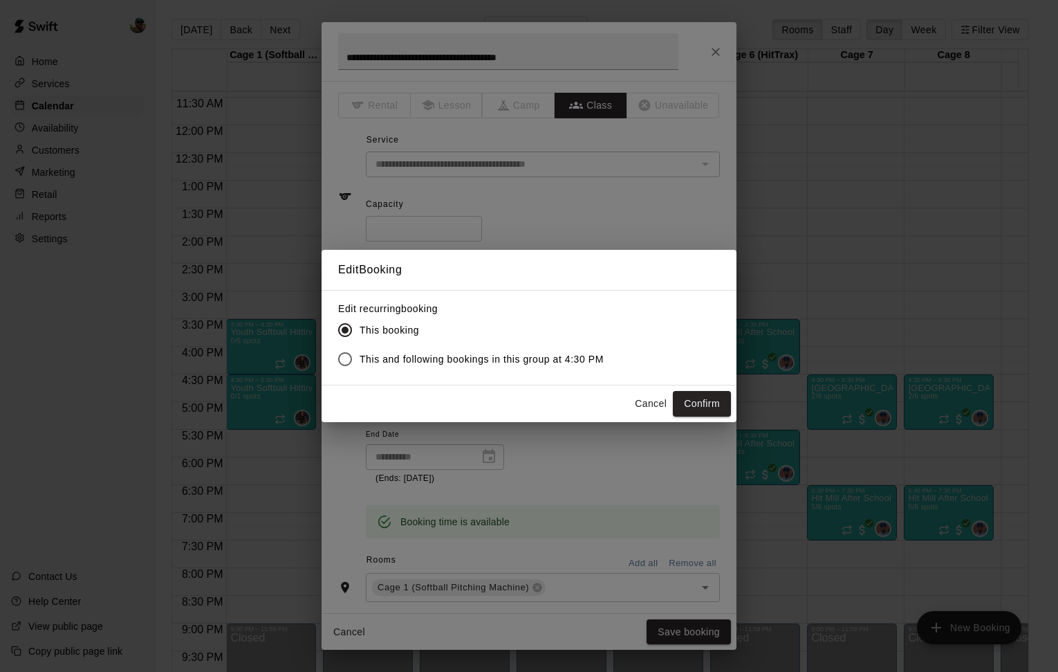
click at [687, 405] on button "Confirm" at bounding box center [702, 404] width 58 height 26
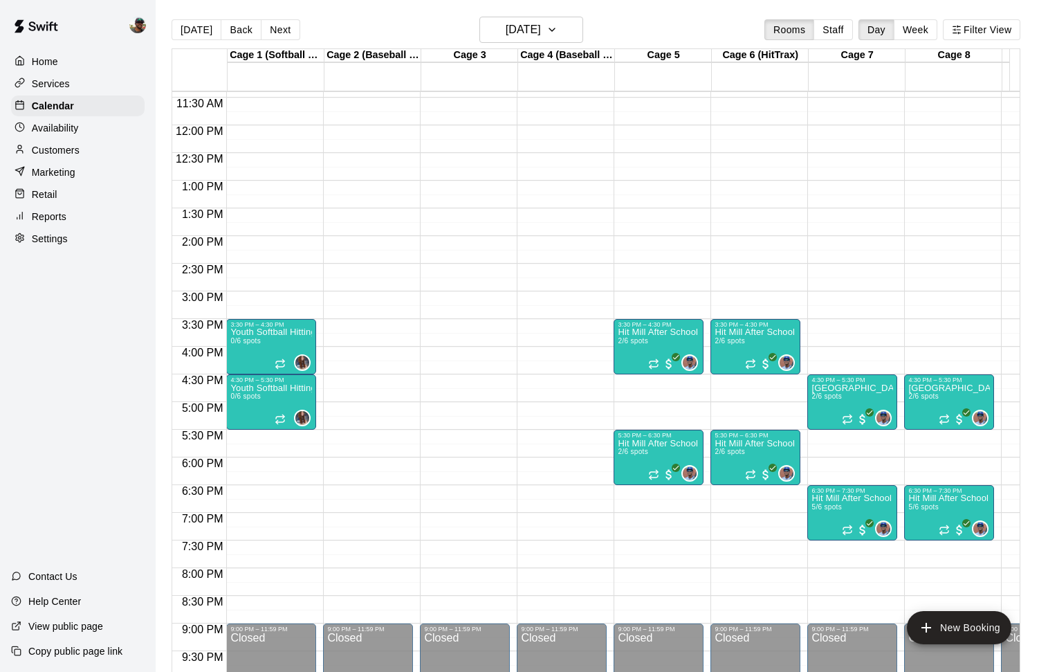
click at [275, 28] on button "Next" at bounding box center [280, 29] width 39 height 21
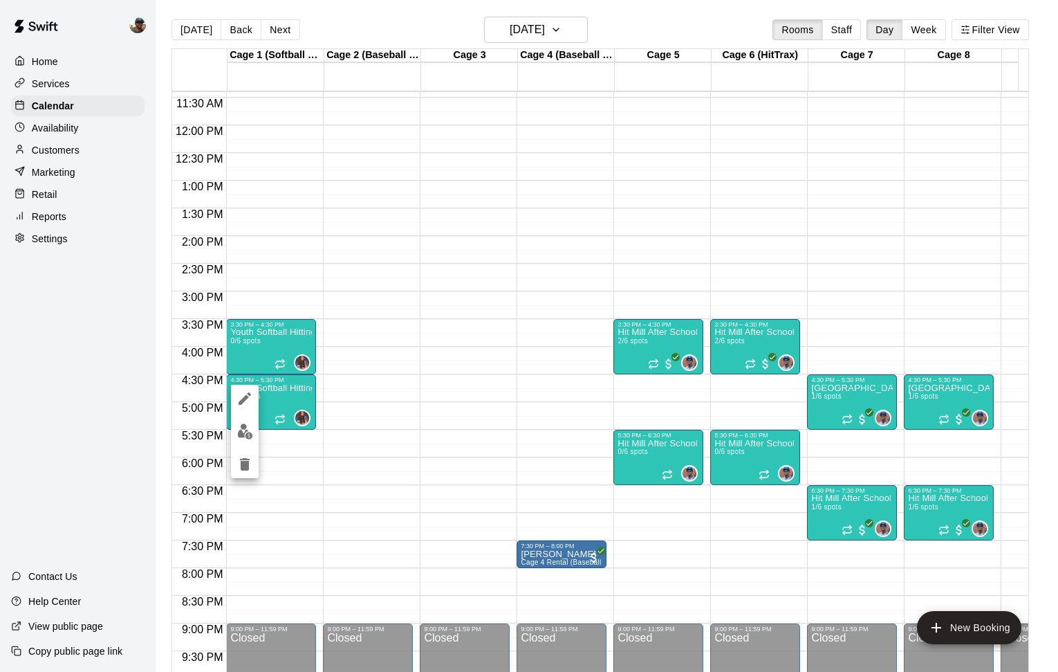
click at [277, 26] on div at bounding box center [529, 336] width 1058 height 672
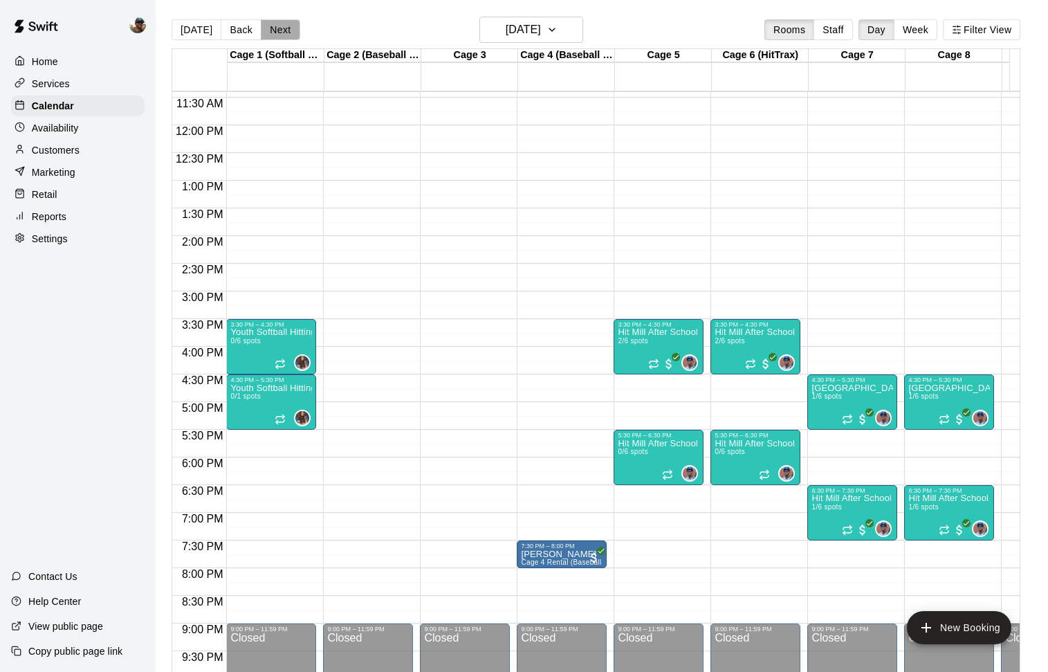
click at [275, 29] on button "Next" at bounding box center [280, 29] width 39 height 21
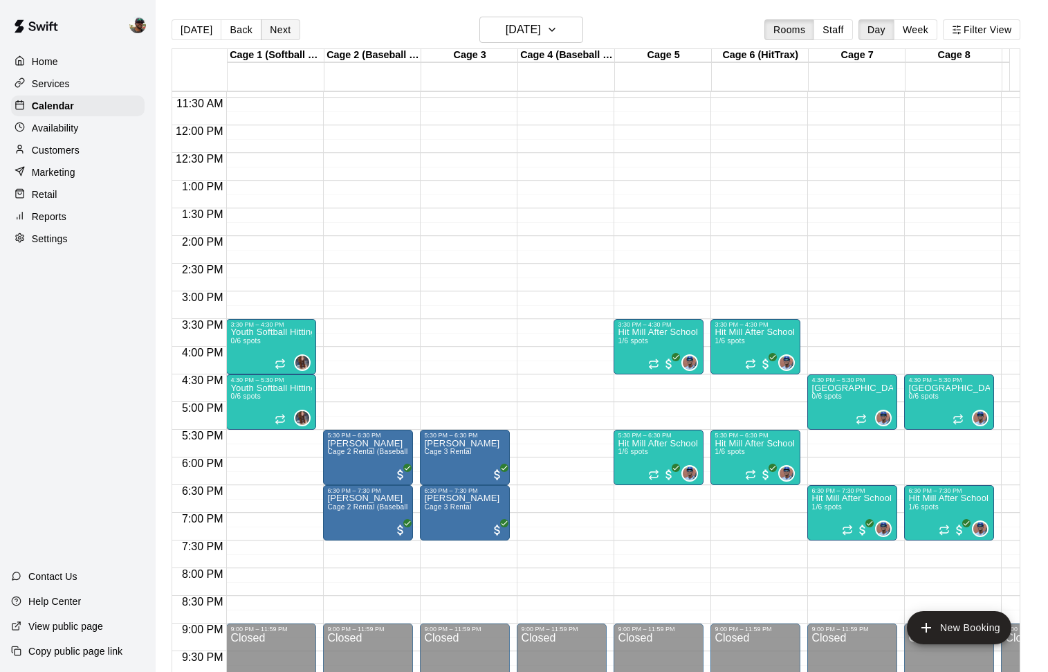
click at [275, 29] on button "Next" at bounding box center [280, 29] width 39 height 21
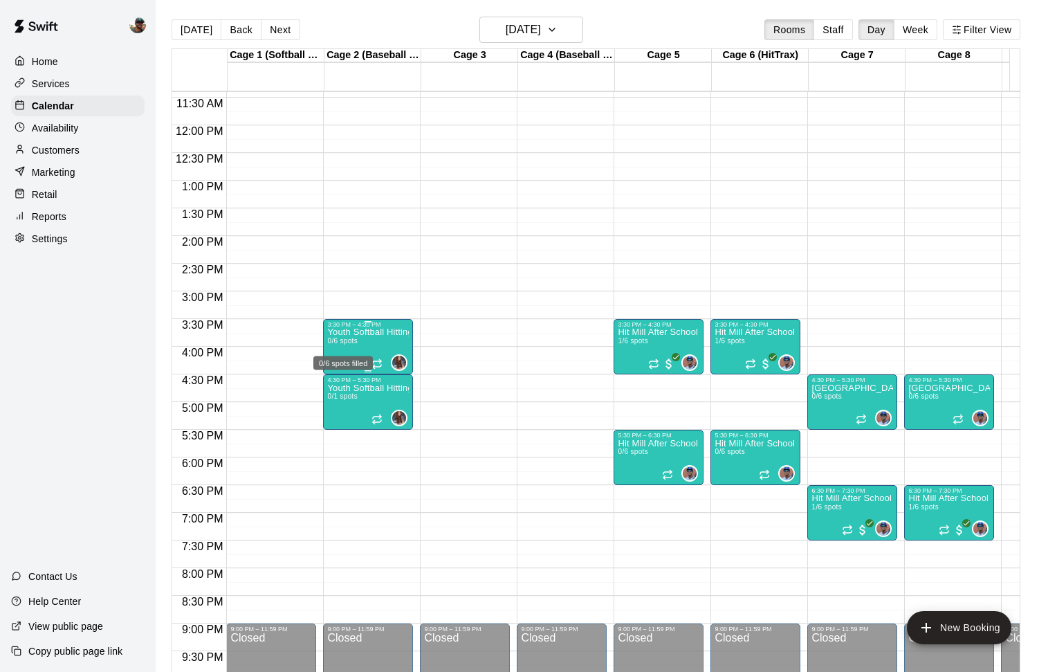
click at [355, 342] on span "0/6 spots" at bounding box center [342, 341] width 30 height 8
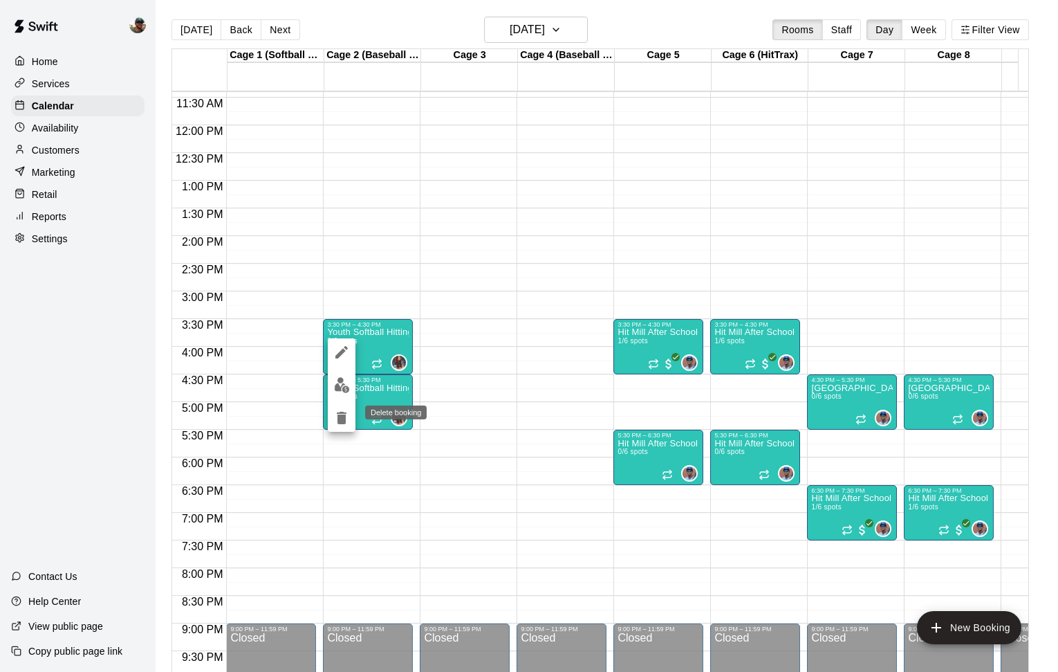
click at [342, 418] on icon "delete" at bounding box center [342, 418] width 10 height 12
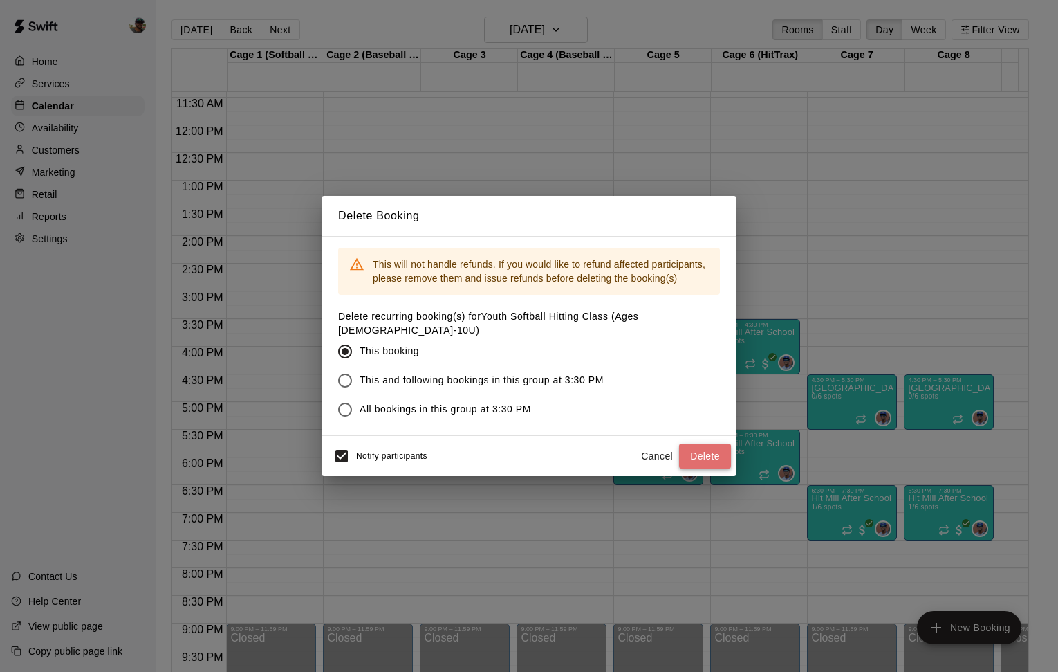
click at [697, 459] on button "Delete" at bounding box center [705, 456] width 52 height 26
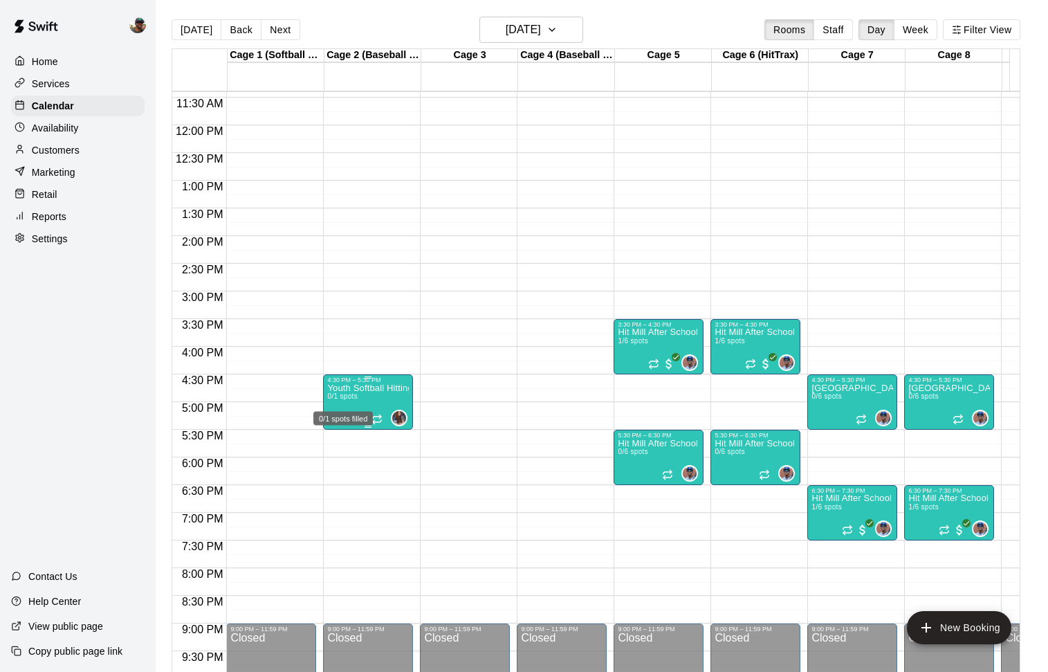
click at [354, 398] on span "0/1 spots" at bounding box center [342, 396] width 30 height 8
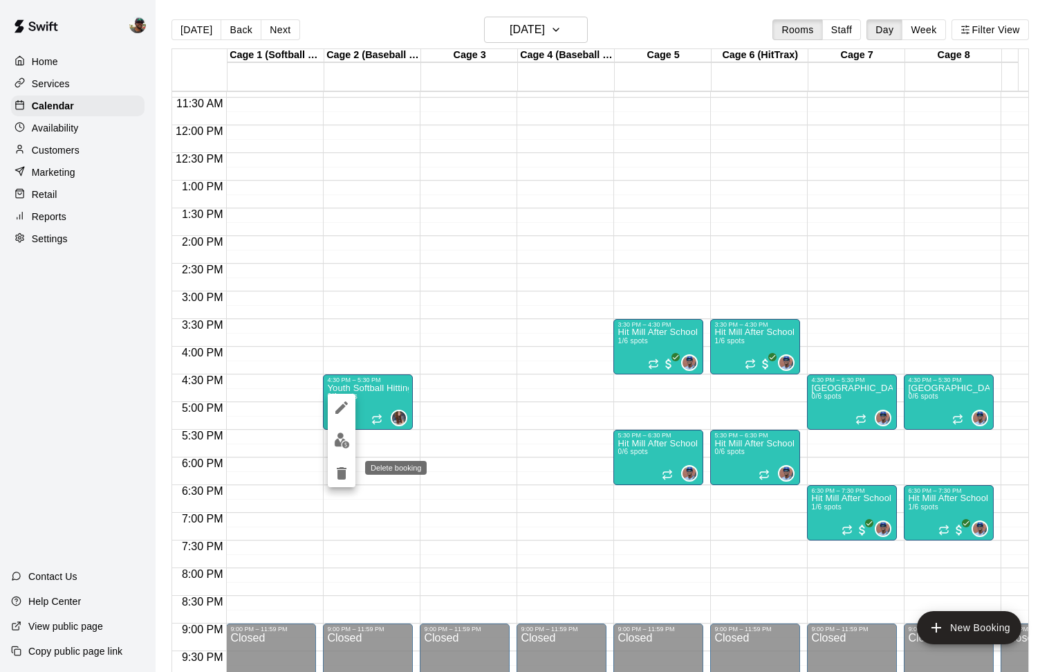
click at [340, 470] on icon "delete" at bounding box center [342, 473] width 10 height 12
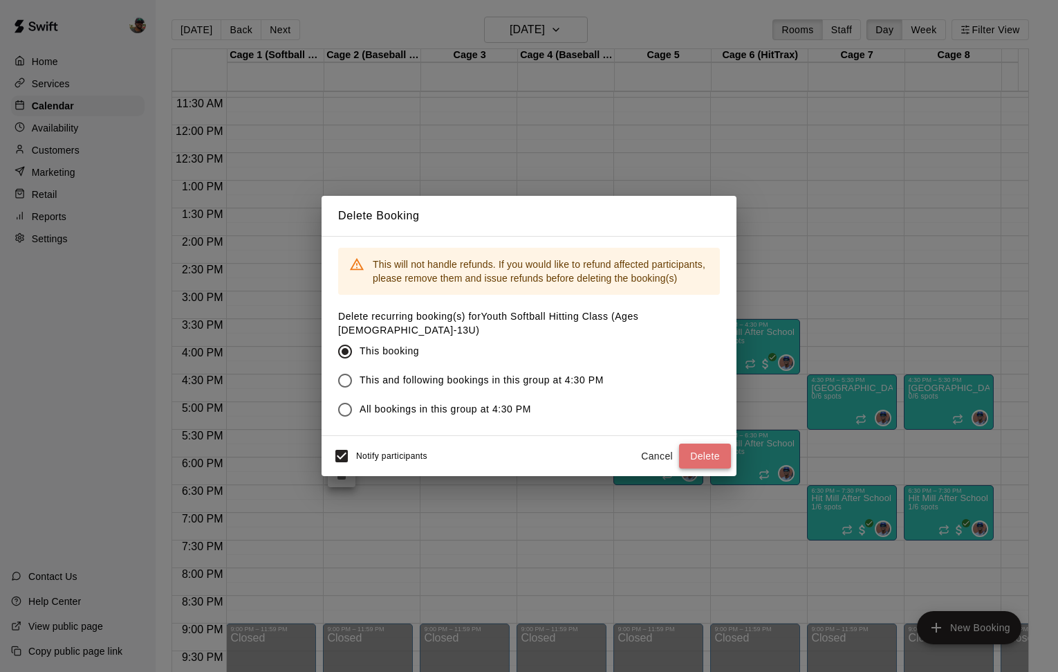
click at [696, 446] on button "Delete" at bounding box center [705, 456] width 52 height 26
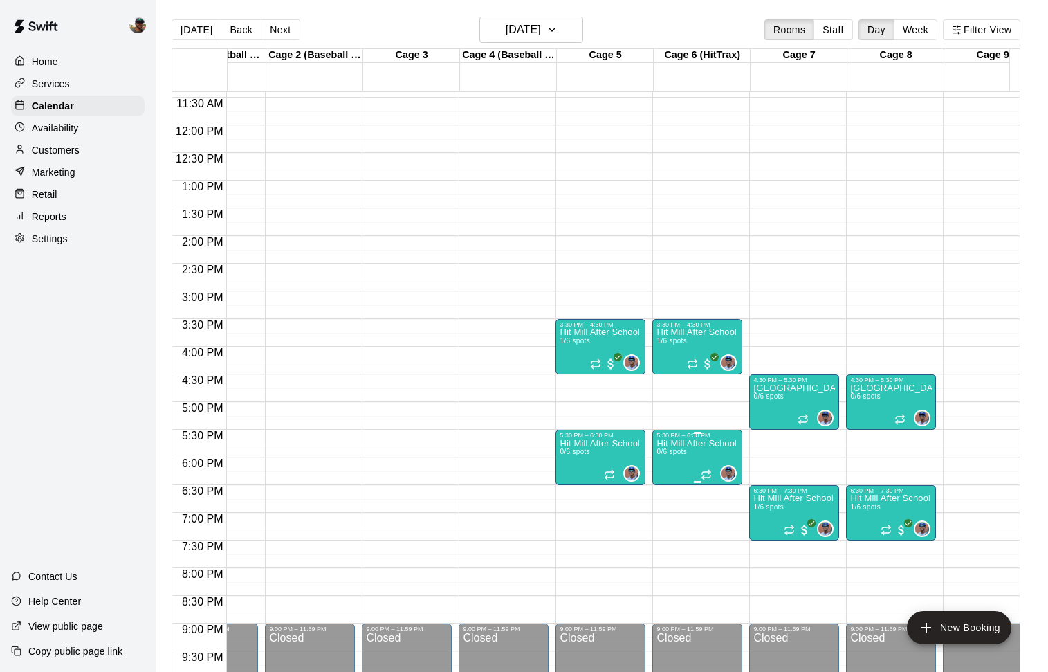
scroll to position [0, 50]
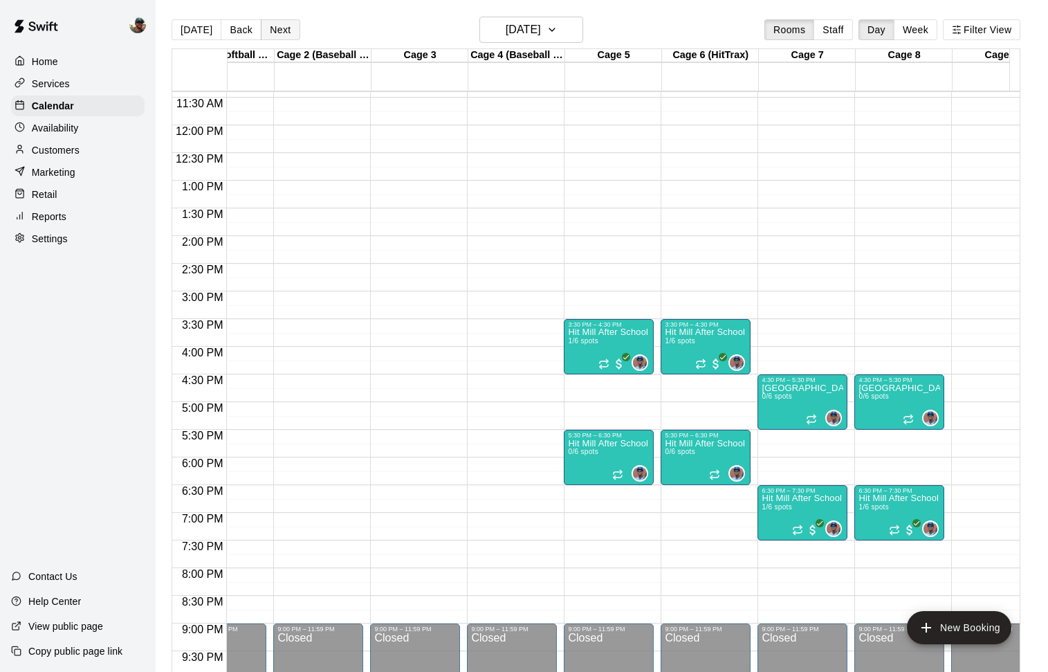
click at [290, 29] on button "Next" at bounding box center [280, 29] width 39 height 21
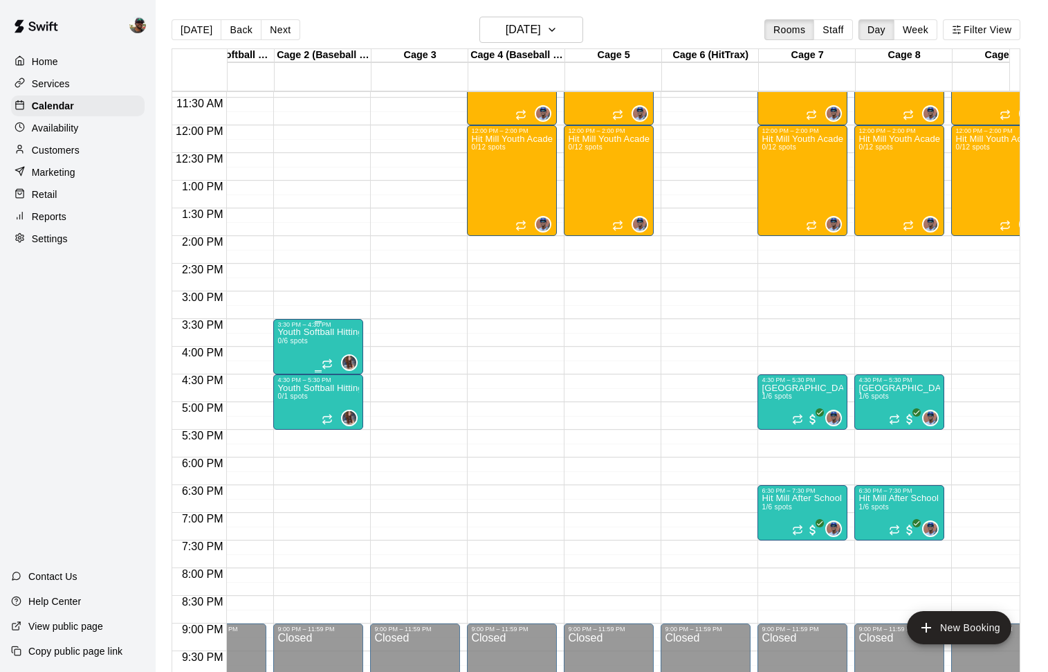
click at [314, 344] on div "Youth Softball Hitting Class (Ages [DEMOGRAPHIC_DATA]-10U) 0/6 spots" at bounding box center [318, 664] width 82 height 672
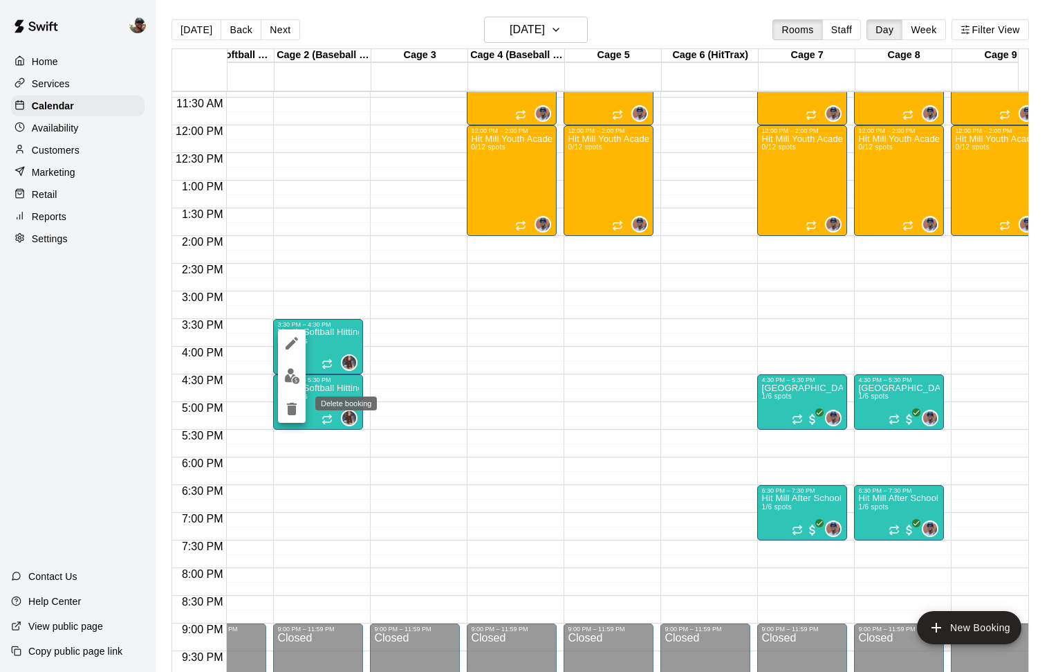
click at [294, 410] on icon "delete" at bounding box center [292, 409] width 10 height 12
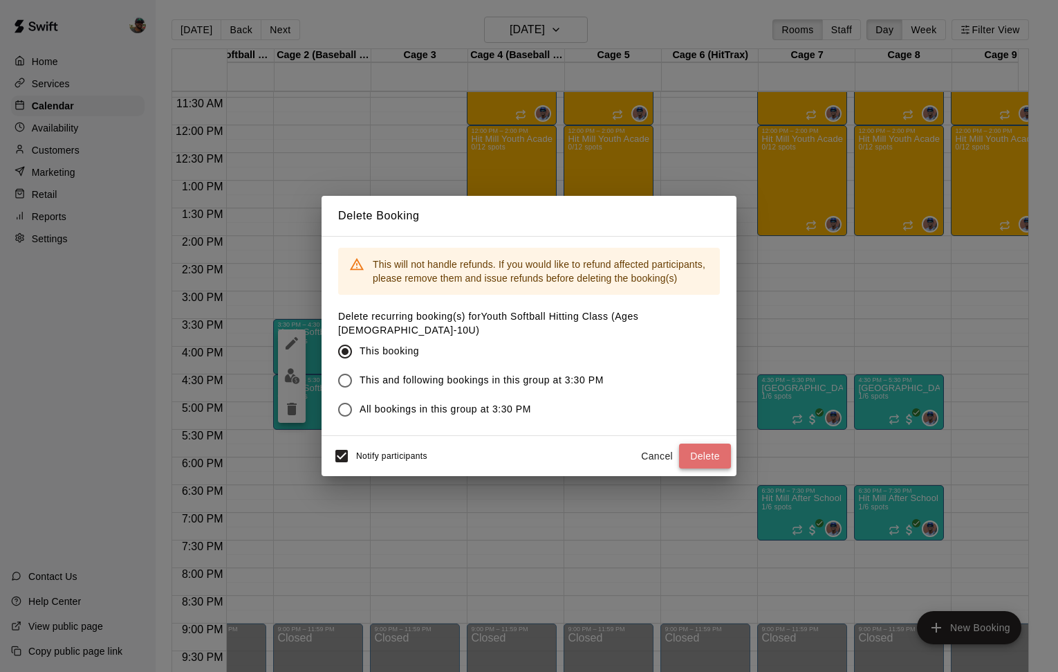
click at [714, 446] on button "Delete" at bounding box center [705, 456] width 52 height 26
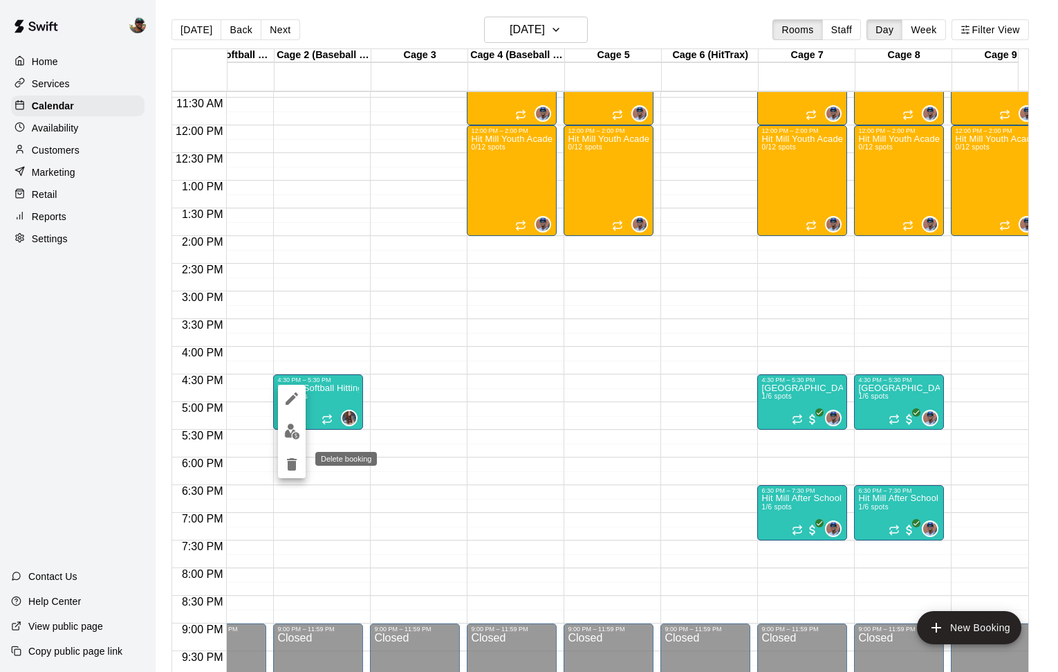
click at [288, 468] on icon "delete" at bounding box center [292, 464] width 10 height 12
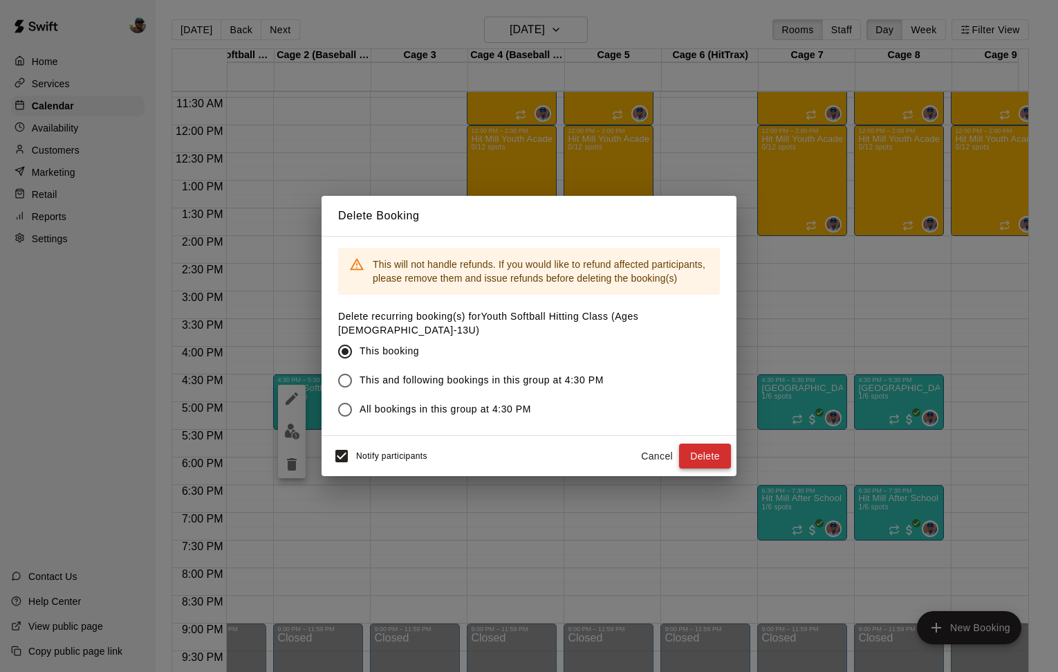
click at [712, 443] on button "Delete" at bounding box center [705, 456] width 52 height 26
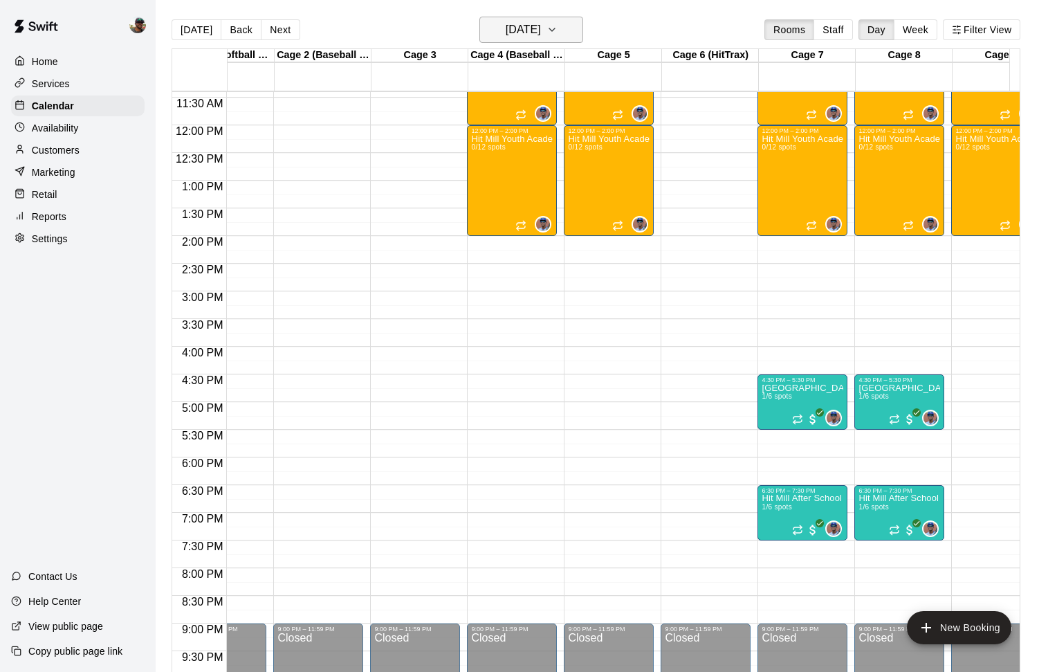
click at [583, 27] on button "[DATE]" at bounding box center [531, 30] width 104 height 26
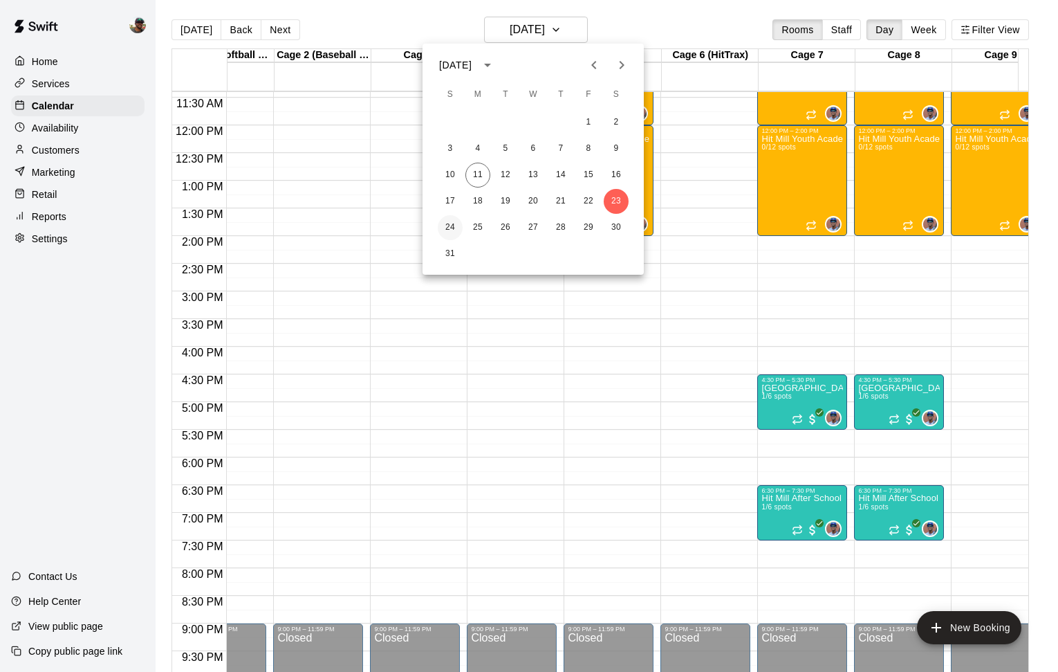
click at [448, 225] on button "24" at bounding box center [450, 227] width 25 height 25
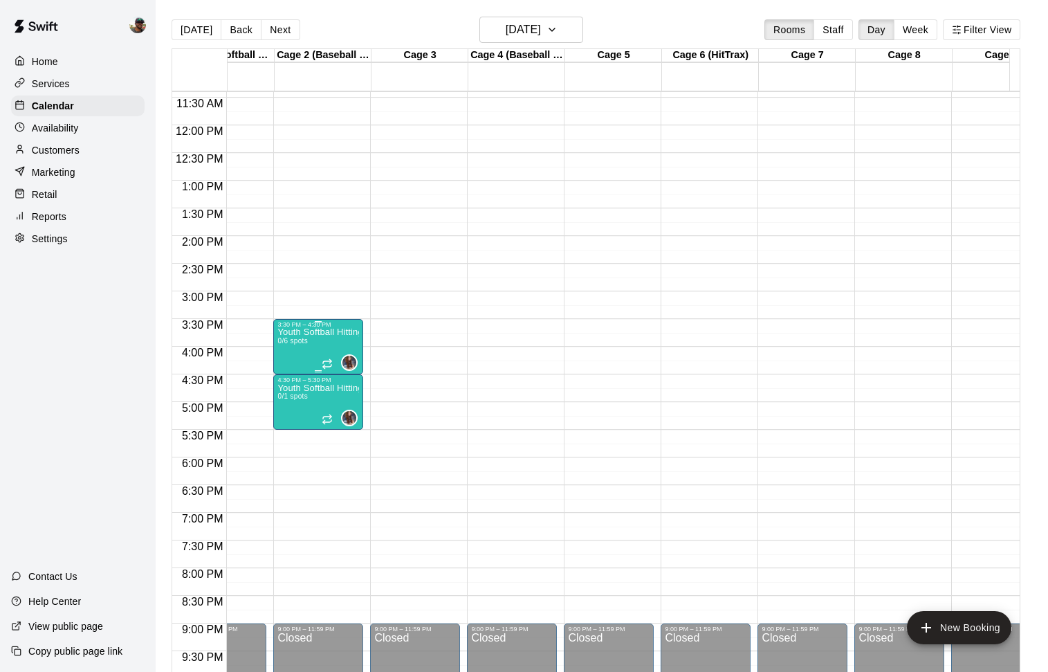
click at [337, 346] on div "Youth Softball Hitting Class (Ages [DEMOGRAPHIC_DATA]-10U) 0/6 spots" at bounding box center [318, 664] width 82 height 672
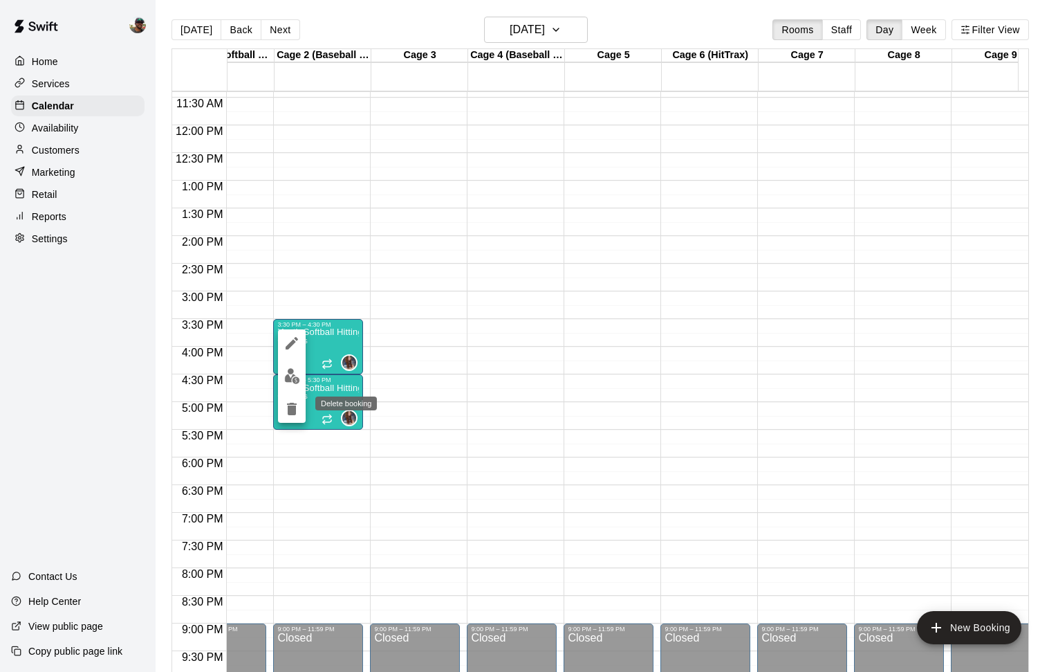
click at [285, 406] on icon "delete" at bounding box center [292, 408] width 17 height 17
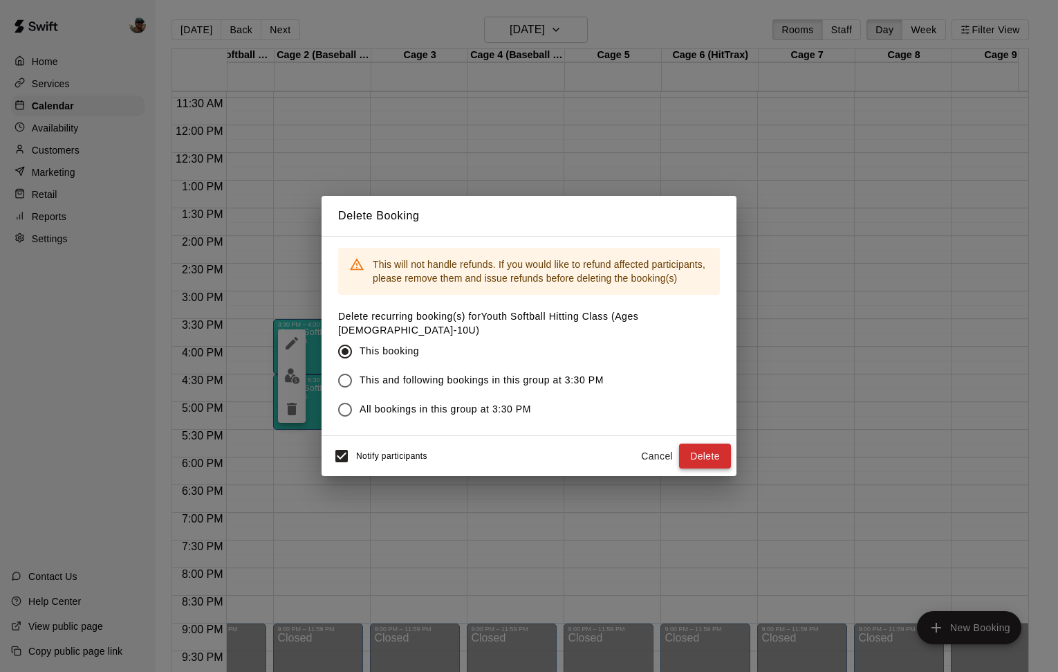
click at [689, 449] on button "Delete" at bounding box center [705, 456] width 52 height 26
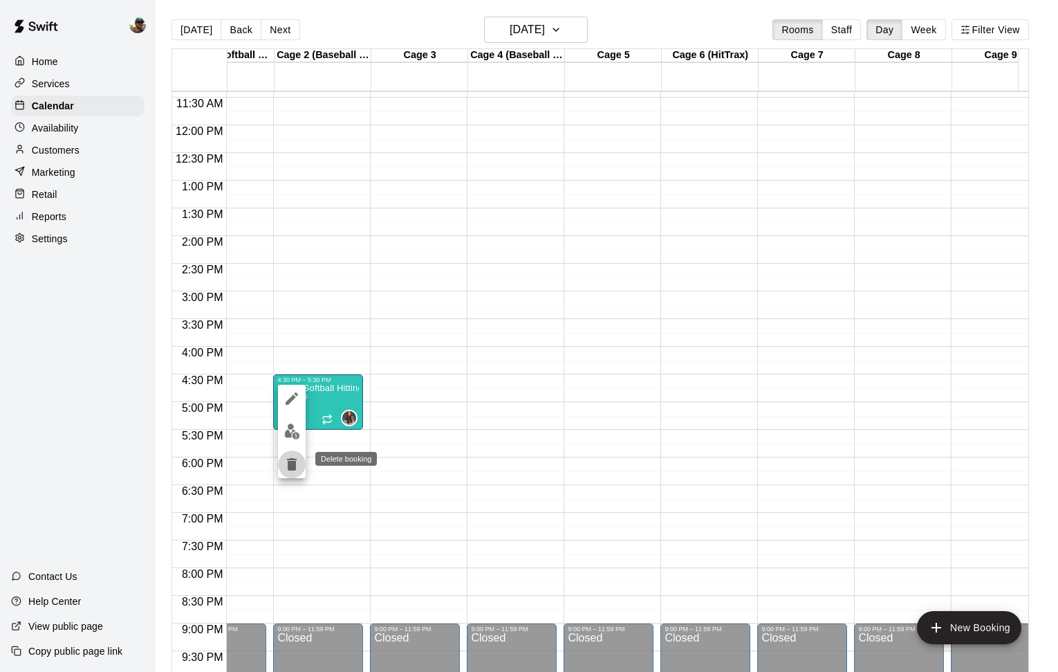
click at [286, 471] on icon "delete" at bounding box center [292, 464] width 17 height 17
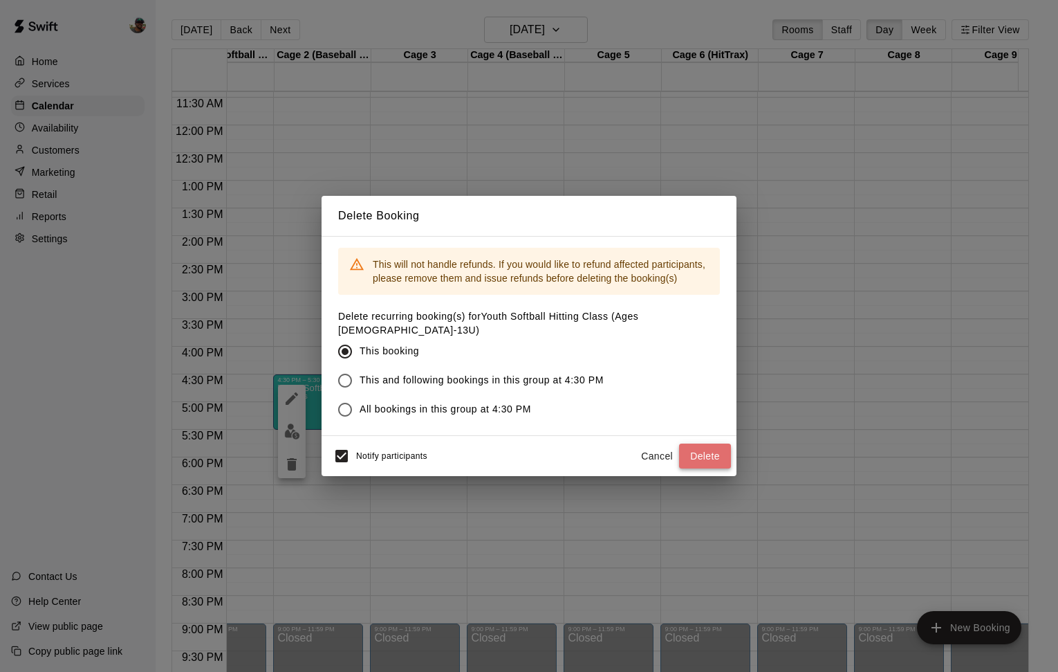
click at [711, 452] on button "Delete" at bounding box center [705, 456] width 52 height 26
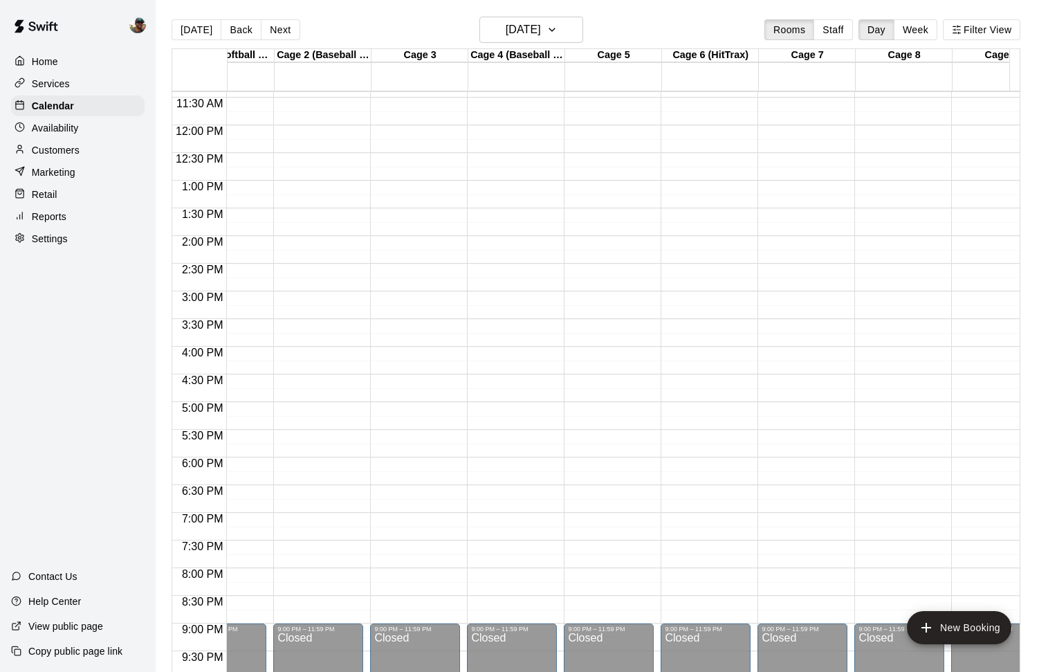
click at [41, 75] on div "Services" at bounding box center [77, 83] width 133 height 21
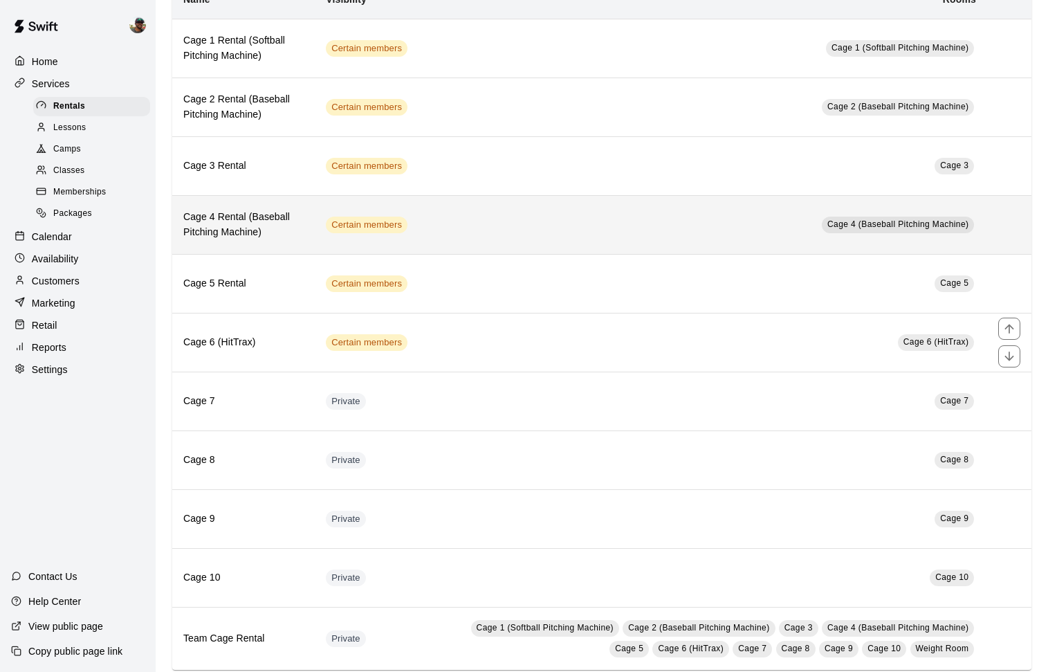
scroll to position [145, 0]
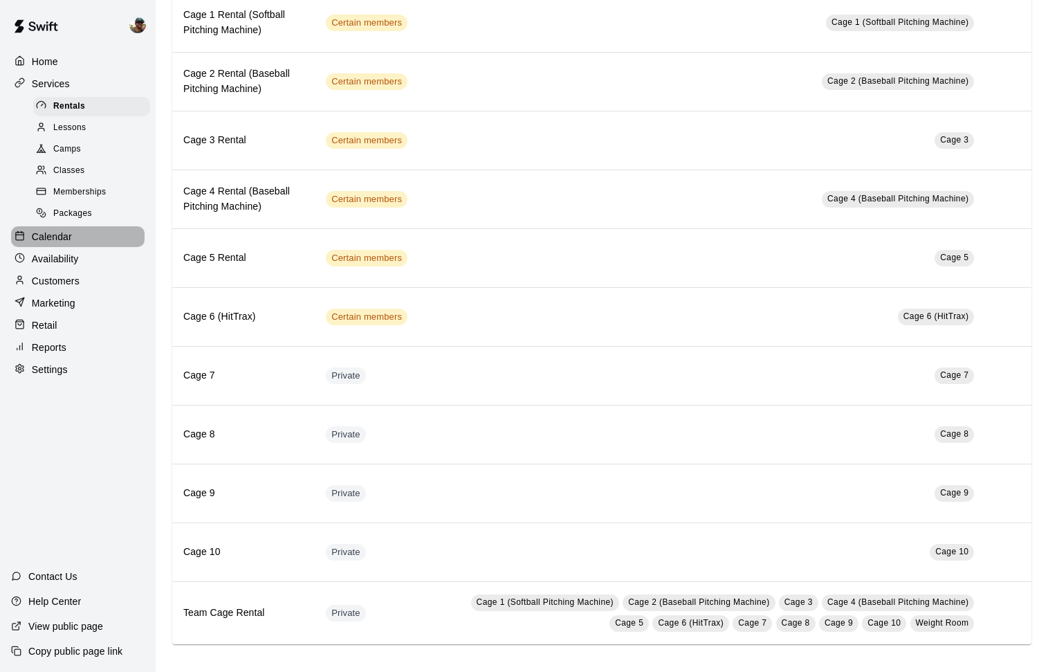
click at [57, 234] on p "Calendar" at bounding box center [52, 237] width 40 height 14
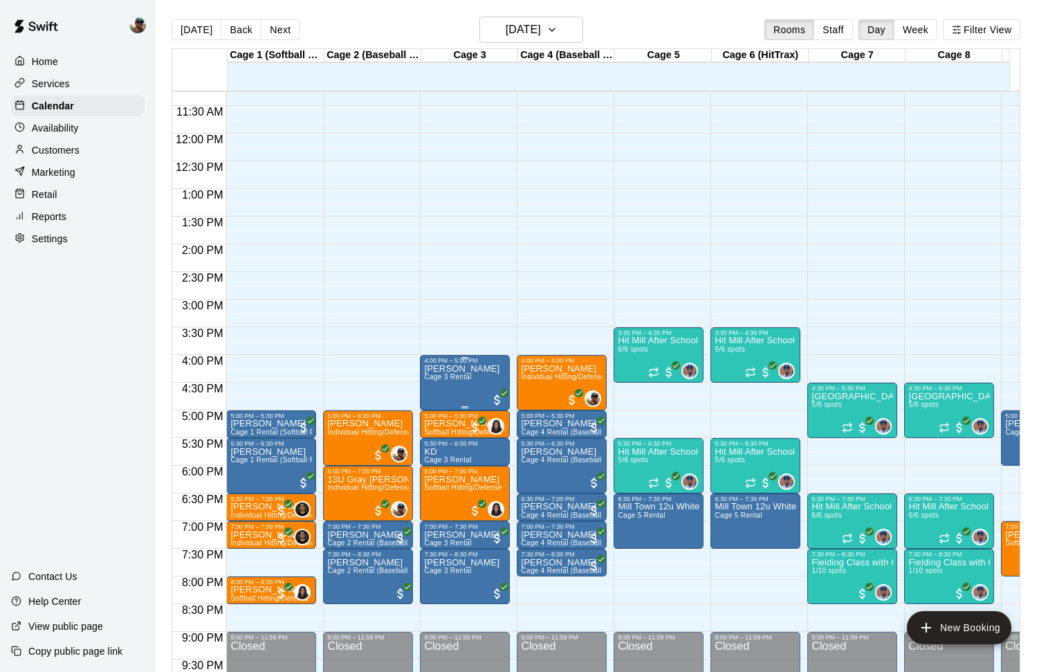
scroll to position [620, 0]
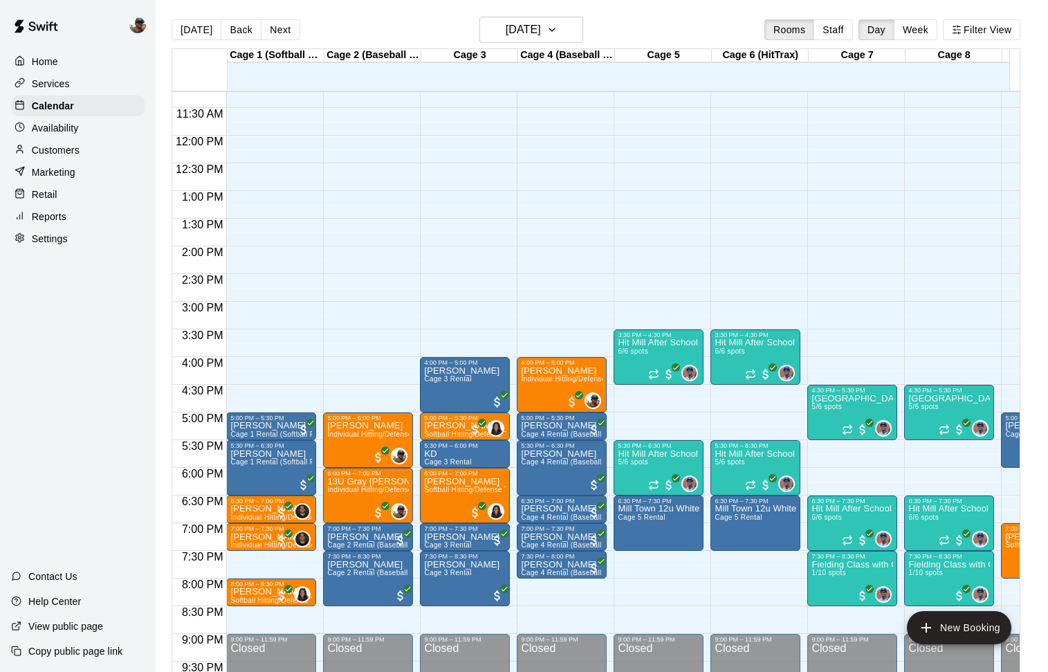
click at [285, 27] on button "Next" at bounding box center [280, 29] width 39 height 21
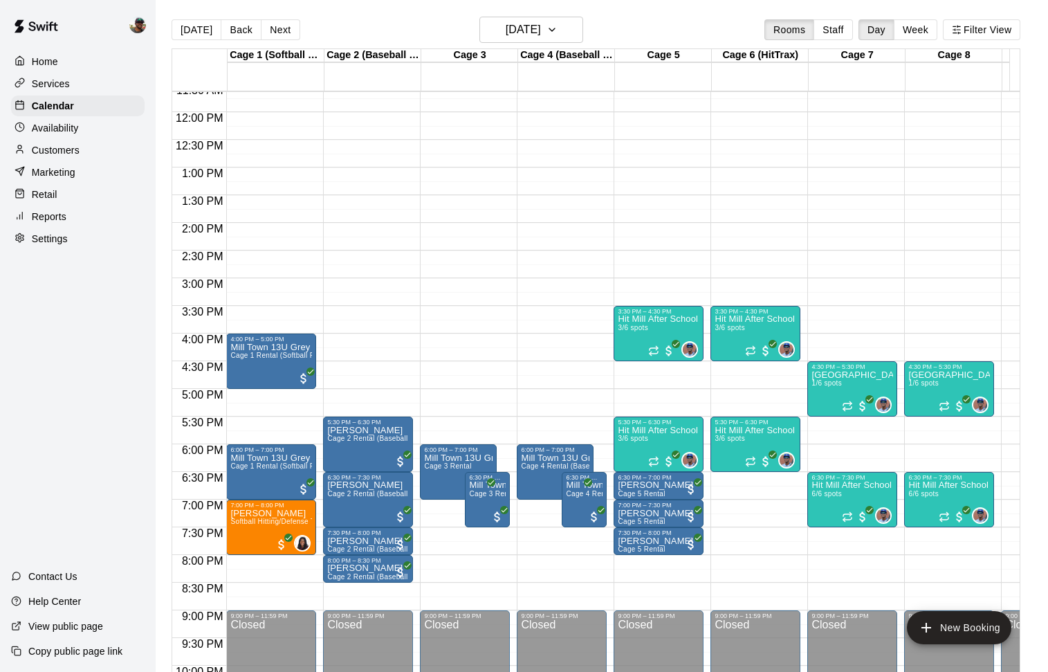
scroll to position [646, 0]
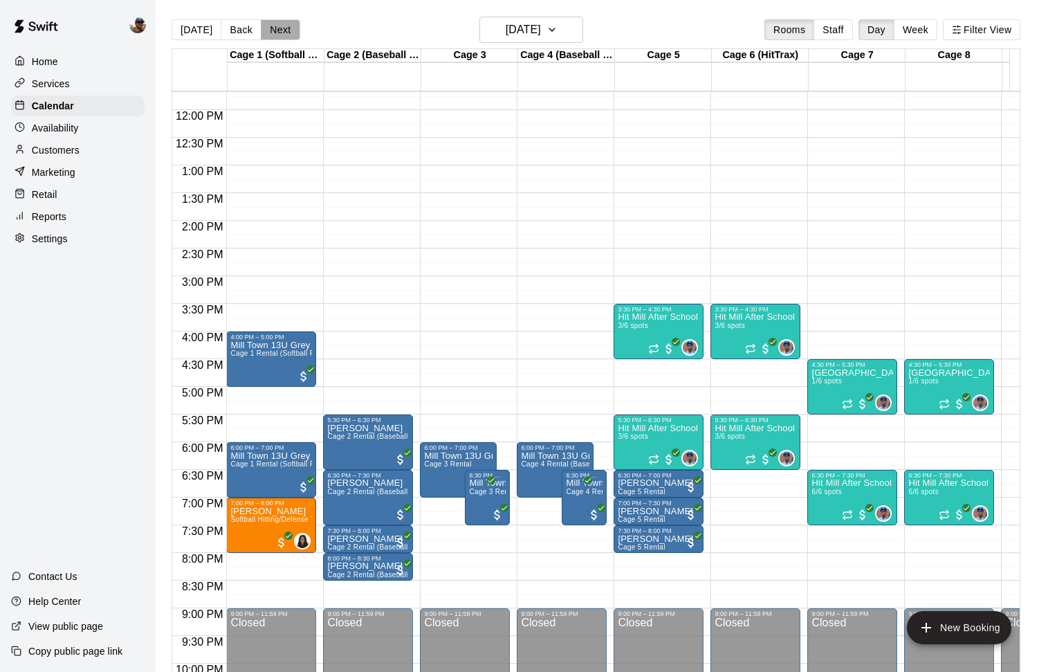
click at [272, 35] on button "Next" at bounding box center [280, 29] width 39 height 21
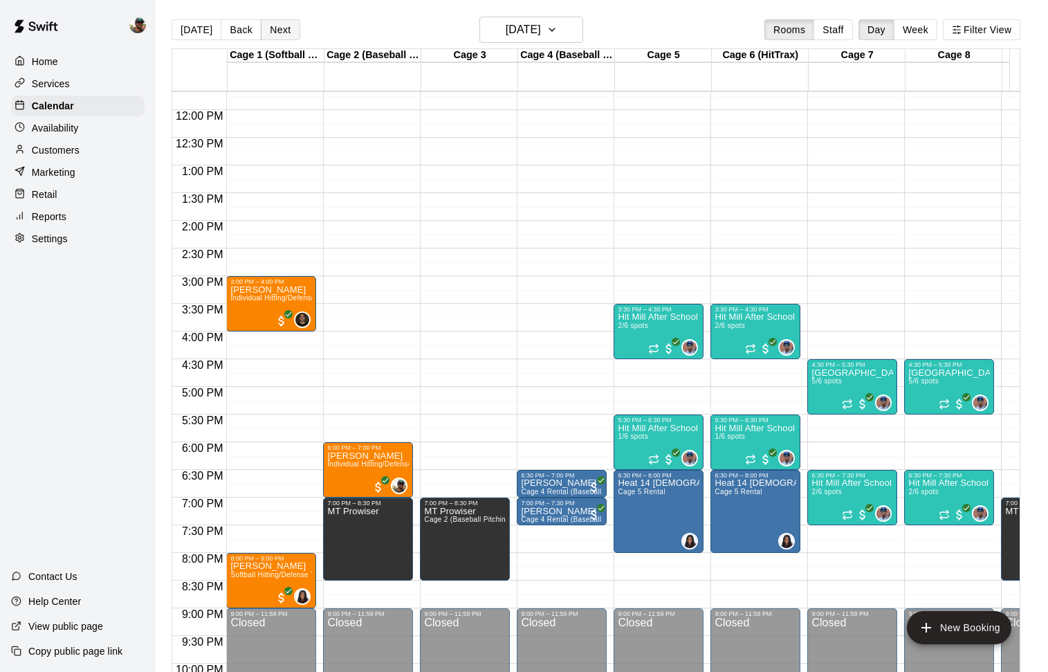
click at [293, 30] on button "Next" at bounding box center [280, 29] width 39 height 21
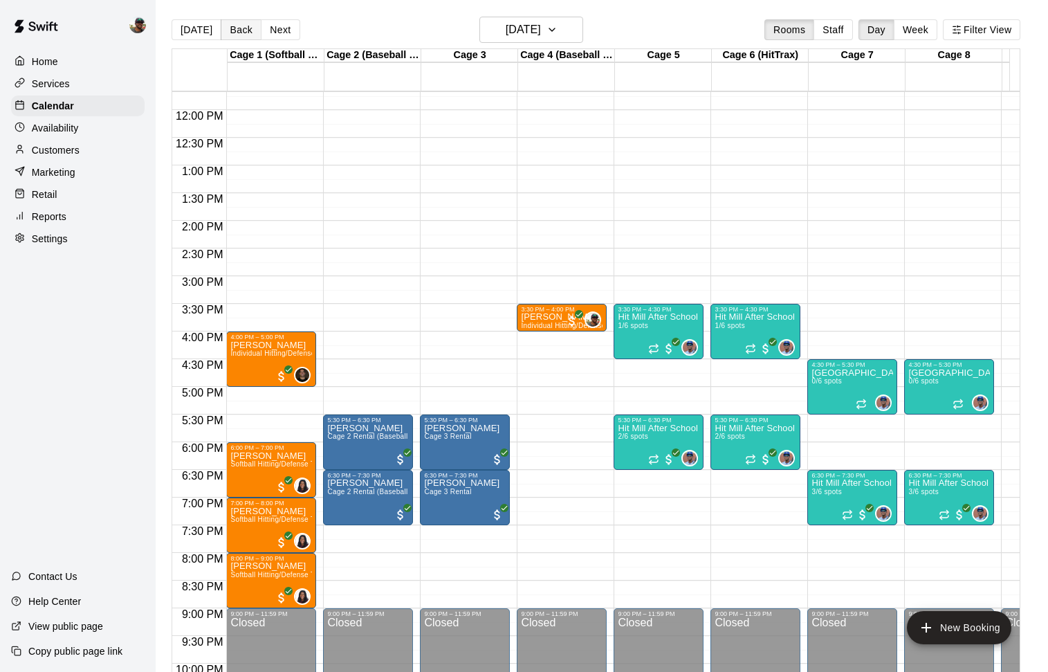
click at [243, 32] on button "Back" at bounding box center [241, 29] width 41 height 21
click at [243, 32] on div "[DATE] Back [DATE][DATE] Rooms Staff Day Week Filter View Cage 1 (Softball Pitc…" at bounding box center [596, 353] width 849 height 672
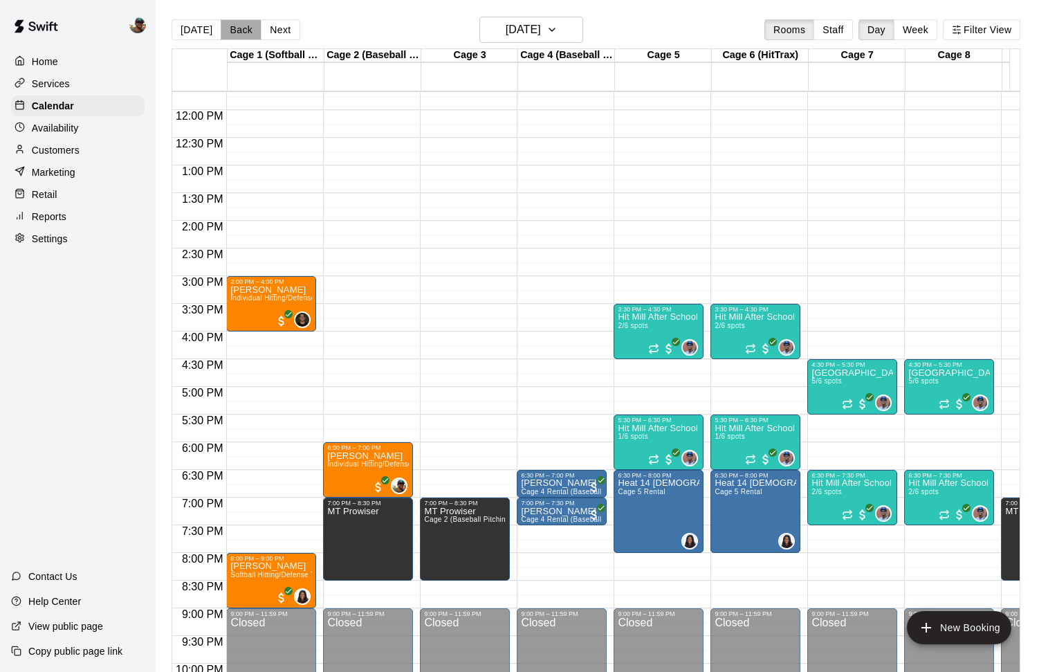
click at [243, 32] on button "Back" at bounding box center [241, 29] width 41 height 21
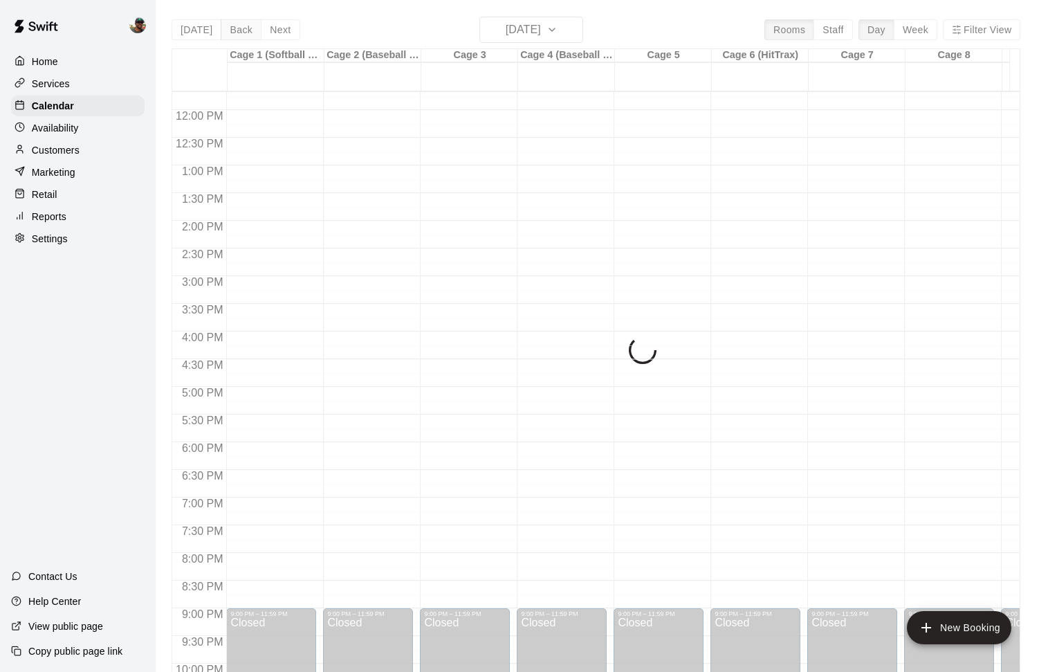
click at [243, 32] on div "[DATE] Back [DATE][DATE] Rooms Staff Day Week Filter View Cage 1 (Softball Pitc…" at bounding box center [596, 353] width 849 height 672
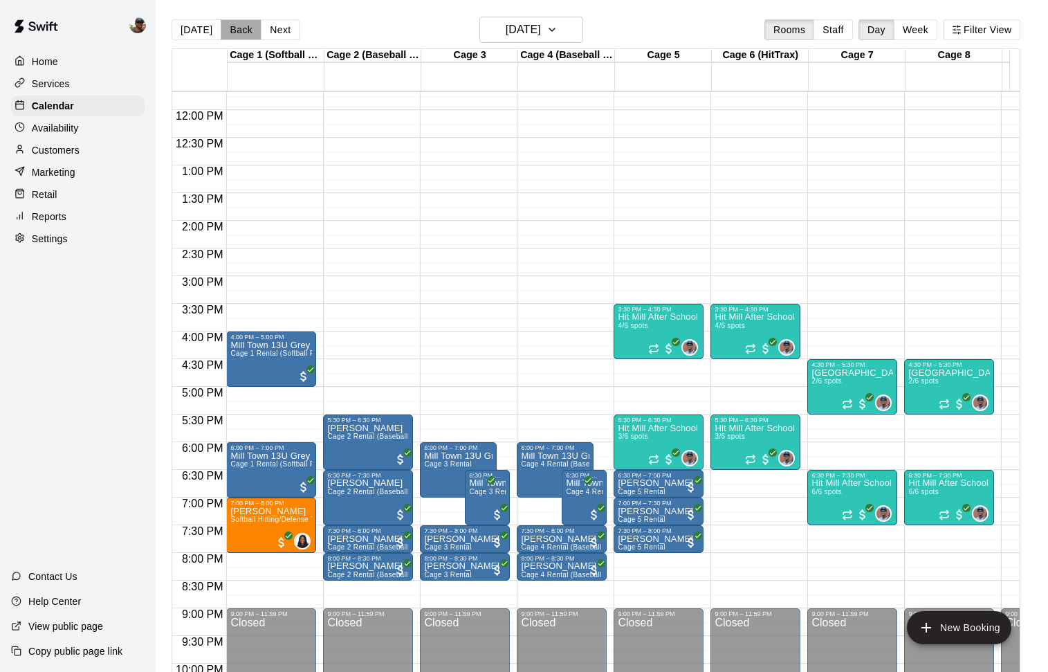
click at [240, 33] on button "Back" at bounding box center [241, 29] width 41 height 21
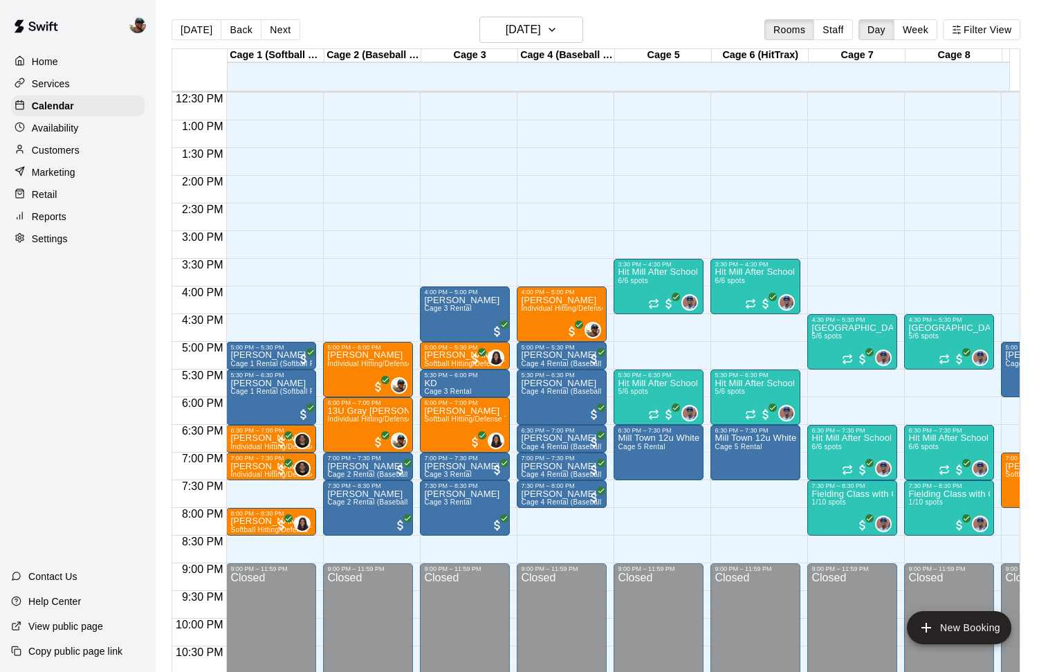
scroll to position [690, 0]
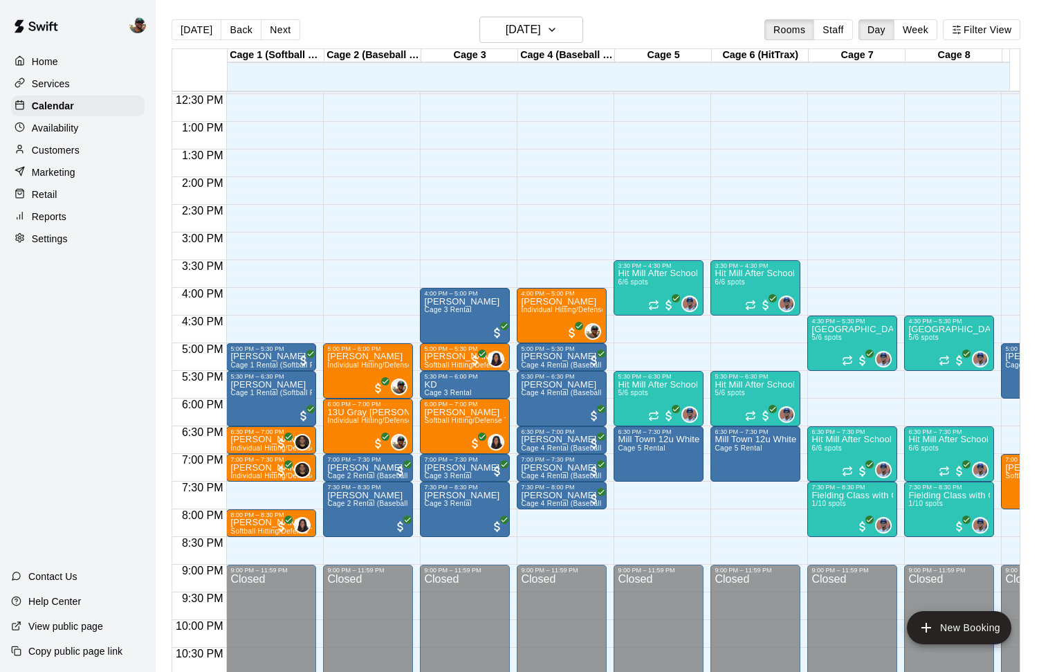
click at [75, 131] on p "Availability" at bounding box center [55, 128] width 47 height 14
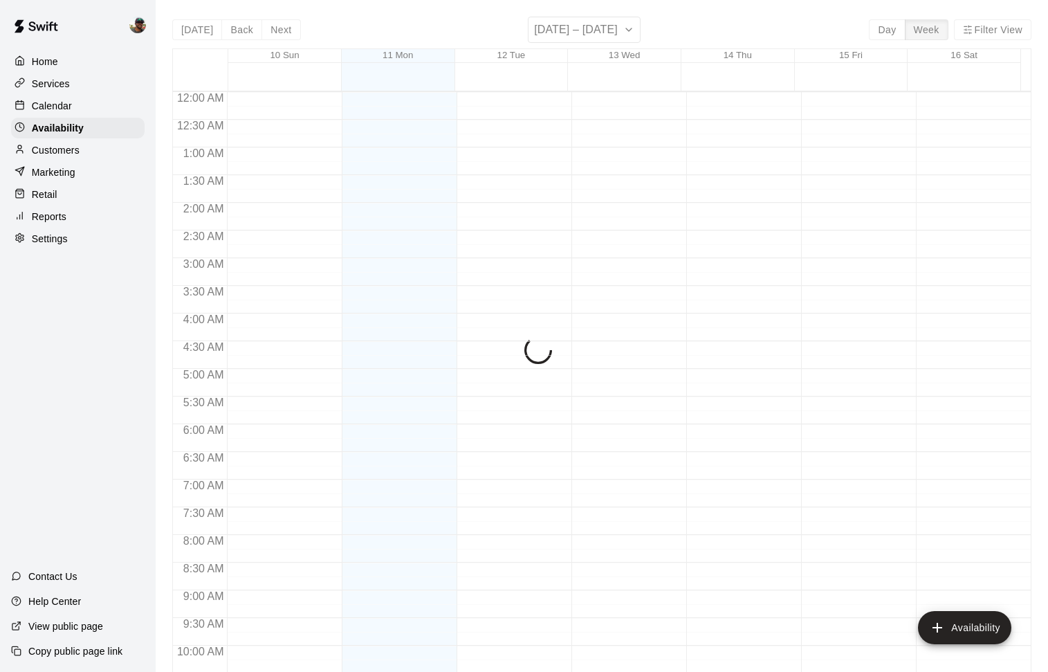
scroll to position [625, 0]
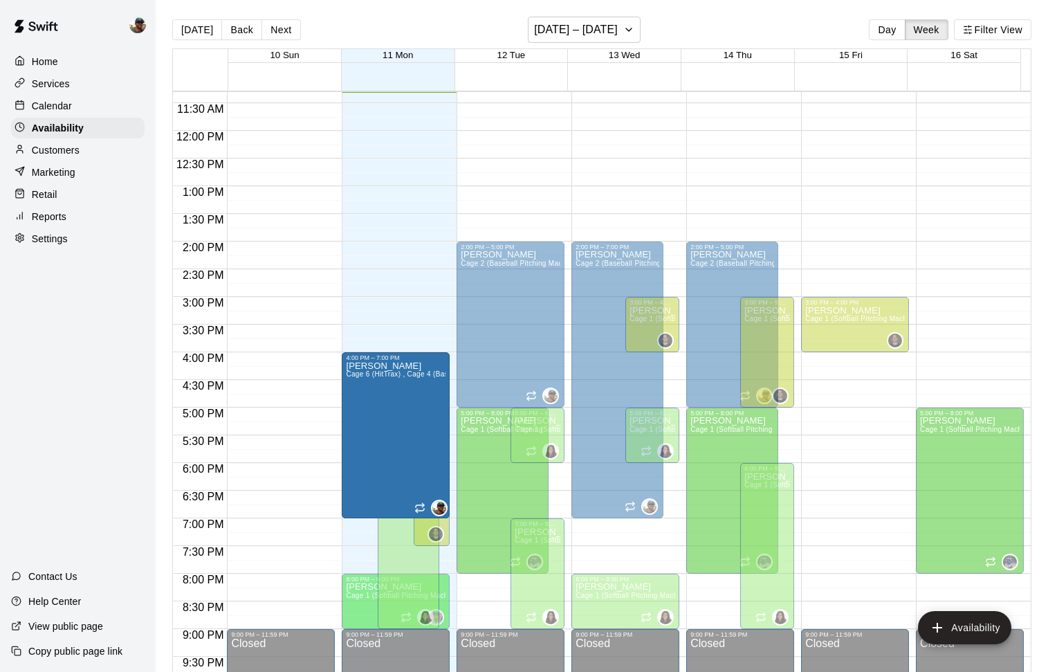
drag, startPoint x: 370, startPoint y: 245, endPoint x: 378, endPoint y: 363, distance: 118.6
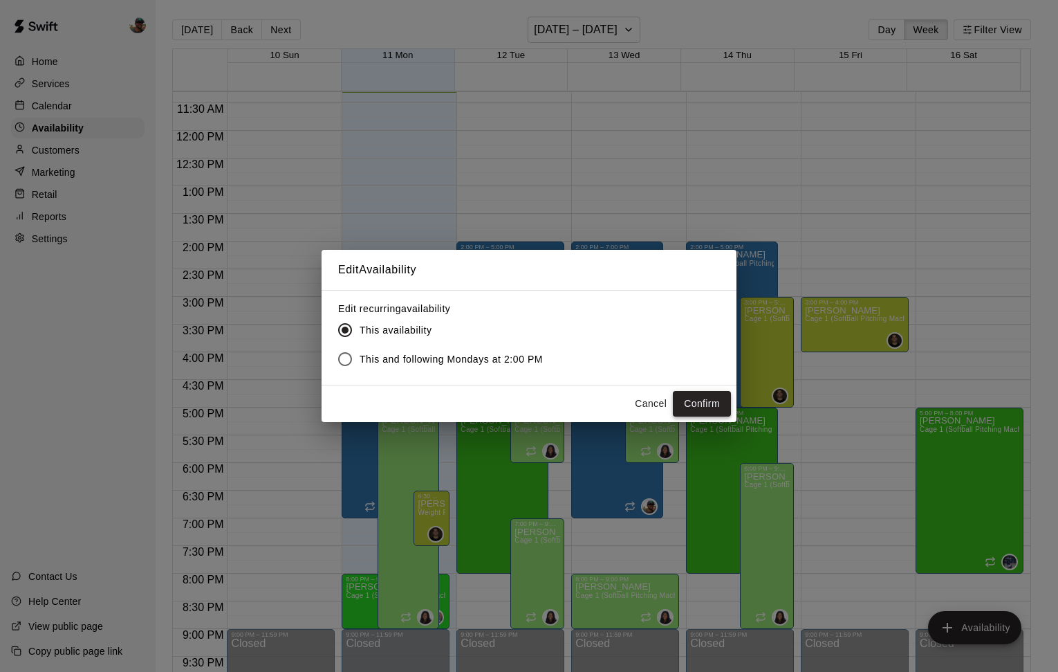
click at [710, 401] on button "Confirm" at bounding box center [702, 404] width 58 height 26
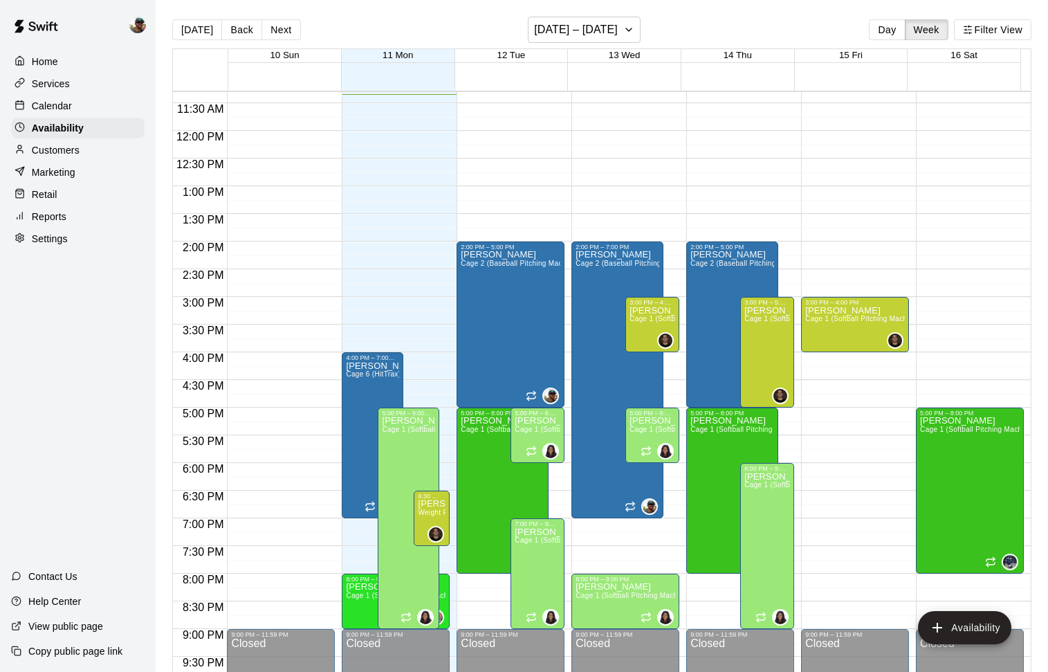
click at [53, 246] on div "Settings" at bounding box center [77, 238] width 133 height 21
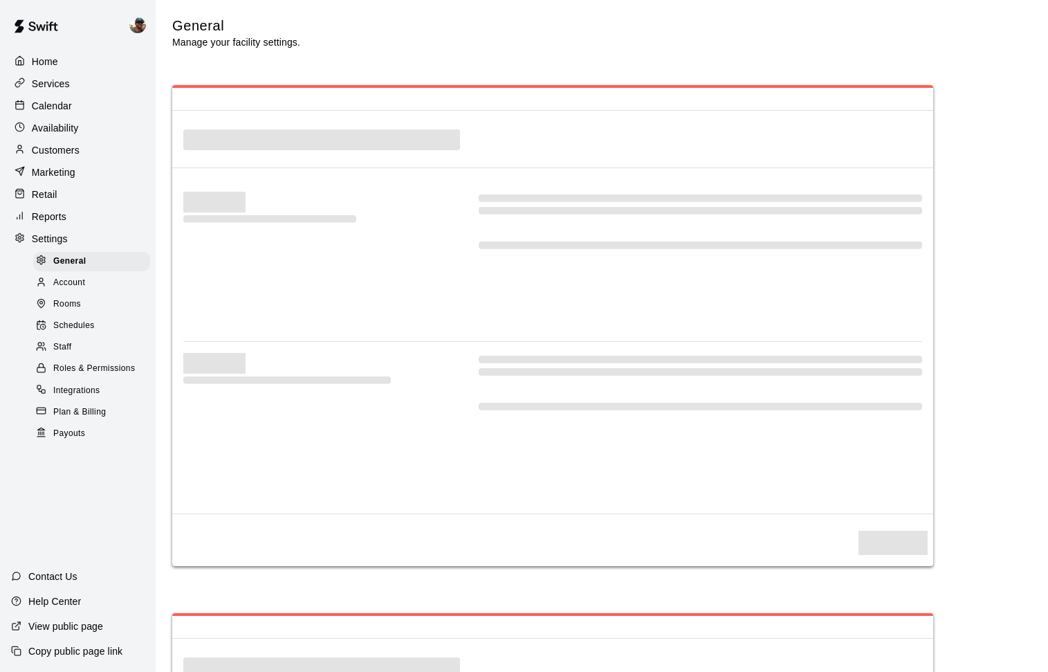
select select "**"
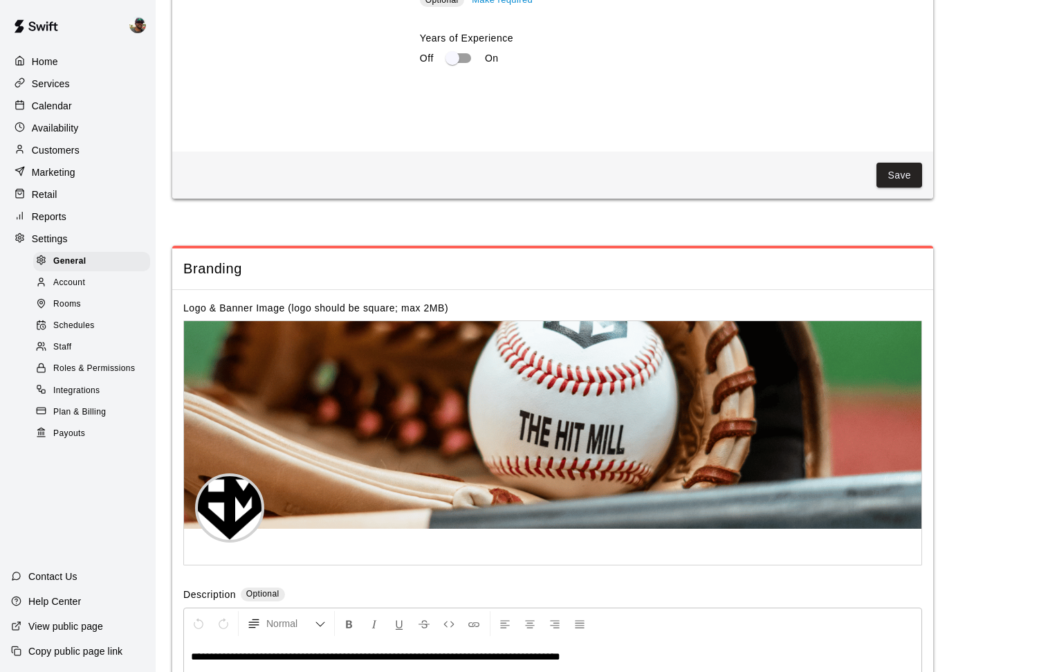
scroll to position [2659, 0]
click at [48, 86] on p "Services" at bounding box center [51, 84] width 38 height 14
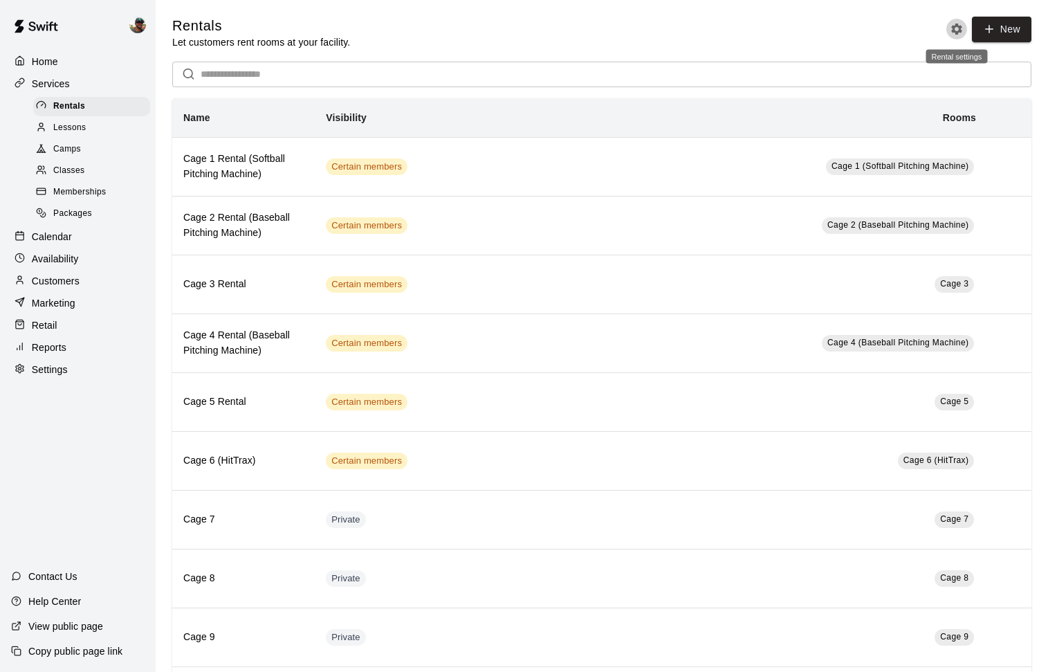
click at [950, 29] on icon "Rental settings" at bounding box center [957, 29] width 14 height 14
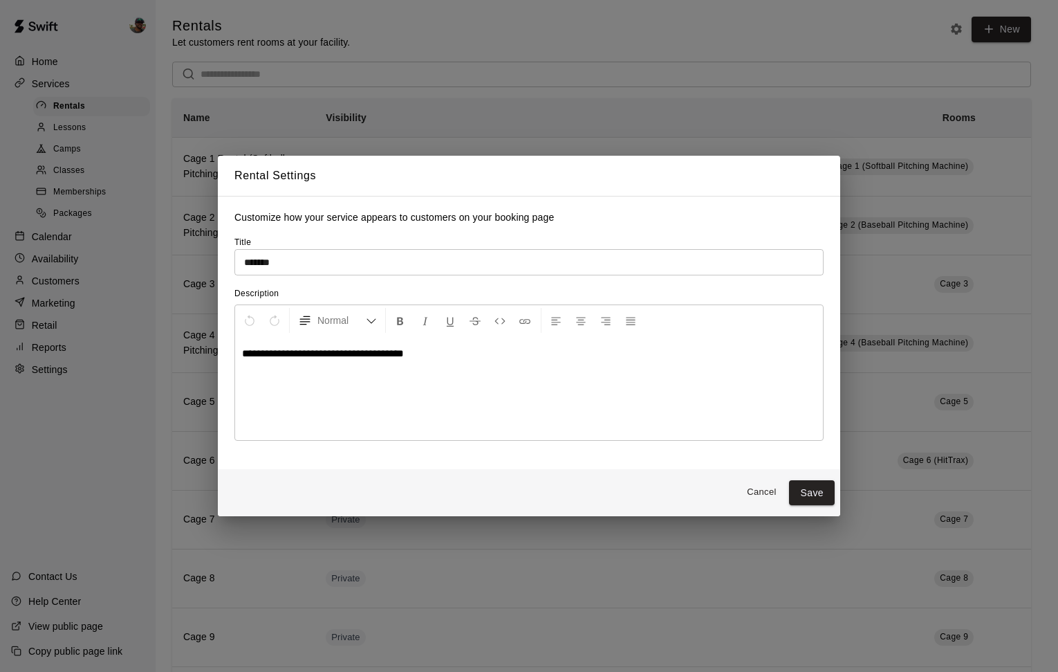
click at [762, 490] on button "Cancel" at bounding box center [761, 491] width 44 height 21
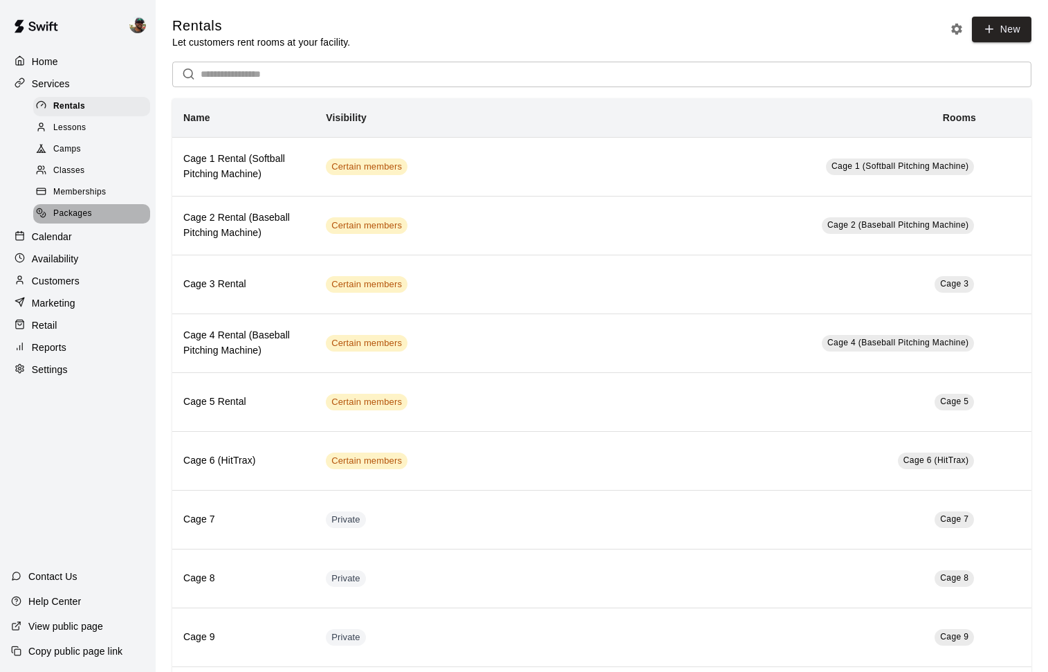
click at [81, 212] on span "Packages" at bounding box center [72, 214] width 39 height 14
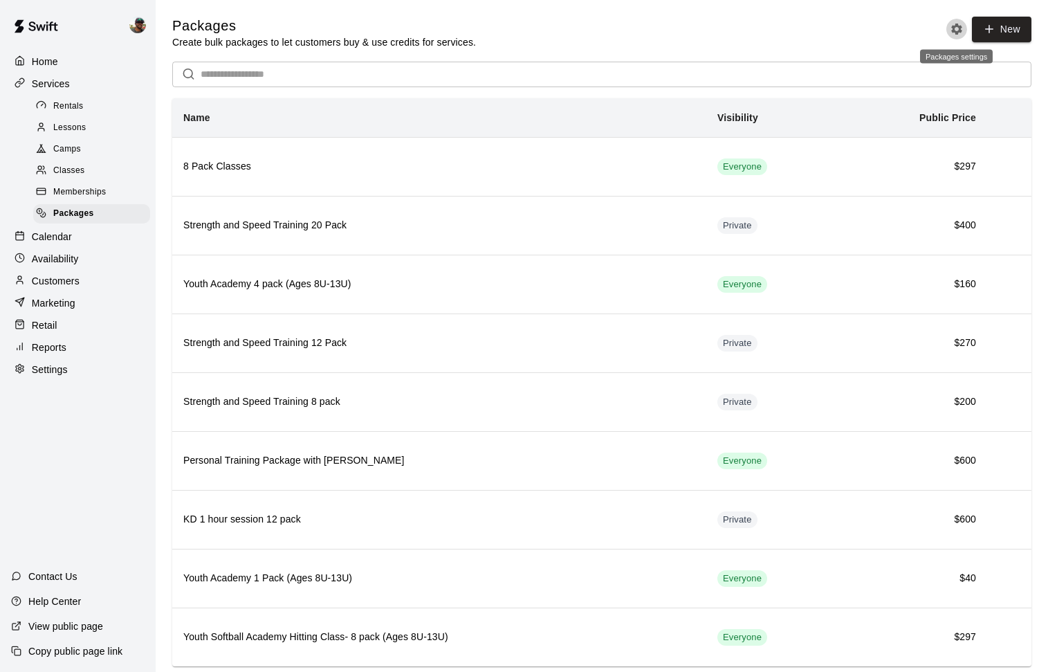
click at [951, 32] on icon "Packages settings" at bounding box center [957, 29] width 14 height 14
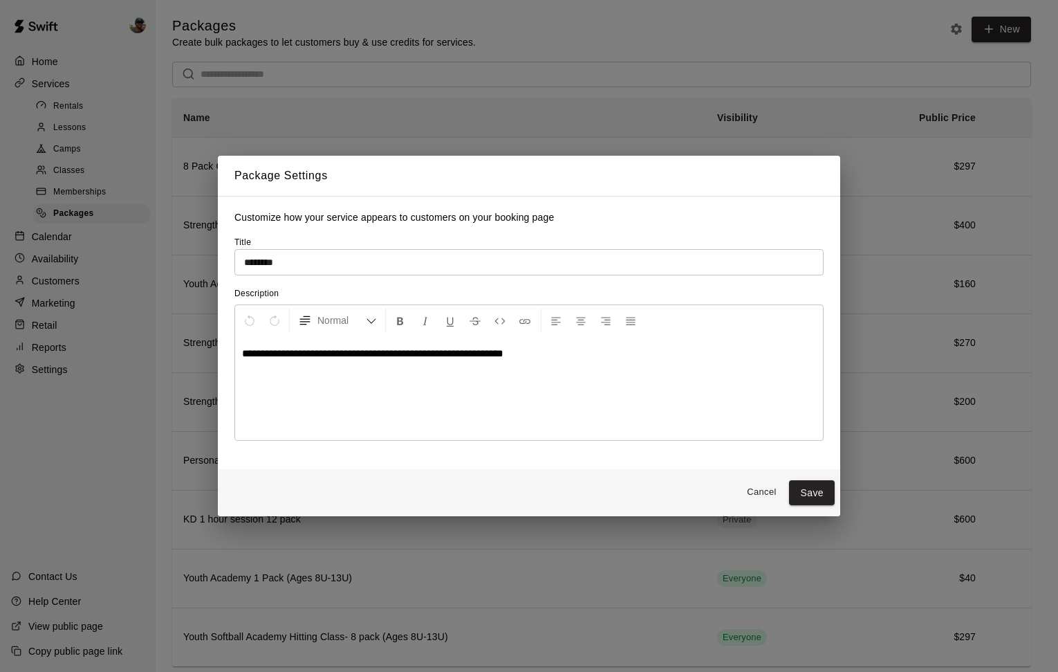
click at [756, 489] on button "Cancel" at bounding box center [761, 491] width 44 height 21
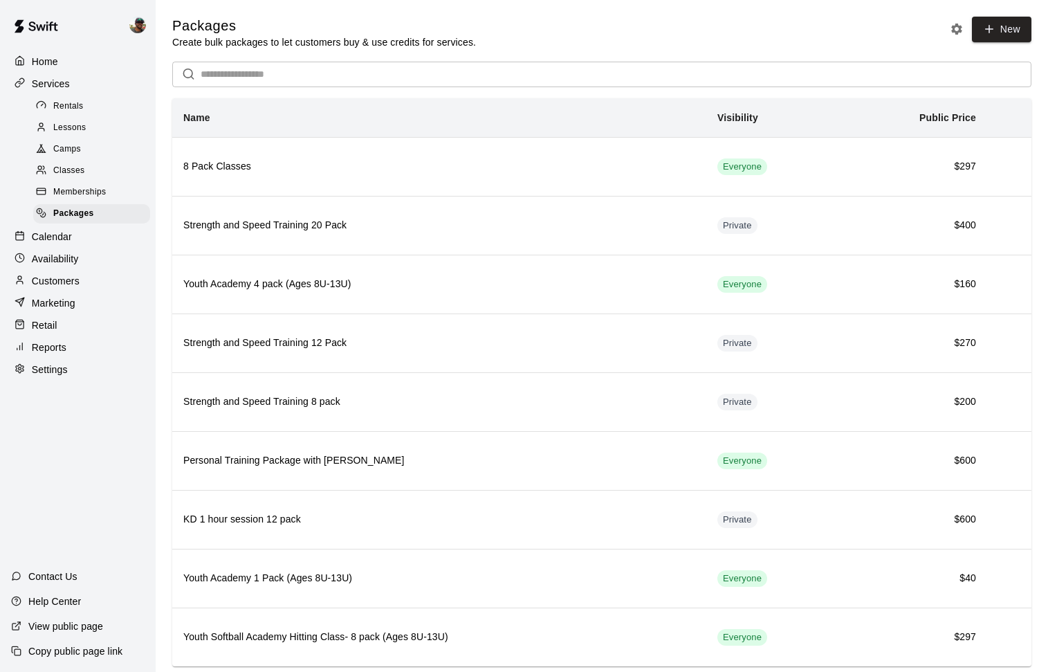
click at [71, 622] on p "View public page" at bounding box center [65, 626] width 75 height 14
click at [954, 39] on button "Packages settings" at bounding box center [956, 29] width 21 height 21
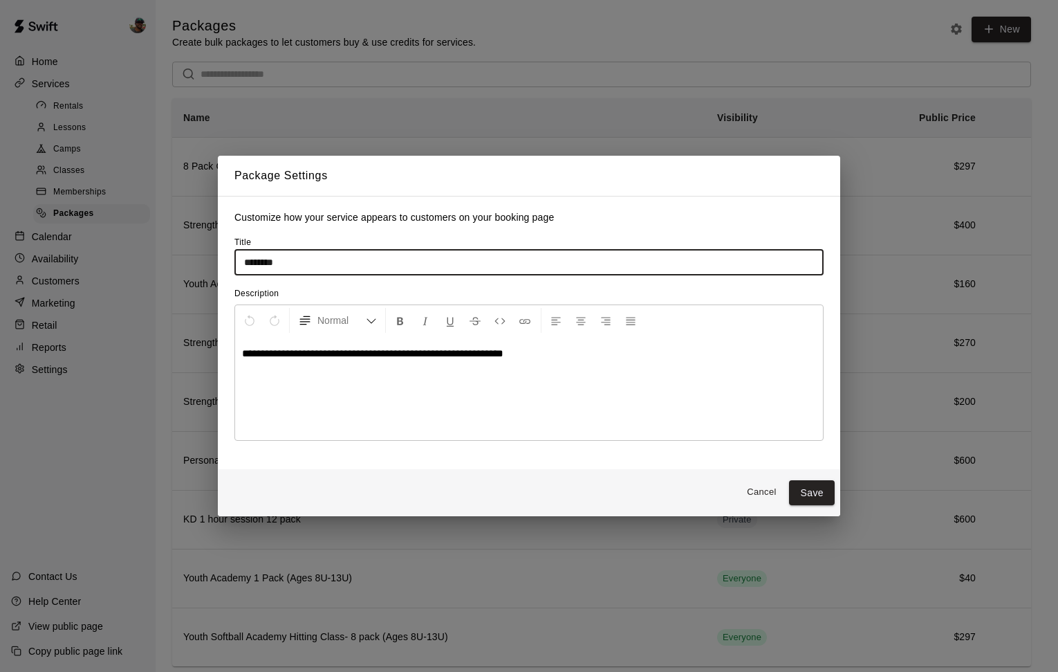
drag, startPoint x: 342, startPoint y: 260, endPoint x: 46, endPoint y: 258, distance: 295.3
click at [59, 260] on div "**********" at bounding box center [529, 336] width 1058 height 672
type input "*"
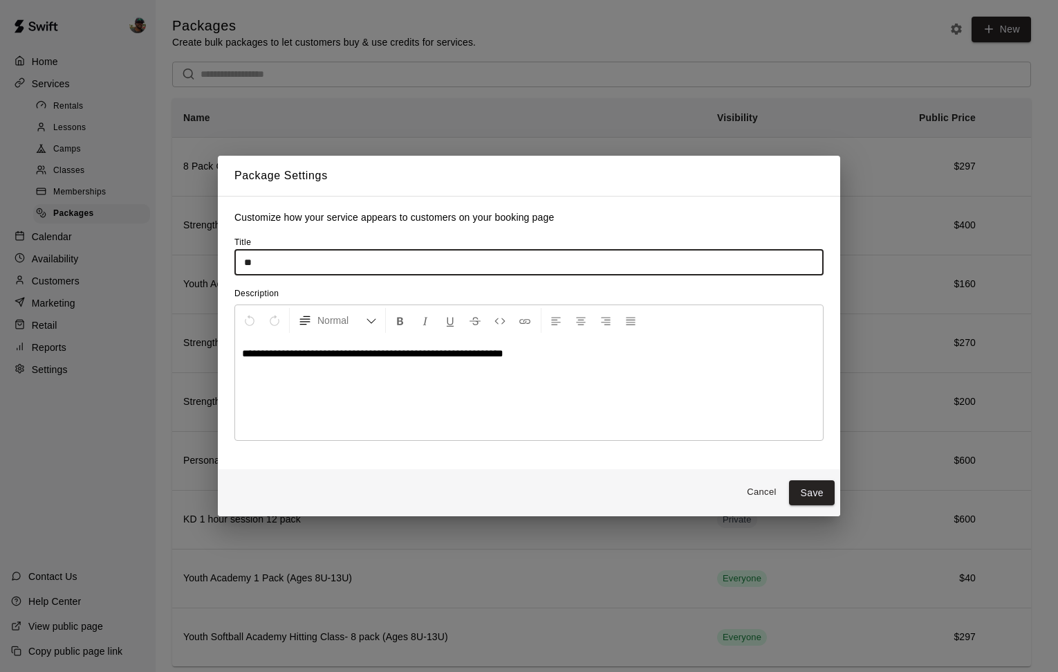
type input "*"
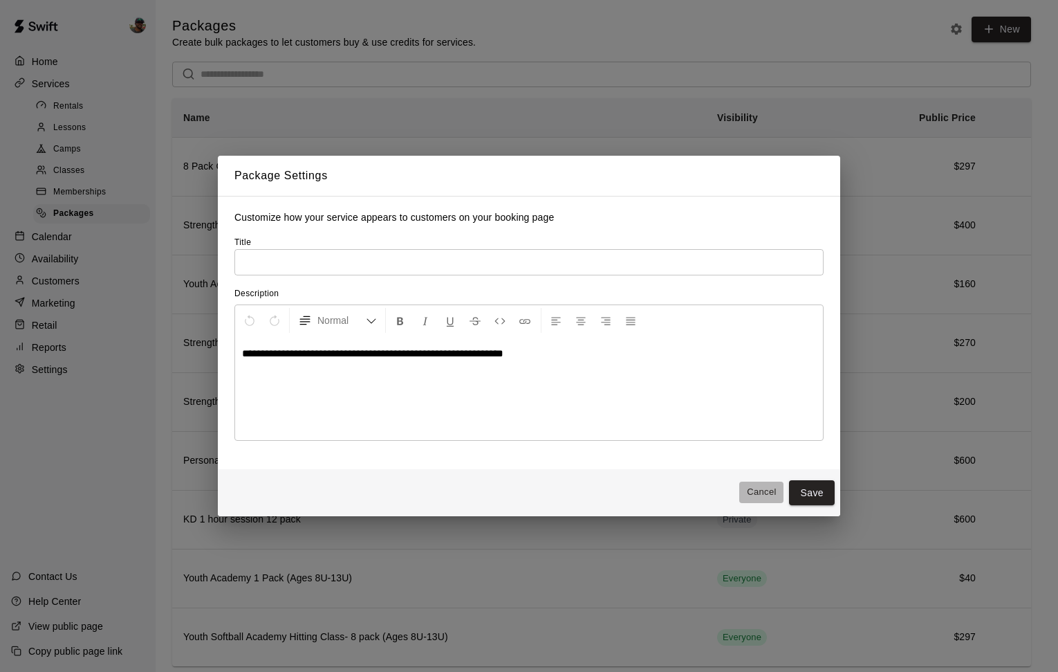
click at [749, 492] on button "Cancel" at bounding box center [761, 491] width 44 height 21
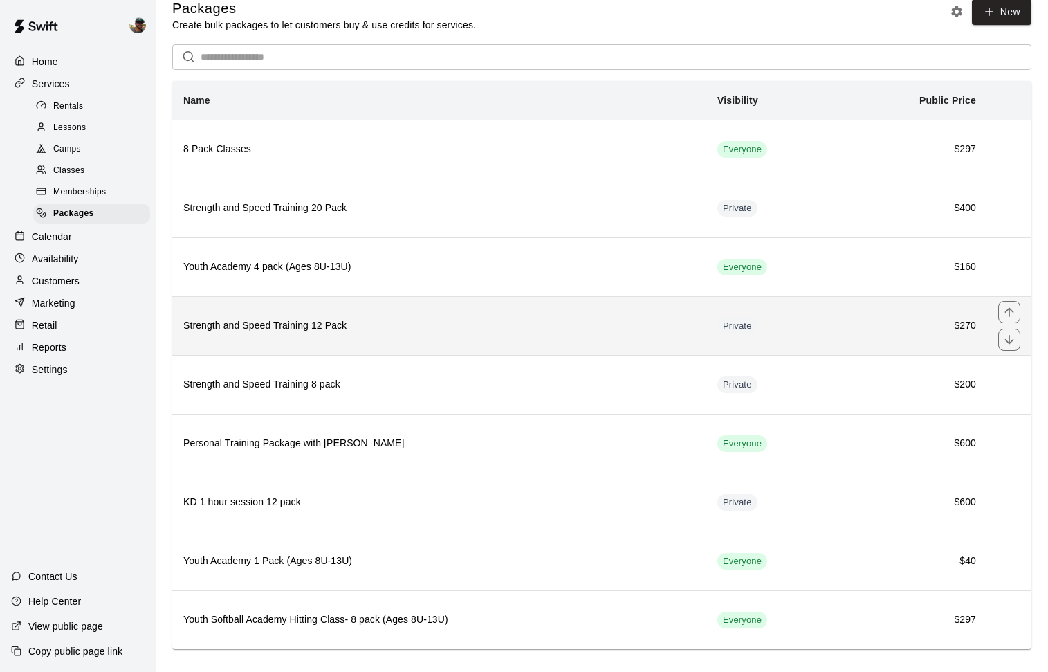
scroll to position [34, 0]
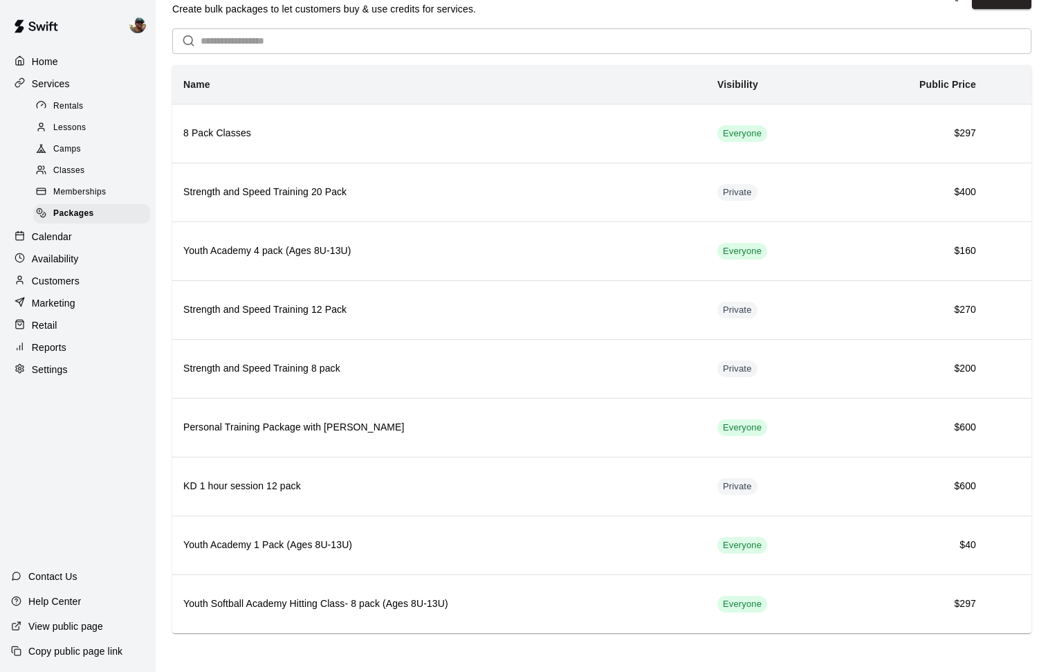
click at [76, 129] on span "Lessons" at bounding box center [69, 128] width 33 height 14
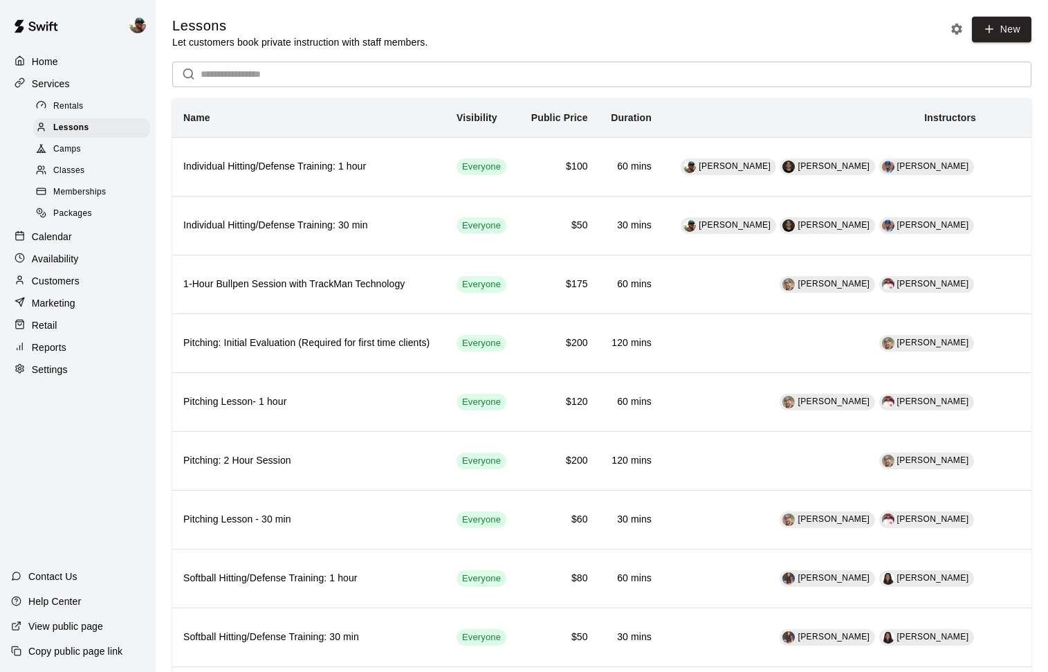
click at [44, 241] on p "Calendar" at bounding box center [52, 237] width 40 height 14
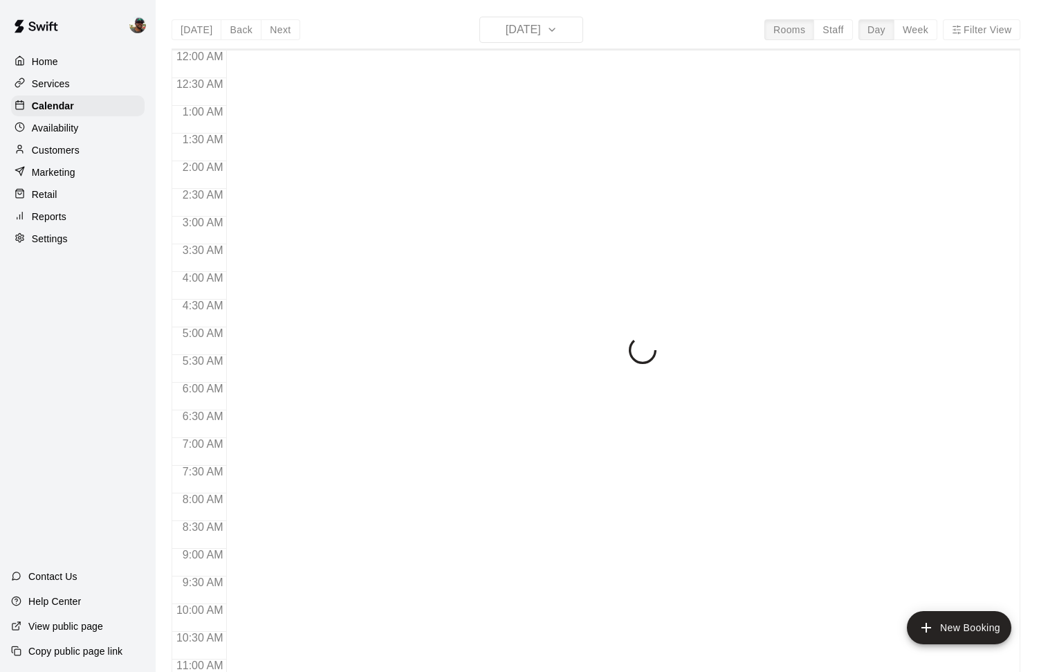
scroll to position [637, 0]
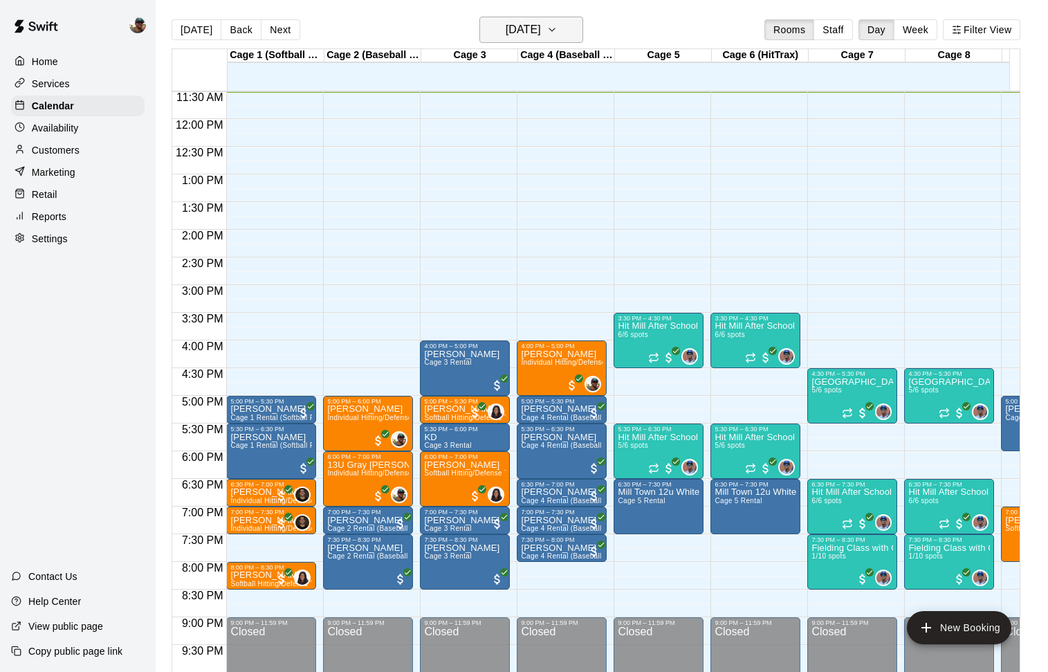
click at [557, 33] on icon "button" at bounding box center [551, 29] width 11 height 17
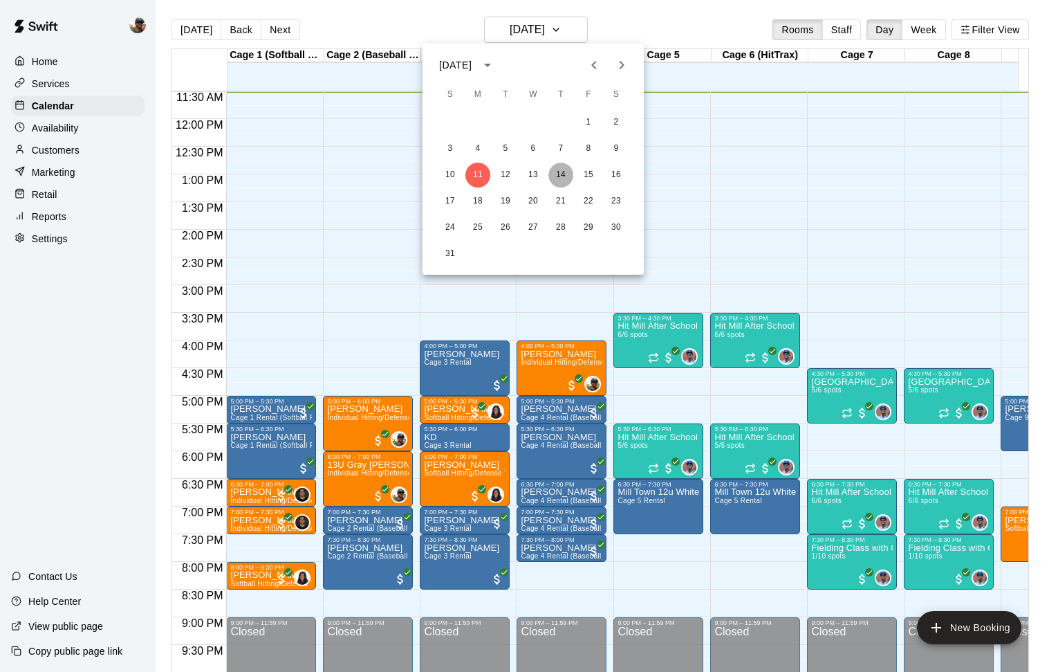
click at [565, 178] on button "14" at bounding box center [560, 175] width 25 height 25
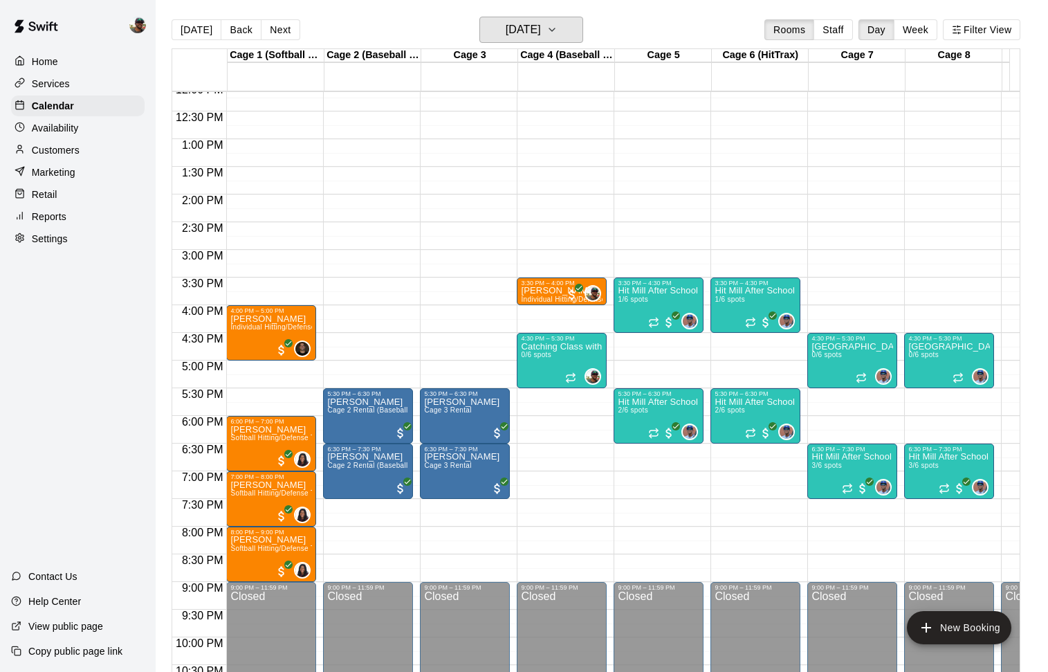
scroll to position [674, 0]
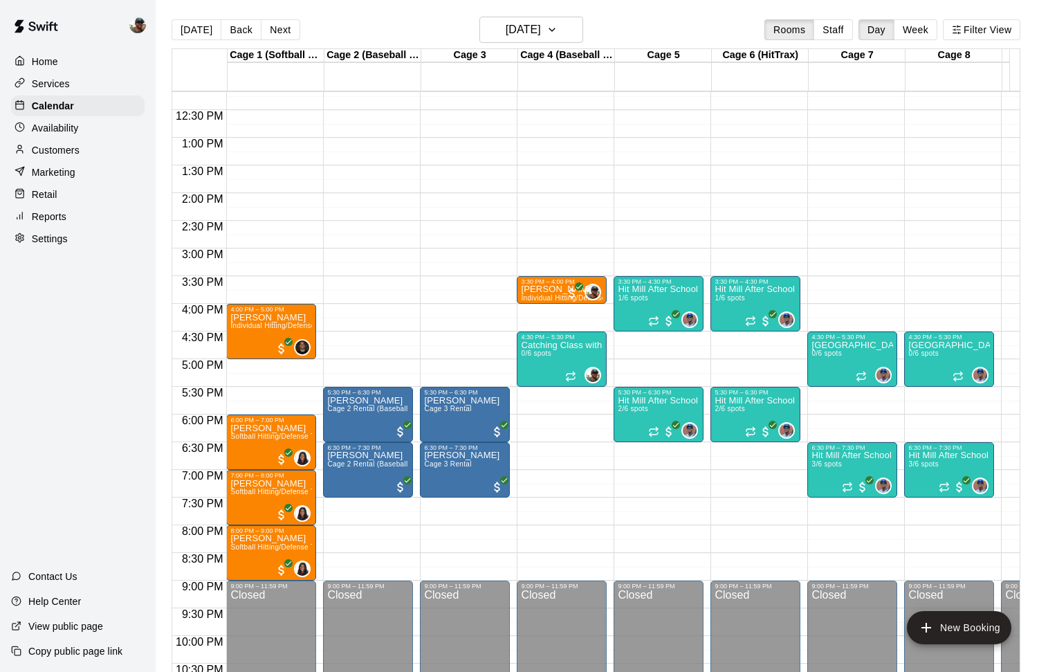
click at [53, 148] on p "Customers" at bounding box center [56, 150] width 48 height 14
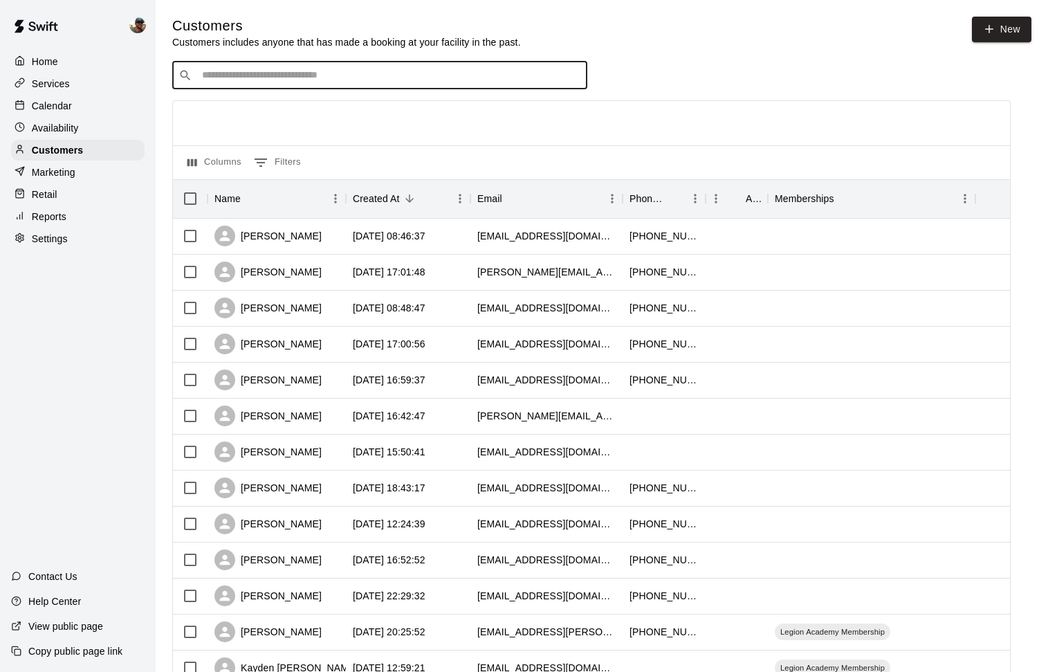
click at [293, 80] on input "Search customers by name or email" at bounding box center [389, 75] width 383 height 14
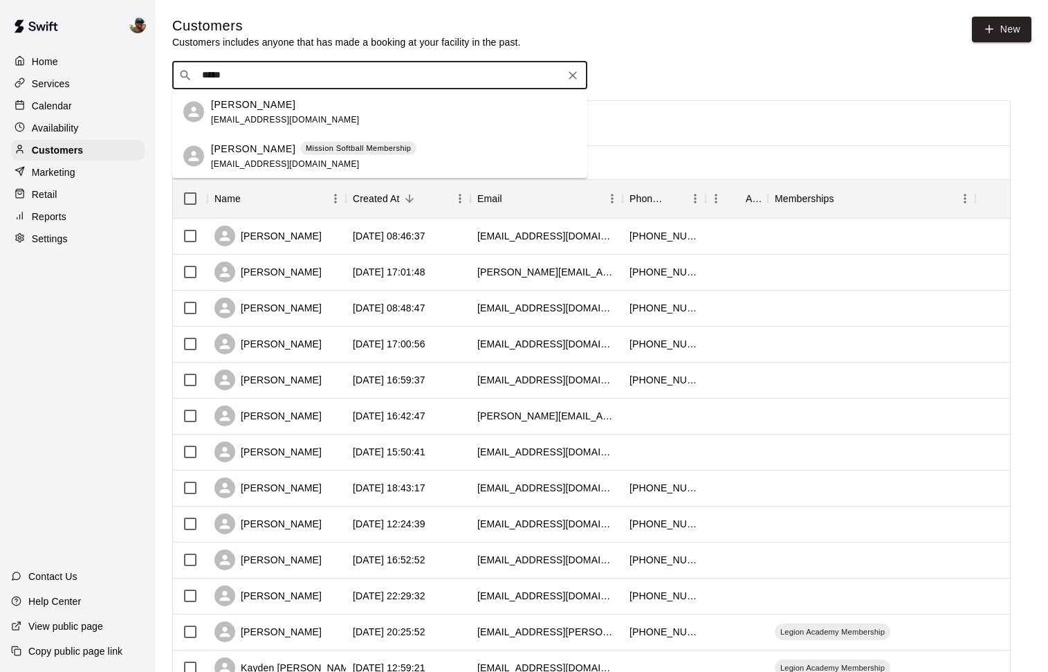
type input "*****"
